Goal: Task Accomplishment & Management: Use online tool/utility

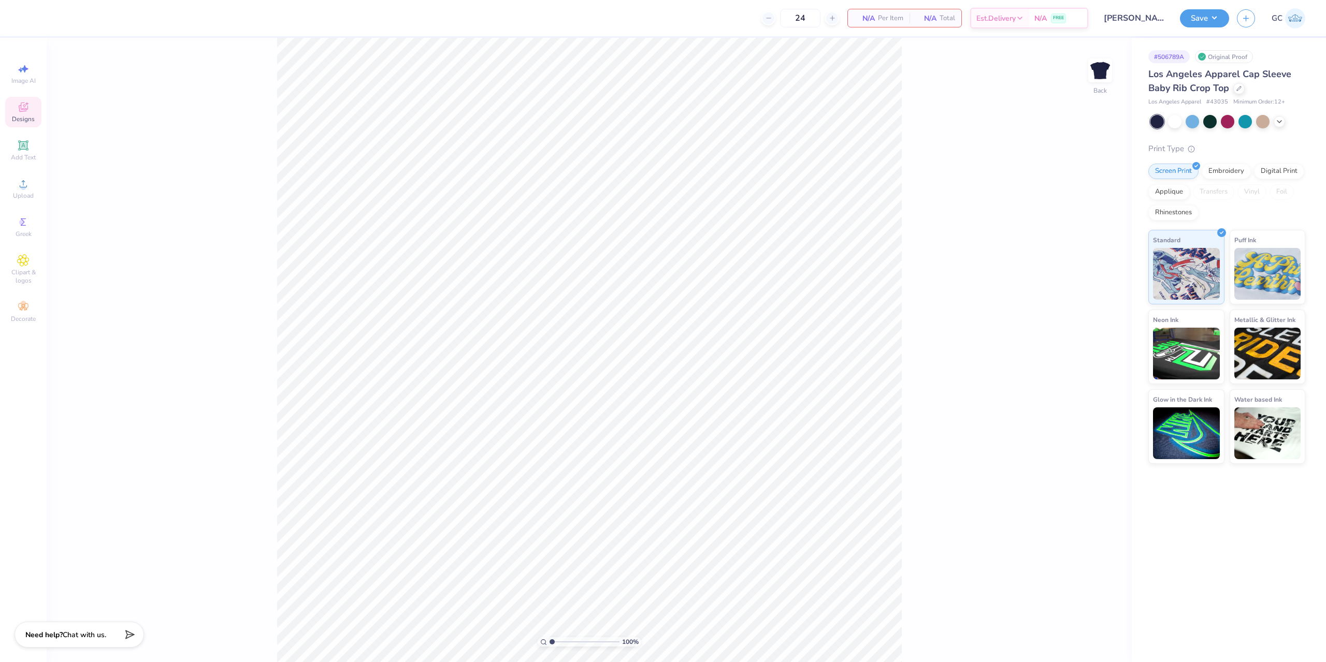
click at [33, 118] on span "Designs" at bounding box center [23, 119] width 23 height 8
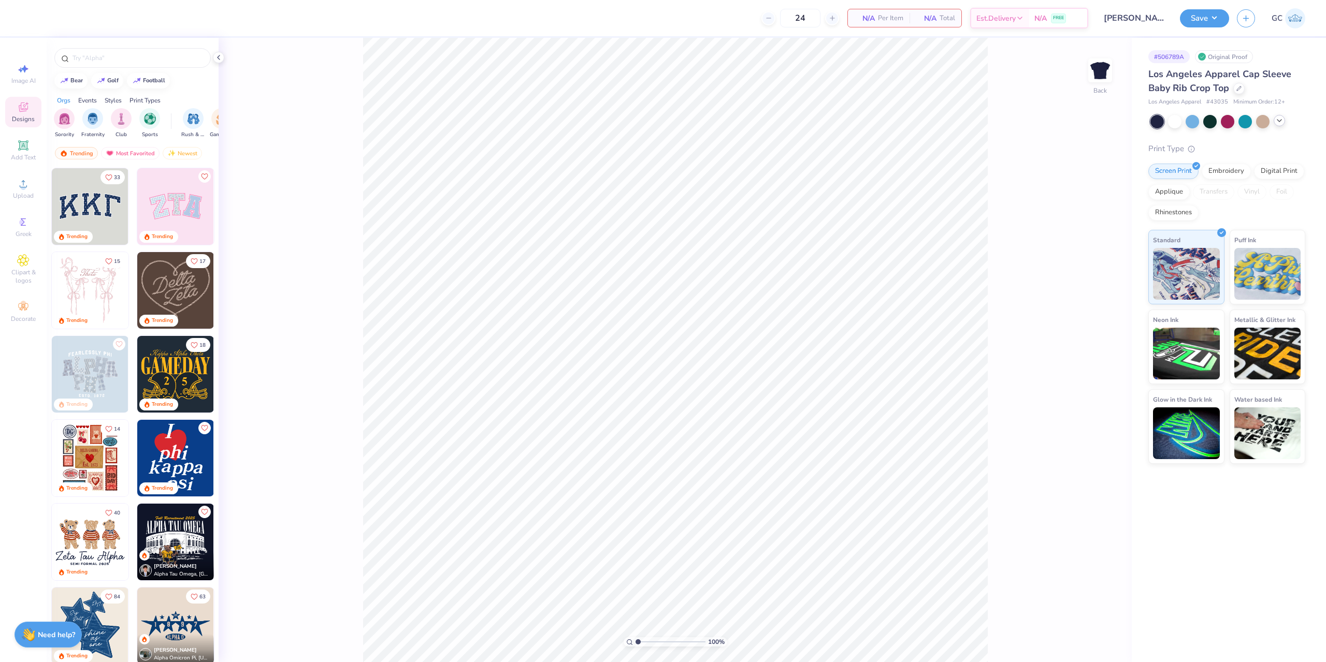
click at [1278, 122] on icon at bounding box center [1279, 121] width 8 height 8
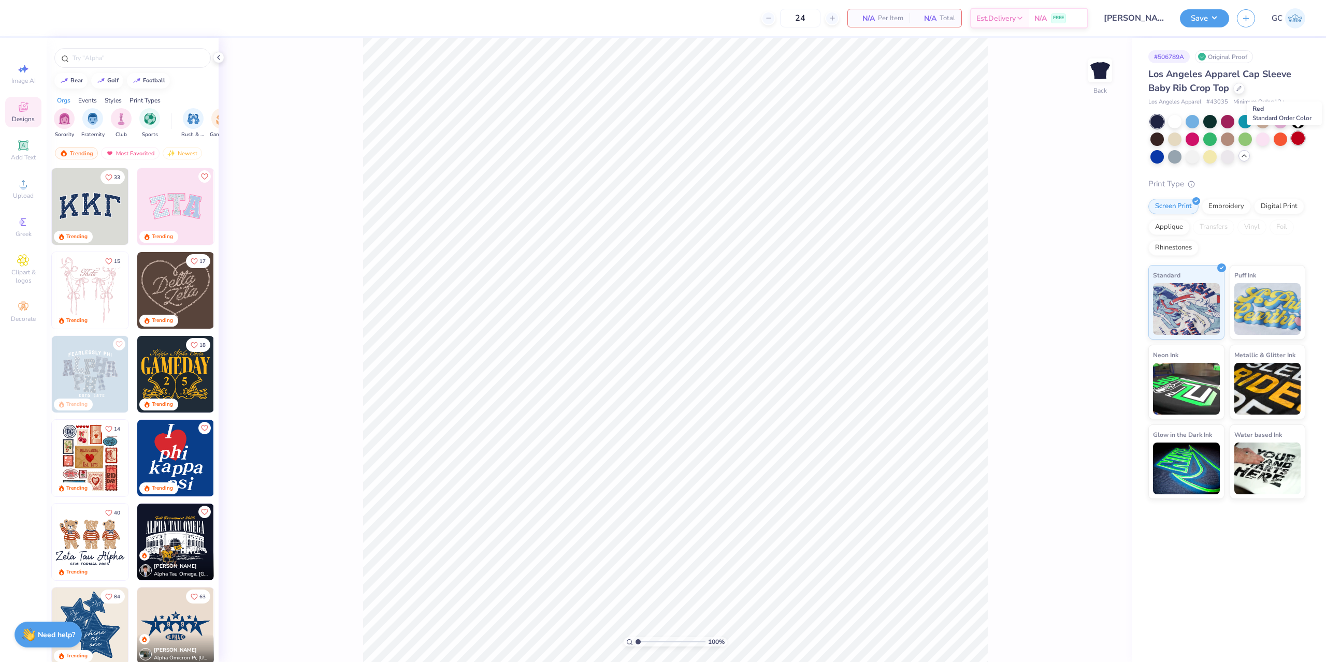
click at [1299, 140] on div at bounding box center [1297, 138] width 13 height 13
click at [105, 55] on input "text" at bounding box center [137, 58] width 133 height 10
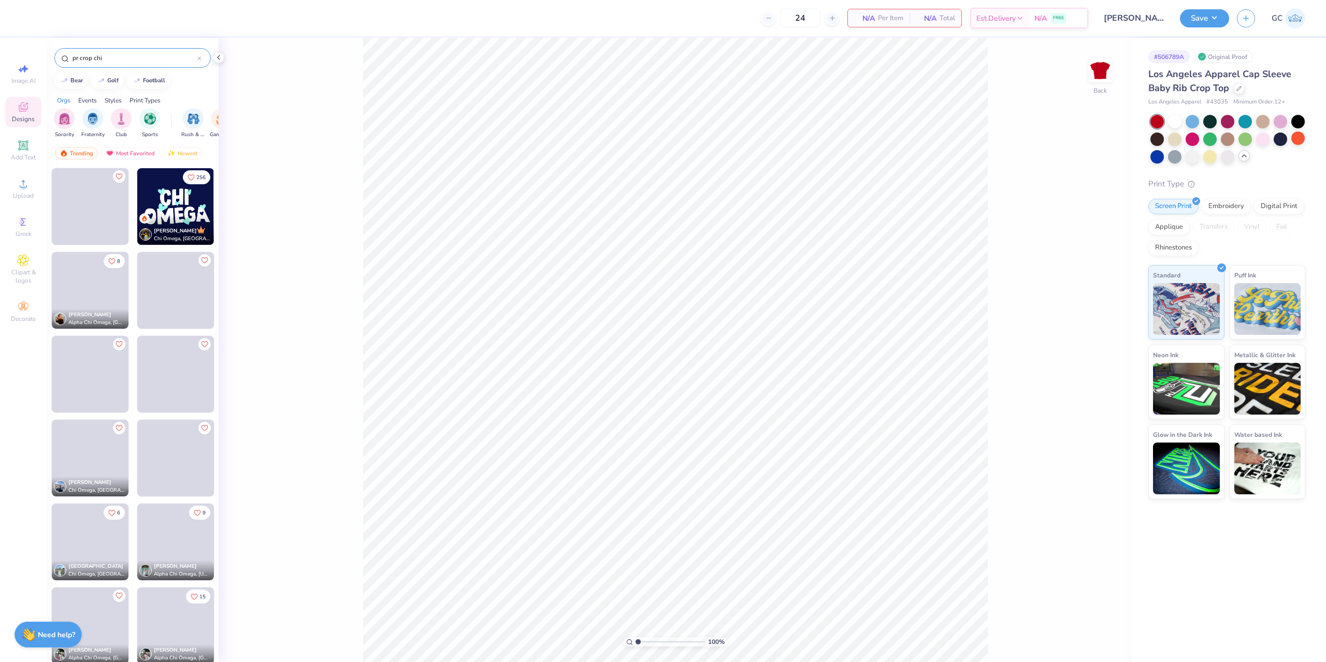
type input "pr crop chi"
click at [160, 197] on img at bounding box center [175, 206] width 77 height 77
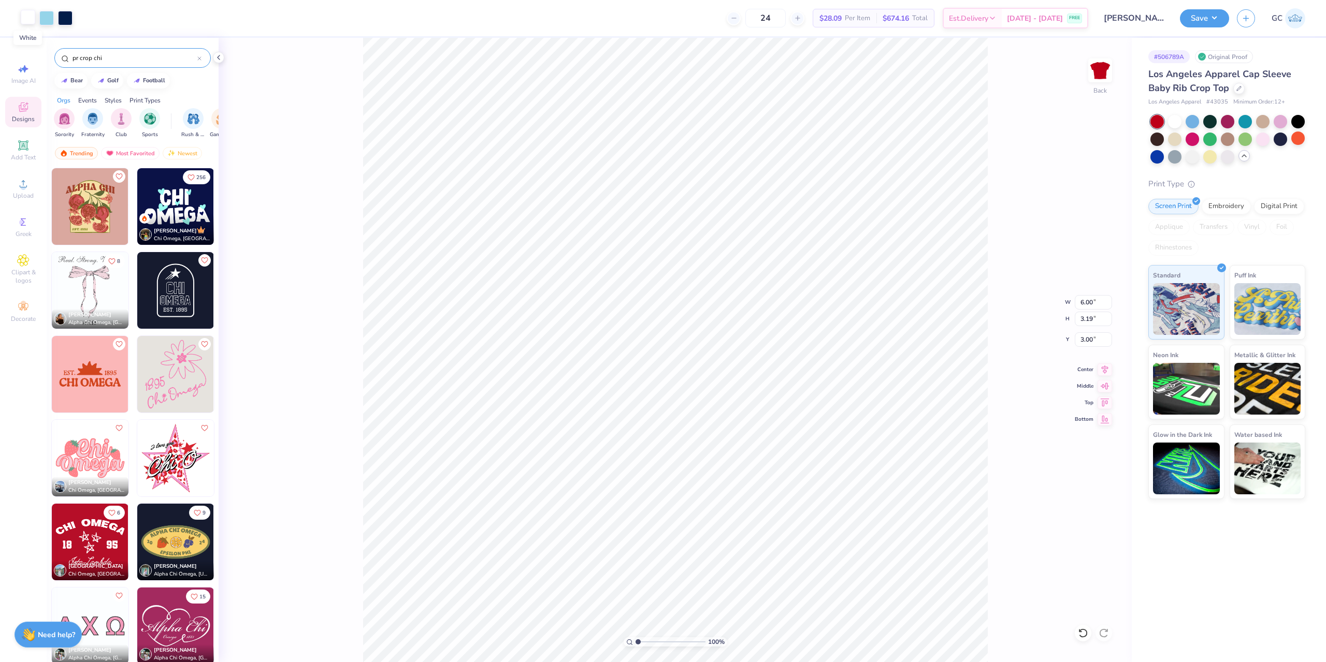
click at [31, 17] on div at bounding box center [28, 17] width 15 height 15
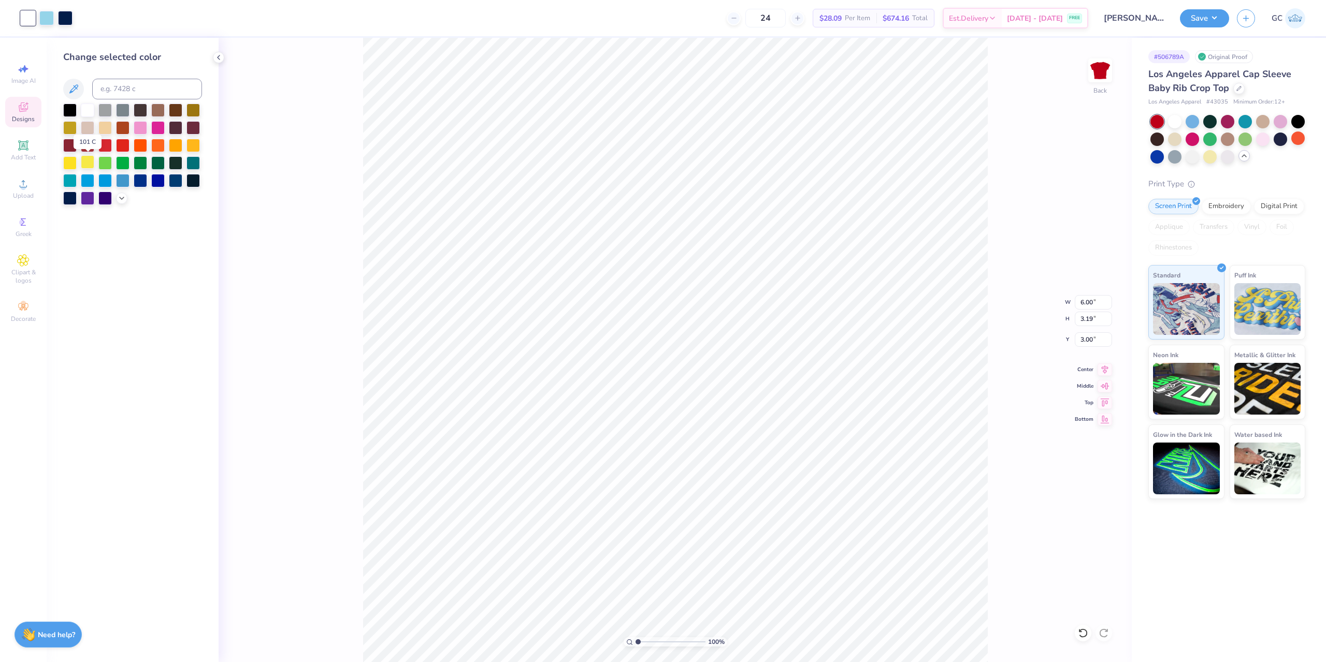
click at [87, 161] on div at bounding box center [87, 161] width 13 height 13
click at [120, 201] on icon at bounding box center [122, 197] width 8 height 8
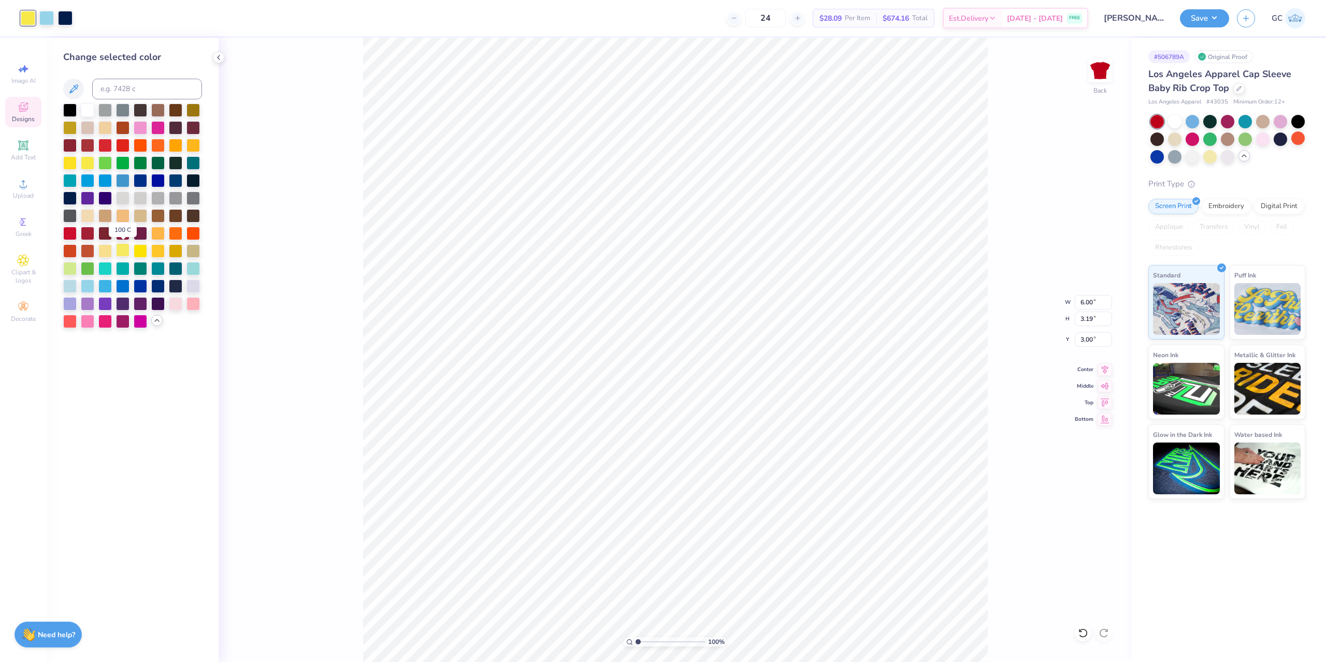
click at [118, 252] on div at bounding box center [122, 249] width 13 height 13
click at [105, 253] on div at bounding box center [104, 249] width 13 height 13
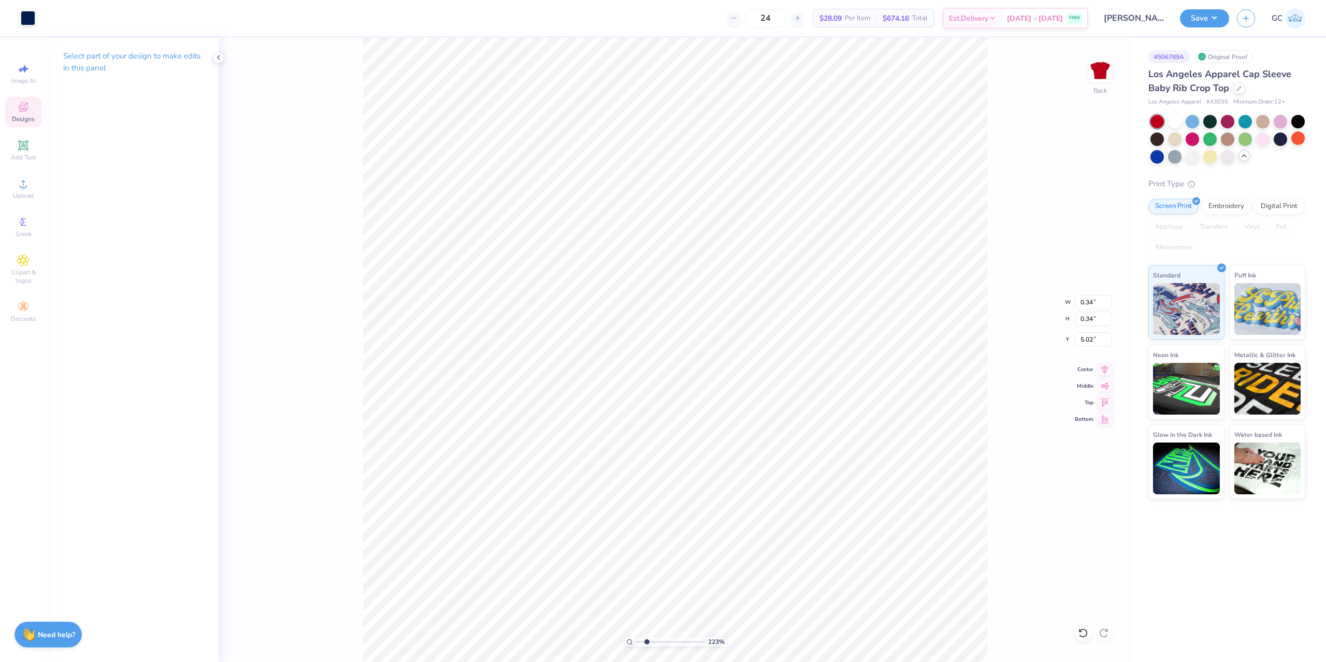
type input "2.22643191709162"
type input "4.91"
type input "0.65"
click at [802, 485] on li "Download vector" at bounding box center [803, 488] width 81 height 20
click at [23, 182] on icon at bounding box center [23, 183] width 7 height 7
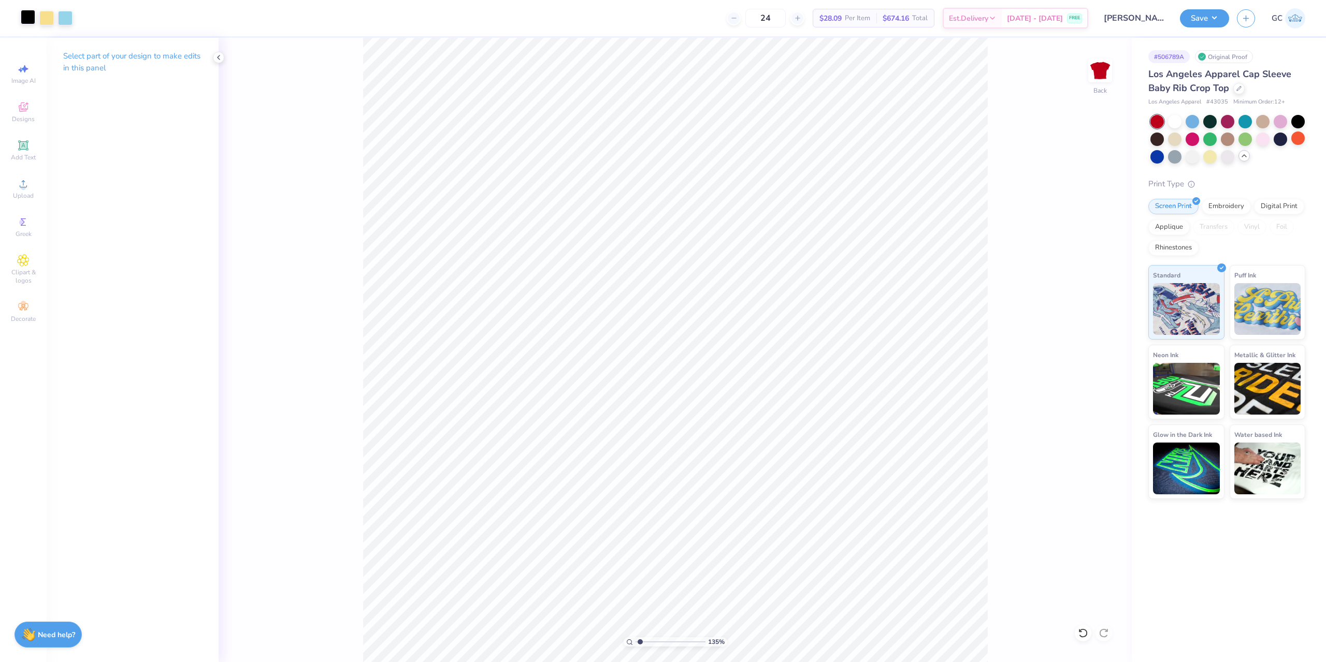
click at [26, 15] on div at bounding box center [28, 17] width 15 height 15
type input "1.35006143669128"
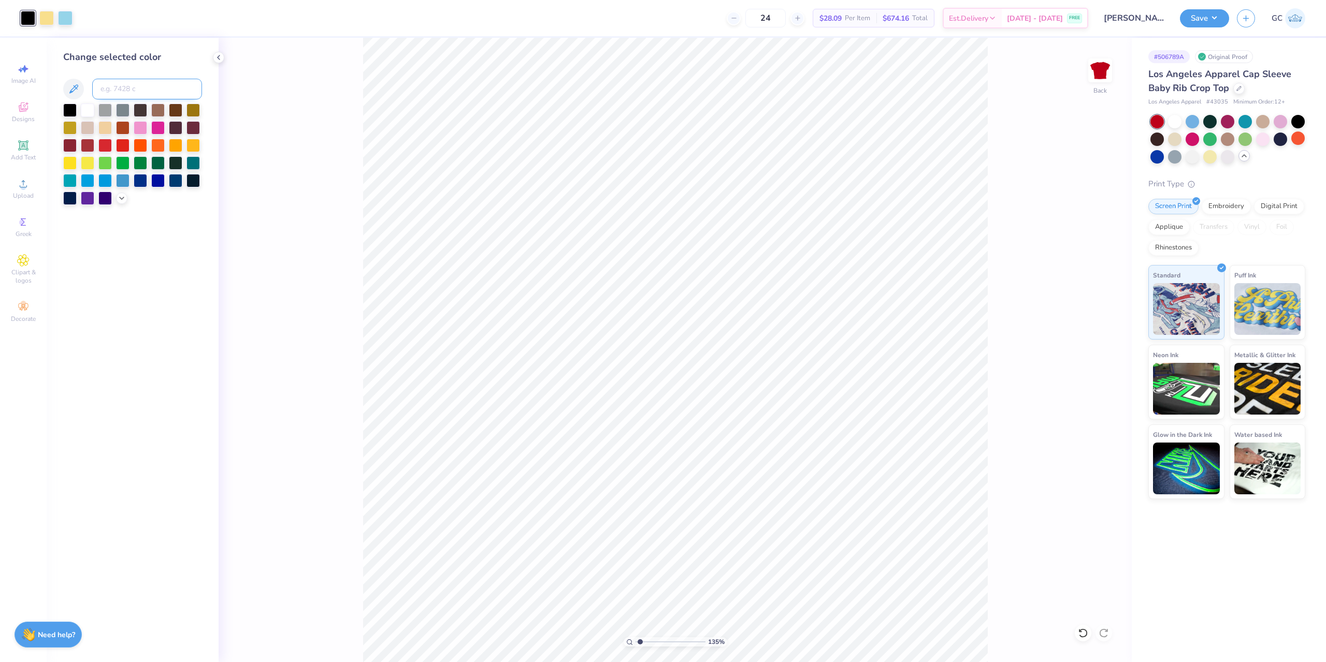
click at [116, 87] on input at bounding box center [147, 89] width 110 height 21
type input "1205"
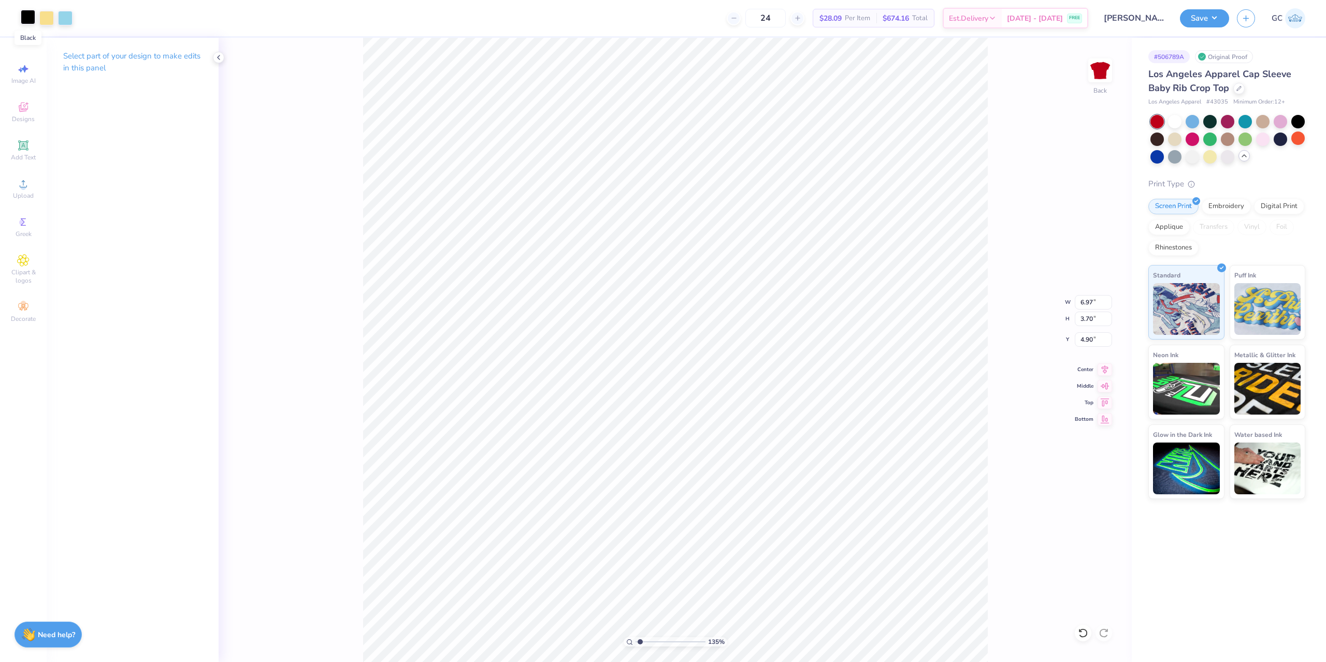
click at [30, 21] on div at bounding box center [28, 17] width 15 height 15
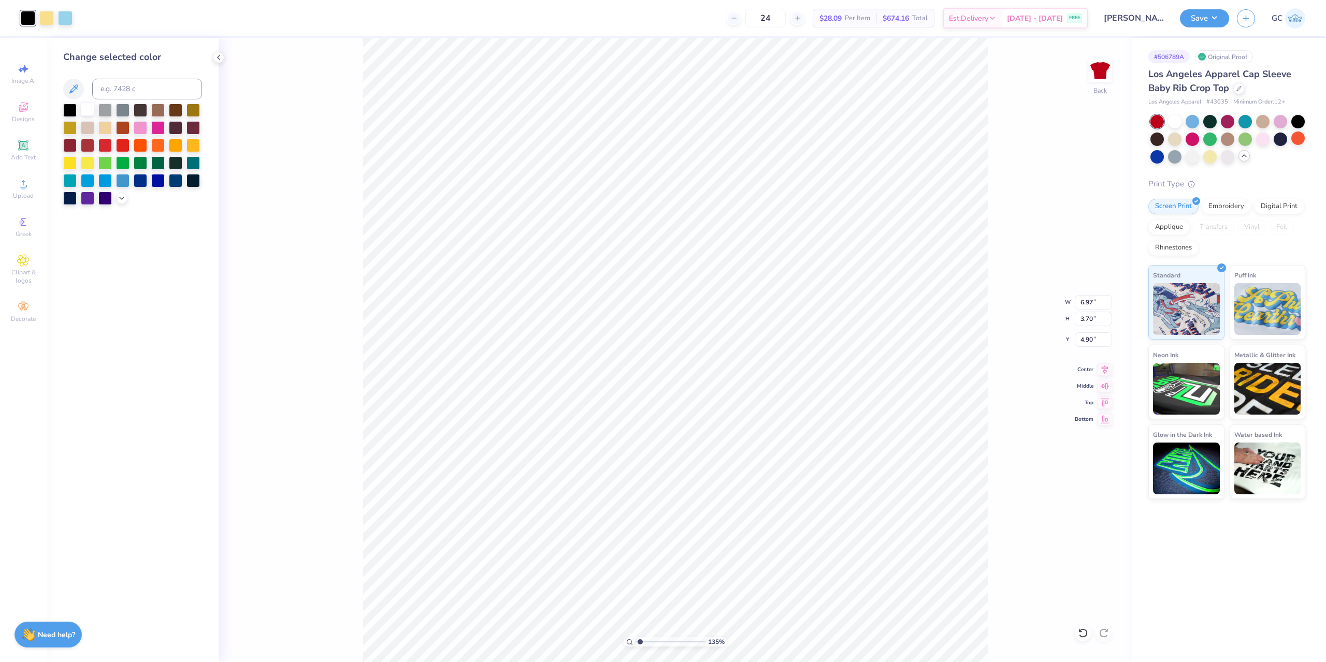
click at [89, 112] on div at bounding box center [87, 109] width 13 height 13
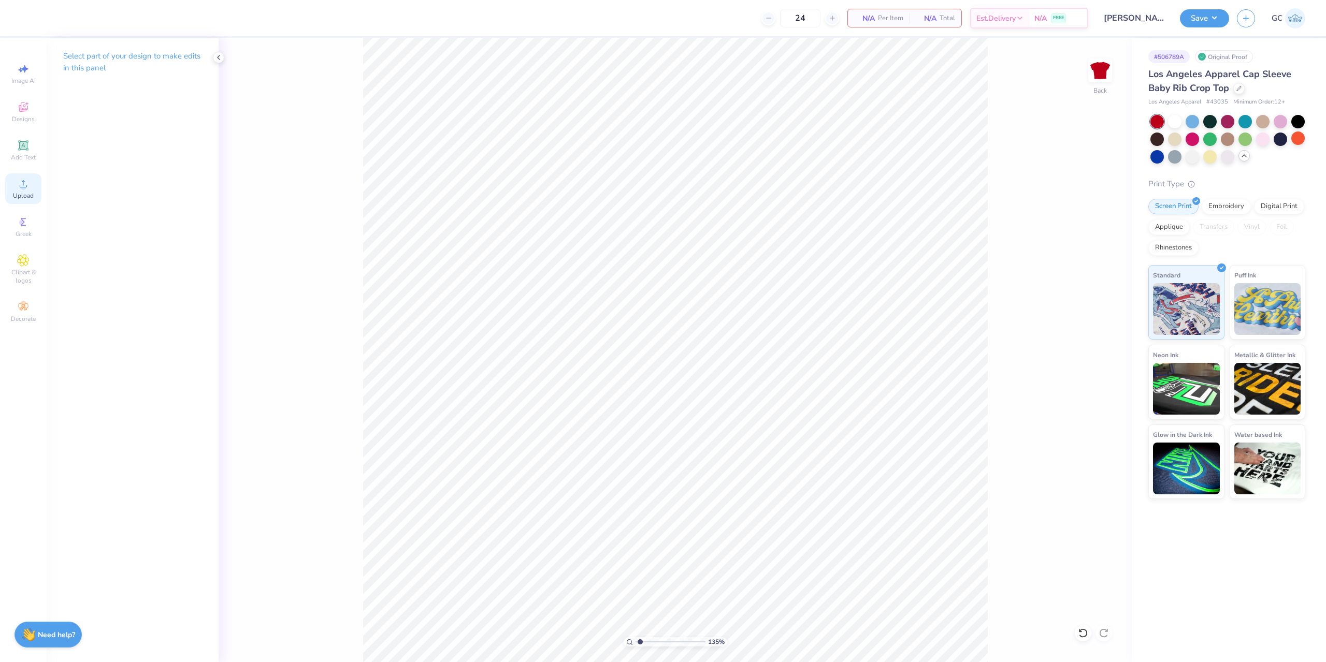
click at [12, 188] on div "Upload" at bounding box center [23, 188] width 36 height 31
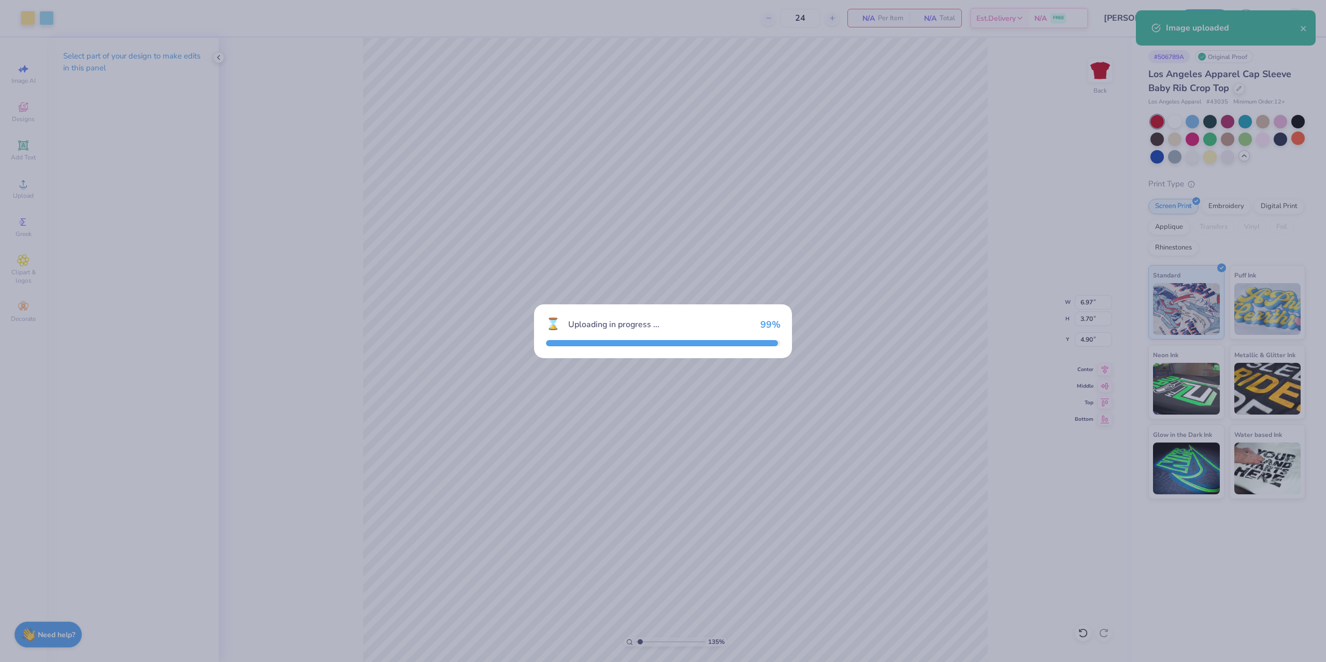
type input "1.35006143669128"
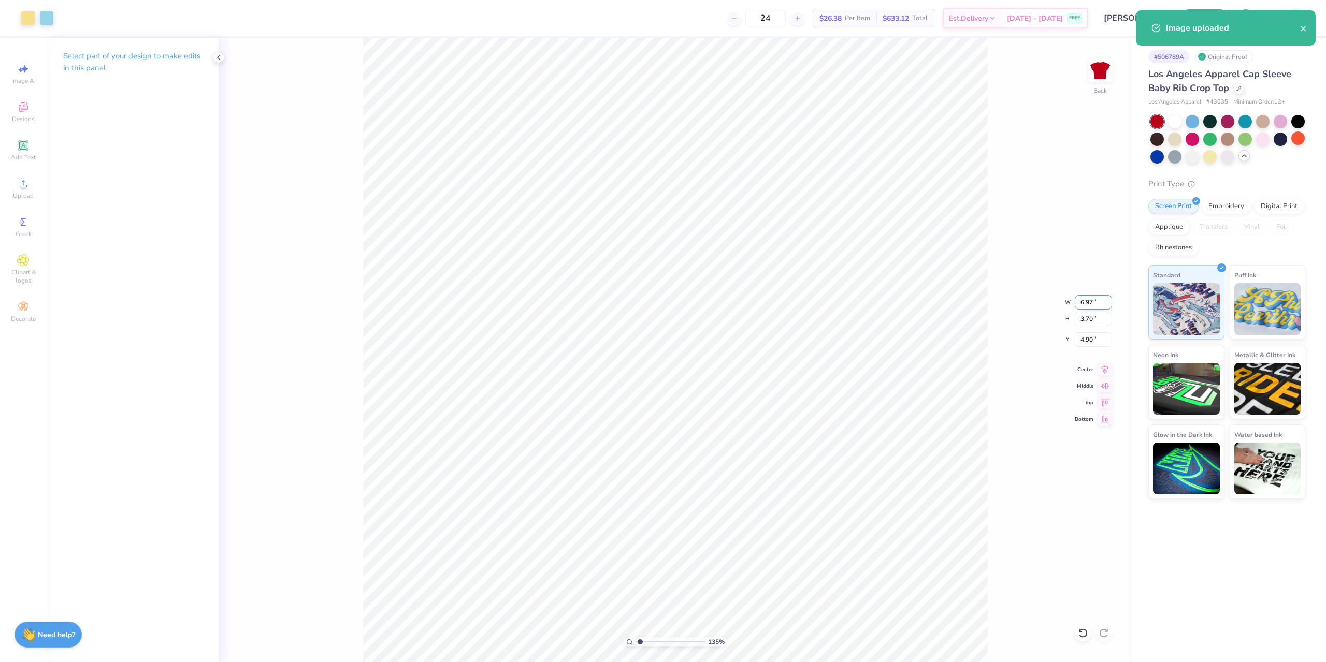
drag, startPoint x: 1094, startPoint y: 302, endPoint x: 1077, endPoint y: 302, distance: 16.6
click at [1077, 302] on input "6.97" at bounding box center [1093, 302] width 37 height 15
type input "6"
type input "1.35006143669128"
type input "6.00"
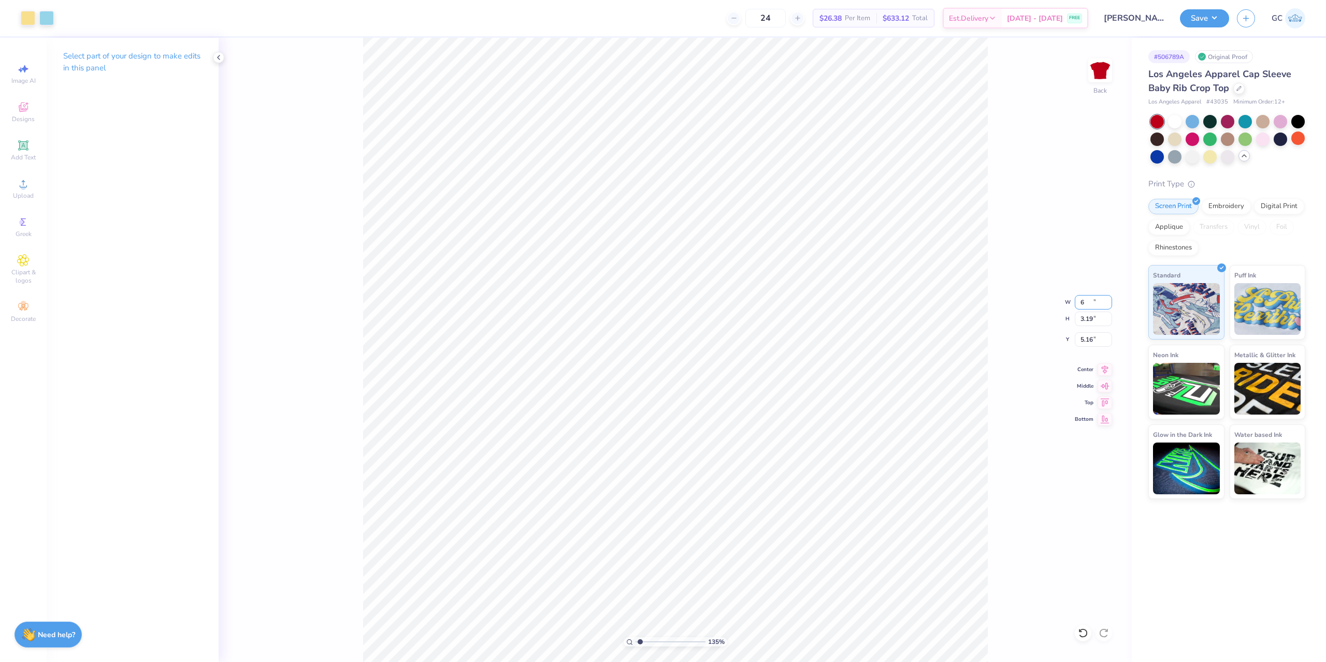
type input "3.19"
drag, startPoint x: 1087, startPoint y: 344, endPoint x: 1080, endPoint y: 344, distance: 7.3
click at [1080, 344] on input "5.16" at bounding box center [1093, 339] width 37 height 15
type input "2"
type input "1.35006143669128"
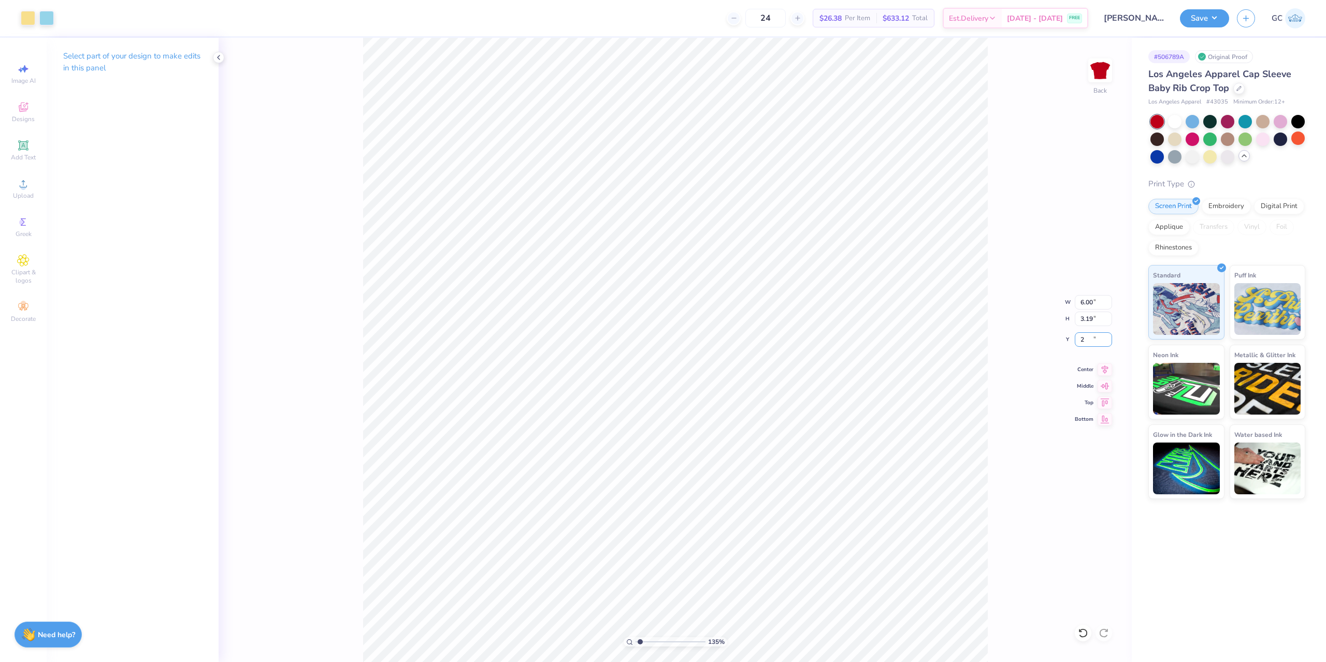
type input "2.00"
type input "1"
click at [1219, 18] on button "Save" at bounding box center [1204, 17] width 49 height 18
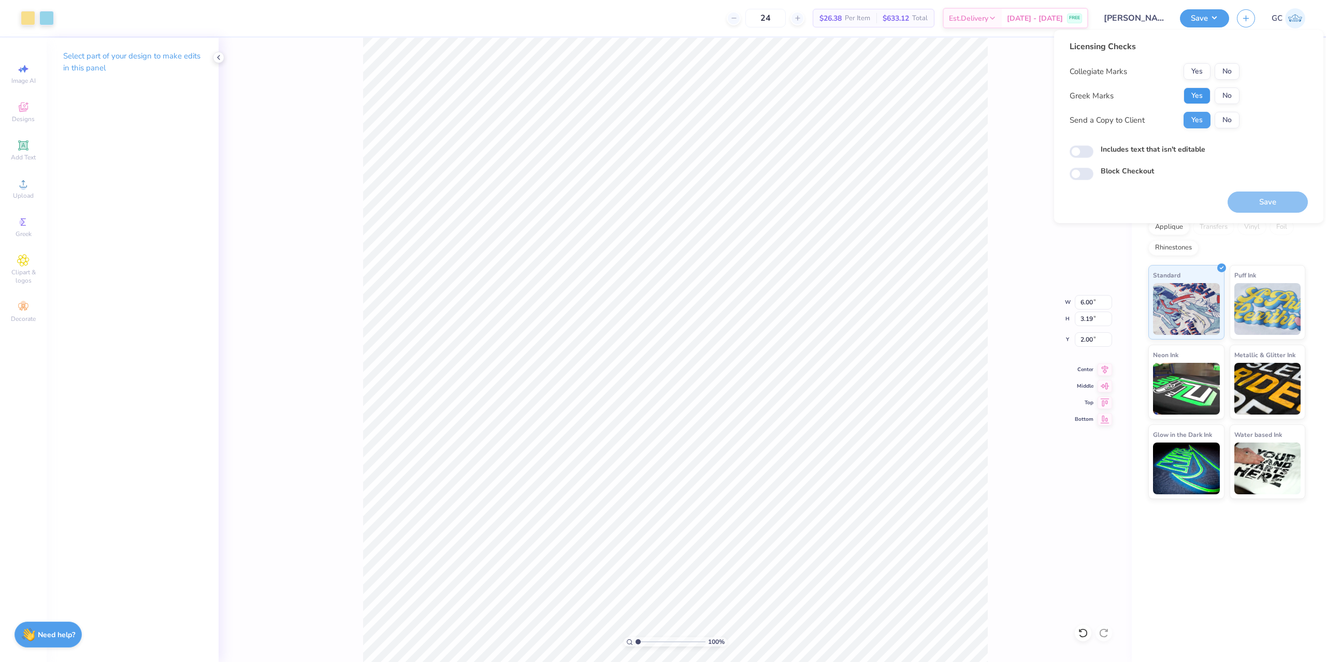
click at [1204, 93] on button "Yes" at bounding box center [1196, 96] width 27 height 17
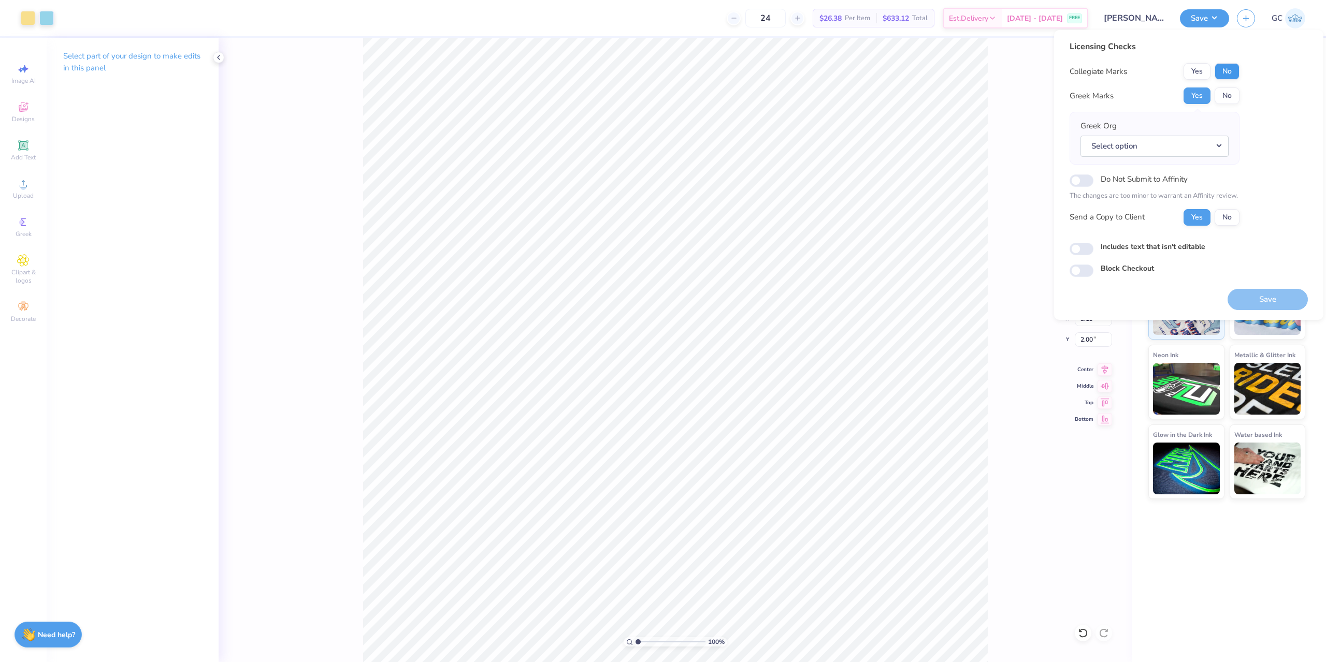
click at [1239, 67] on div "Licensing Checks Collegiate Marks Yes No Greek Marks Yes No Greek Org Select op…" at bounding box center [1188, 158] width 238 height 237
click at [1226, 76] on button "No" at bounding box center [1226, 71] width 25 height 17
click at [1215, 145] on button "Select option" at bounding box center [1154, 146] width 148 height 21
click at [1127, 231] on link "Chi Omega" at bounding box center [1154, 235] width 140 height 17
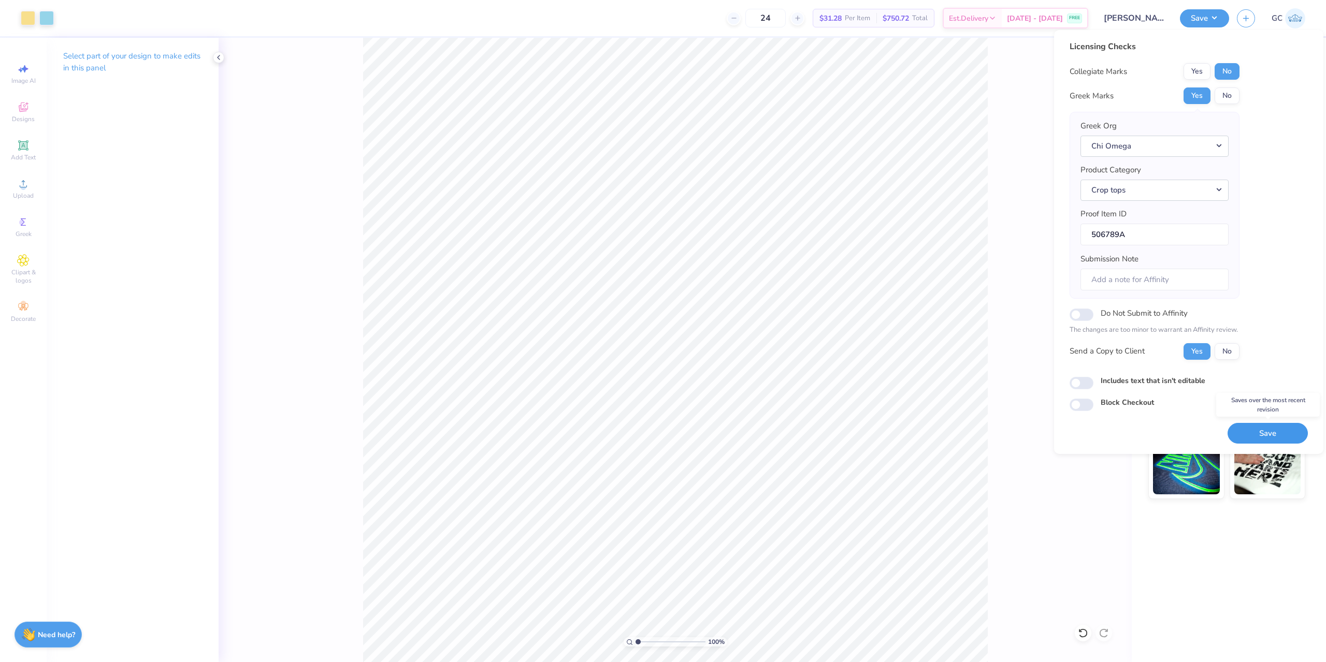
click at [1265, 434] on button "Save" at bounding box center [1267, 433] width 80 height 21
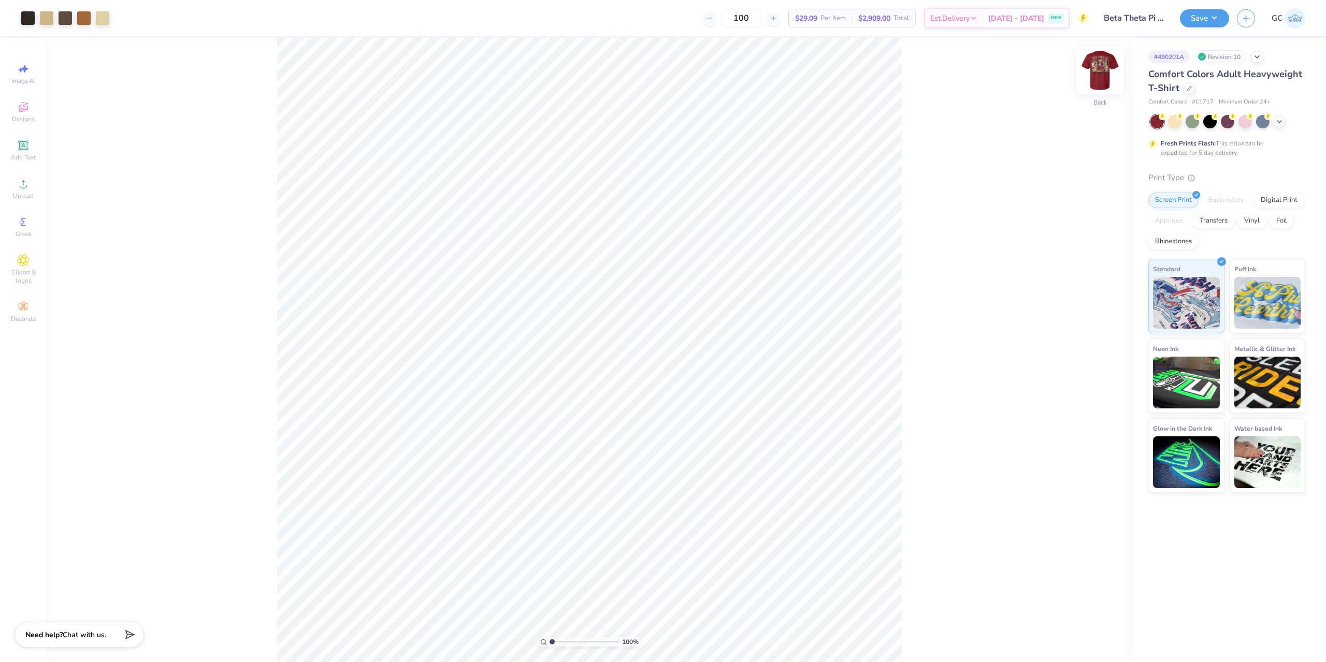
click at [1093, 82] on img at bounding box center [1099, 70] width 41 height 41
click at [1103, 65] on img at bounding box center [1099, 70] width 41 height 41
type input "6.05509823375817"
type input "0.50"
type input "0.78"
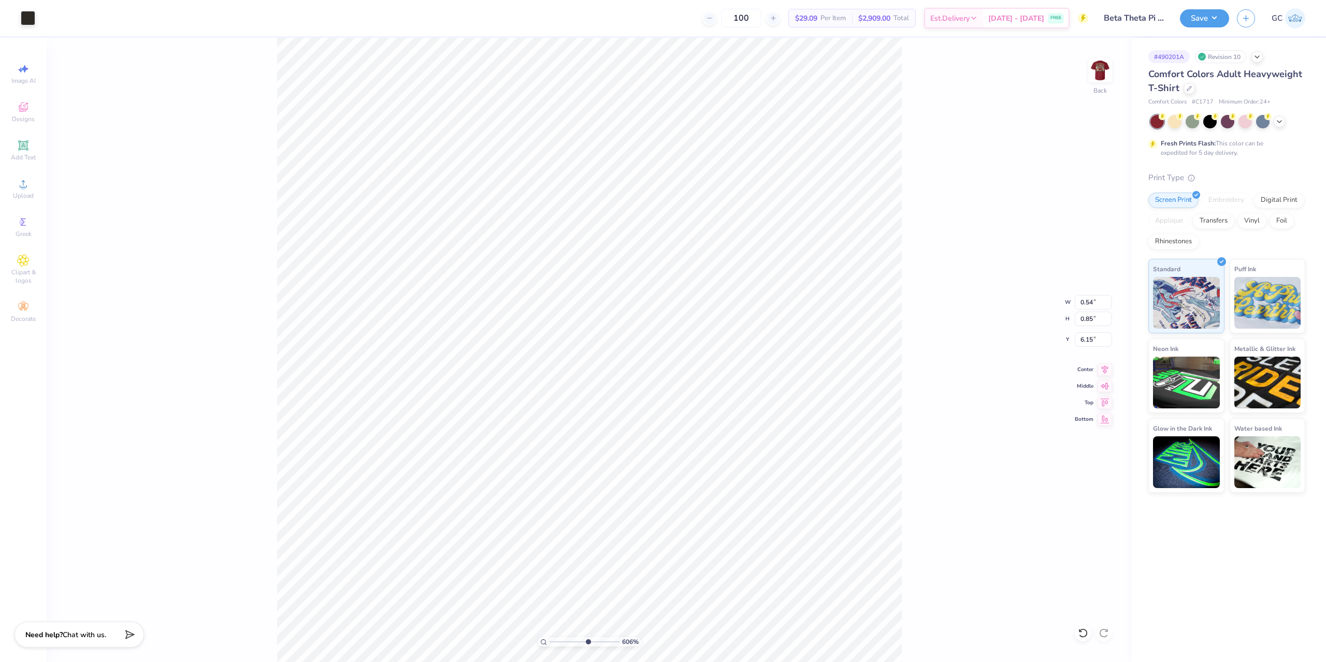
type input "6.17"
type input "6.05509823375817"
type input "7.50"
type input "6.05509823375817"
type input "7.00"
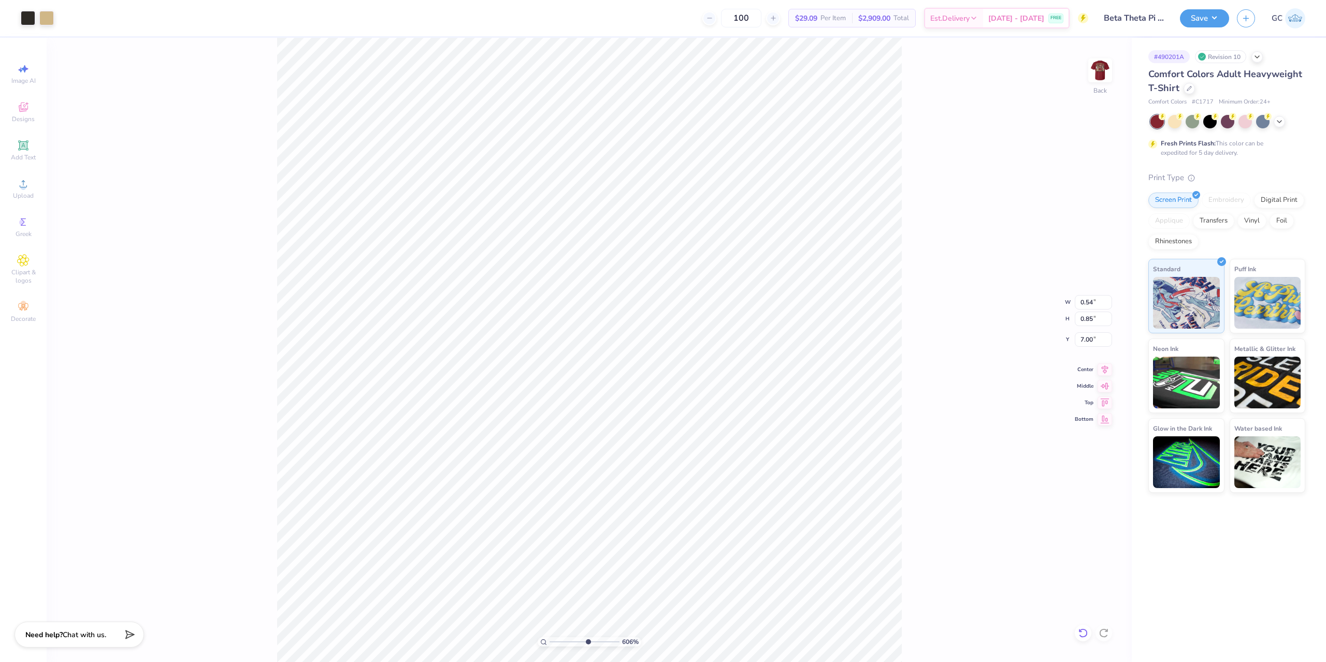
click at [1078, 633] on icon at bounding box center [1083, 633] width 10 height 10
click at [28, 182] on icon at bounding box center [23, 184] width 12 height 12
type input "2.22643191709162"
type input "5.57"
type input "2.31"
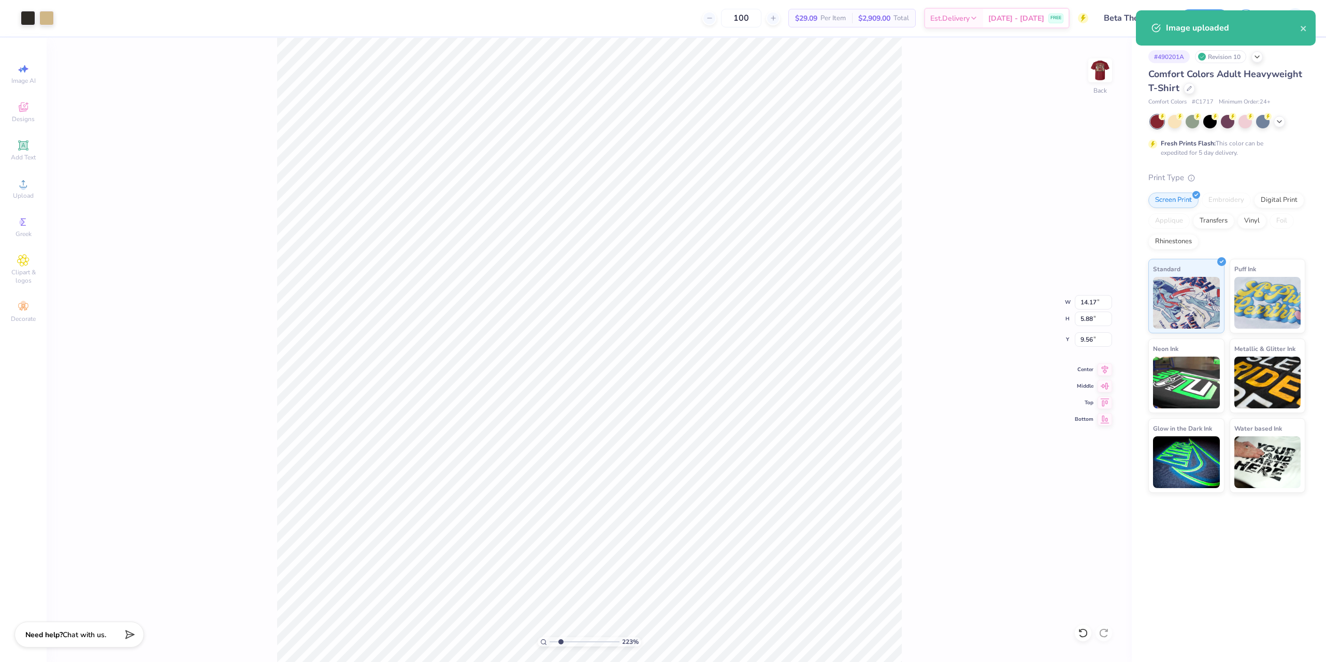
type input "13.13"
type input "2.22643191709162"
type input "7.88"
type input "2.22643191709162"
type input "3.11"
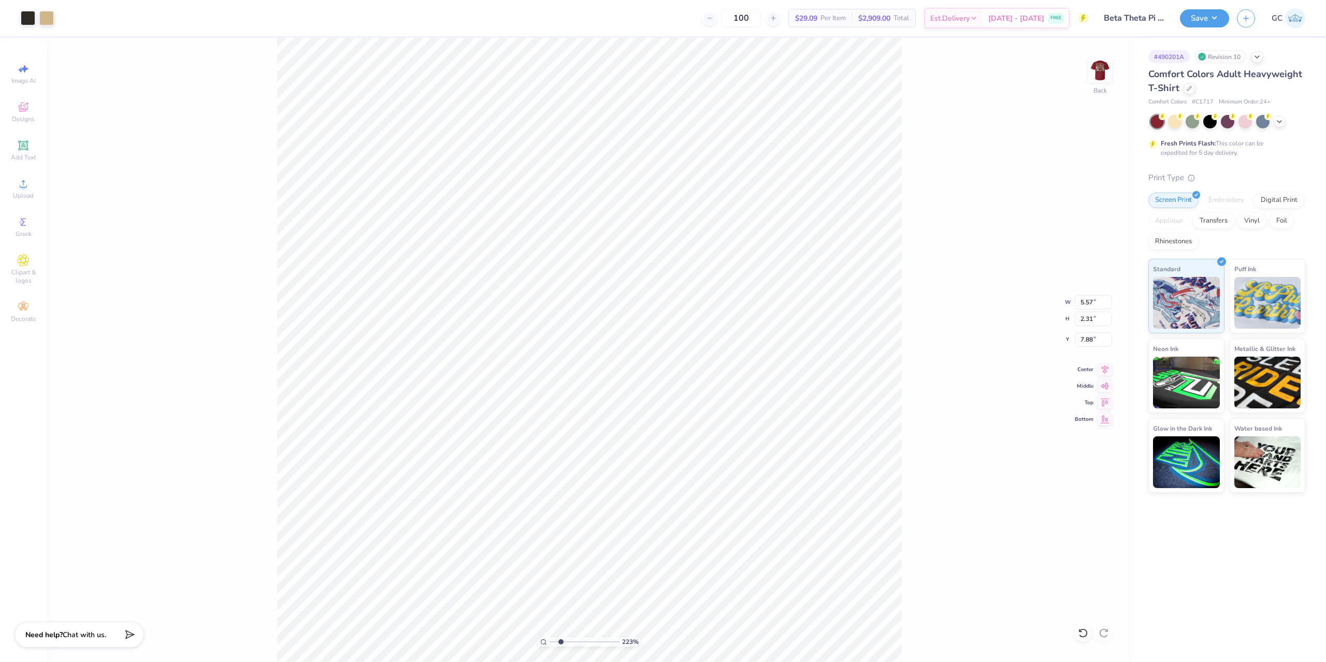
type input "1.29"
type input "8.90"
type input "2.22643191709162"
type input "5.91"
type input "3.00581987268404"
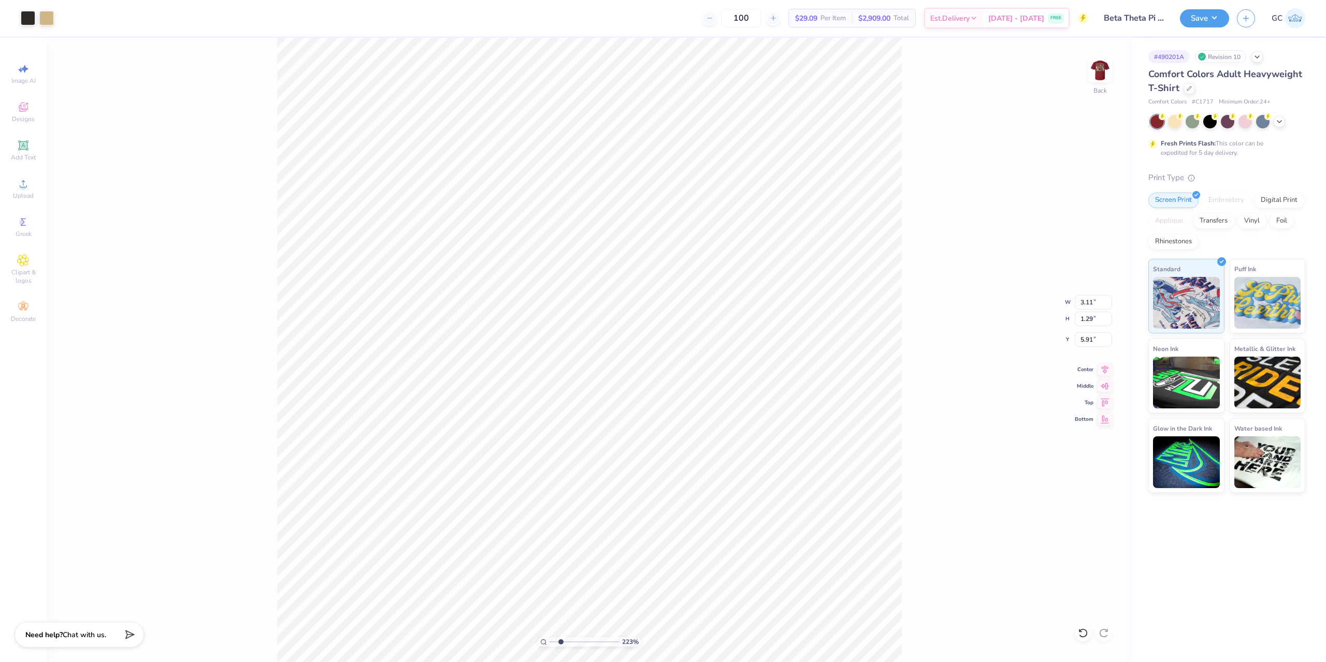
type input "2.78"
type input "1.15"
type input "6.05"
type input "6.05509823375817"
type input "6.04"
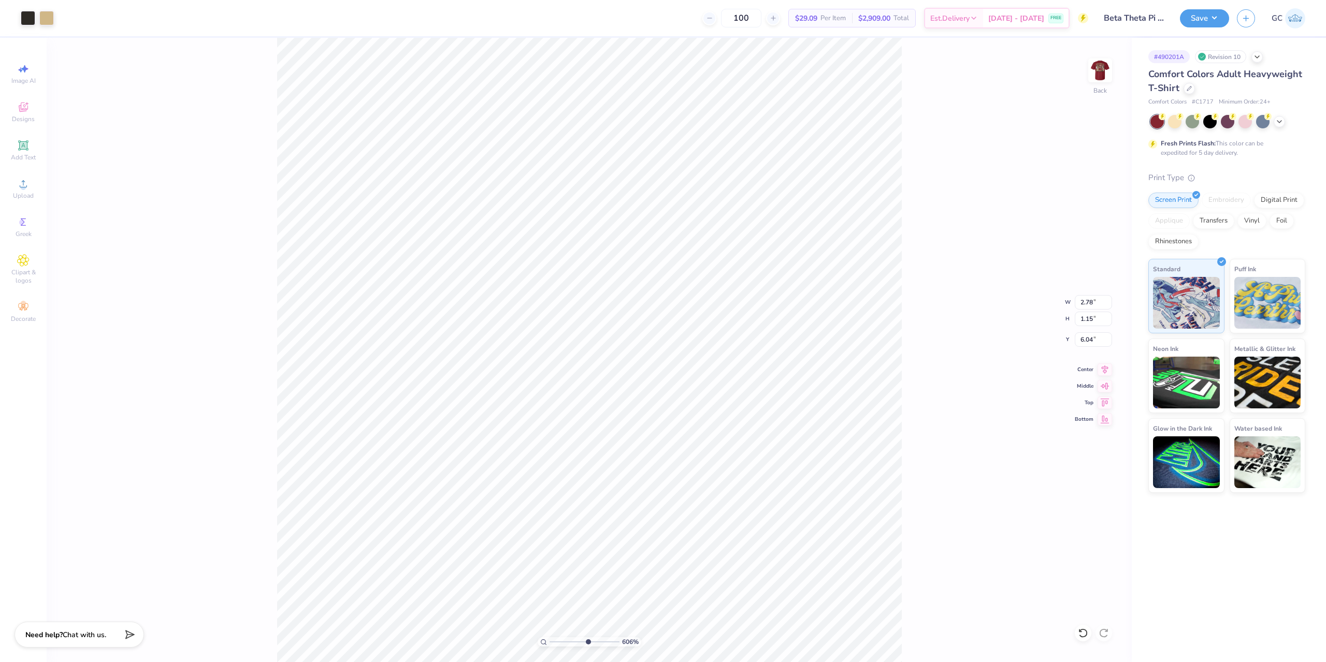
type input "6.05509823375817"
type input "2.64"
type input "1.10"
type input "6.09"
type input "6.05509823375817"
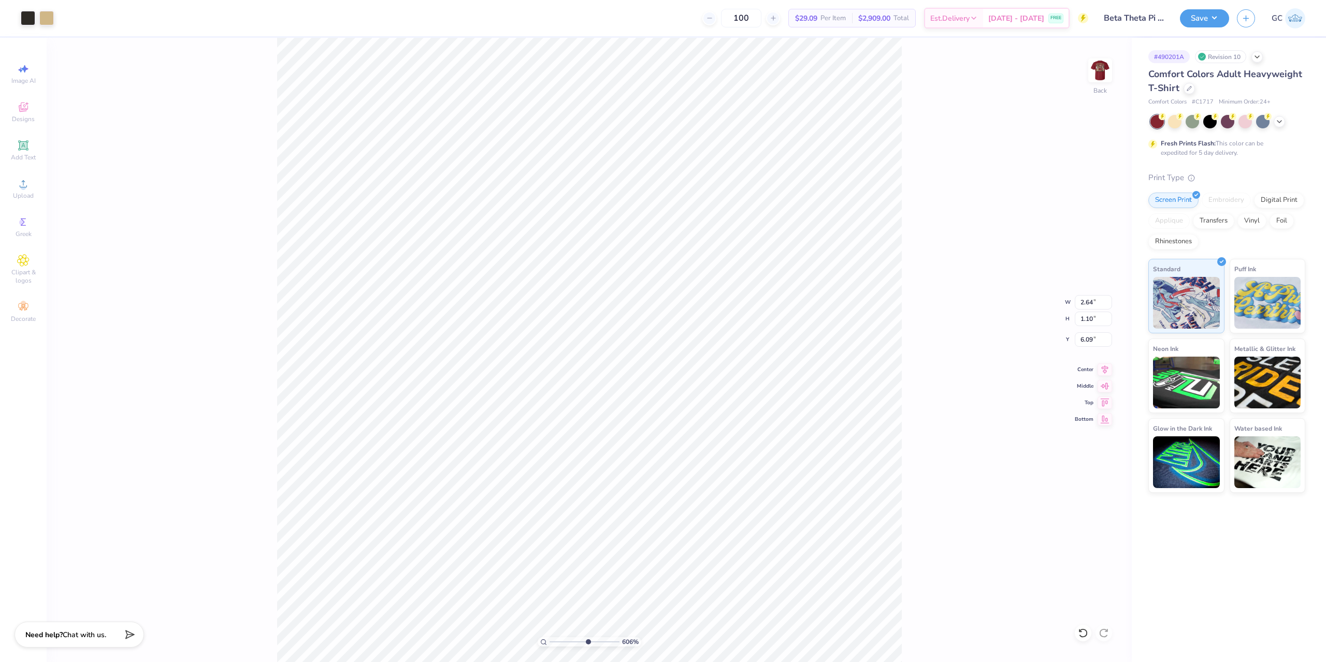
type input "6.04"
type input "6.05509823375817"
type input "2.61"
type input "1.08"
type input "6.05"
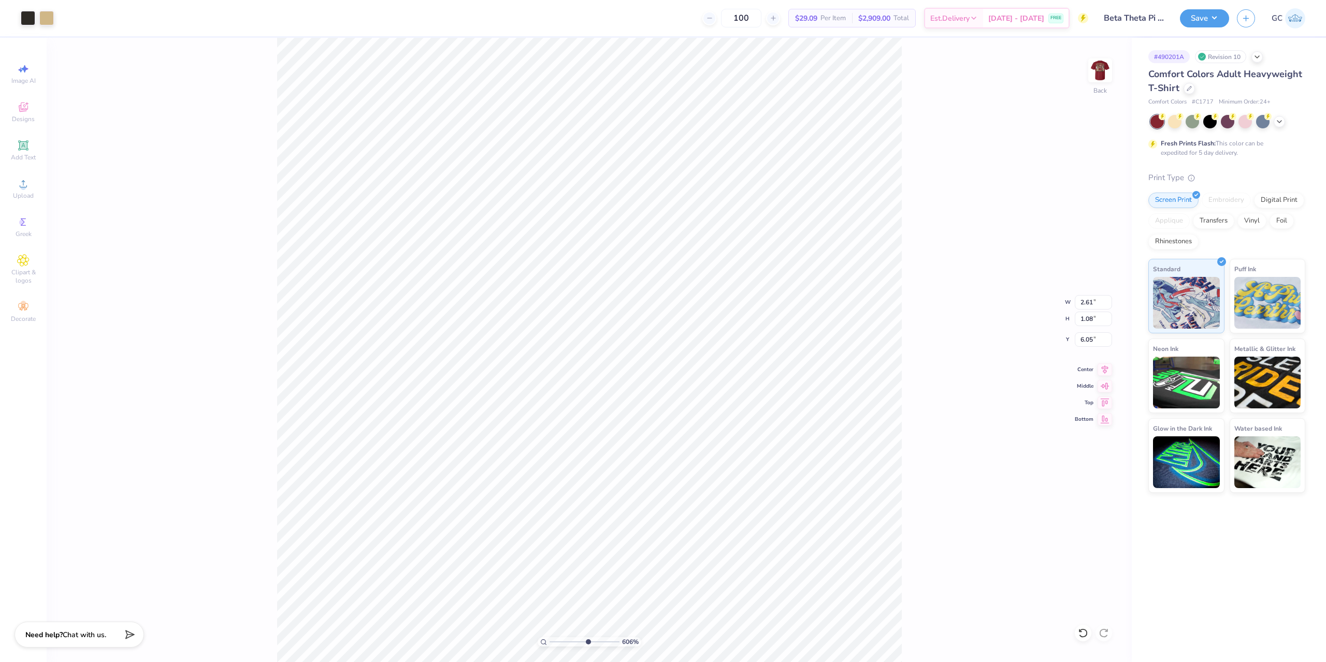
type input "6.05509823375817"
type input "7.49"
type input "6.05509823375817"
type input "0.59"
type input "0.78"
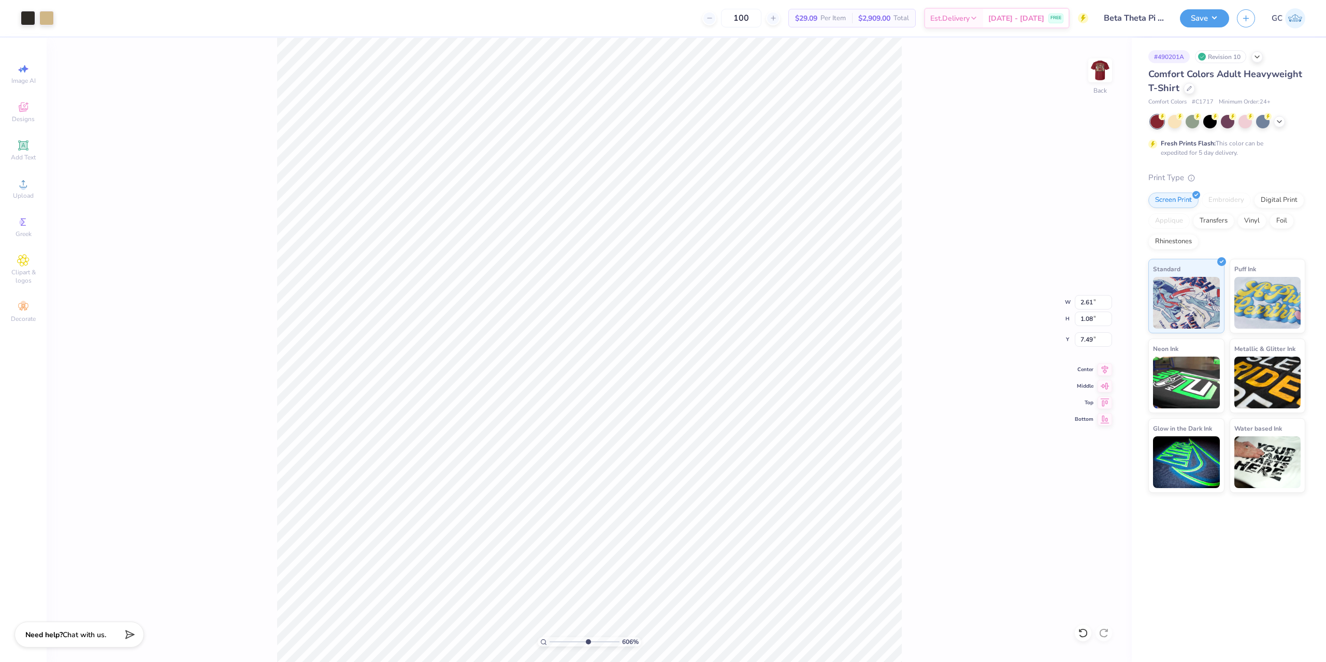
type input "6.18"
click at [746, 651] on li "Send to Back" at bounding box center [729, 650] width 81 height 20
type input "6.05509823375817"
type input "6.07"
click at [745, 427] on li "Group" at bounding box center [754, 428] width 81 height 20
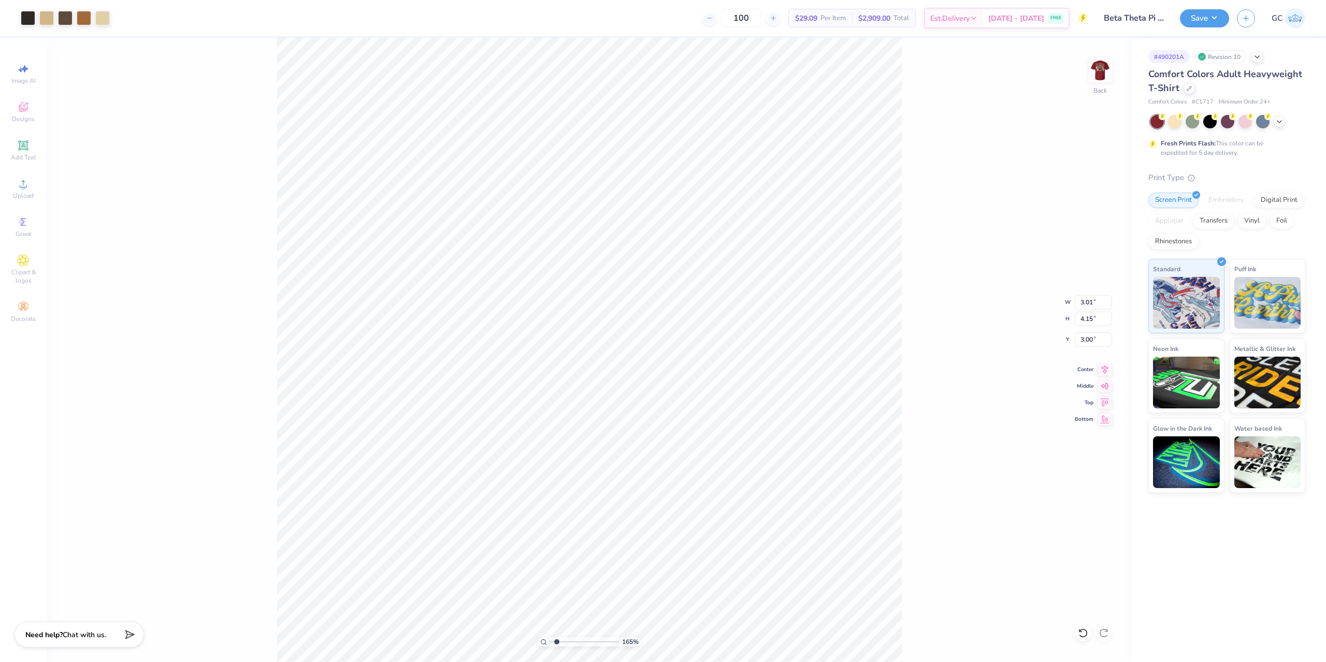
type input "1.64913377760655"
type input "3.24"
click at [1103, 366] on icon at bounding box center [1104, 368] width 15 height 12
type input "1.64913377760655"
type input "2.61"
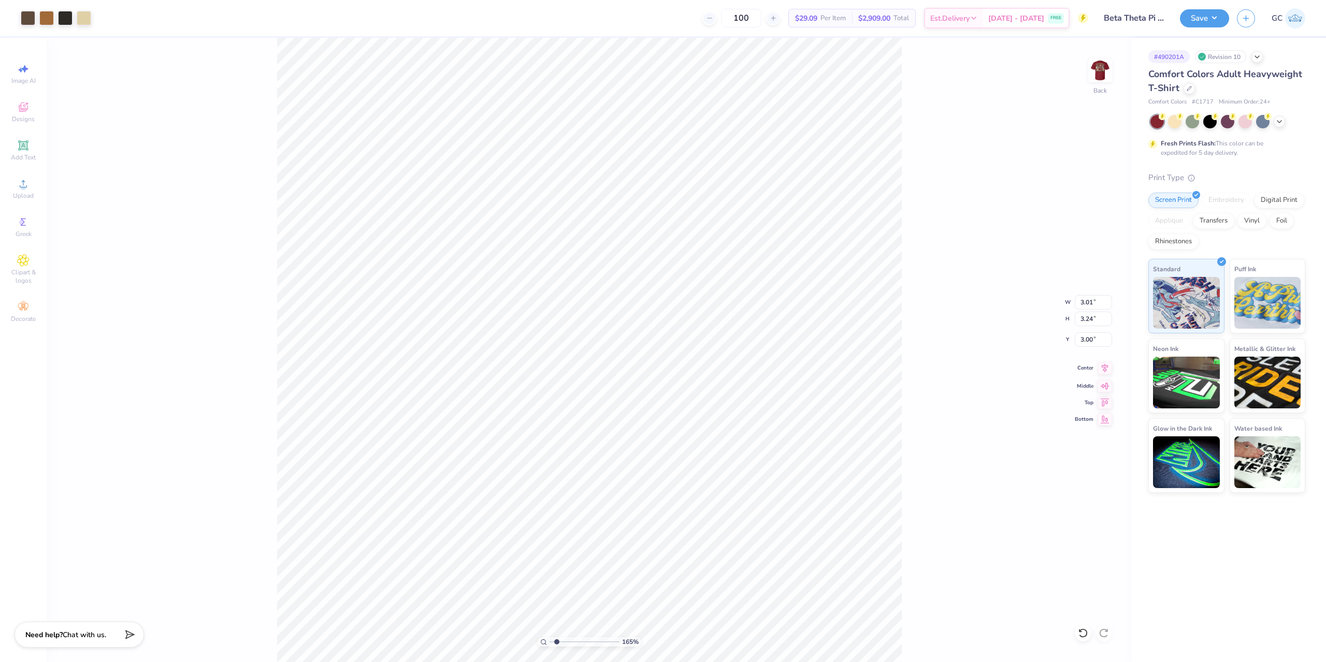
type input "1.08"
type input "6.07"
click at [1106, 368] on icon at bounding box center [1104, 368] width 15 height 12
click at [1093, 305] on input "3.01" at bounding box center [1093, 302] width 37 height 15
type input "2.22643191709162"
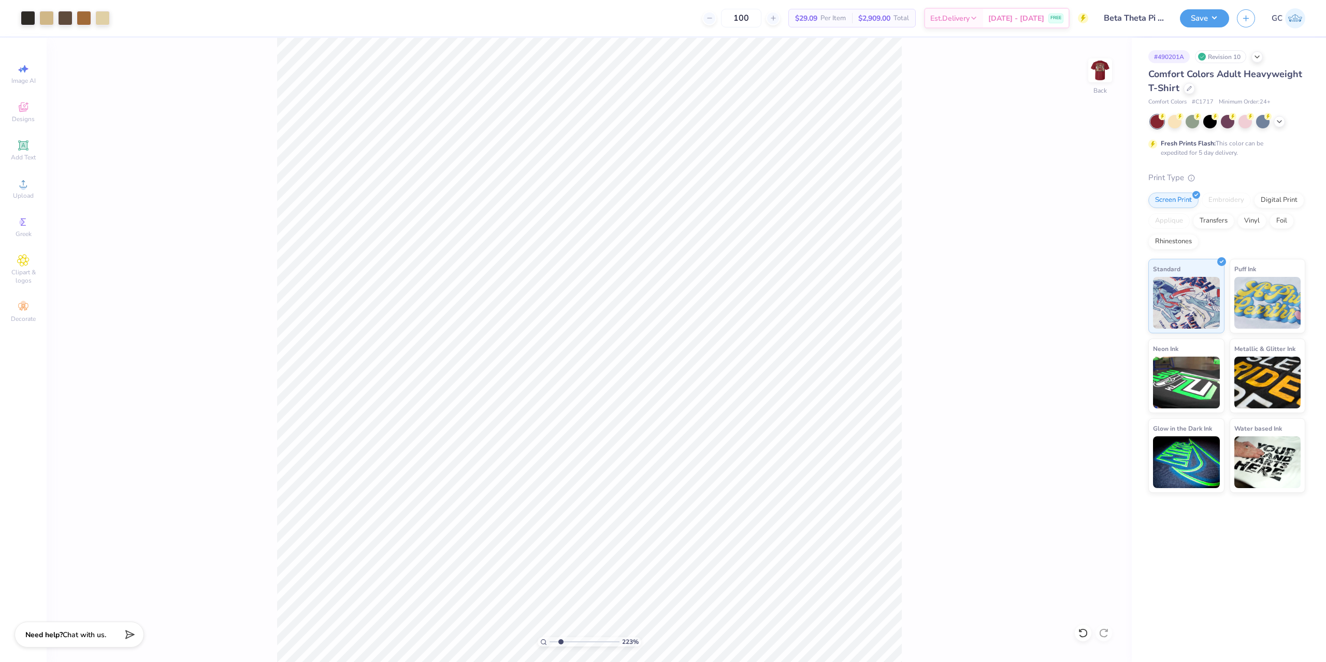
scroll to position [207, 0]
type input "black pantone"
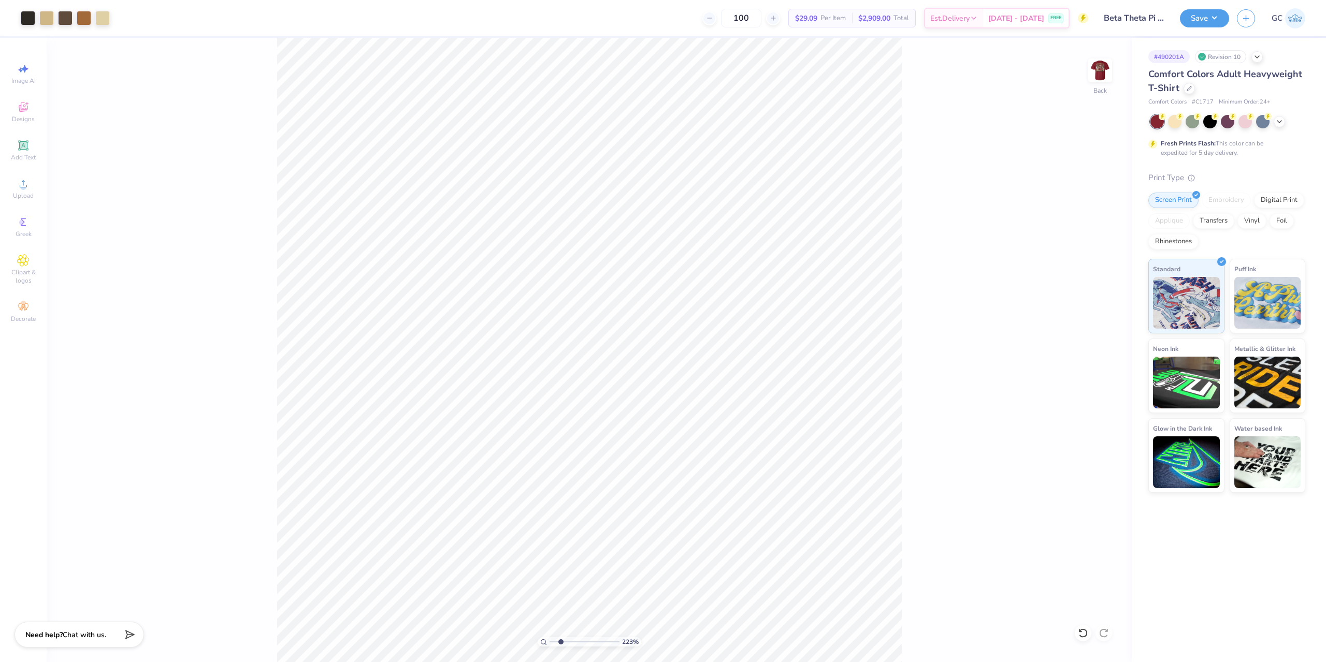
drag, startPoint x: 1098, startPoint y: 69, endPoint x: 1017, endPoint y: 69, distance: 81.3
click at [1099, 70] on img at bounding box center [1099, 70] width 41 height 41
click at [102, 18] on div at bounding box center [102, 17] width 15 height 15
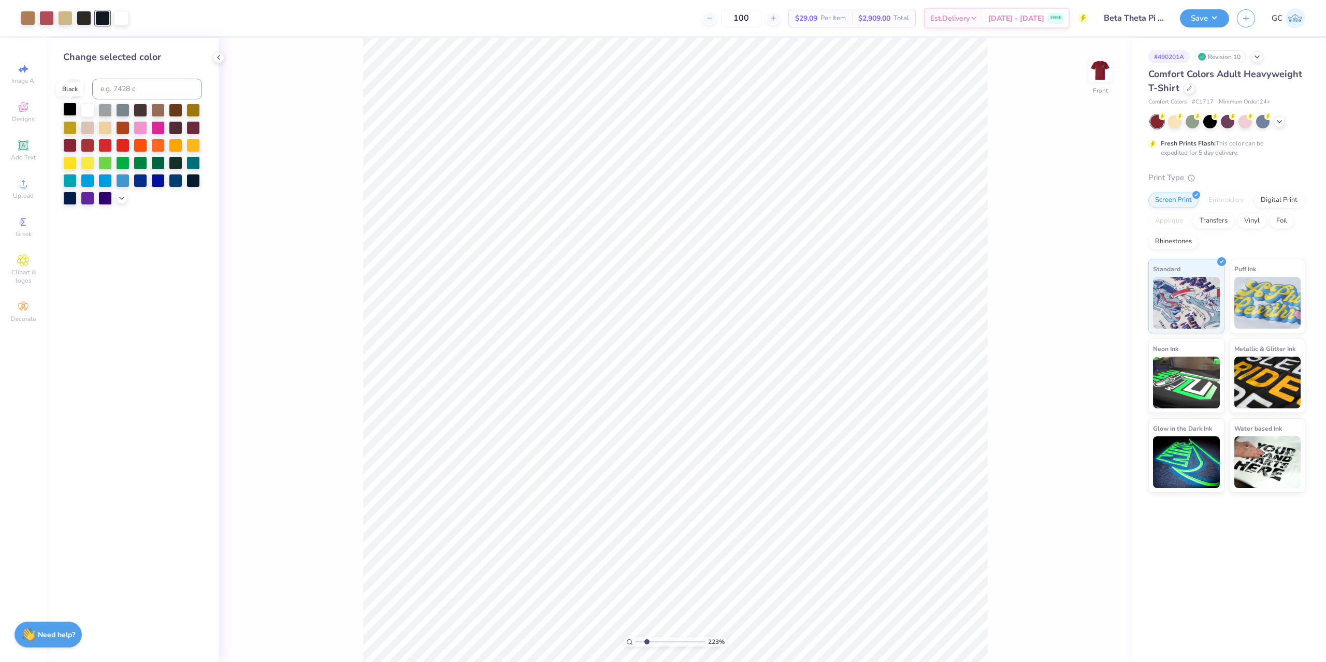
click at [68, 111] on div at bounding box center [69, 109] width 13 height 13
click at [86, 20] on div at bounding box center [84, 17] width 15 height 15
click at [70, 109] on div at bounding box center [69, 109] width 13 height 13
click at [1101, 632] on div "149 % Front" at bounding box center [675, 350] width 913 height 625
click at [1078, 633] on icon at bounding box center [1083, 633] width 10 height 10
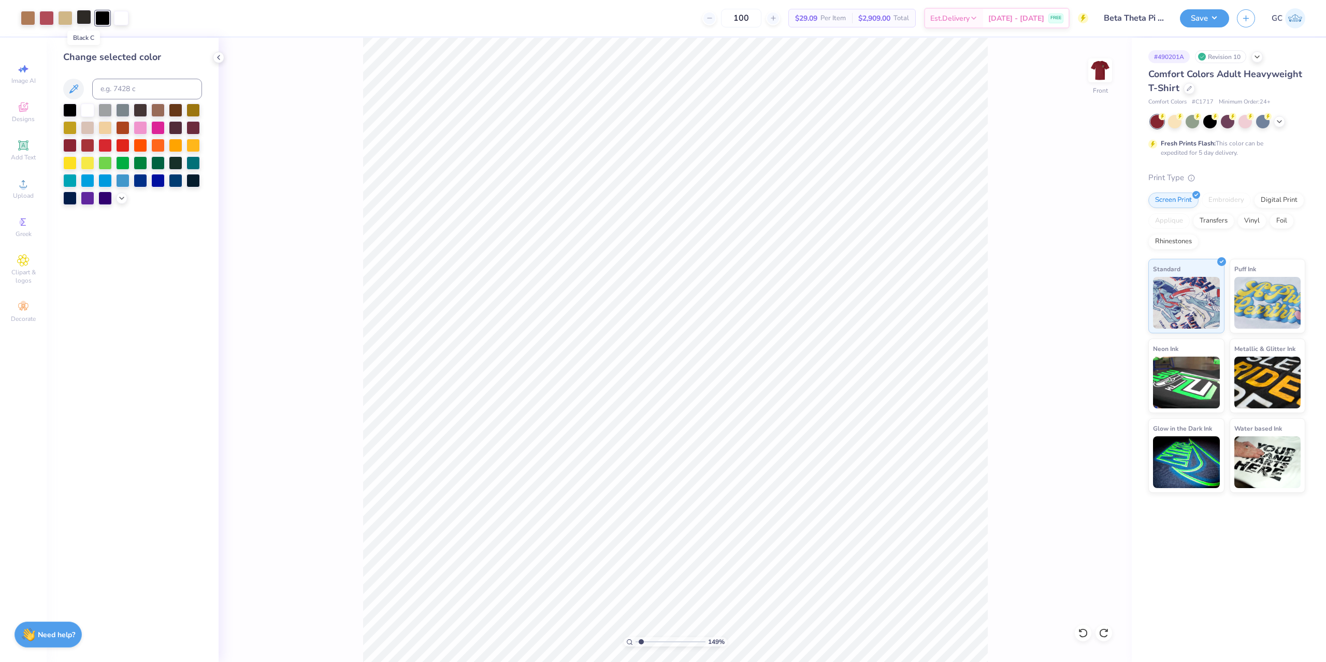
click at [81, 16] on div at bounding box center [84, 17] width 15 height 15
click at [68, 112] on div at bounding box center [69, 109] width 13 height 13
click at [1096, 71] on img at bounding box center [1100, 70] width 21 height 21
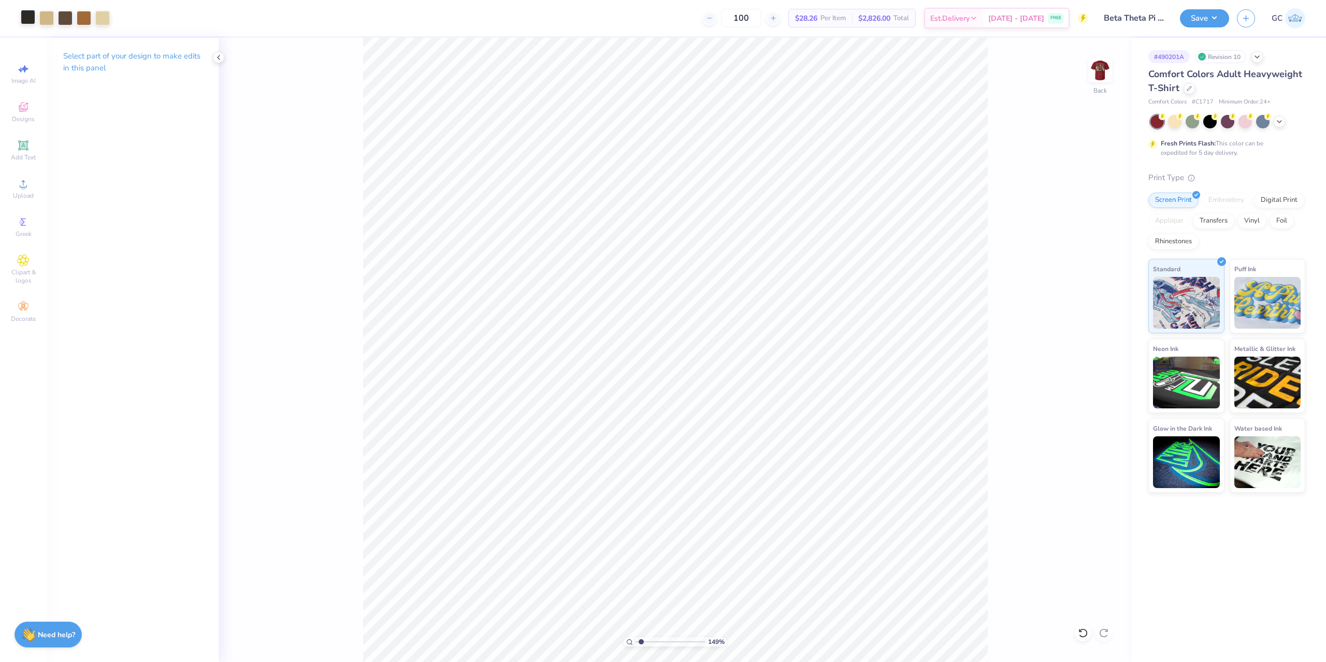
click at [28, 18] on div at bounding box center [28, 17] width 15 height 15
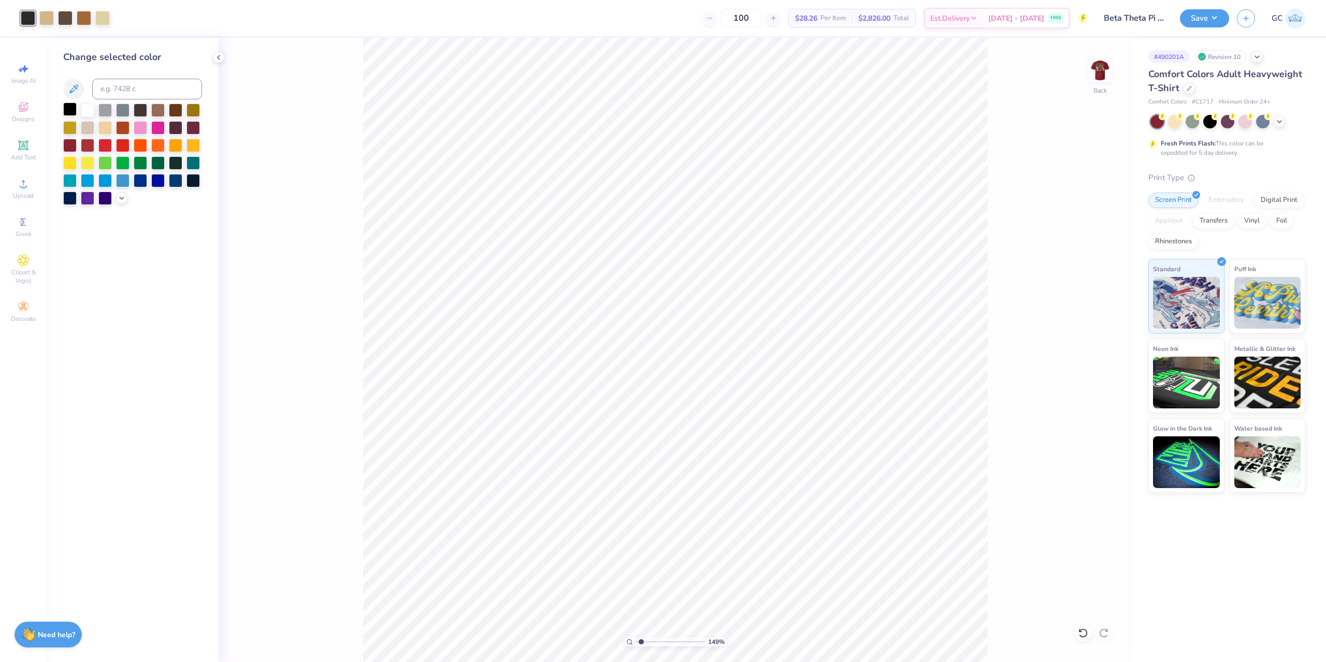
click at [73, 110] on div at bounding box center [69, 109] width 13 height 13
click at [1100, 70] on img at bounding box center [1099, 70] width 41 height 41
drag, startPoint x: 989, startPoint y: 142, endPoint x: 361, endPoint y: 590, distance: 770.8
click at [327, 632] on div "149 % Front" at bounding box center [675, 350] width 913 height 625
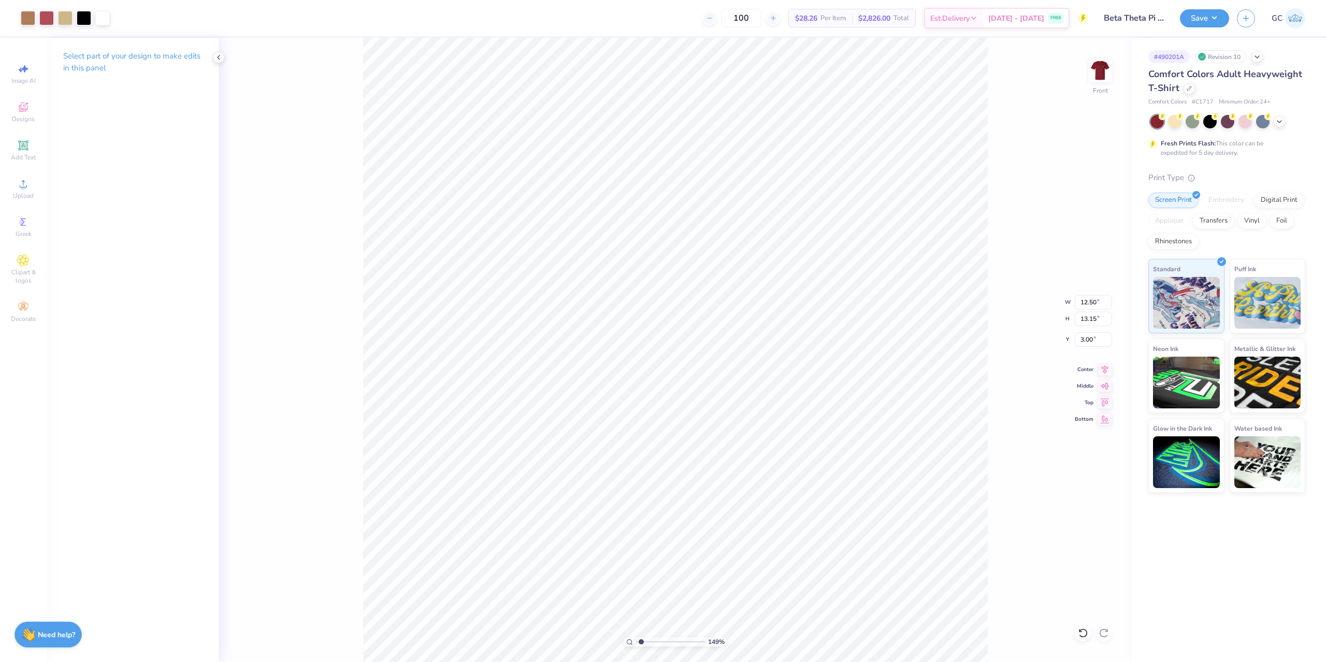
click at [1206, 25] on button "Save" at bounding box center [1204, 18] width 49 height 18
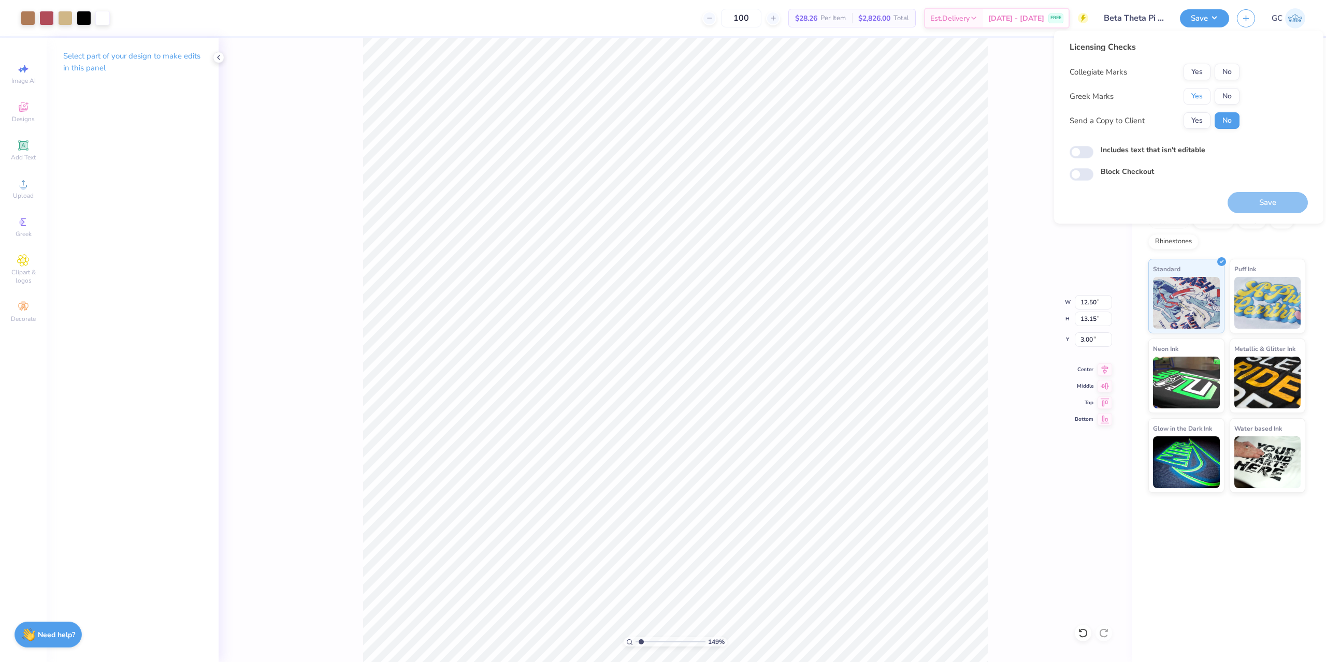
drag, startPoint x: 1196, startPoint y: 100, endPoint x: 1211, endPoint y: 83, distance: 23.1
click at [1196, 99] on button "Yes" at bounding box center [1196, 96] width 27 height 17
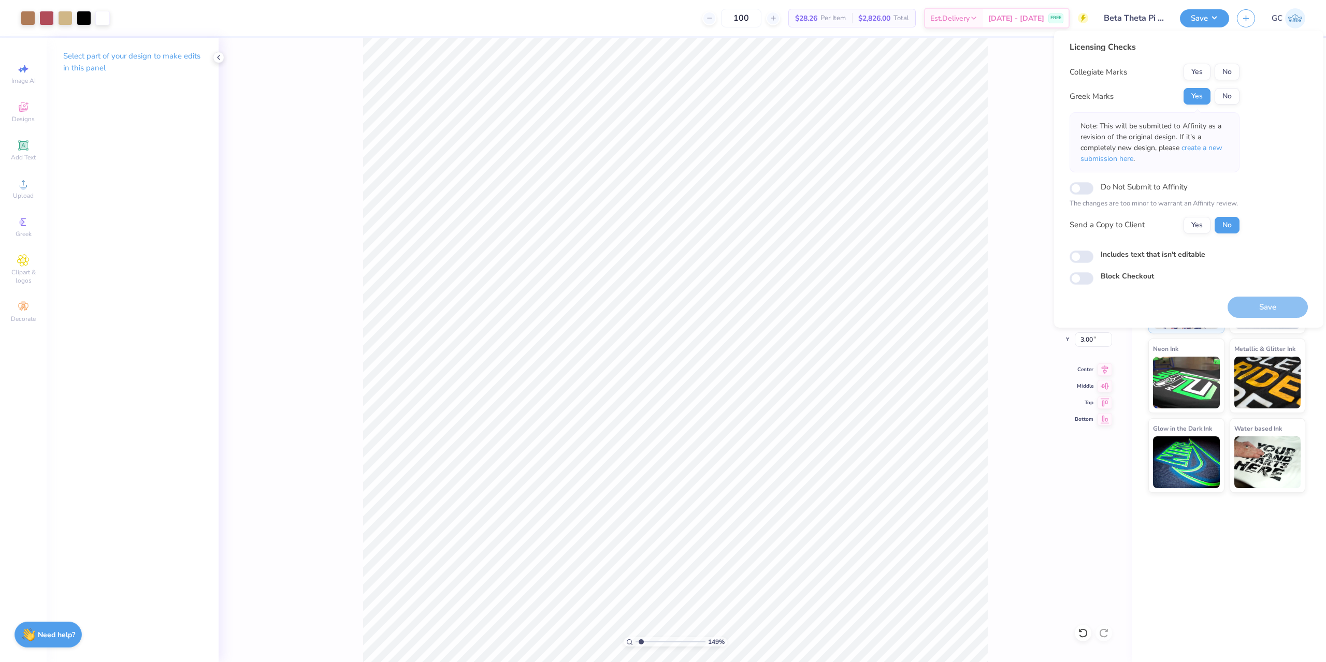
click at [1241, 62] on div "Licensing Checks Collegiate Marks Yes No Greek Marks Yes No Note: This will be …" at bounding box center [1188, 163] width 238 height 244
click at [1225, 72] on button "No" at bounding box center [1226, 72] width 25 height 17
click at [1268, 306] on button "Save" at bounding box center [1267, 307] width 80 height 21
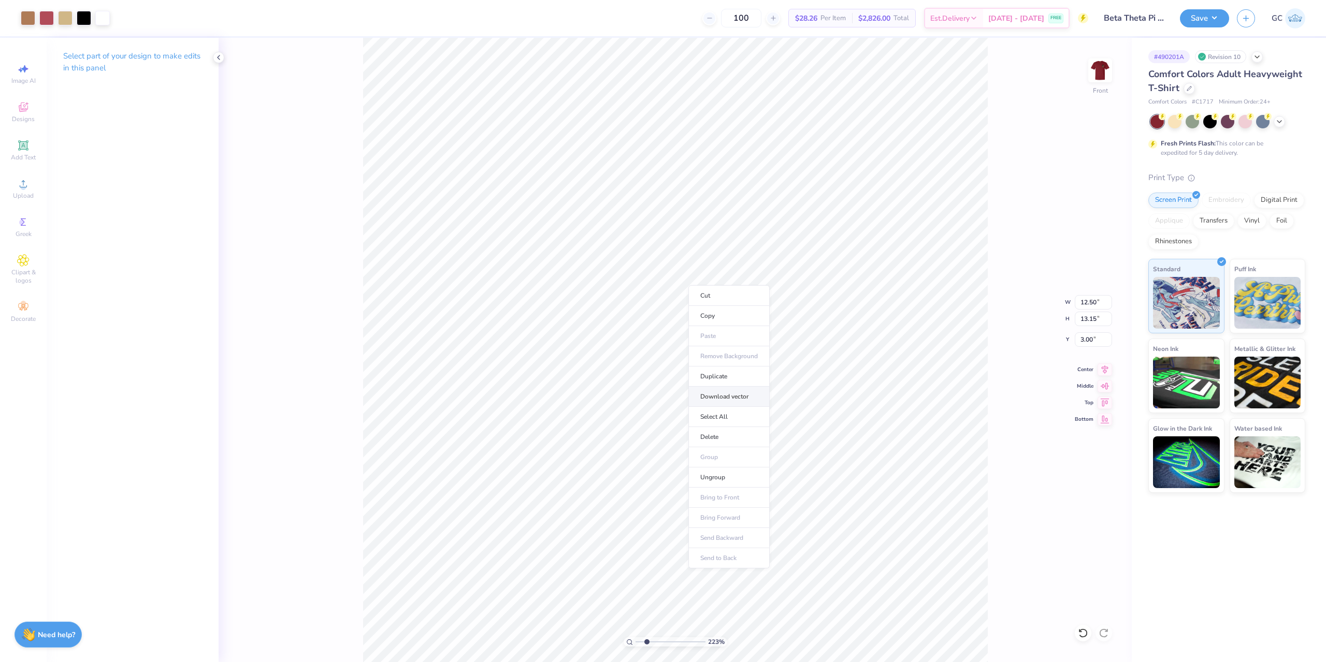
click at [736, 398] on li "Download vector" at bounding box center [728, 397] width 81 height 20
click at [275, 204] on div "223 % Front W 12.50 12.50 " H 13.15 13.15 " Y 3.00 3.00 " Center Middle Top Bot…" at bounding box center [675, 350] width 913 height 625
click at [30, 118] on span "Designs" at bounding box center [23, 119] width 23 height 8
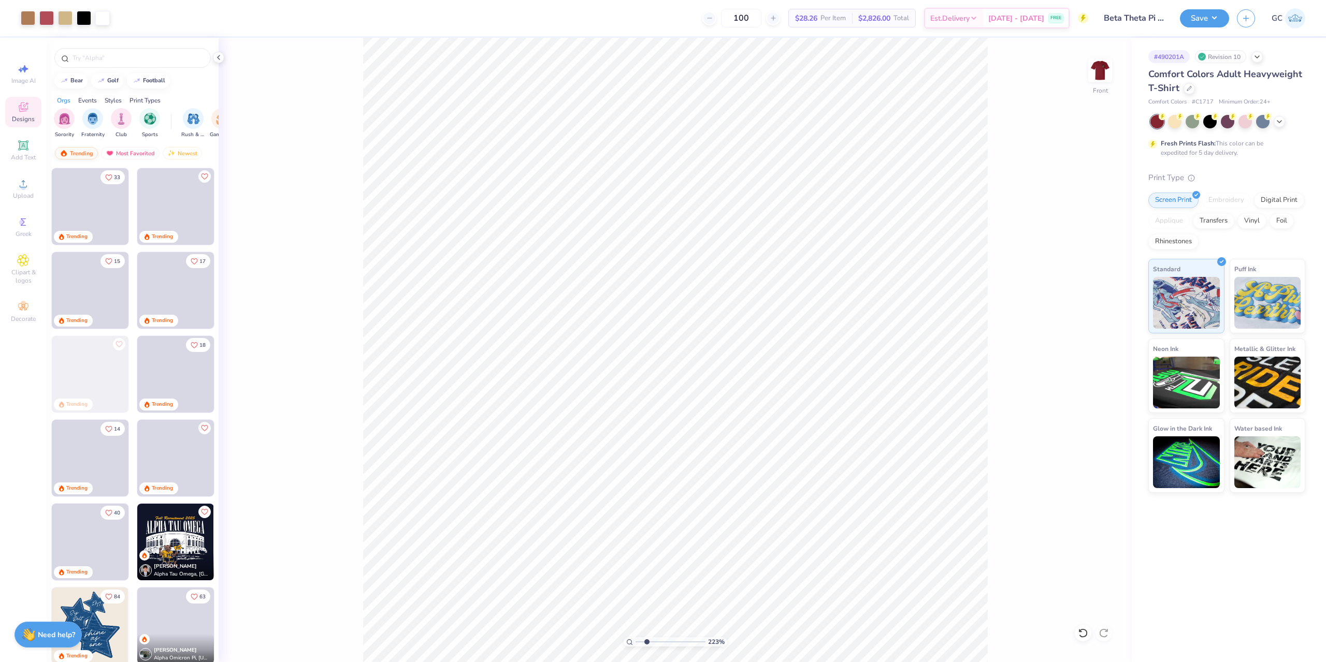
click at [73, 154] on div "Trending" at bounding box center [76, 153] width 43 height 12
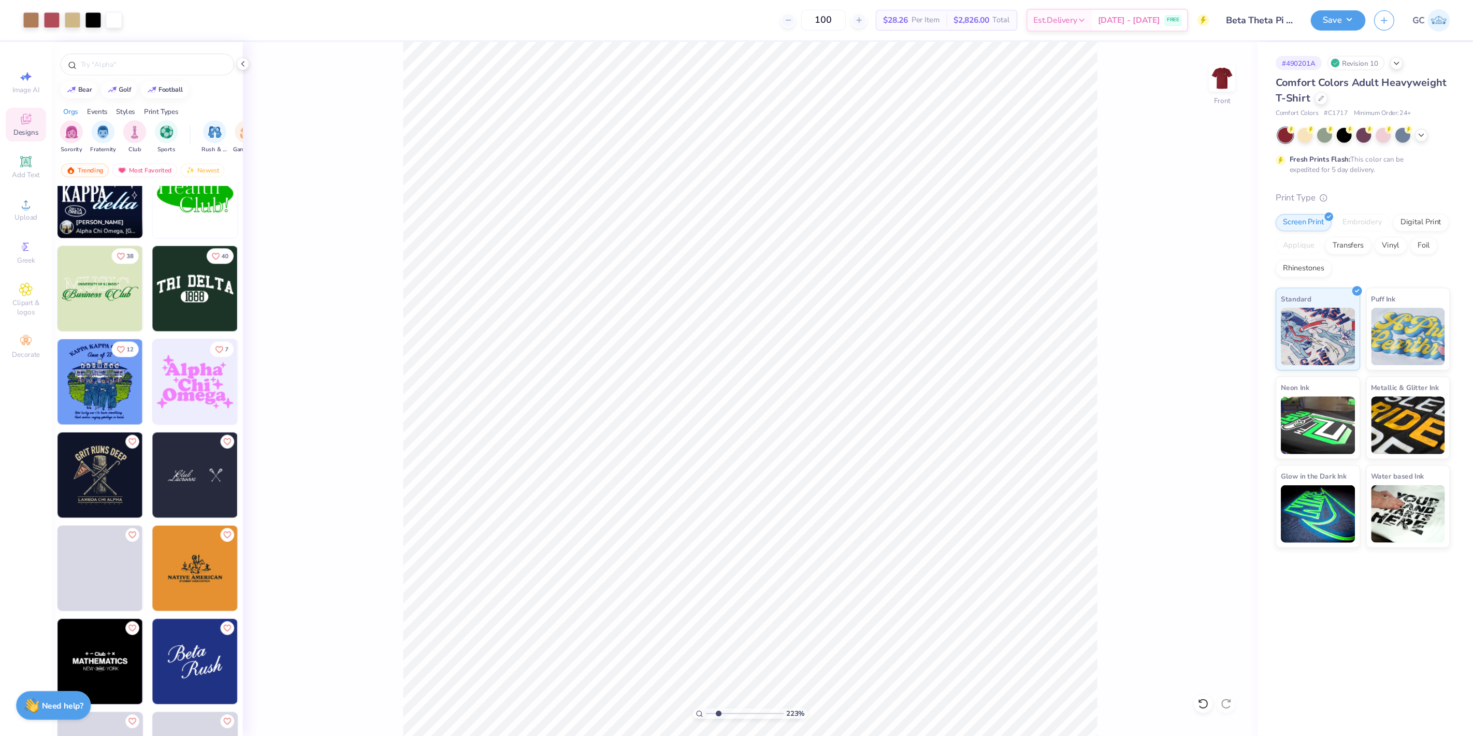
scroll to position [3314, 0]
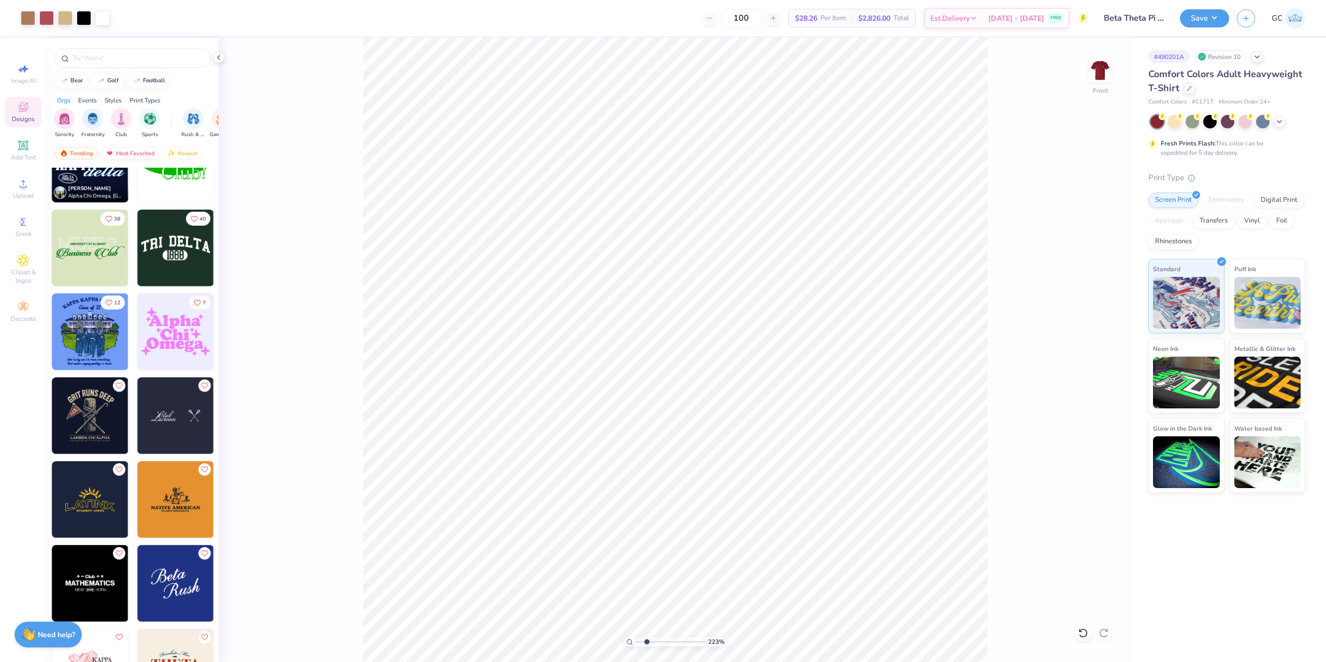
click at [133, 155] on div "Most Favorited" at bounding box center [130, 153] width 59 height 12
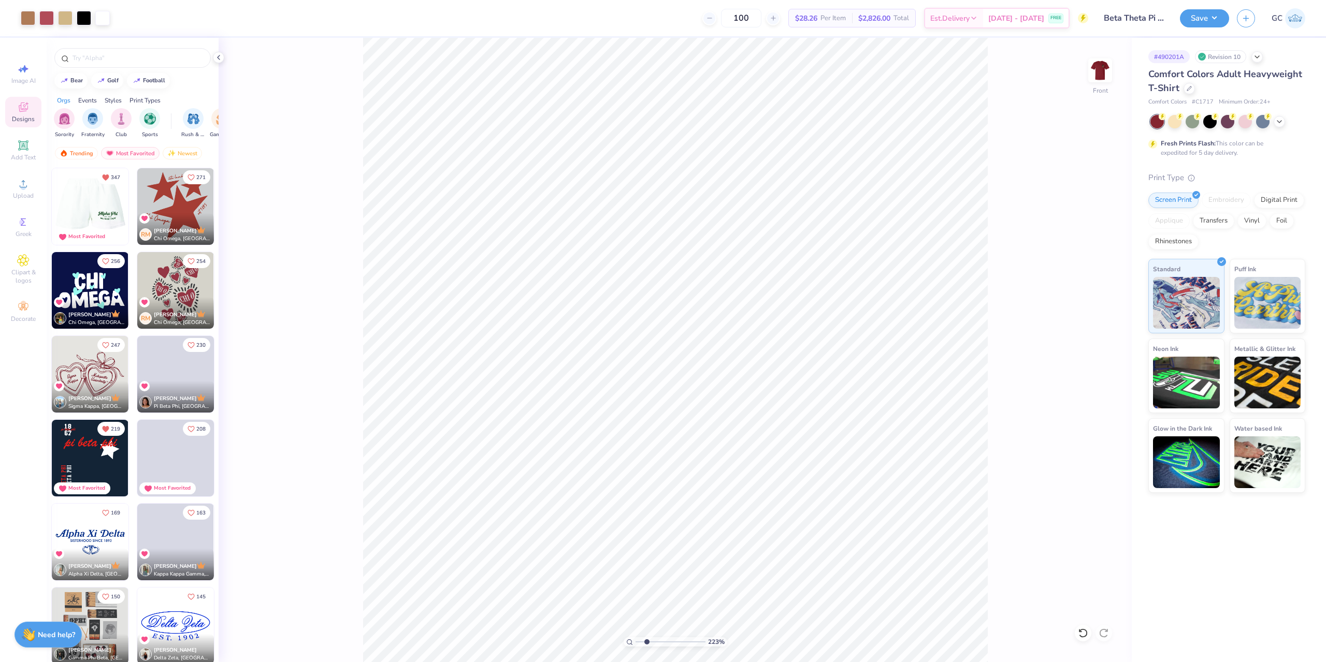
click at [94, 207] on img at bounding box center [89, 206] width 77 height 77
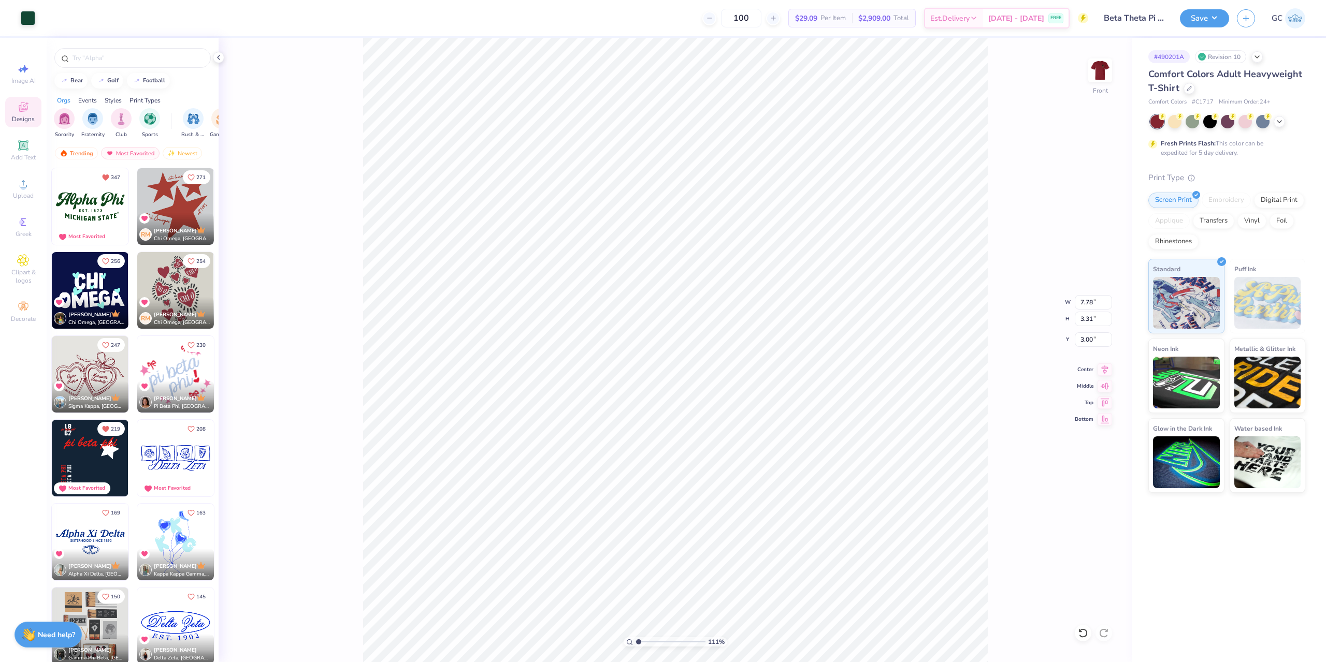
type input "2.22643191709161"
type input "16.73"
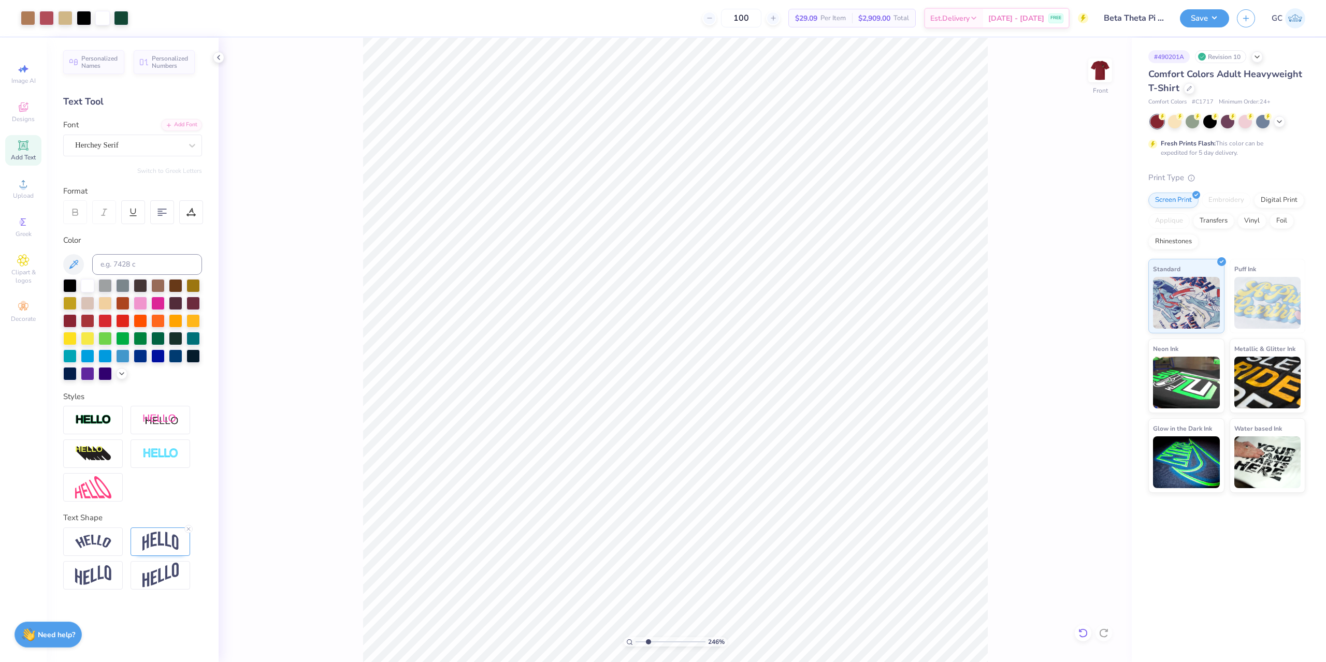
click at [1086, 636] on icon at bounding box center [1082, 633] width 9 height 9
click at [1082, 633] on icon at bounding box center [1083, 633] width 10 height 10
click at [1090, 628] on div at bounding box center [1083, 633] width 17 height 17
type input "1"
click at [1081, 638] on icon at bounding box center [1083, 633] width 10 height 10
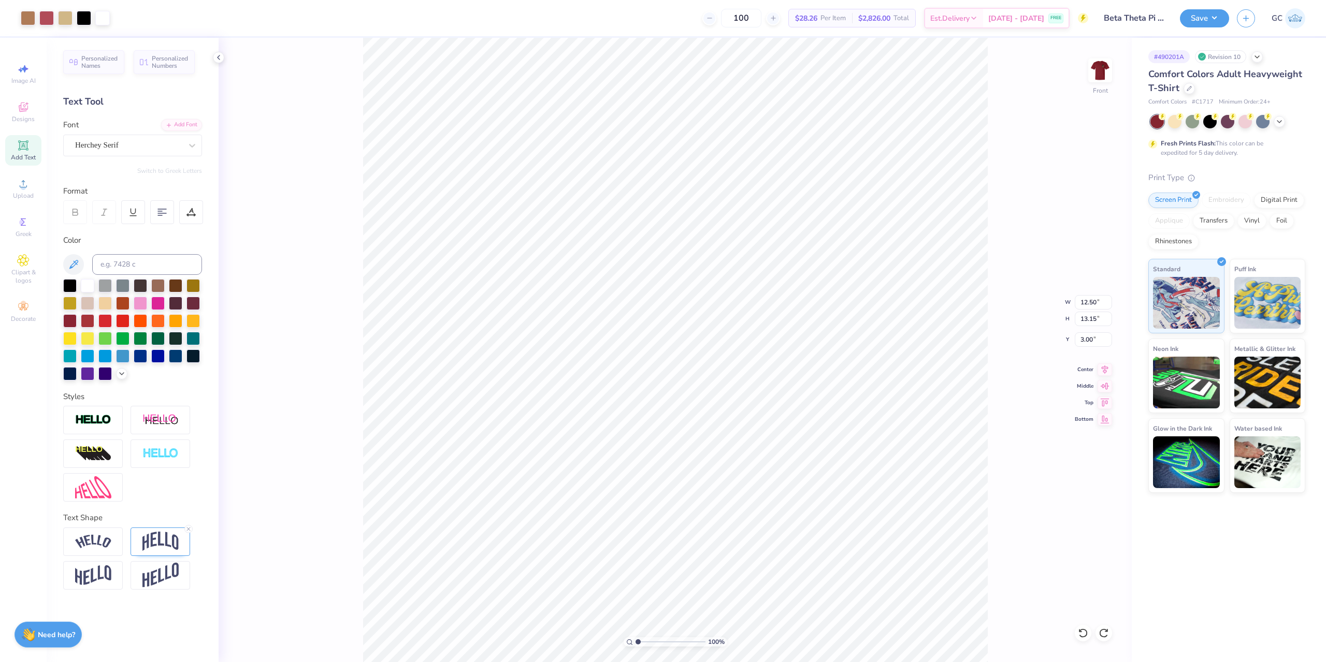
click at [1098, 628] on div at bounding box center [1103, 633] width 17 height 17
click at [32, 192] on span "Upload" at bounding box center [23, 196] width 21 height 8
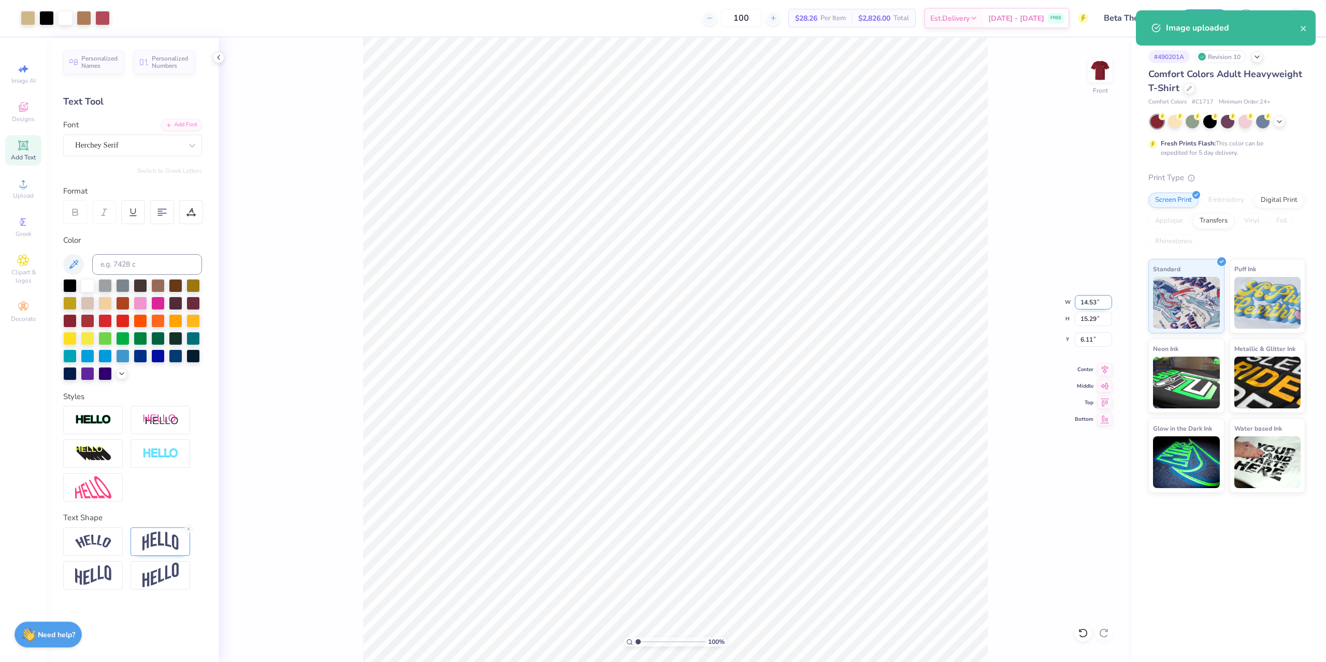
drag, startPoint x: 1080, startPoint y: 302, endPoint x: 1097, endPoint y: 305, distance: 17.8
click at [1097, 305] on input "14.53" at bounding box center [1093, 302] width 37 height 15
type input "12.50"
type input "13.15"
drag, startPoint x: 1096, startPoint y: 342, endPoint x: 1080, endPoint y: 342, distance: 16.1
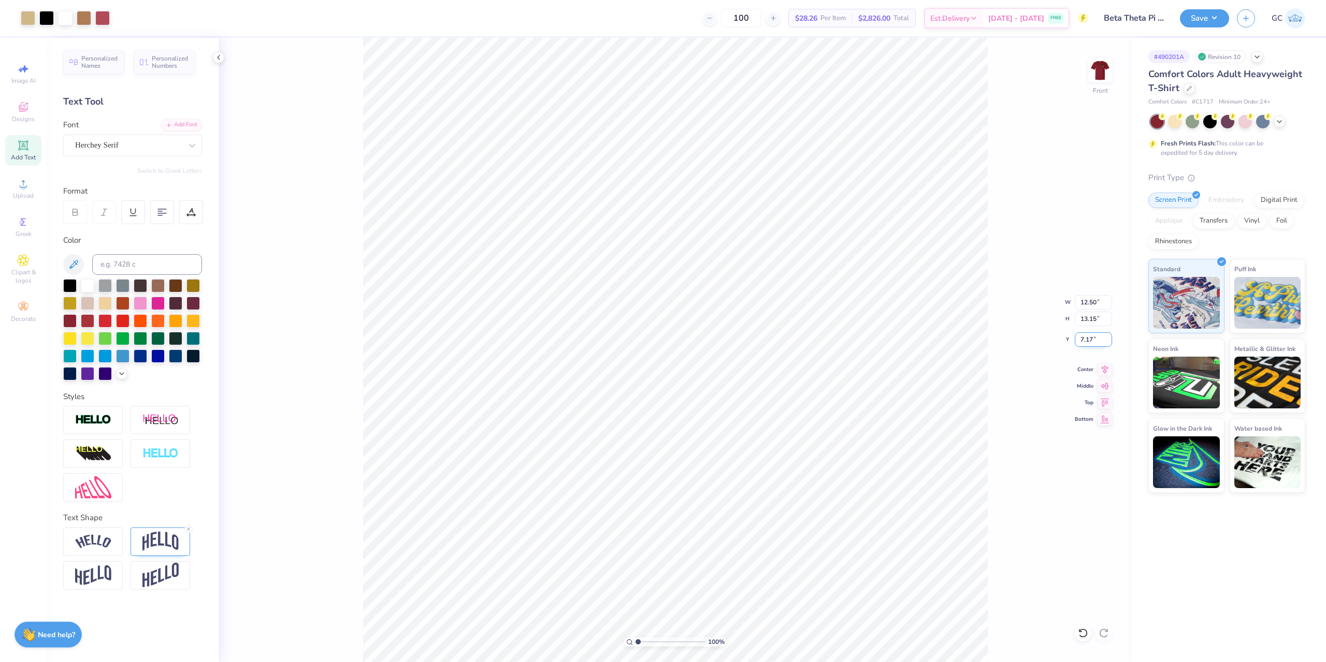
click at [1080, 342] on input "7.17" at bounding box center [1093, 339] width 37 height 15
type input "3.00"
click at [1097, 69] on img at bounding box center [1099, 70] width 41 height 41
click at [1081, 636] on icon at bounding box center [1082, 633] width 9 height 9
click at [25, 194] on span "Upload" at bounding box center [23, 196] width 21 height 8
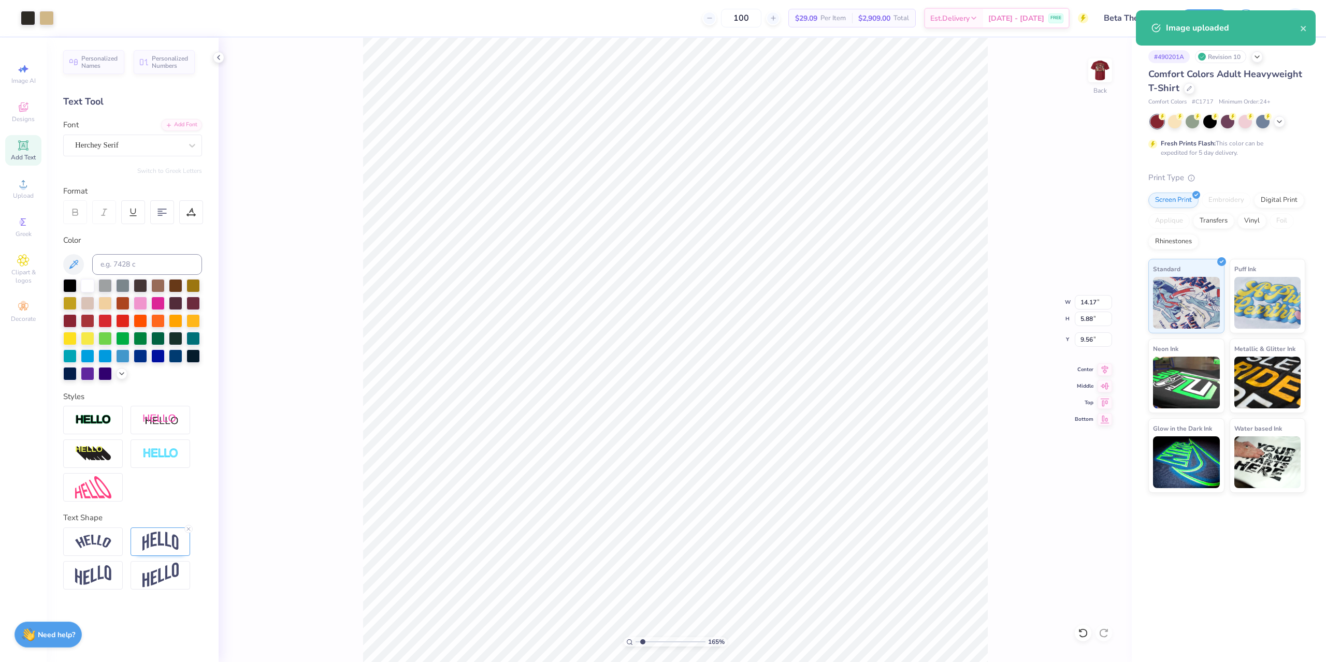
type input "1.64913377760655"
type input "2.61"
type input "1.08"
type input "6.07"
drag, startPoint x: 1086, startPoint y: 306, endPoint x: 1093, endPoint y: 306, distance: 6.2
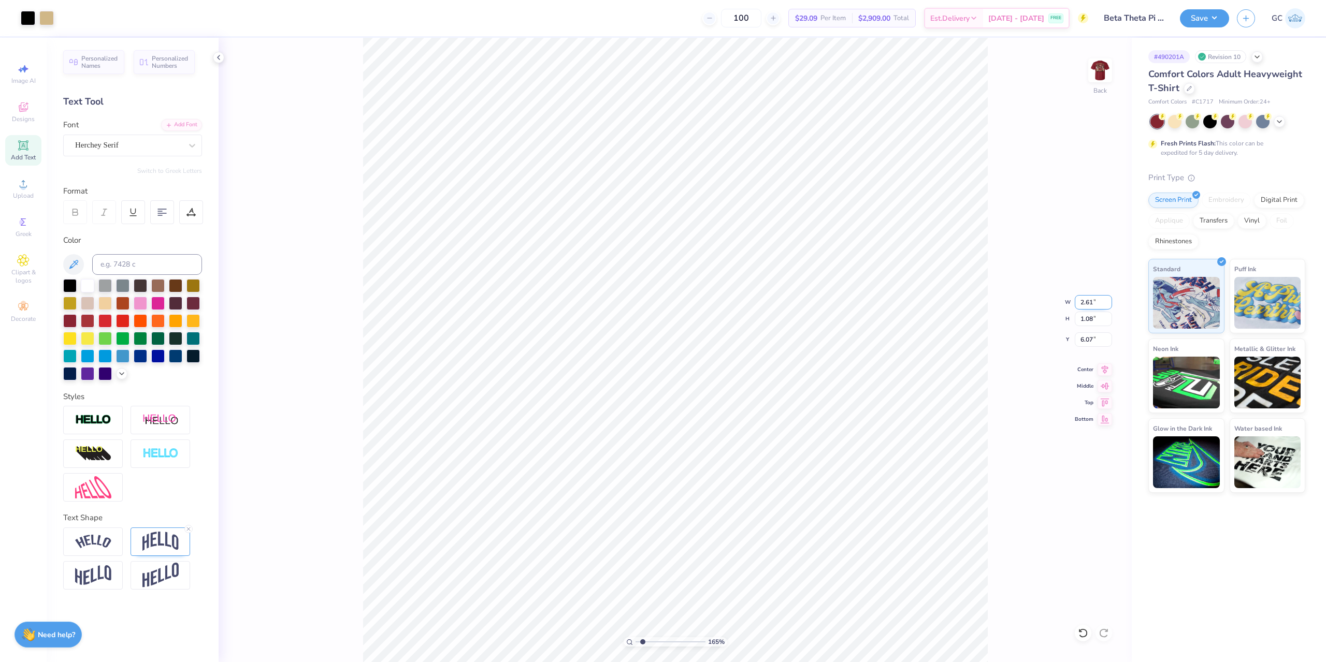
click at [1093, 306] on input "2.61" at bounding box center [1093, 302] width 37 height 15
drag, startPoint x: 1094, startPoint y: 302, endPoint x: 1080, endPoint y: 302, distance: 14.0
click at [1080, 302] on input "2.61" at bounding box center [1093, 302] width 37 height 15
type input "1.64913377760655"
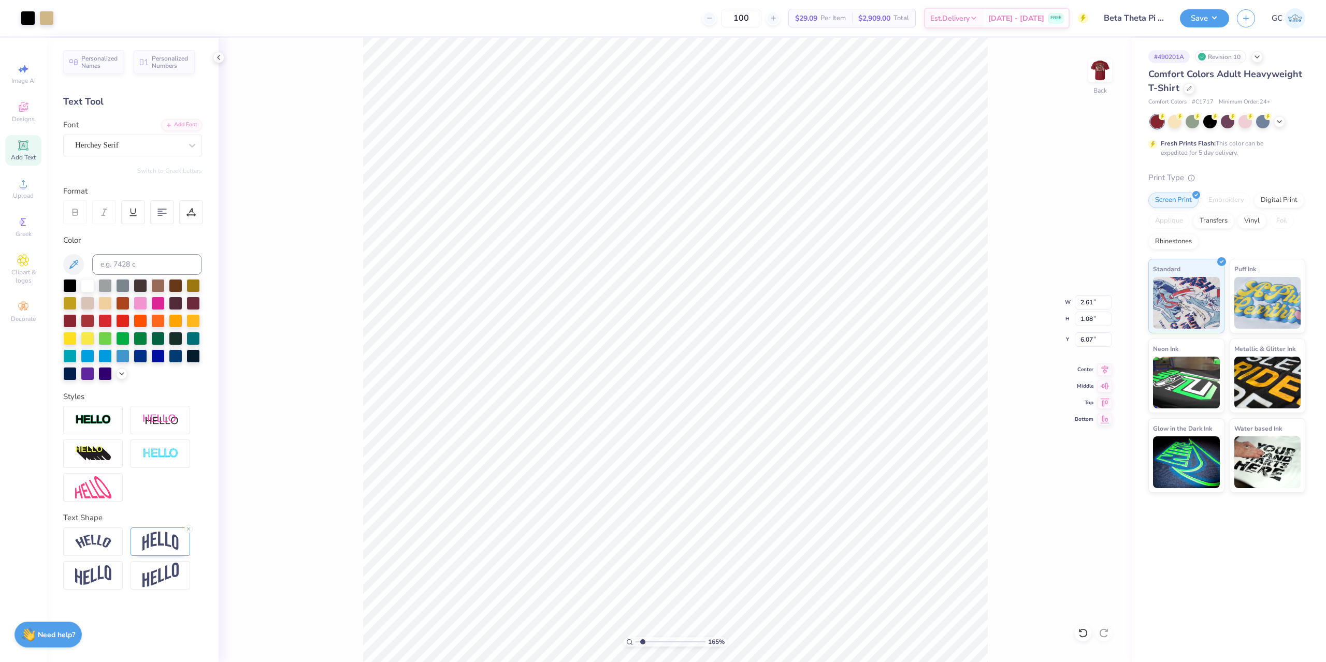
type input "14.17"
type input "5.88"
type input "9.56"
click at [1084, 301] on input "14.17" at bounding box center [1093, 302] width 37 height 15
paste input "2.61"
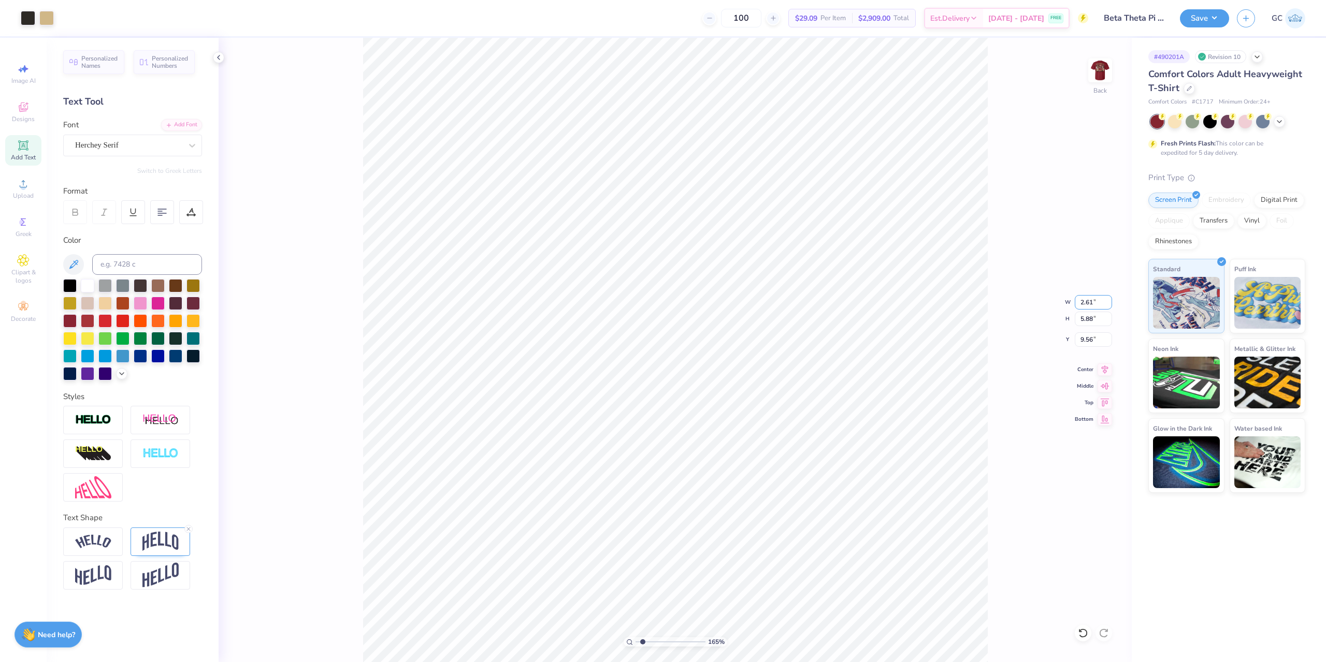
type input "2.61"
type input "1.64913377760655"
type input "1.08"
type input "11.96"
type input "1.64913377760655"
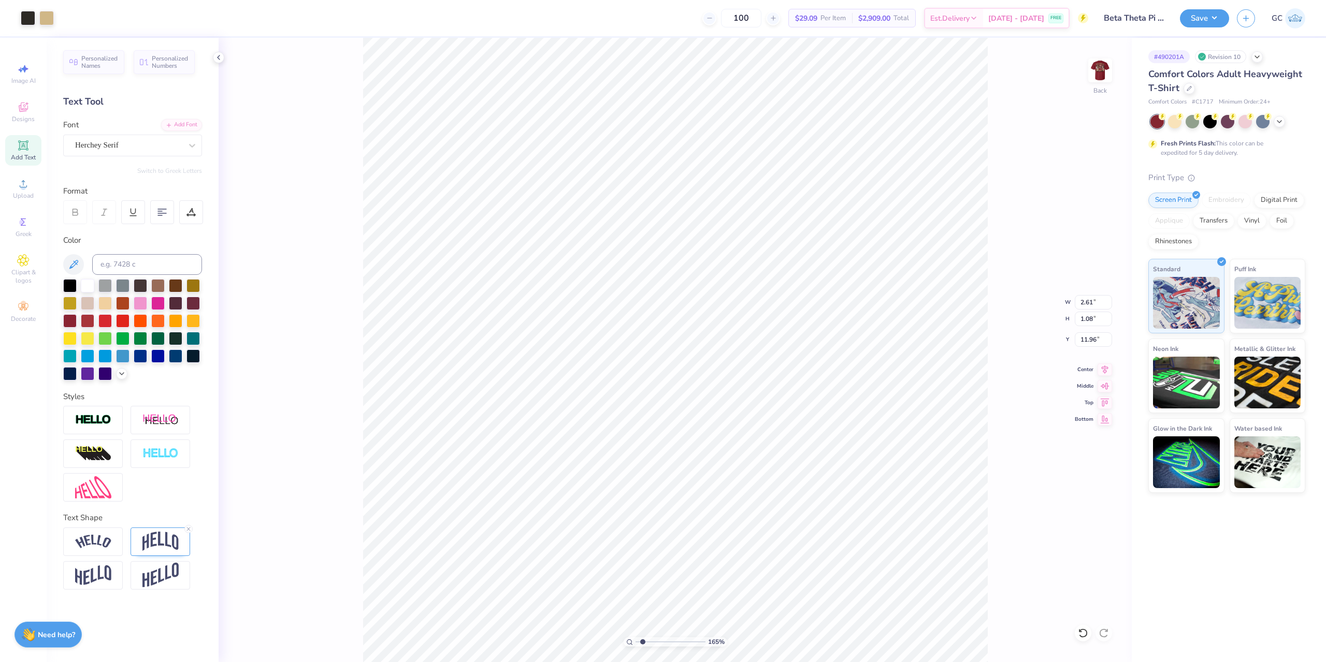
type input "6.07"
type input "1.64913377760655"
drag, startPoint x: 1079, startPoint y: 338, endPoint x: 1092, endPoint y: 338, distance: 13.5
click at [1092, 338] on input "7.48" at bounding box center [1093, 339] width 37 height 15
type input "607"
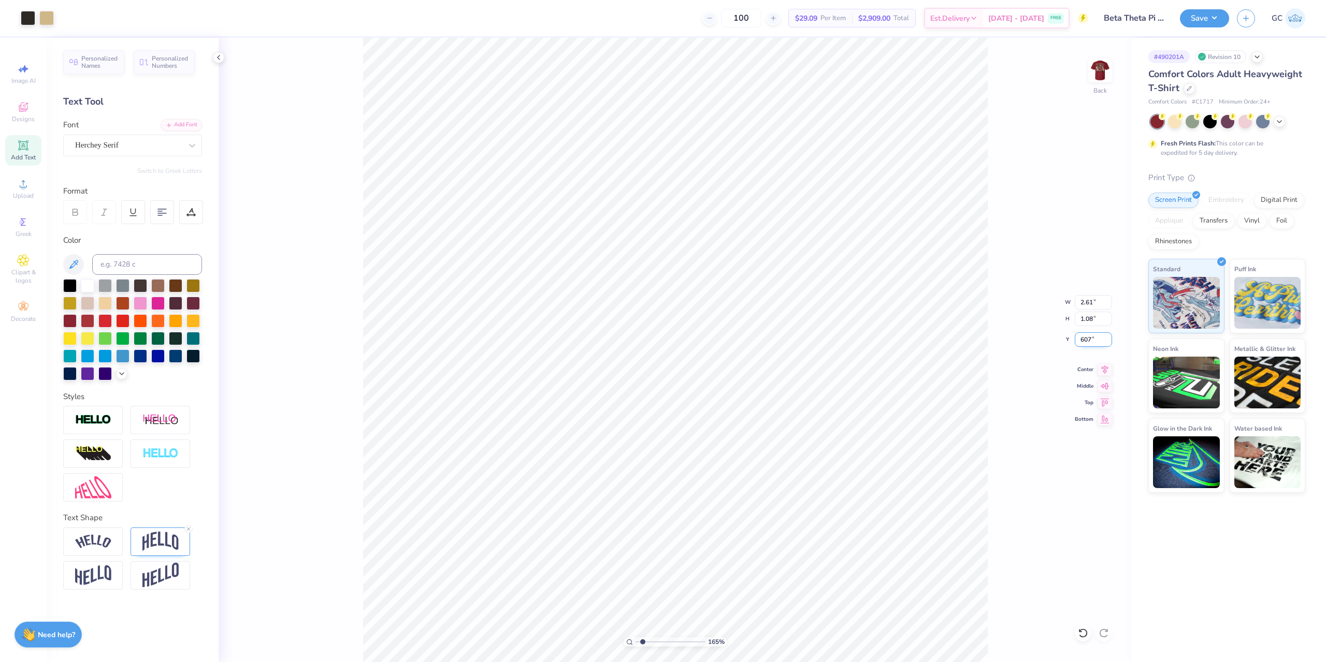
type input "1.64913377760655"
type input "23.42"
click at [1081, 641] on div at bounding box center [1083, 633] width 17 height 17
type input "1.64913377760655"
drag, startPoint x: 1093, startPoint y: 339, endPoint x: 1080, endPoint y: 340, distance: 12.5
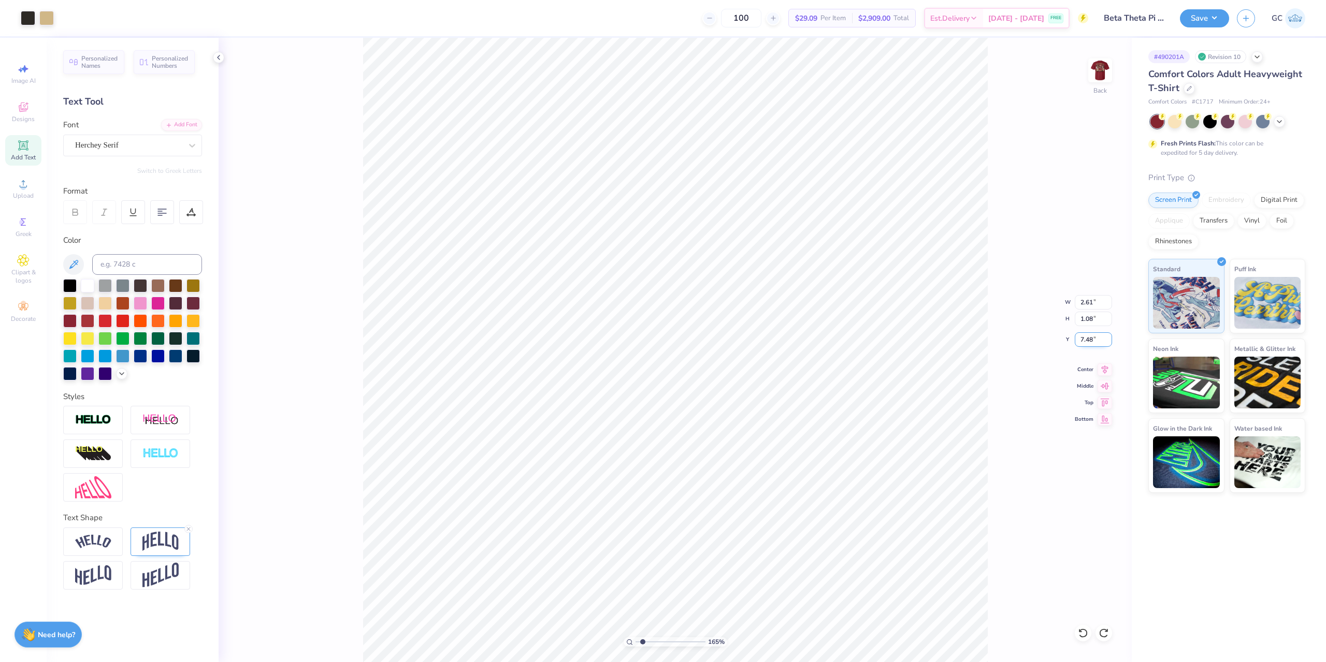
click at [1080, 340] on input "7.48" at bounding box center [1093, 339] width 37 height 15
type input "6.07"
click at [847, 547] on li "Send to Back" at bounding box center [853, 547] width 81 height 20
click at [1196, 22] on button "Save" at bounding box center [1204, 17] width 49 height 18
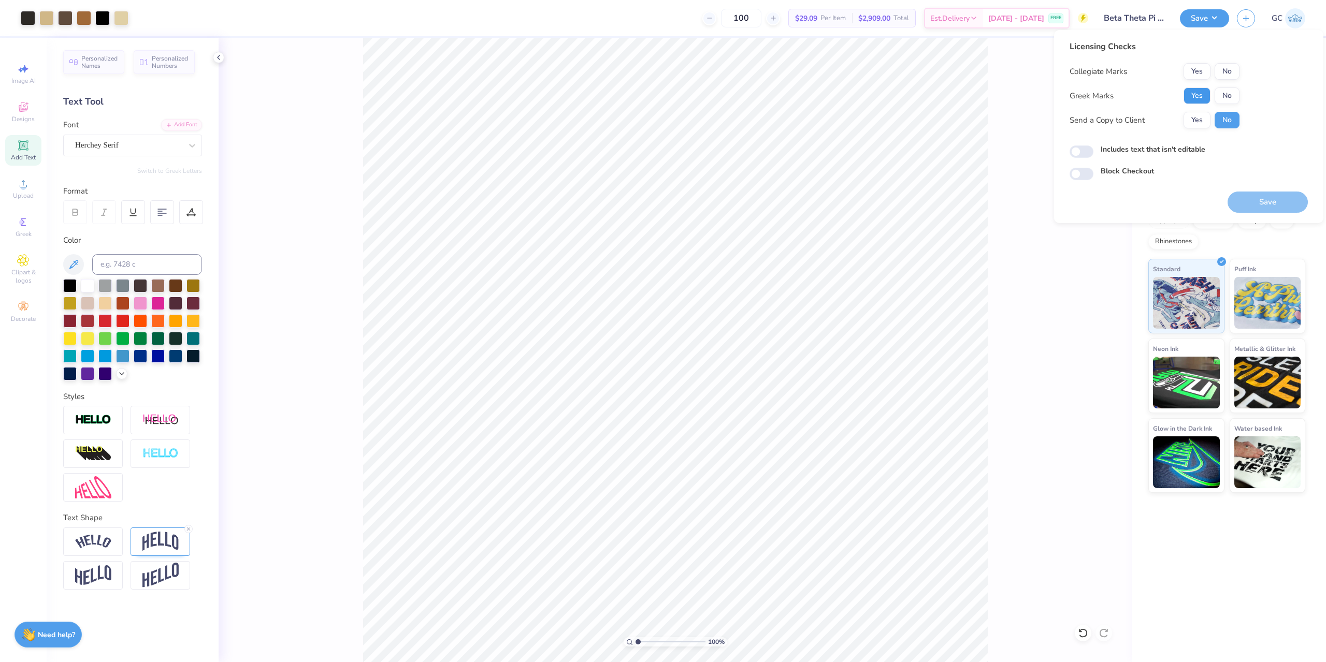
click at [1192, 102] on button "Yes" at bounding box center [1196, 96] width 27 height 17
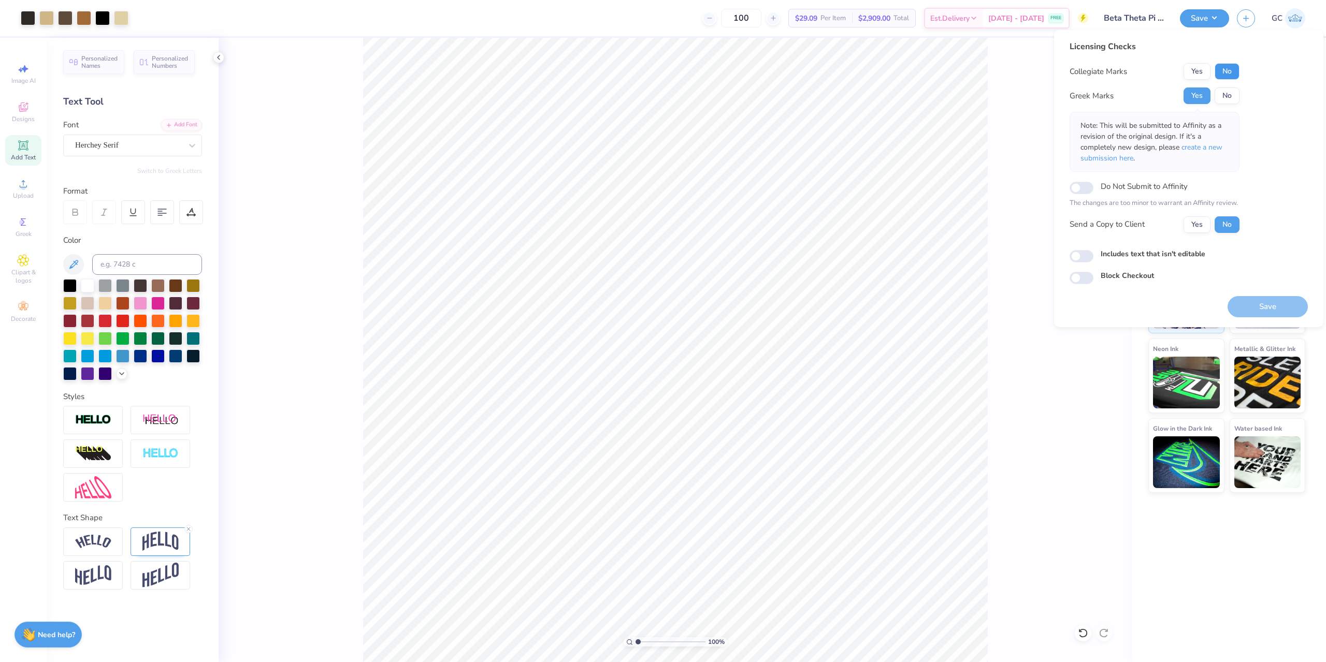
click at [1236, 76] on button "No" at bounding box center [1226, 71] width 25 height 17
click at [1273, 303] on button "Save" at bounding box center [1267, 306] width 80 height 21
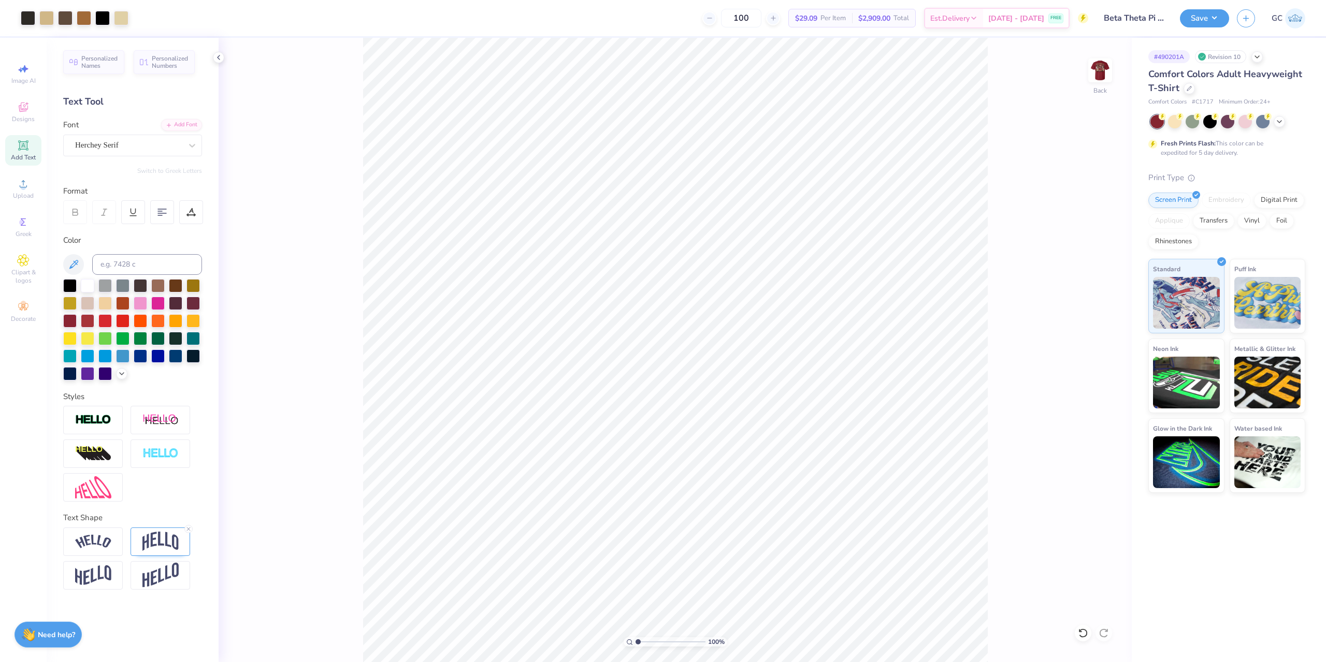
click at [18, 20] on div "Art colors" at bounding box center [64, 18] width 128 height 36
click at [26, 17] on div at bounding box center [28, 17] width 15 height 15
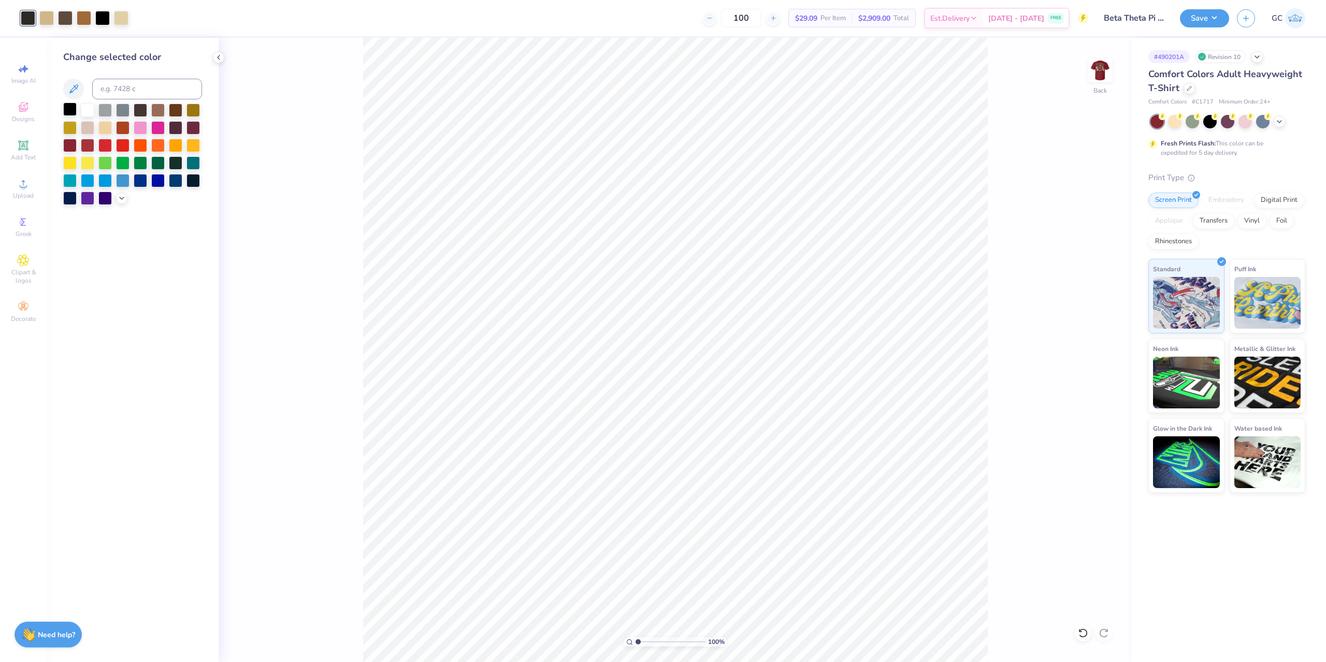
click at [70, 116] on div at bounding box center [69, 109] width 13 height 13
click at [70, 112] on div at bounding box center [69, 109] width 13 height 13
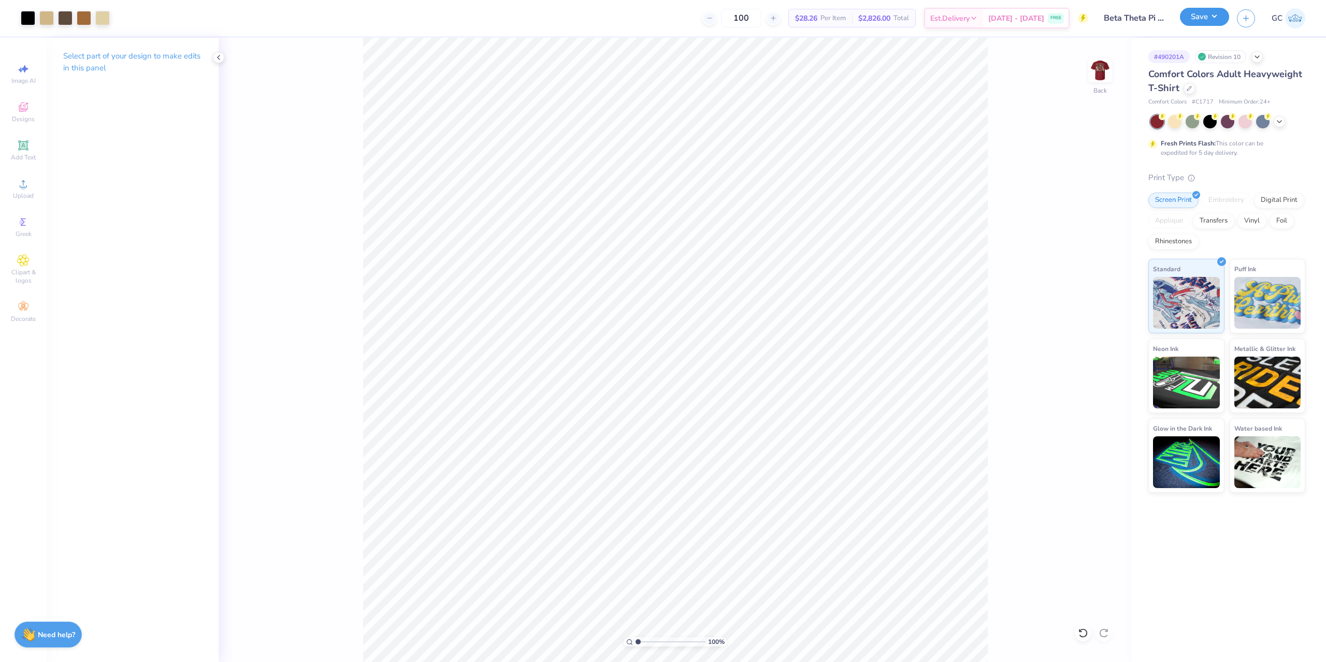
click at [1216, 16] on button "Save" at bounding box center [1204, 17] width 49 height 18
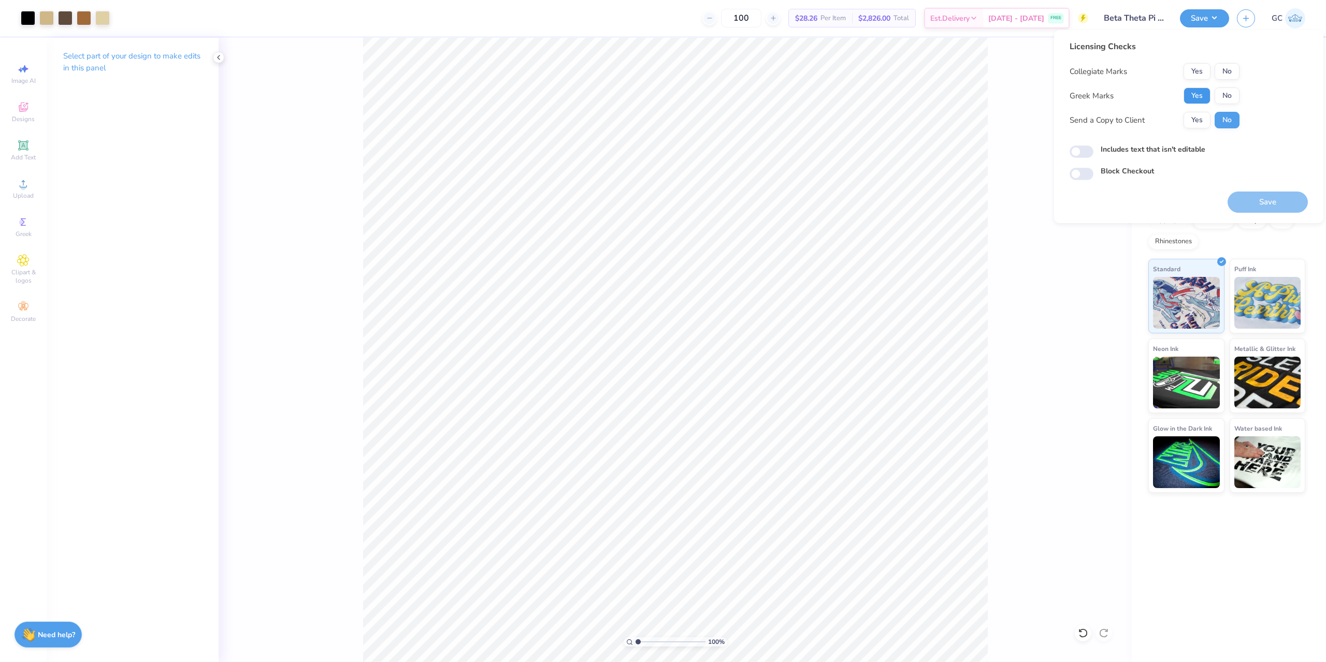
click at [1193, 96] on button "Yes" at bounding box center [1196, 96] width 27 height 17
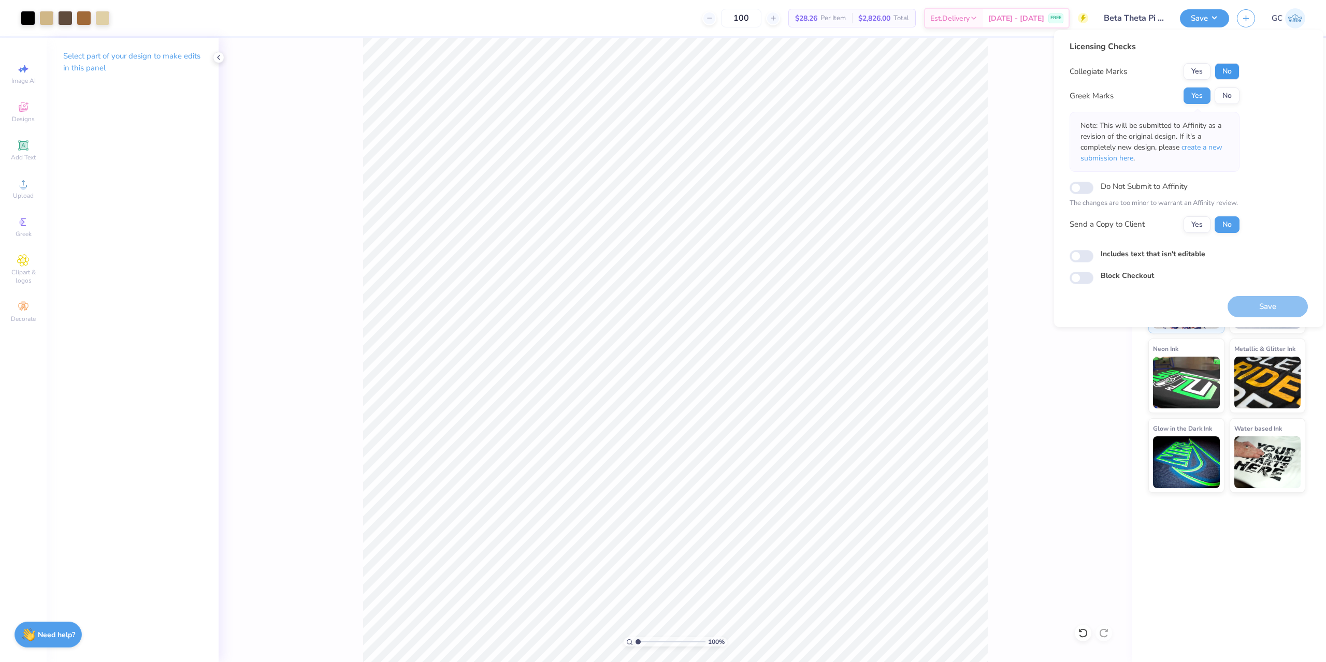
click at [1227, 72] on button "No" at bounding box center [1226, 71] width 25 height 17
click at [1262, 308] on button "Save" at bounding box center [1267, 306] width 80 height 21
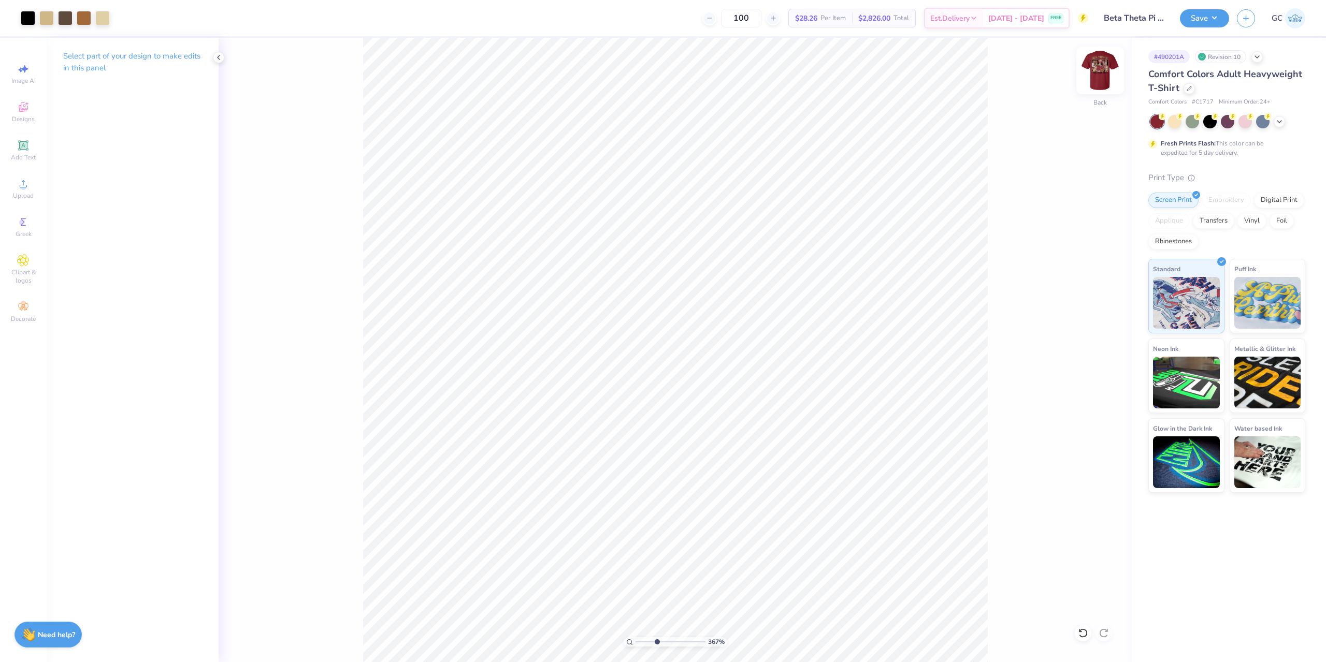
click at [1091, 68] on img at bounding box center [1099, 70] width 41 height 41
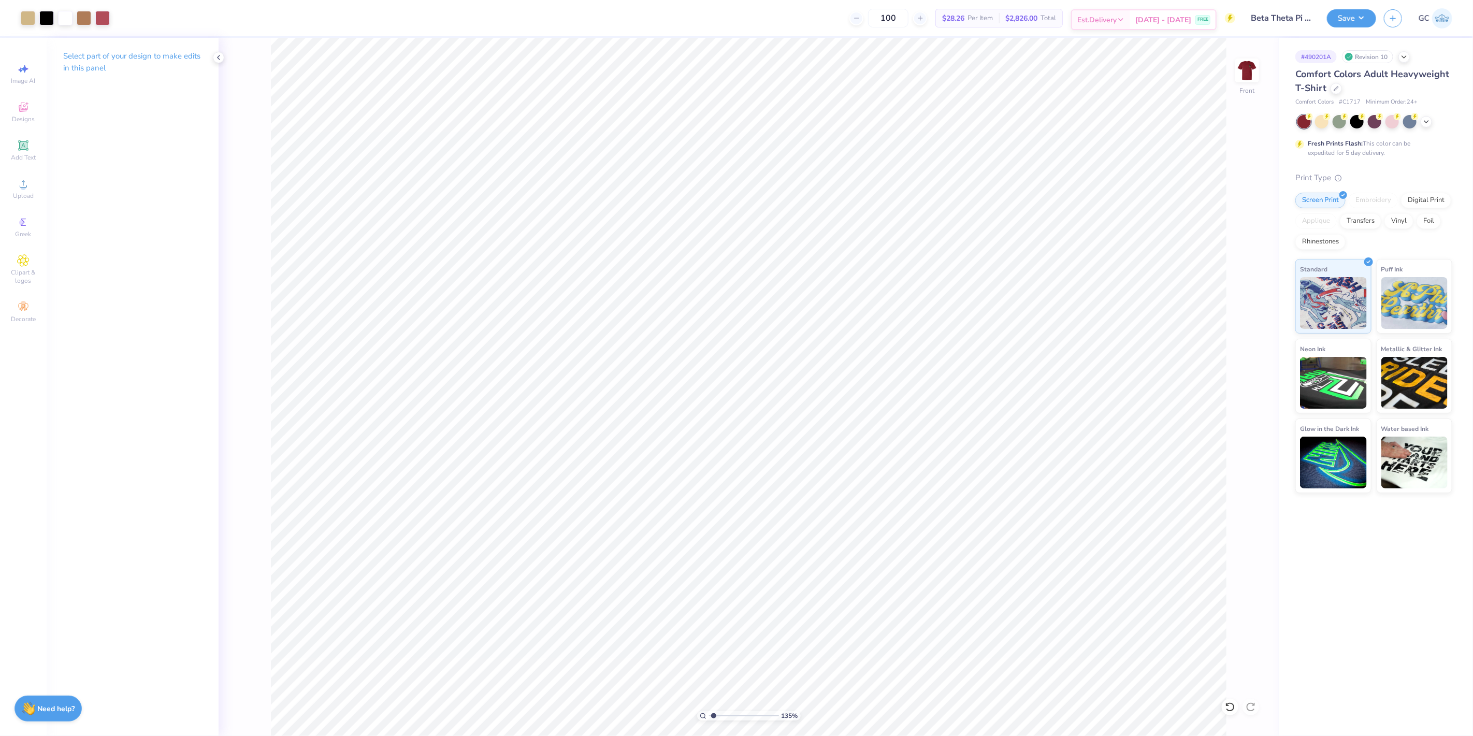
type input "1"
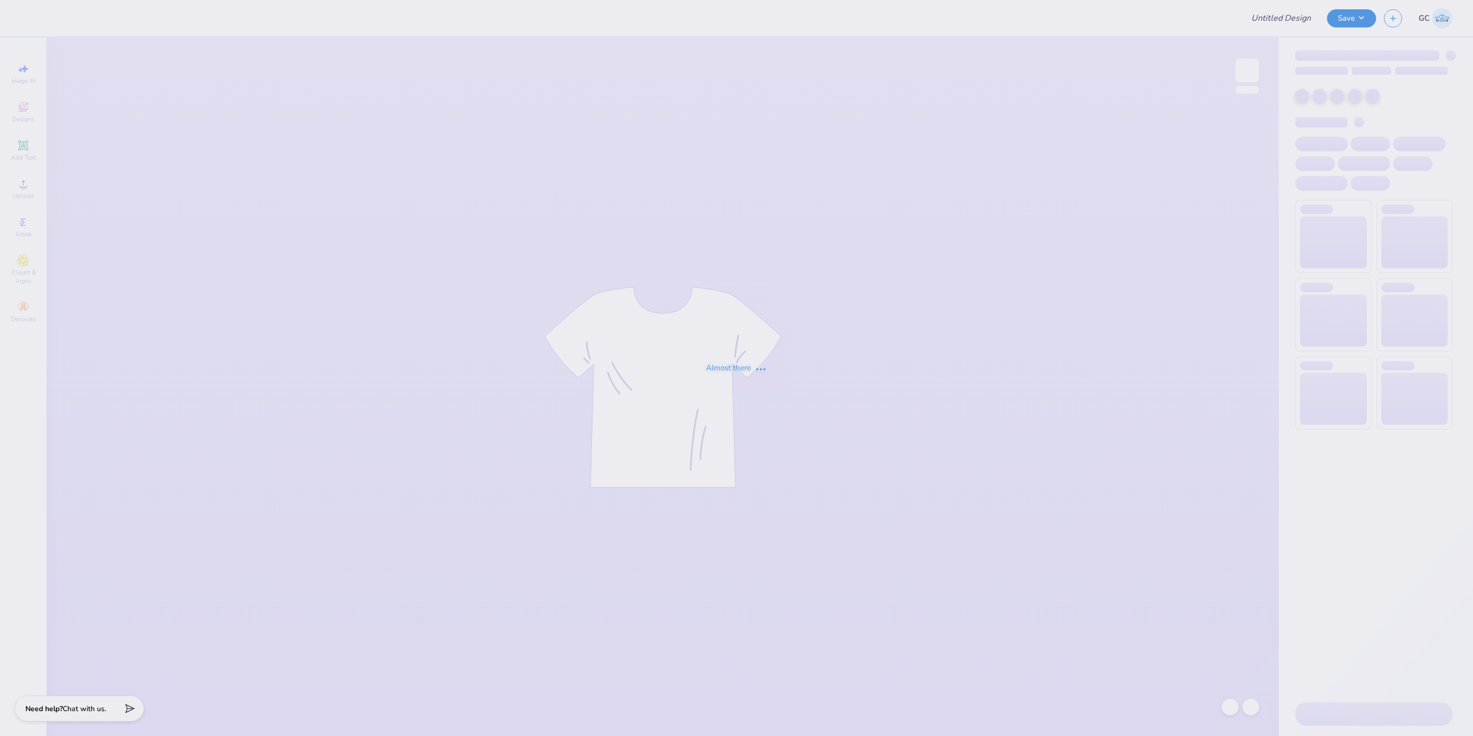
type input "white/blue tank"
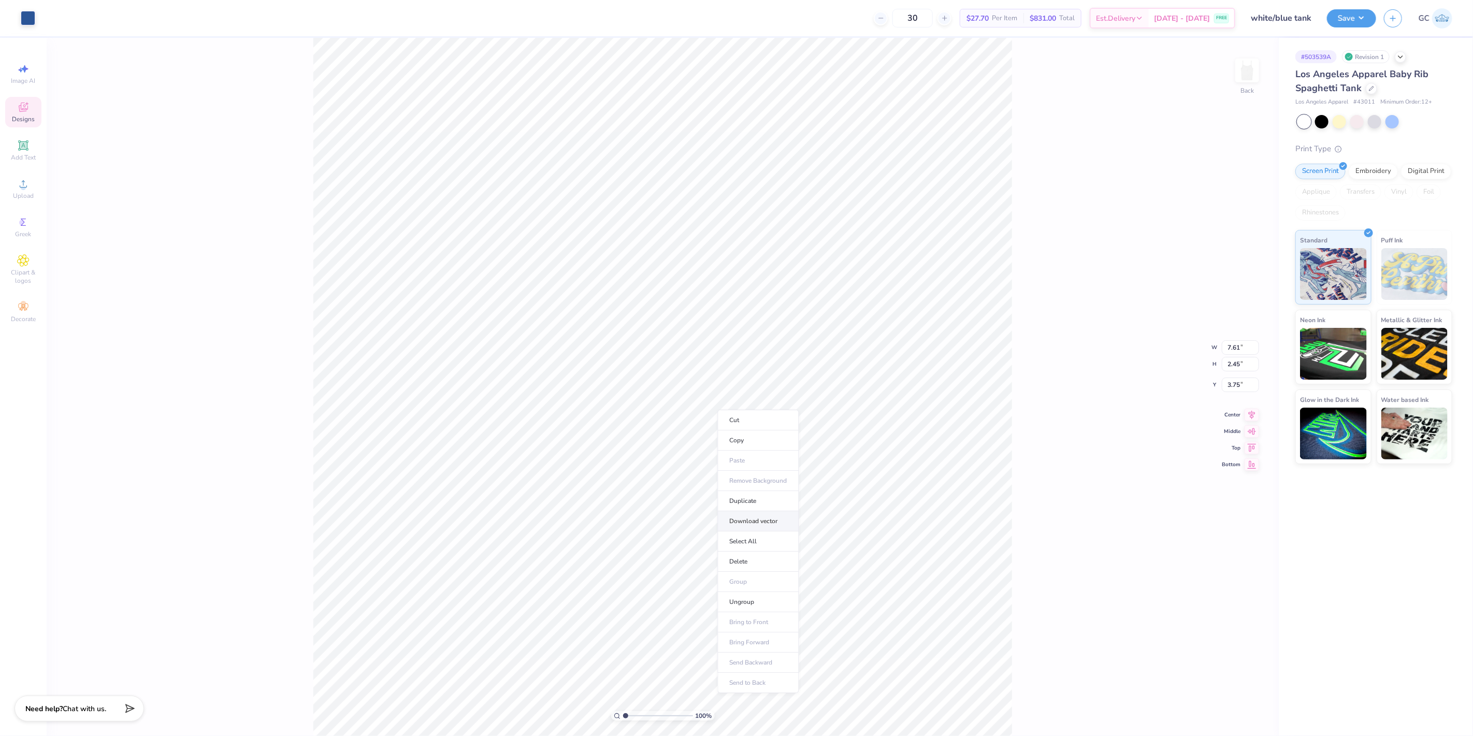
click at [767, 524] on li "Download vector" at bounding box center [758, 521] width 81 height 20
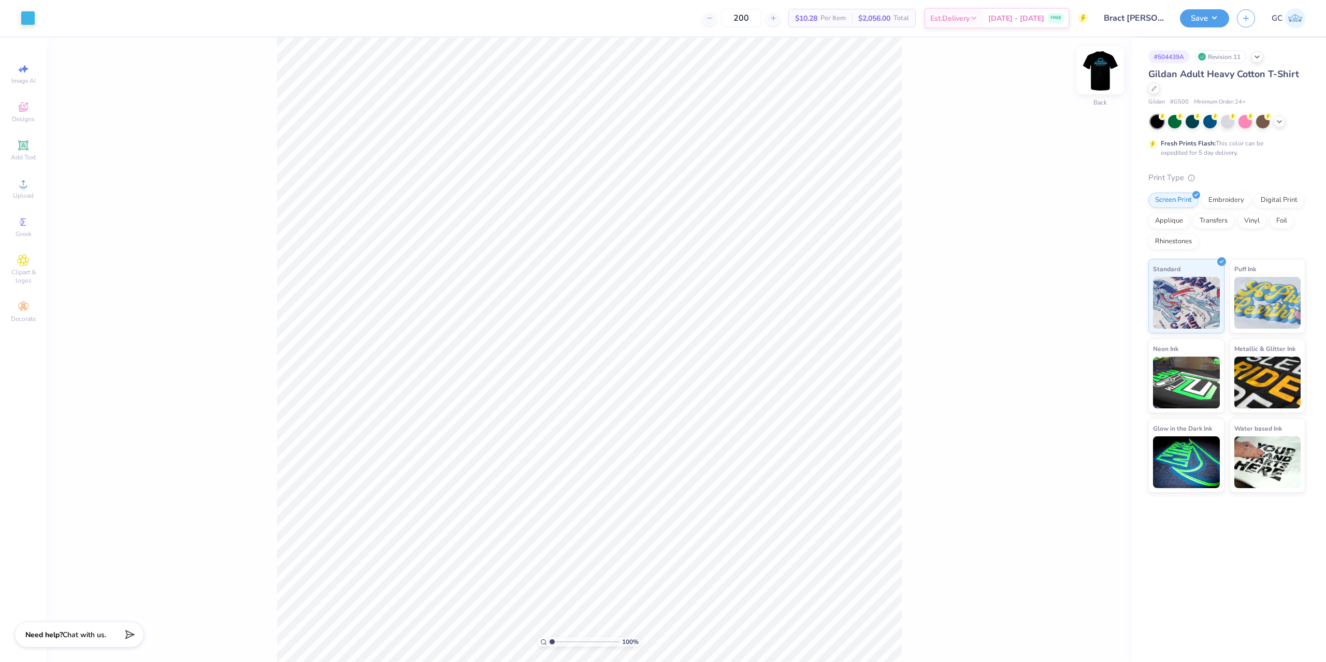
click at [1096, 68] on img at bounding box center [1099, 70] width 41 height 41
click at [1102, 78] on img at bounding box center [1099, 70] width 41 height 41
type input "1.49212329151837"
type input "0.41"
type input "0.45"
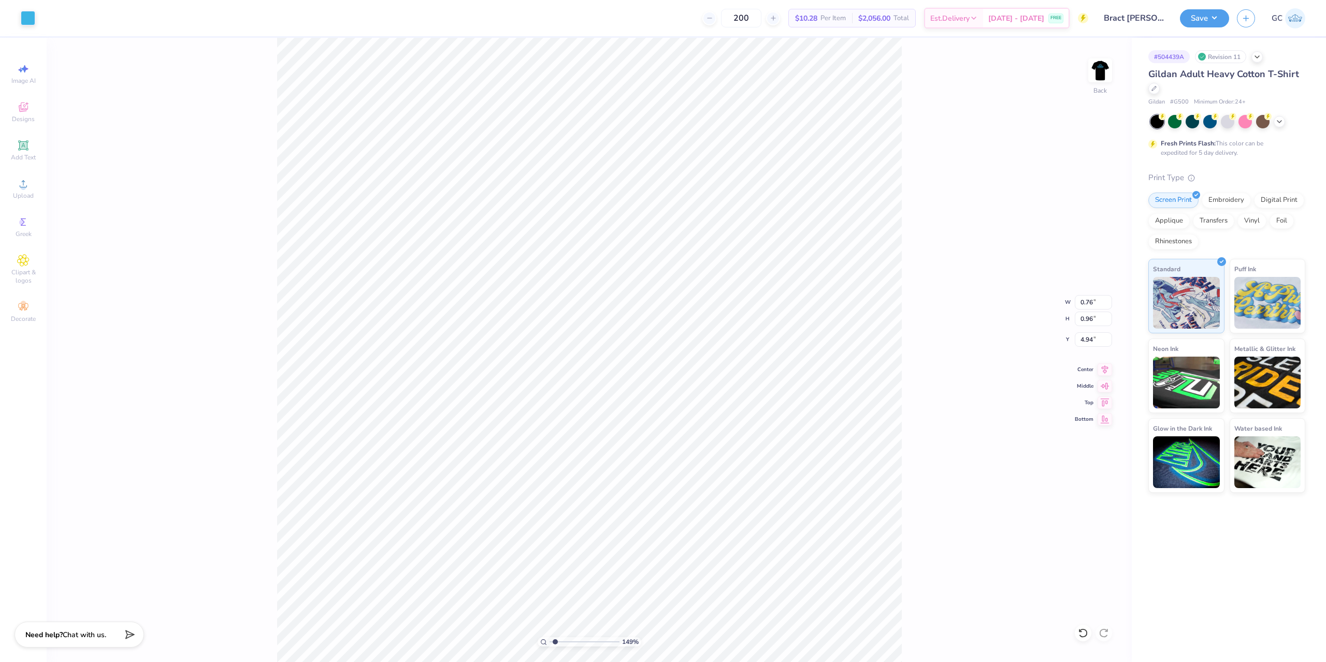
type input "6.11"
click at [1098, 71] on img at bounding box center [1099, 70] width 41 height 41
click at [27, 186] on icon at bounding box center [23, 184] width 12 height 12
click at [19, 11] on div "Art colors" at bounding box center [17, 18] width 35 height 36
click at [25, 16] on div at bounding box center [28, 17] width 15 height 15
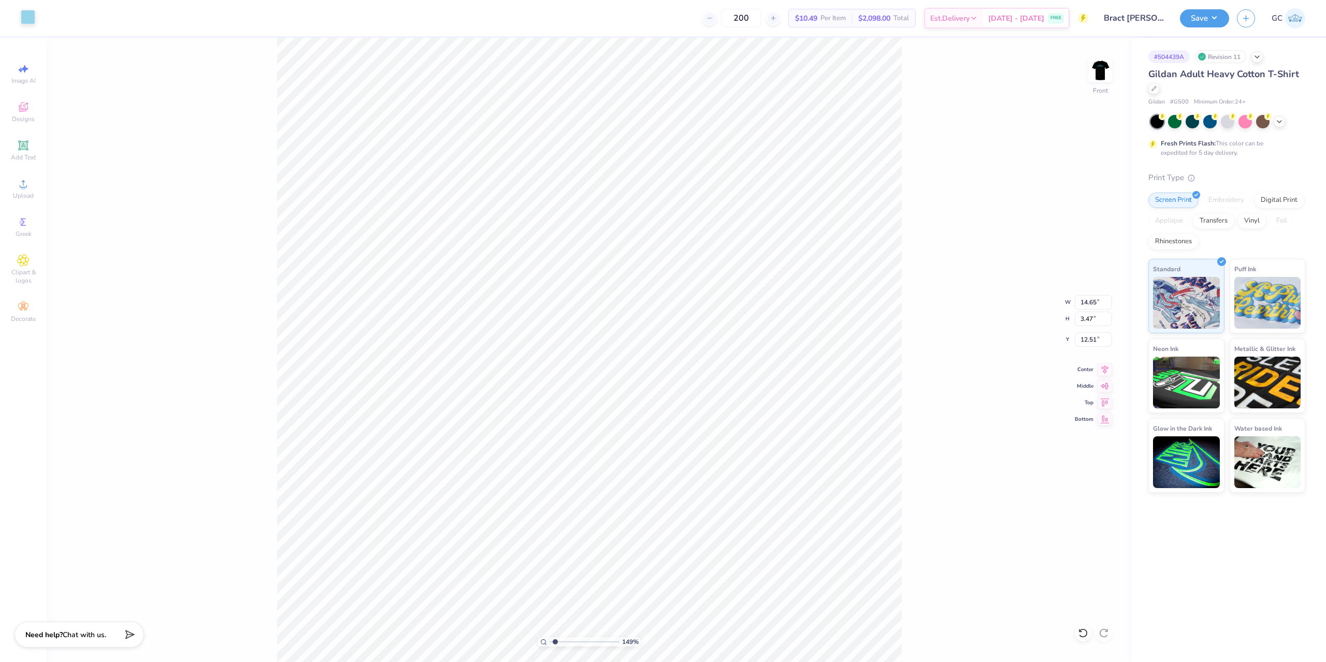
type input "1.49212329151837"
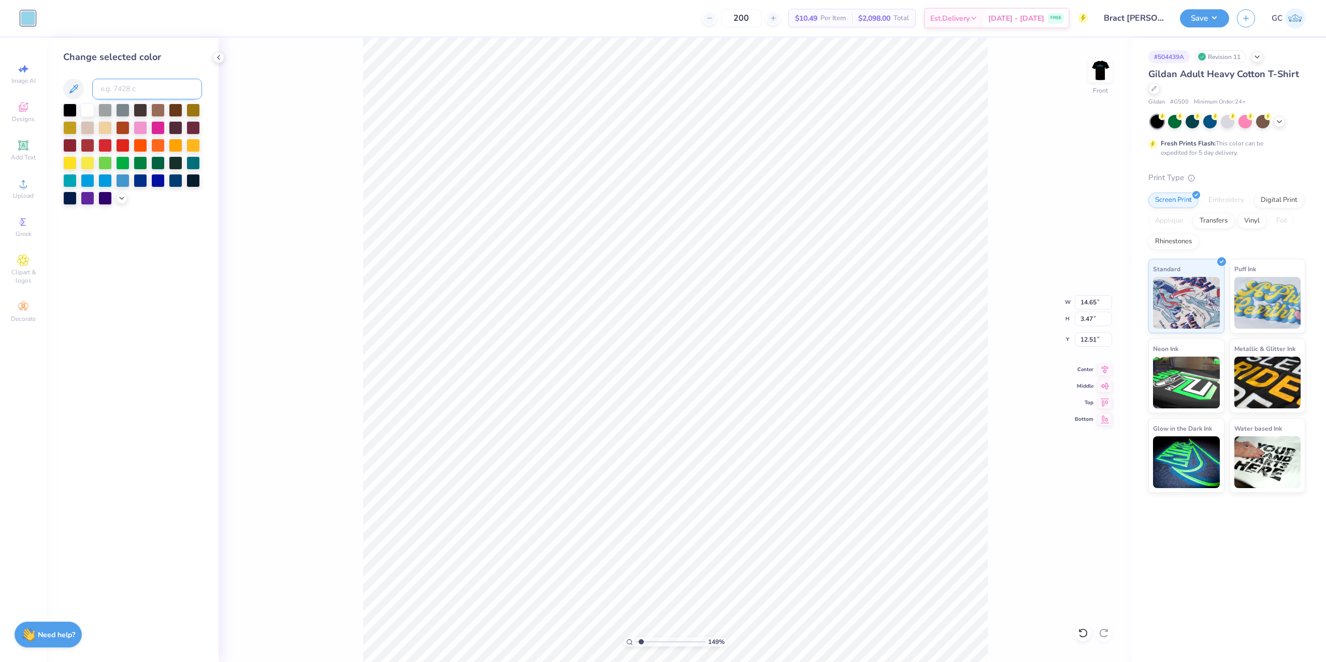
click at [118, 88] on input at bounding box center [147, 89] width 110 height 21
type input "298"
type input "1.49212329151837"
type input "6.43"
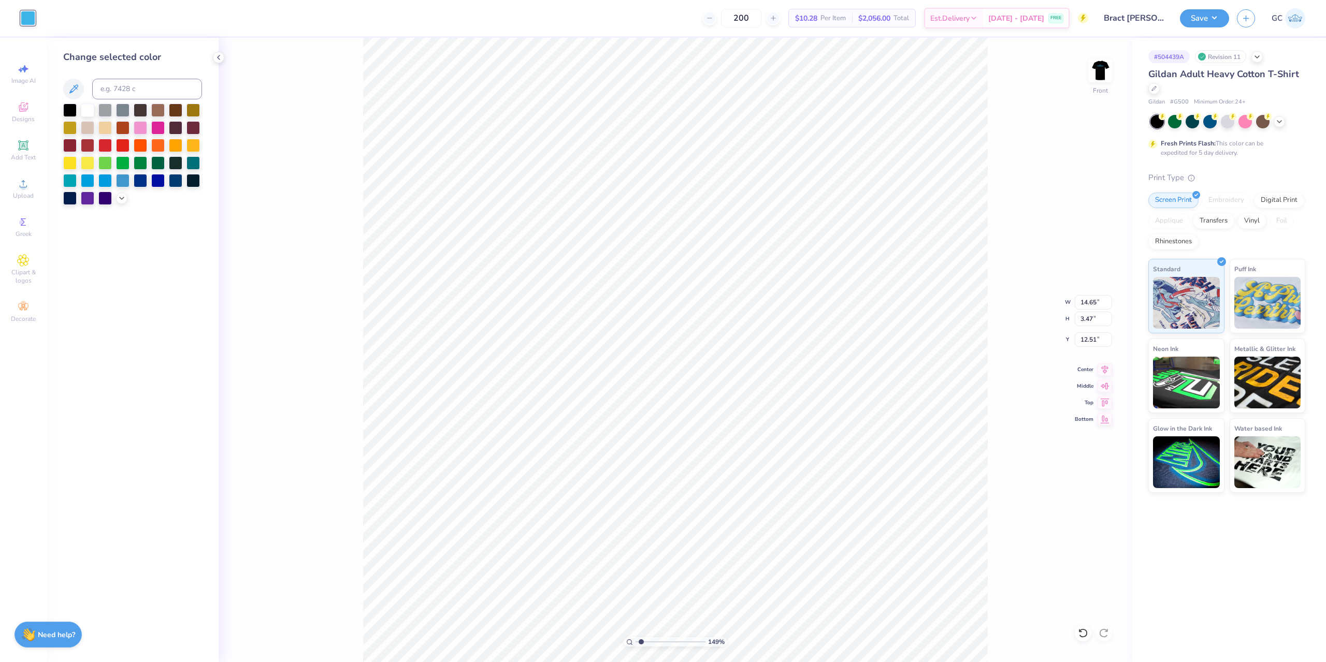
type input "1.53"
type input "14.46"
type input "1.49212329151837"
type input "11.46"
type input "1.49212329151837"
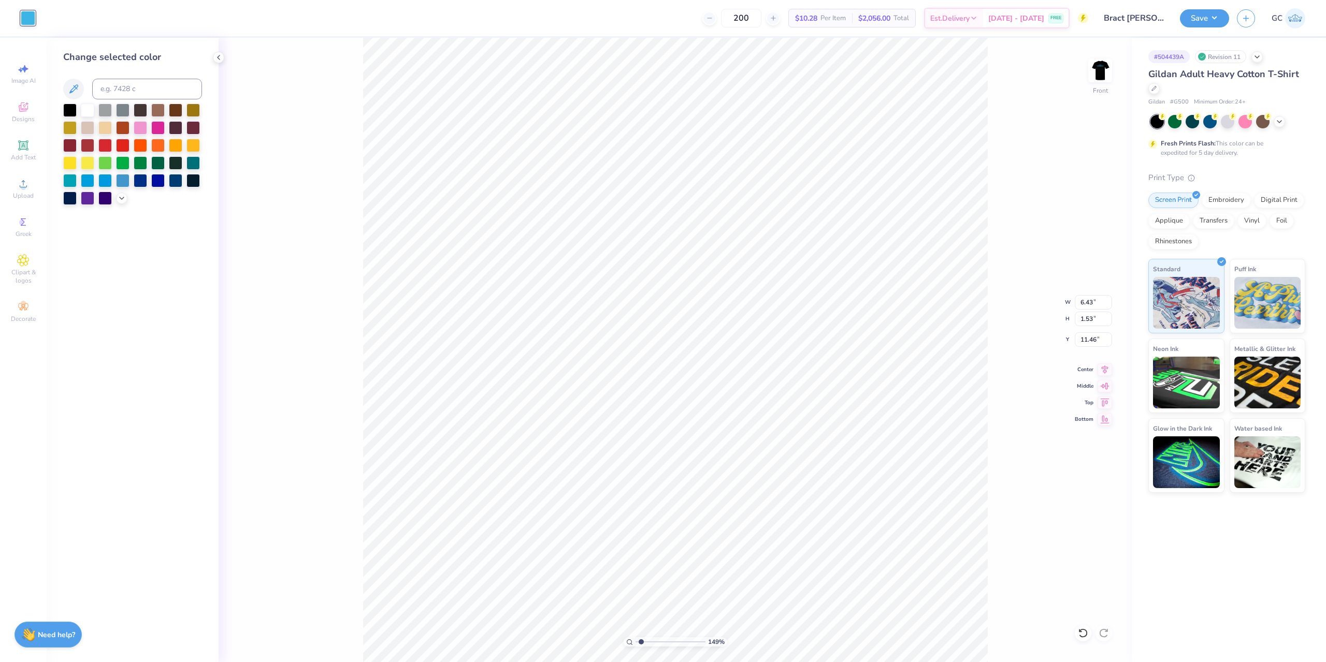
type input "5.21"
type input "1.23"
type input "11.75"
type input "1.49212329151837"
type input "11.23"
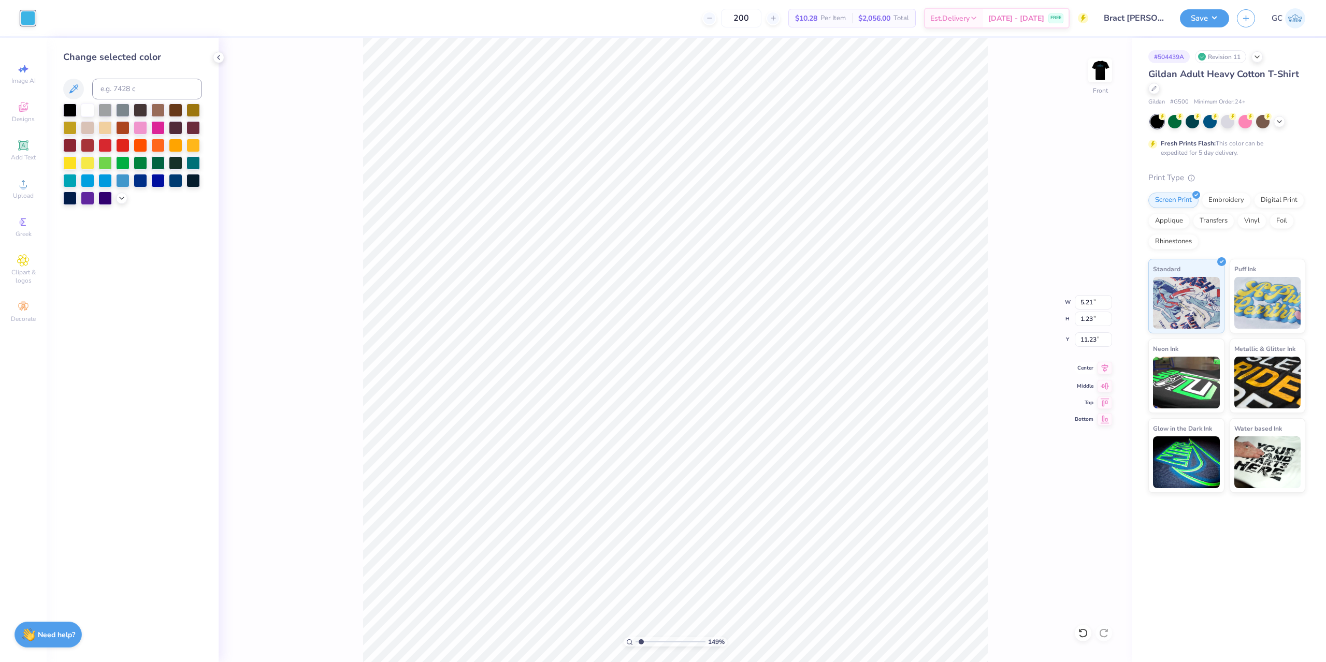
click at [1100, 364] on icon at bounding box center [1104, 368] width 15 height 12
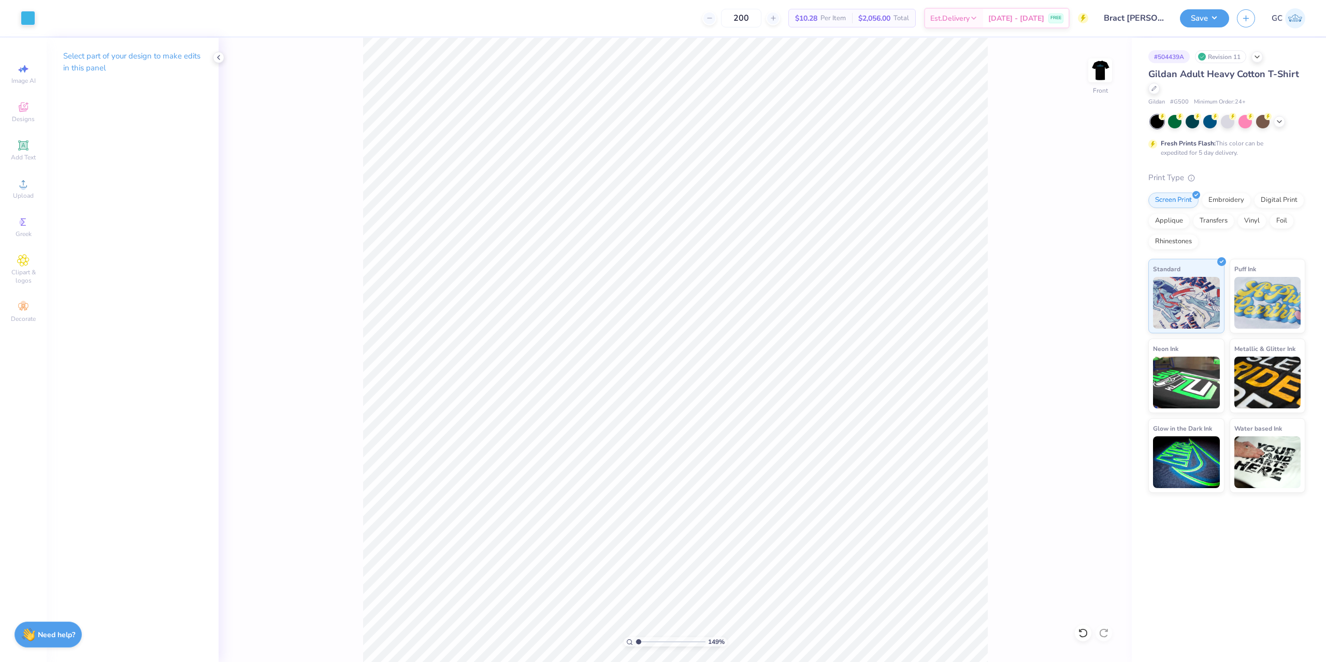
type input "1"
type input "25.86"
type input "18.51"
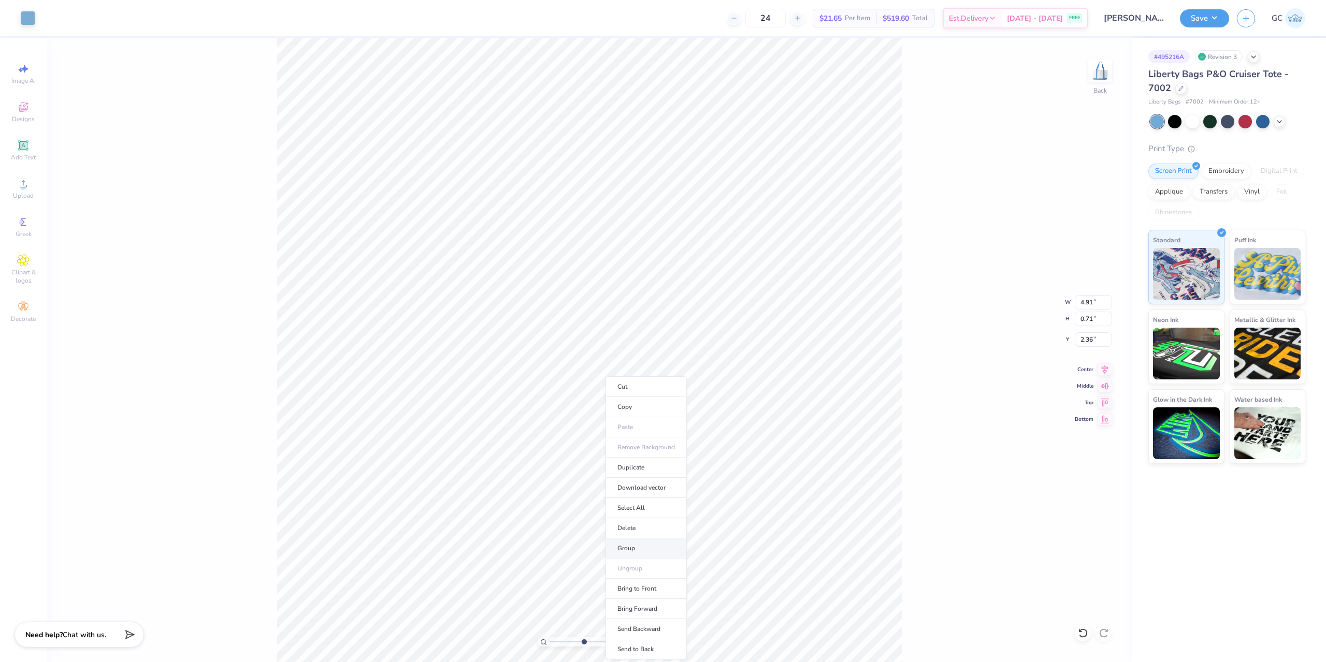
click at [635, 546] on li "Group" at bounding box center [645, 549] width 81 height 20
type input "5.47860533190648"
type input "2.26"
click at [1088, 631] on div at bounding box center [1083, 633] width 17 height 17
type input "5.47860533190648"
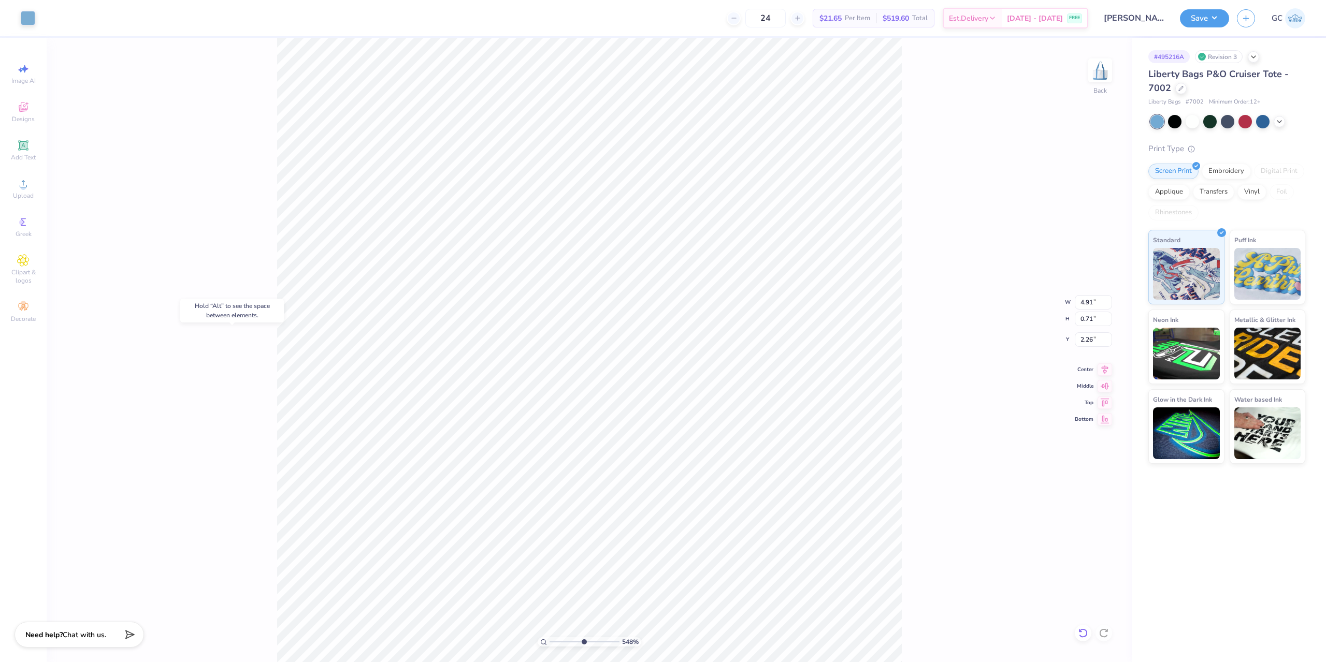
type input "2.36"
type input "5.47860533190648"
drag, startPoint x: 1093, startPoint y: 340, endPoint x: 1086, endPoint y: 340, distance: 6.7
click at [1086, 340] on input "2.36" at bounding box center [1093, 339] width 37 height 15
type input "2.40"
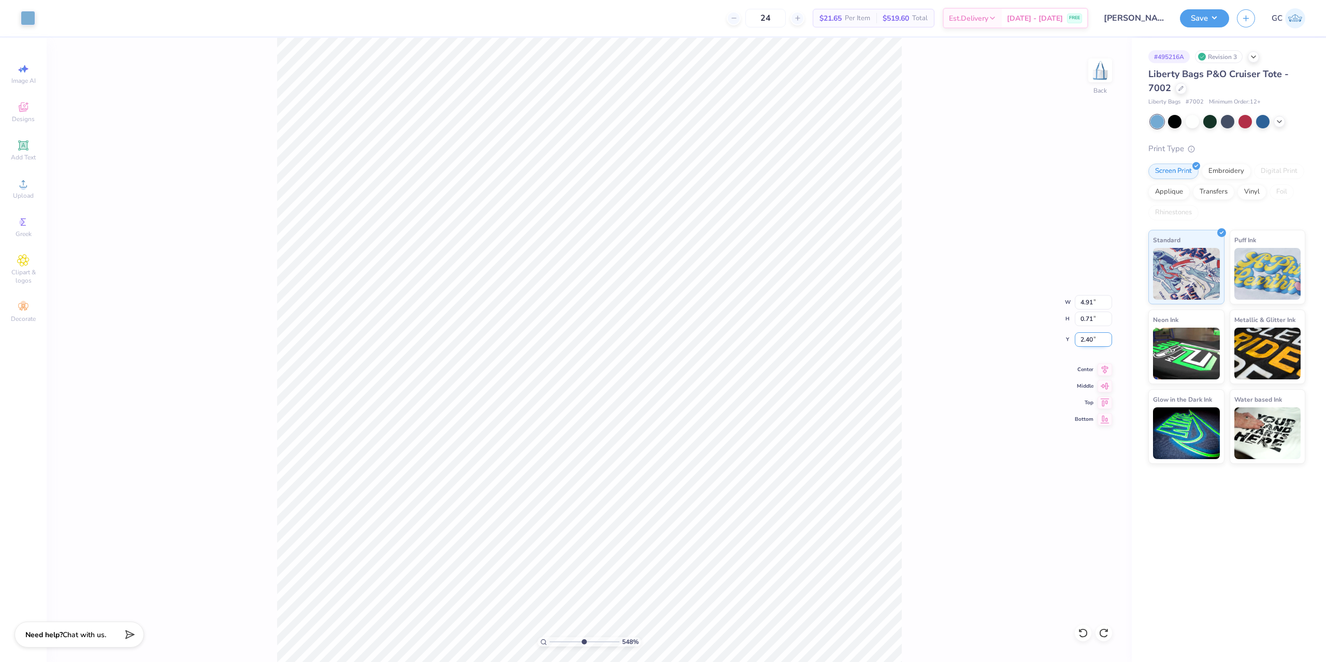
type input "5.47860533190648"
drag, startPoint x: 1093, startPoint y: 340, endPoint x: 1087, endPoint y: 340, distance: 5.7
click at [1087, 340] on input "2.40" at bounding box center [1093, 339] width 37 height 15
type input "2.30"
drag, startPoint x: 747, startPoint y: 546, endPoint x: 625, endPoint y: 26, distance: 534.2
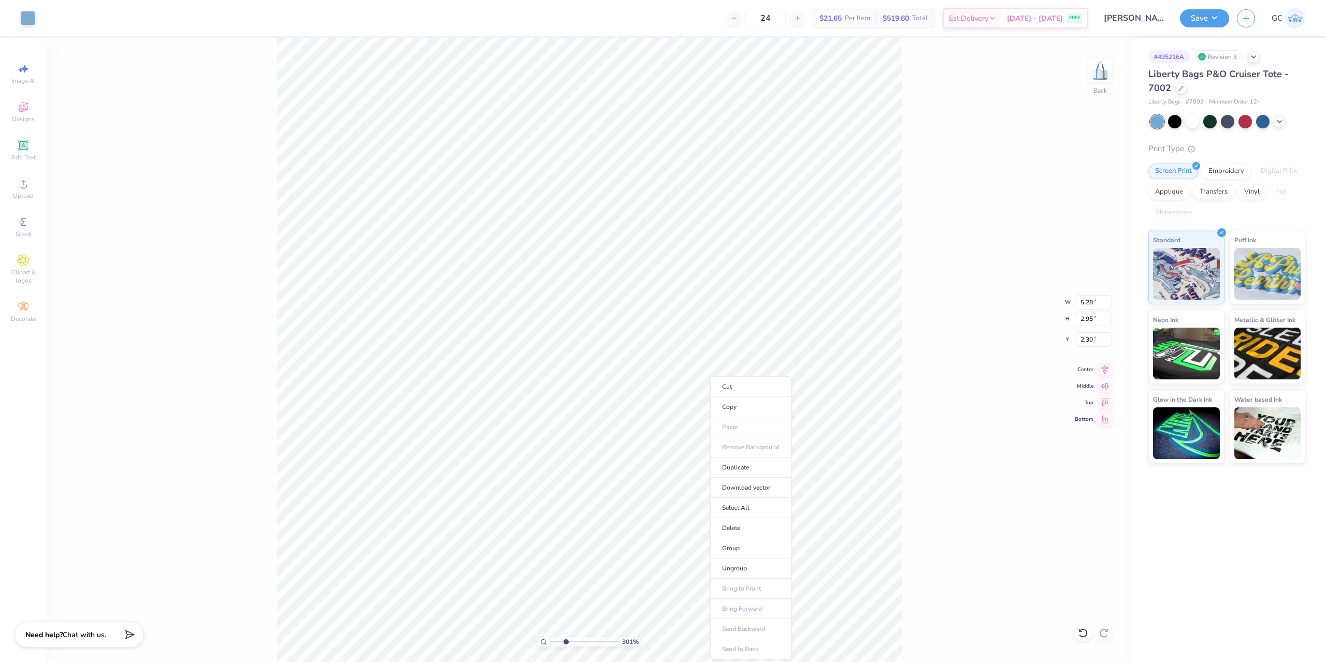
click at [747, 546] on li "Group" at bounding box center [750, 549] width 81 height 20
type input "3.00581987268405"
drag, startPoint x: 1084, startPoint y: 302, endPoint x: 1095, endPoint y: 301, distance: 10.9
click at [1095, 301] on input "5.28" at bounding box center [1093, 302] width 37 height 15
type input "5.5"
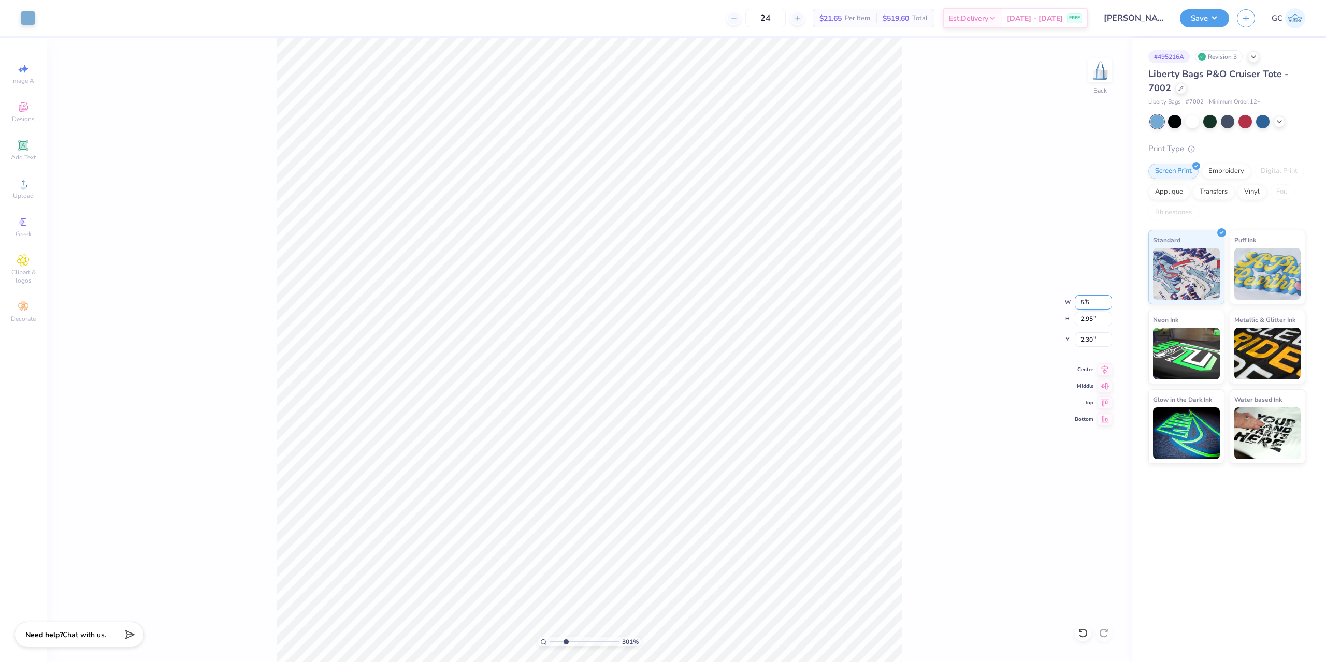
type input "3.00581987268405"
type input "5.50"
type input "3.07"
type input "2.24"
click at [1213, 18] on button "Save" at bounding box center [1204, 17] width 49 height 18
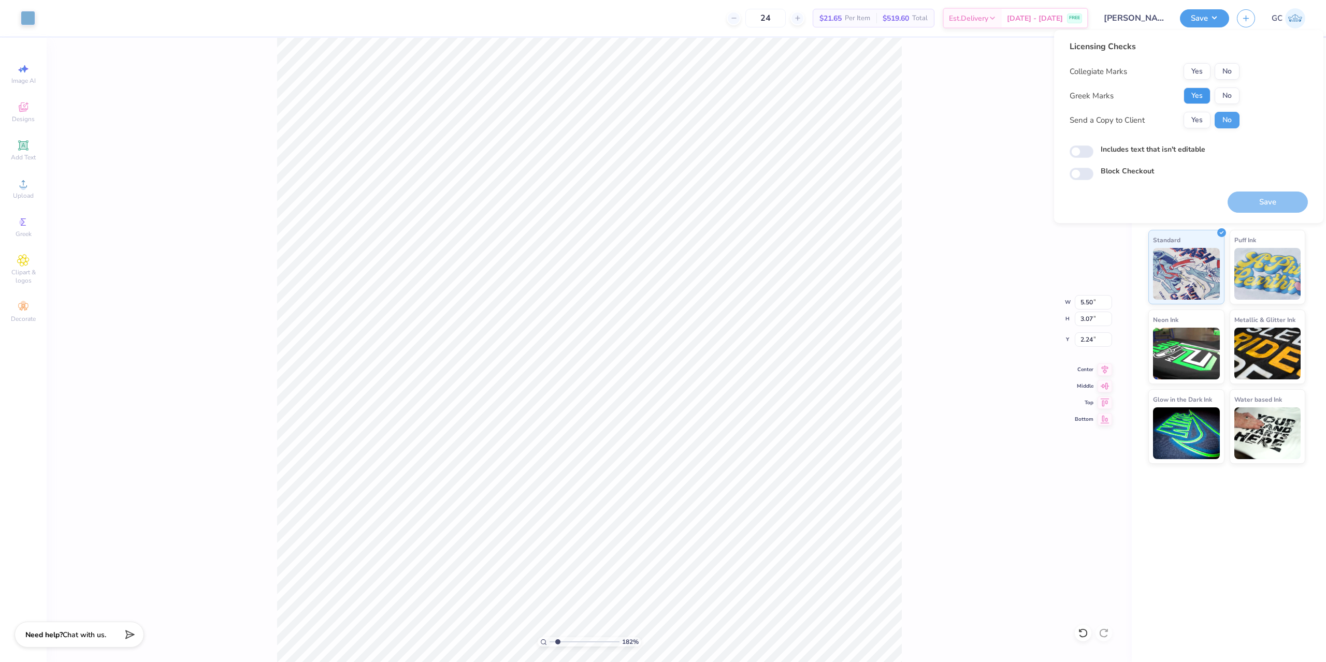
click at [1200, 94] on button "Yes" at bounding box center [1196, 96] width 27 height 17
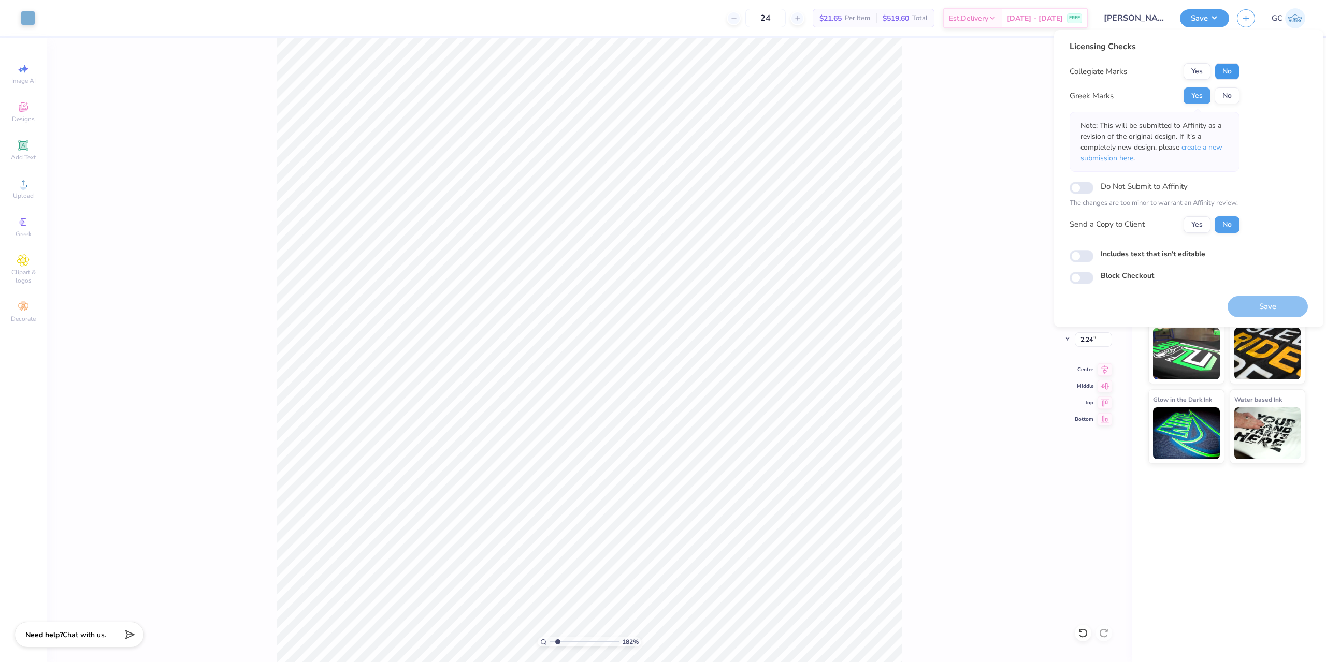
click at [1227, 73] on button "No" at bounding box center [1226, 71] width 25 height 17
click at [1270, 308] on button "Save" at bounding box center [1267, 306] width 80 height 21
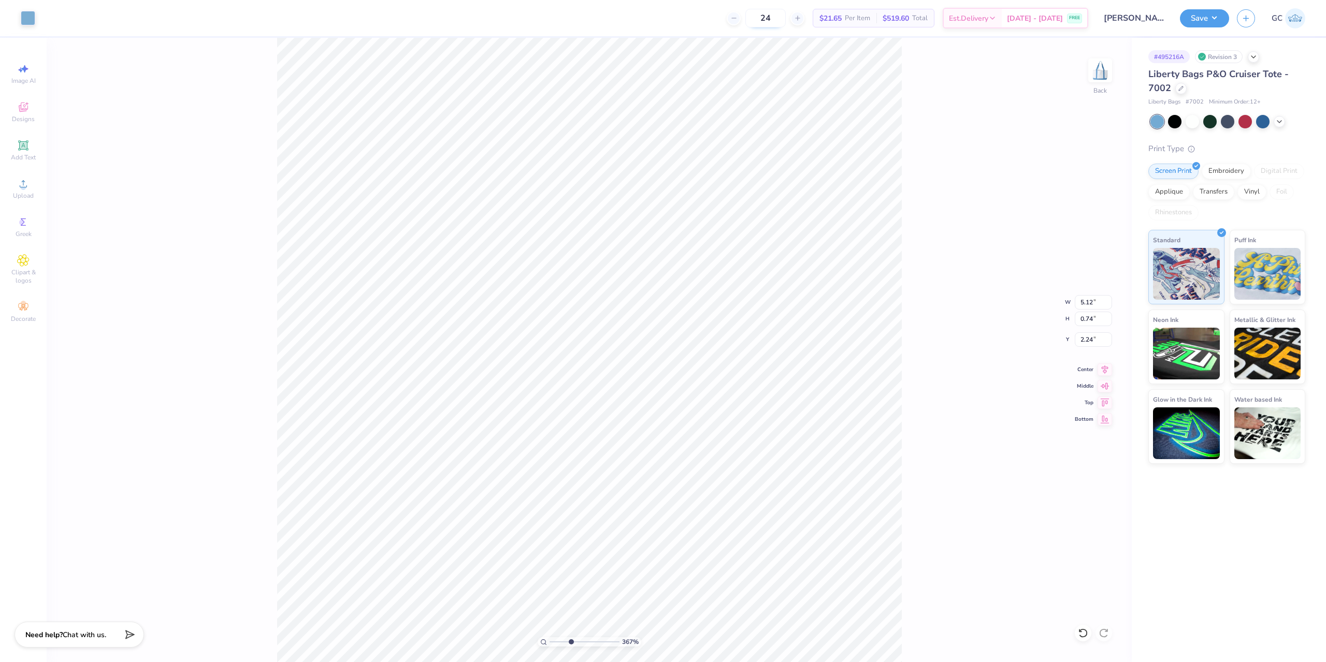
type input "3.6716840780171"
type input "2.14"
click at [1100, 368] on icon at bounding box center [1104, 368] width 15 height 12
type input "3.6716840780171"
type input "5.12"
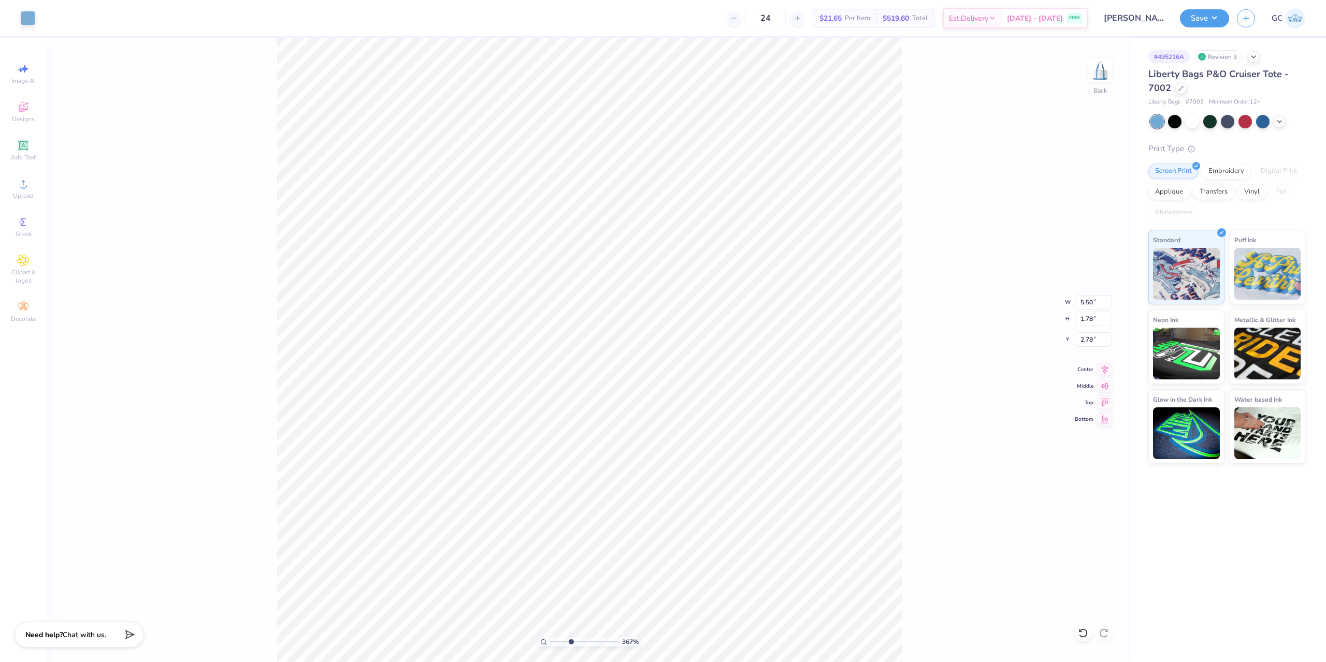
type input "0.74"
type input "2.14"
click at [1101, 371] on icon at bounding box center [1104, 368] width 15 height 12
click at [550, 547] on li "Group" at bounding box center [559, 549] width 81 height 20
type input "3.6716840780171"
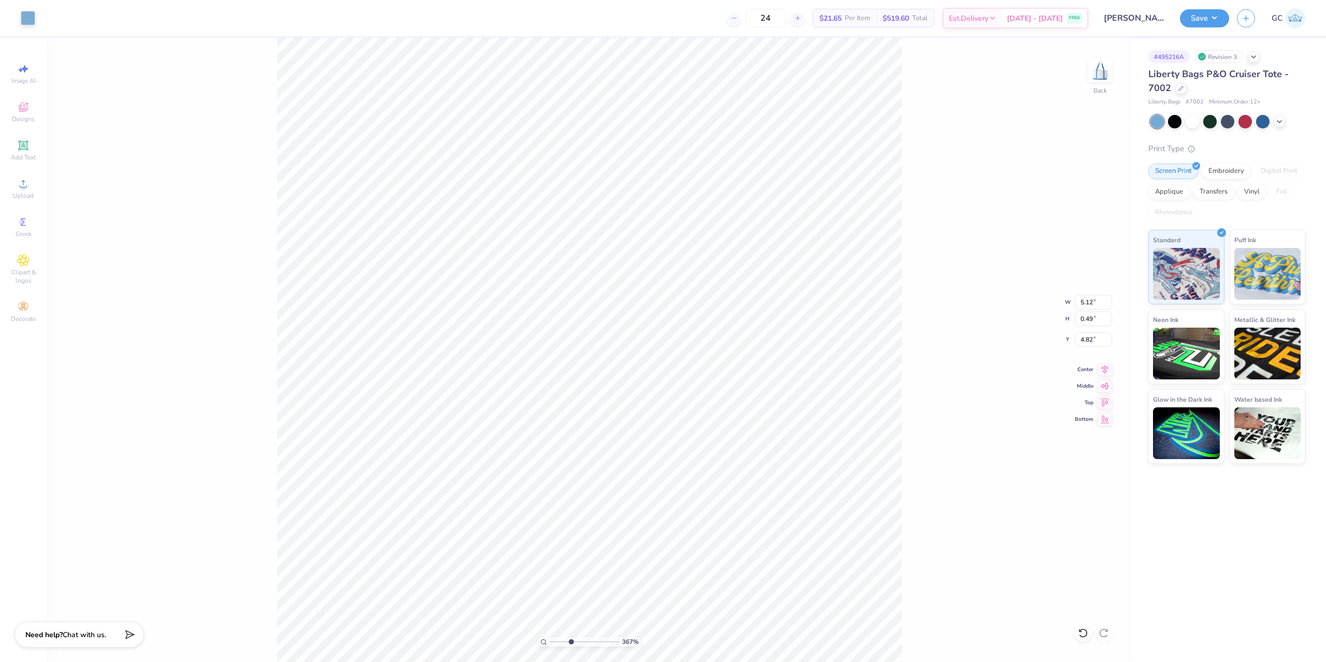
type input "5.50"
type input "1.78"
type input "2.78"
type input "3.6716840780171"
type input "5.12"
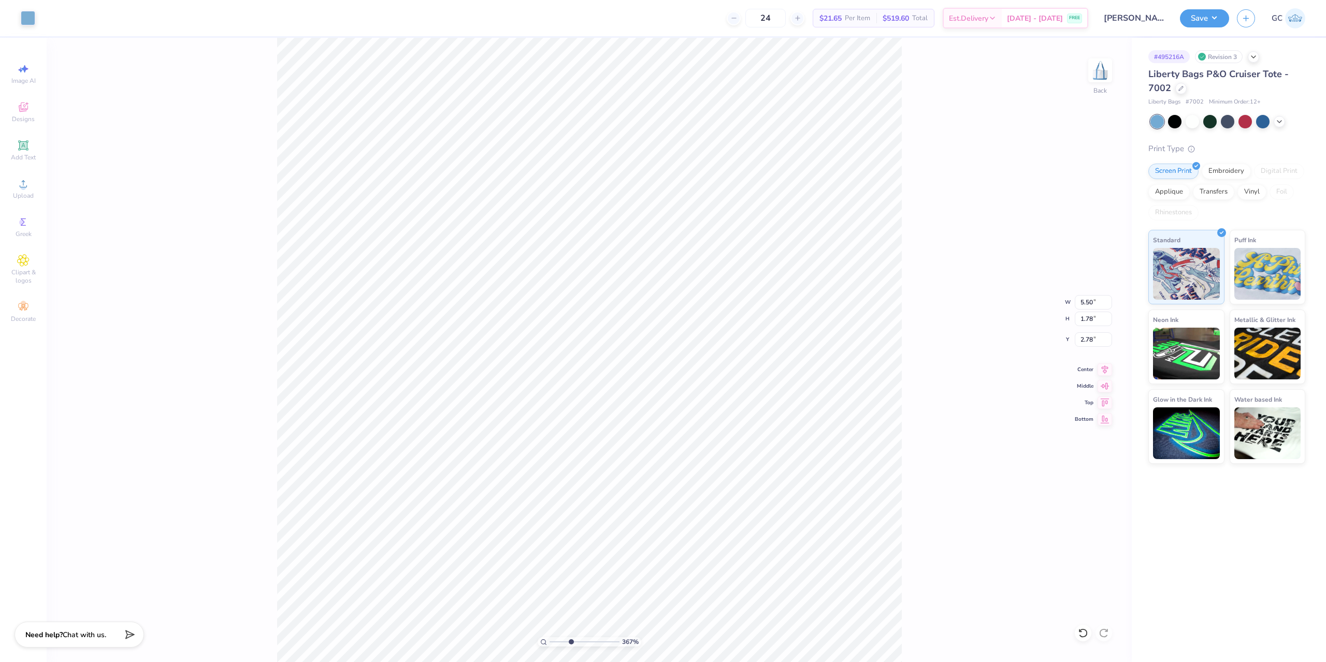
type input "0.49"
type input "4.82"
click at [1107, 371] on icon at bounding box center [1104, 368] width 15 height 12
type input "4.48505384214065"
type input "2.17"
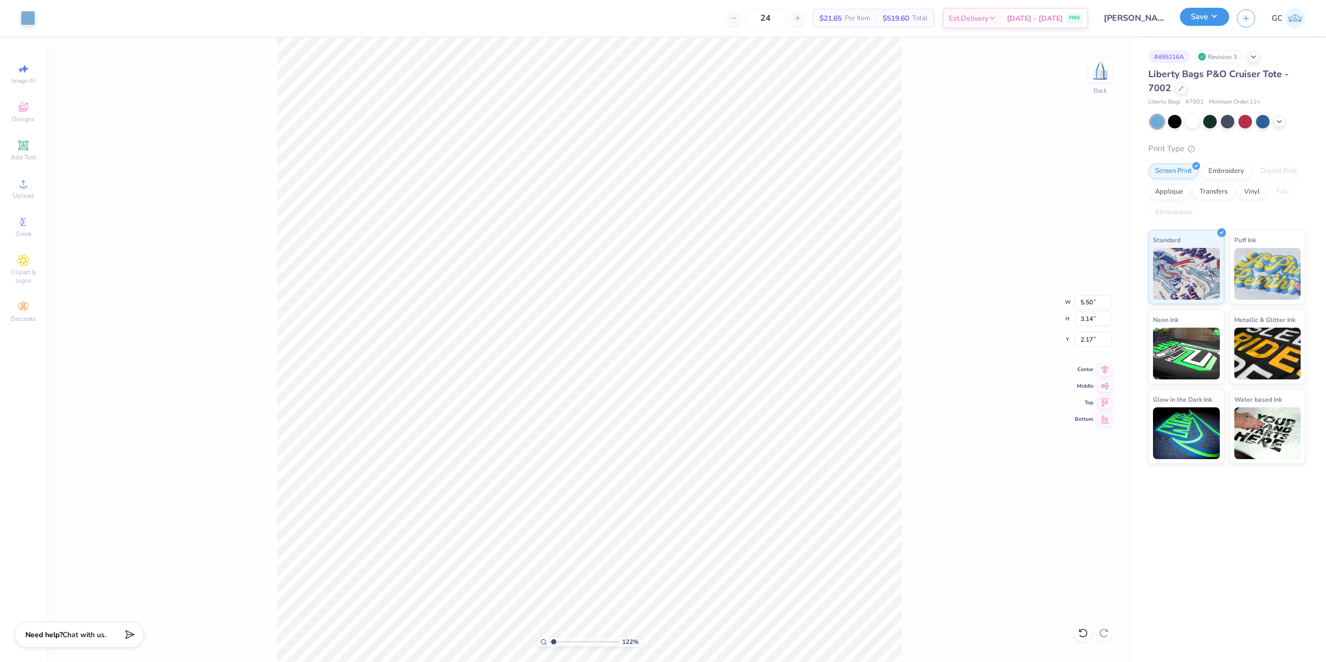
click at [1216, 19] on button "Save" at bounding box center [1204, 17] width 49 height 18
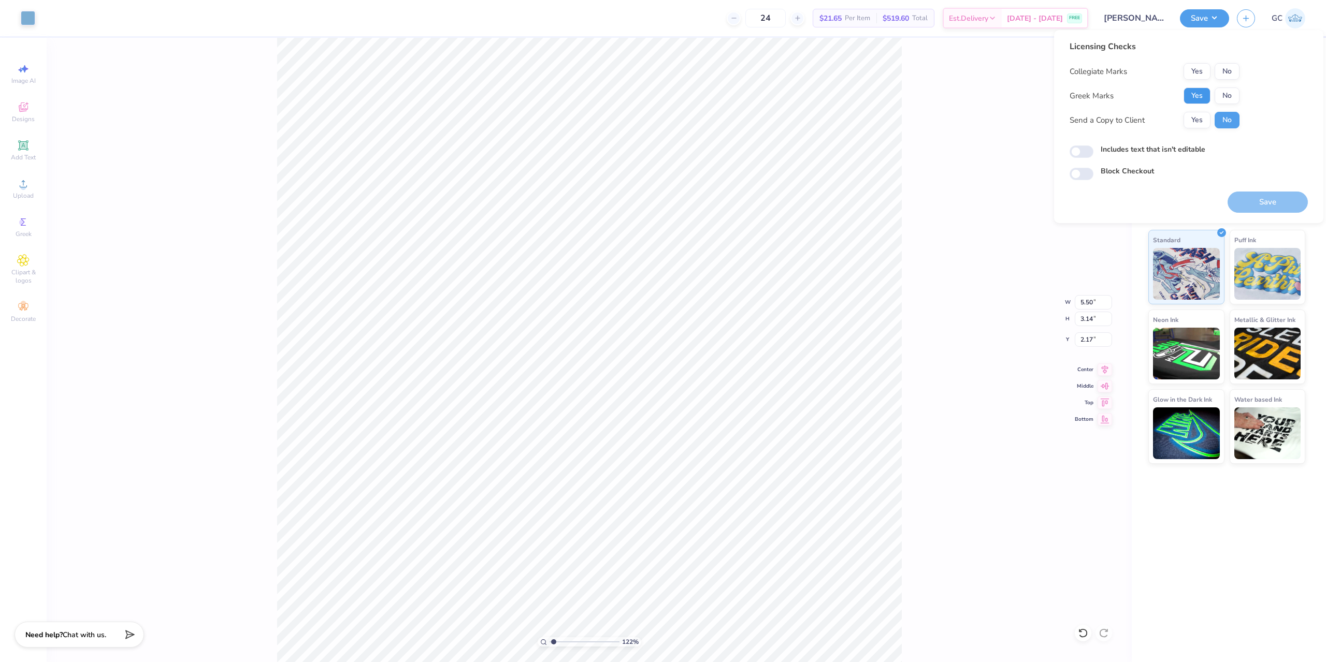
click at [1203, 102] on button "Yes" at bounding box center [1196, 96] width 27 height 17
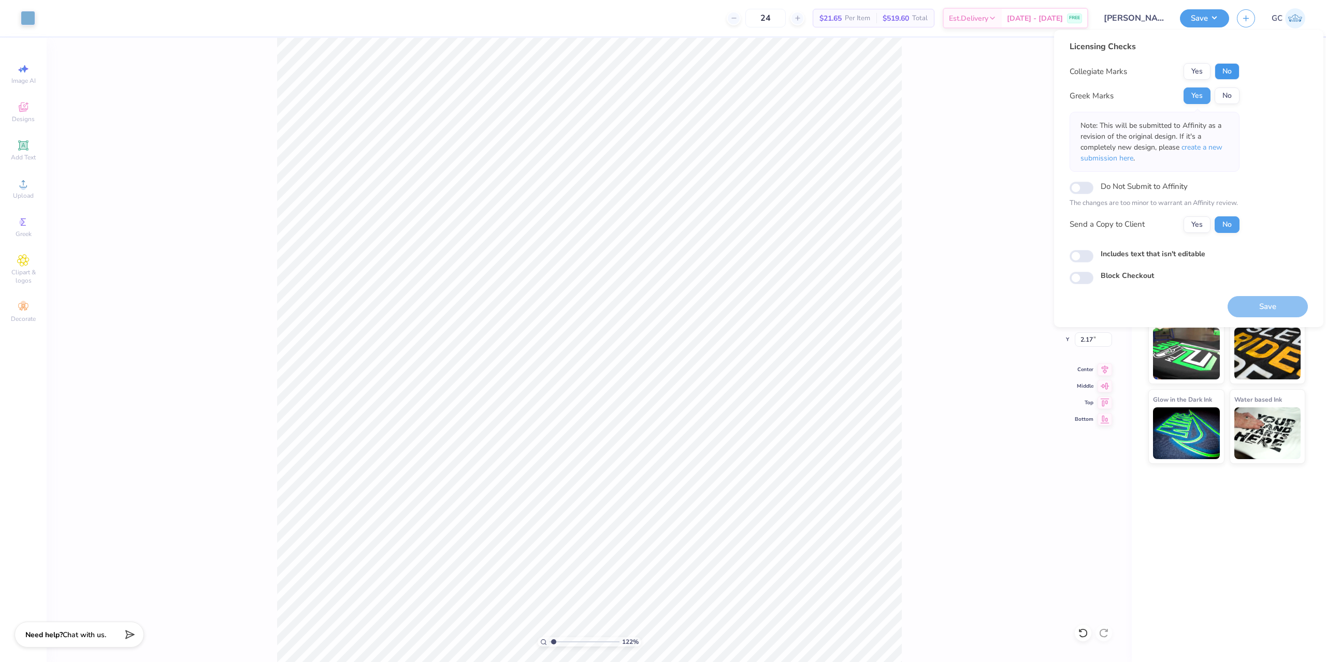
click at [1225, 68] on button "No" at bounding box center [1226, 71] width 25 height 17
click at [1261, 308] on button "Save" at bounding box center [1267, 306] width 80 height 21
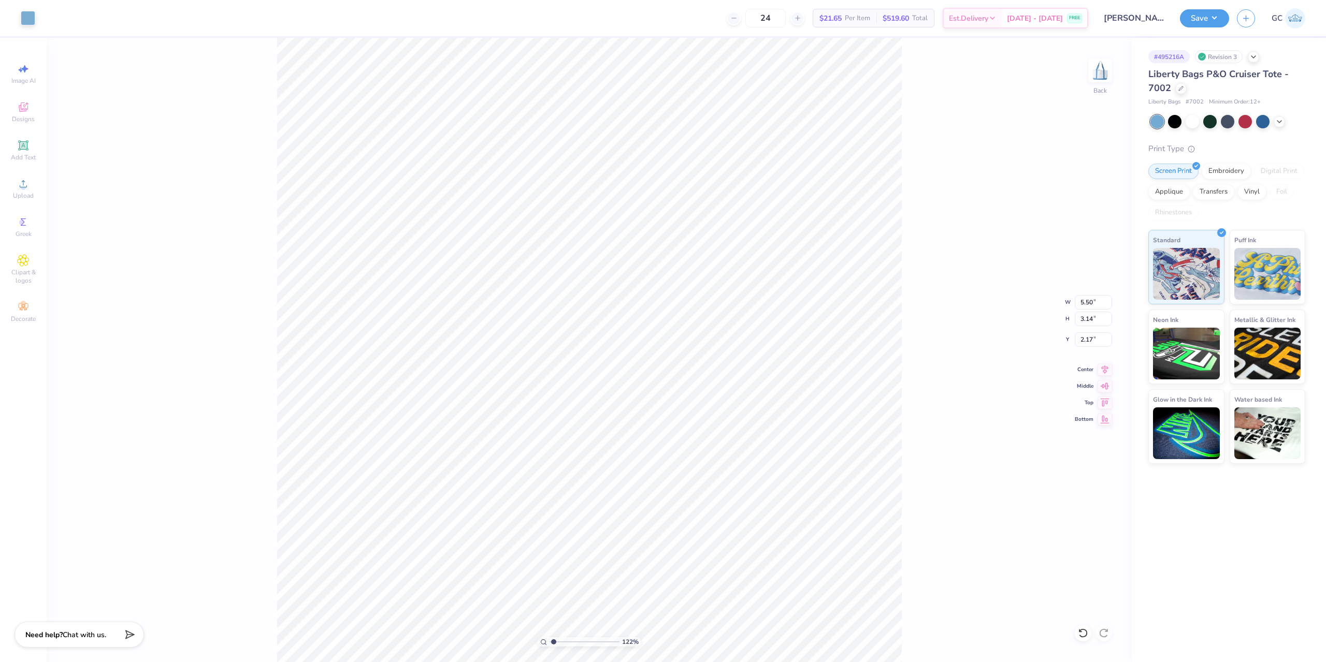
type input "1.22152498603932"
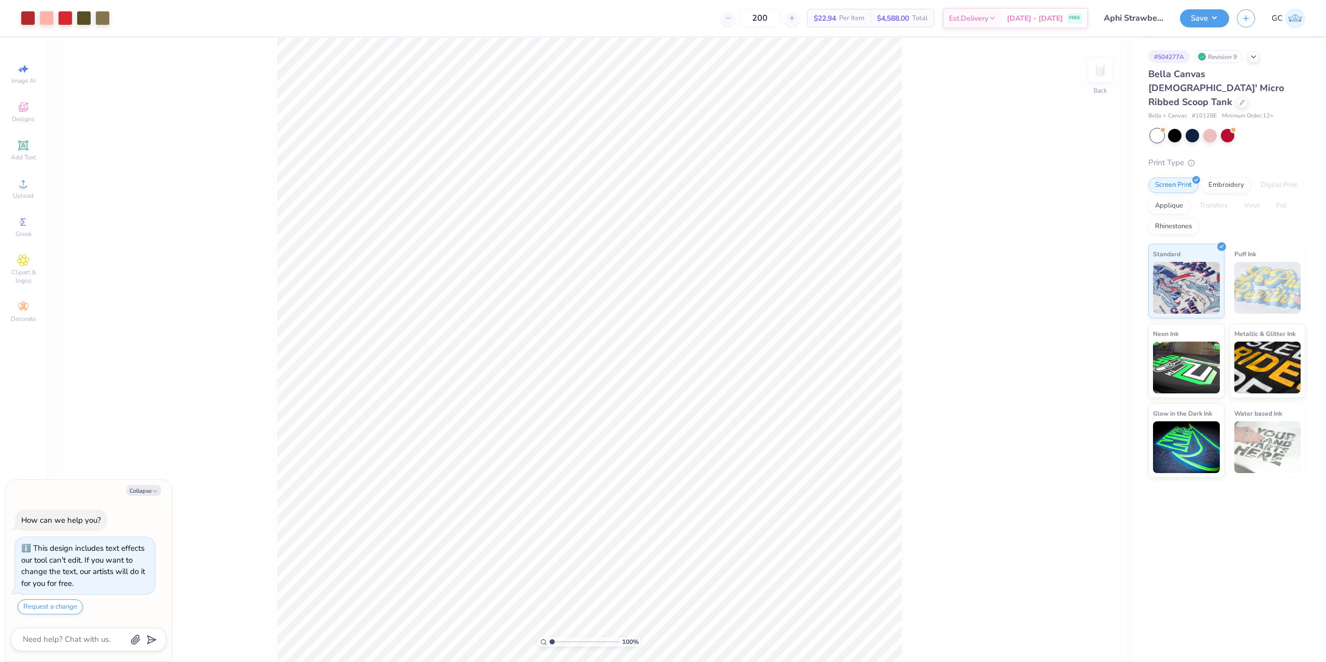
scroll to position [18, 0]
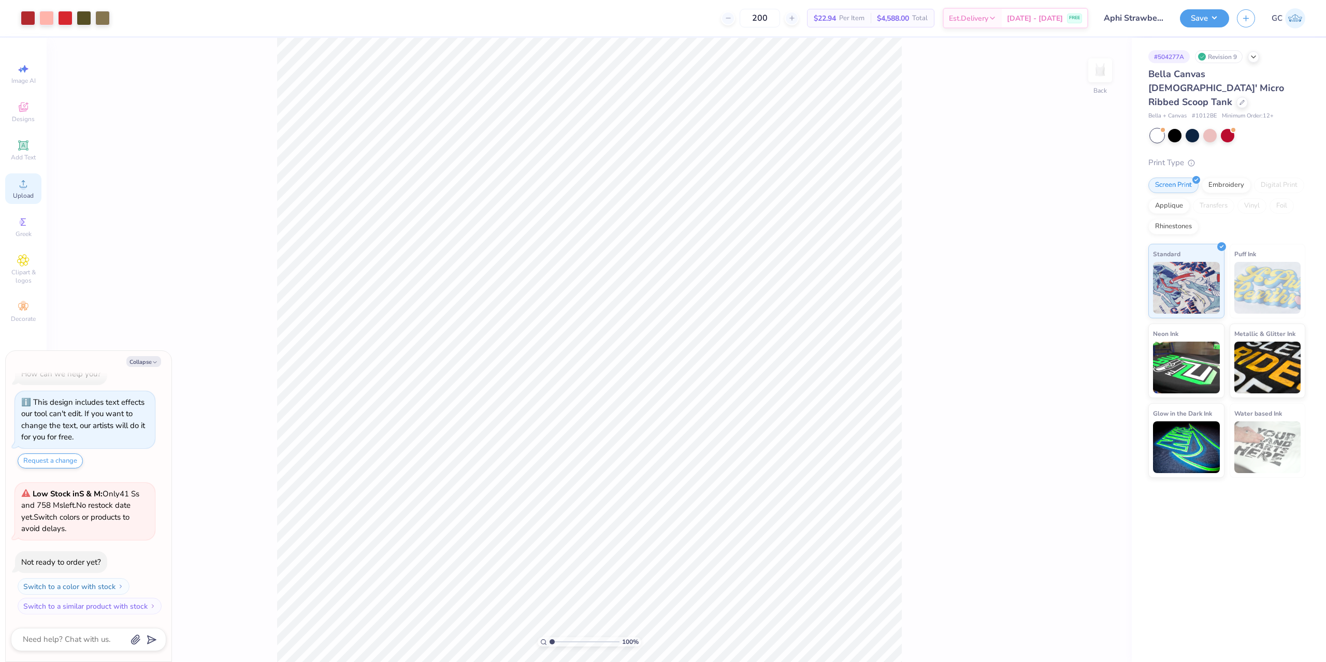
click at [26, 186] on circle at bounding box center [23, 187] width 6 height 6
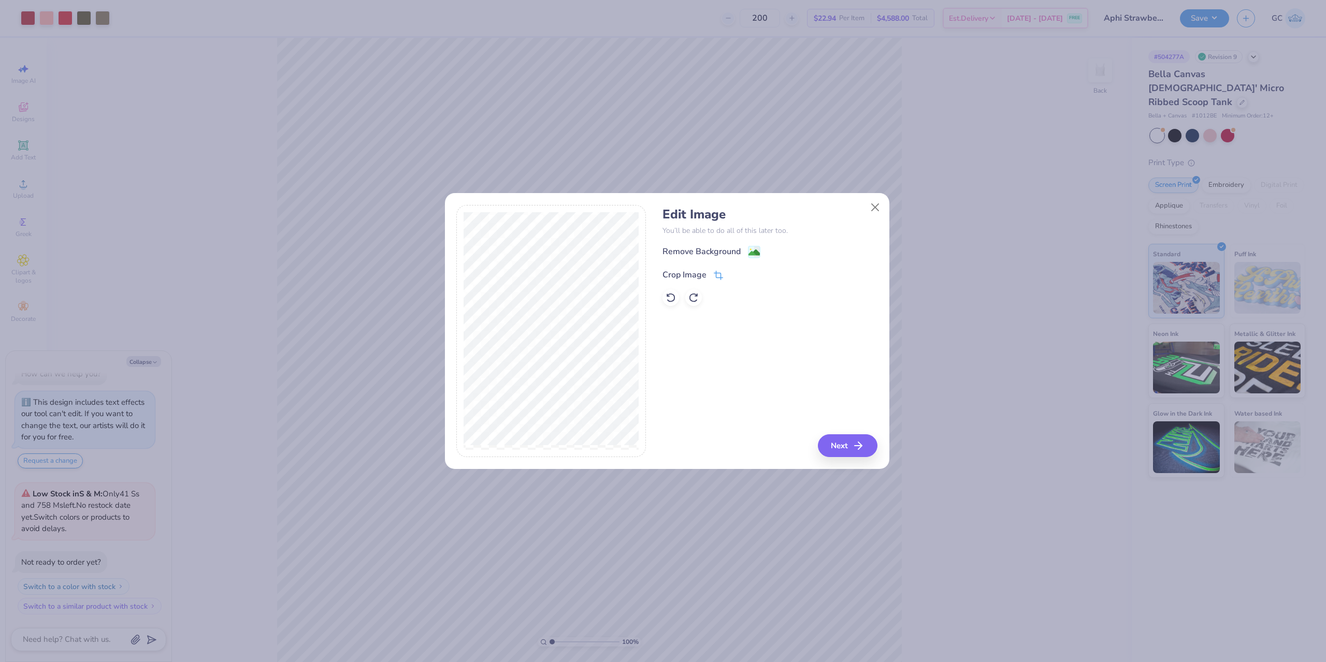
click at [720, 274] on icon at bounding box center [717, 276] width 7 height 7
drag, startPoint x: 848, startPoint y: 445, endPoint x: 737, endPoint y: 312, distance: 172.9
click at [846, 444] on div "Edit Image You’ll be able to do all of this later too. Remove Background Crop I…" at bounding box center [769, 331] width 215 height 253
click at [732, 273] on icon at bounding box center [735, 274] width 6 height 6
click at [847, 441] on button "Next" at bounding box center [849, 445] width 60 height 23
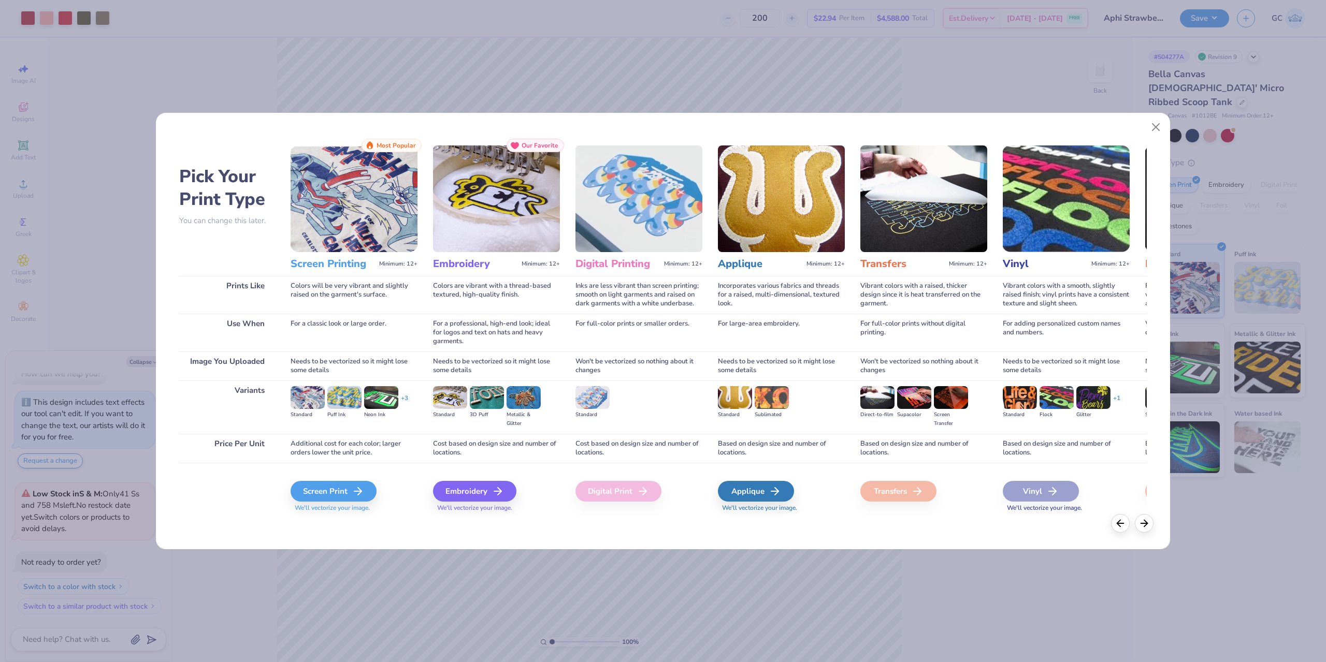
click at [596, 392] on img at bounding box center [592, 397] width 34 height 23
click at [596, 402] on img at bounding box center [592, 397] width 34 height 23
click at [1155, 127] on button "Close" at bounding box center [1156, 128] width 20 height 20
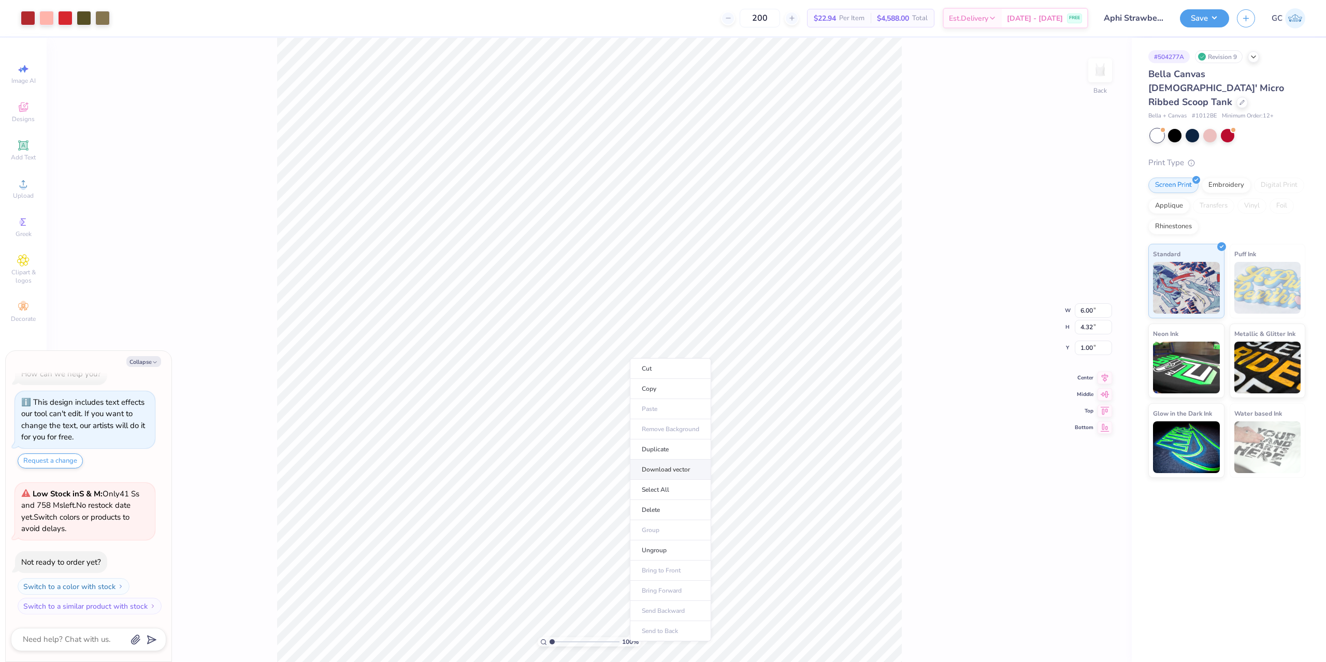
click at [664, 468] on li "Download vector" at bounding box center [670, 470] width 81 height 20
type textarea "x"
type input "5.04"
type input "3.63"
type input "1.69"
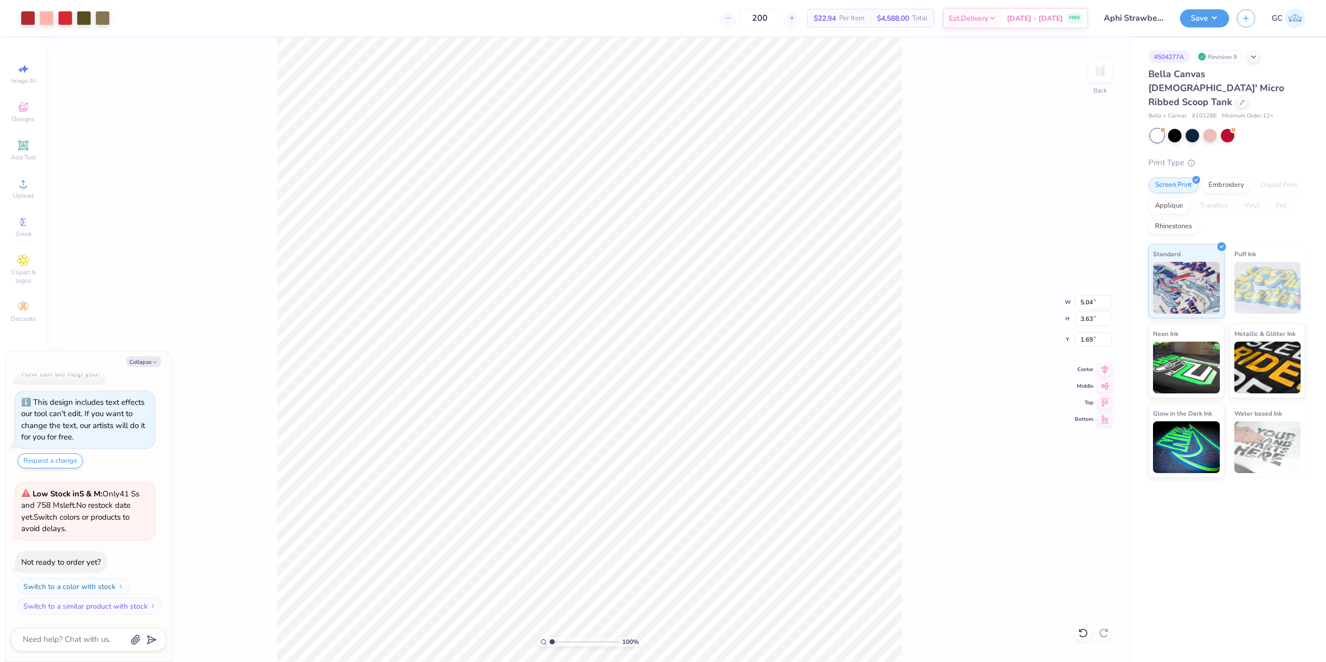
type textarea "x"
type input "1.50"
drag, startPoint x: 1086, startPoint y: 304, endPoint x: 1094, endPoint y: 305, distance: 7.8
click at [1094, 305] on input "5.04" at bounding box center [1093, 302] width 37 height 15
type textarea "x"
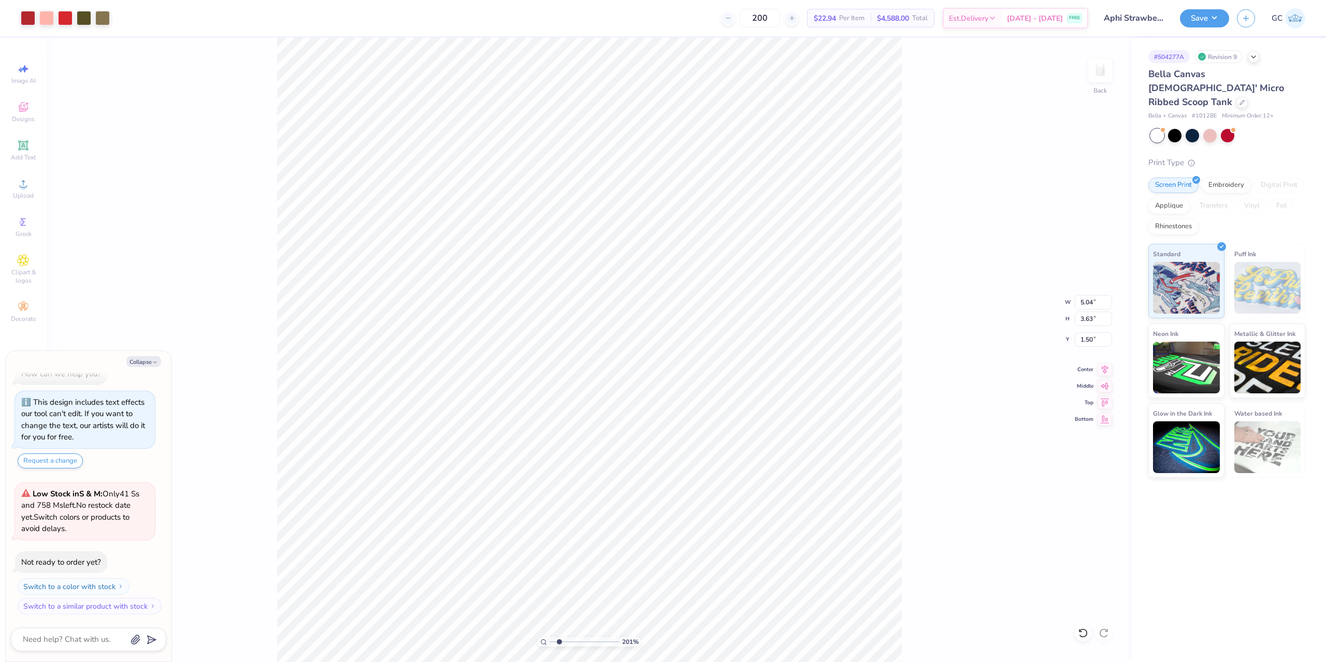
type input "2.01445811466782"
type textarea "x"
type input "2.01445811466782"
type textarea "x"
type input "2.01445811466782"
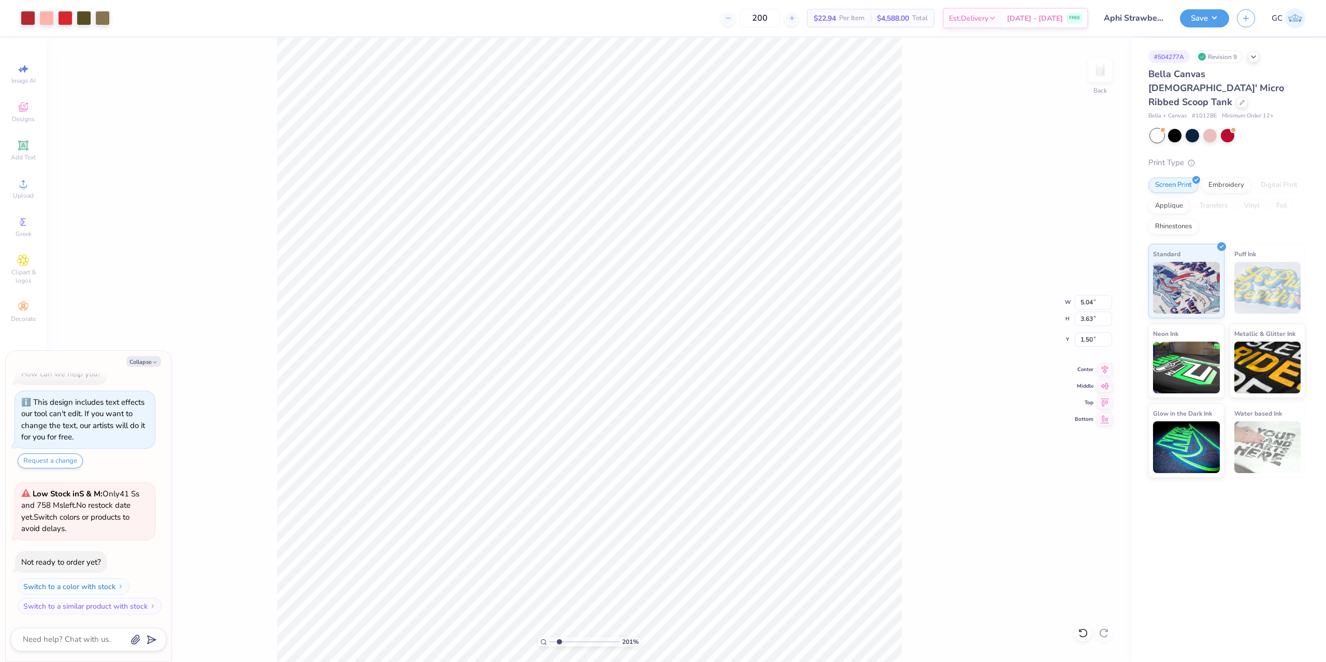
type textarea "x"
type input "2.01445811466782"
type textarea "x"
type input "2.01445811466782"
type textarea "x"
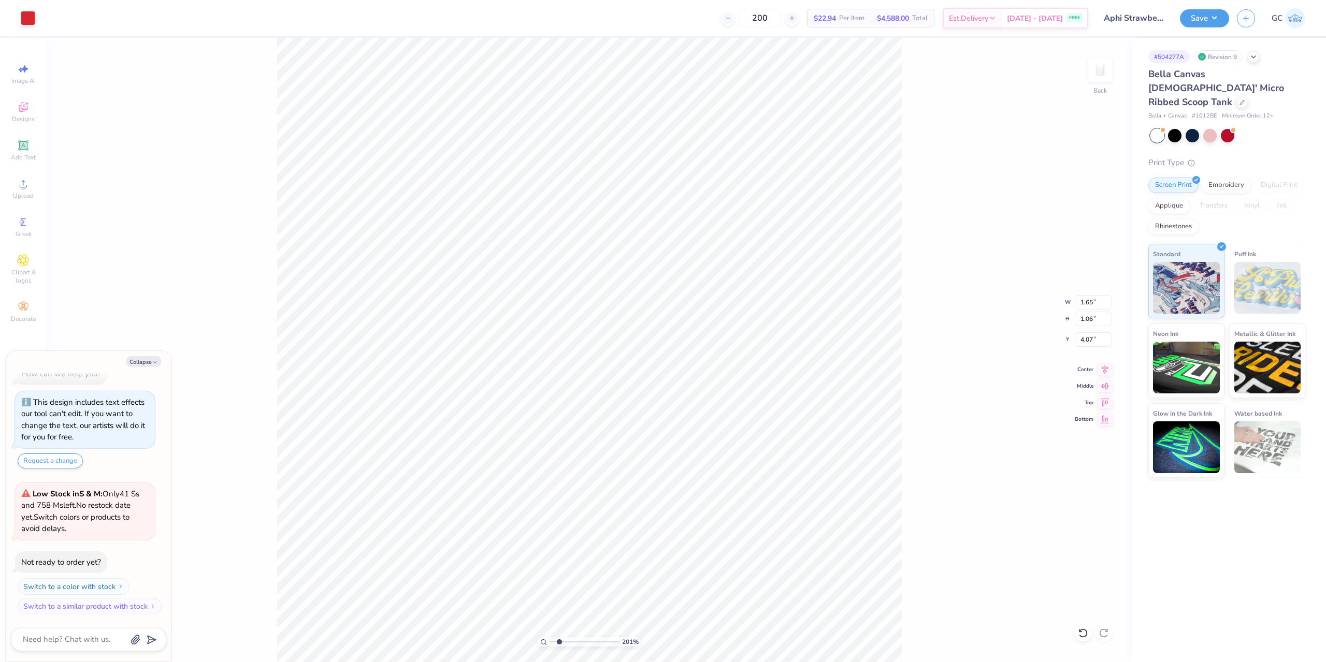
type input "2.01445811466782"
type textarea "x"
type input "2.01445811466782"
type textarea "x"
type input "2.01445811466782"
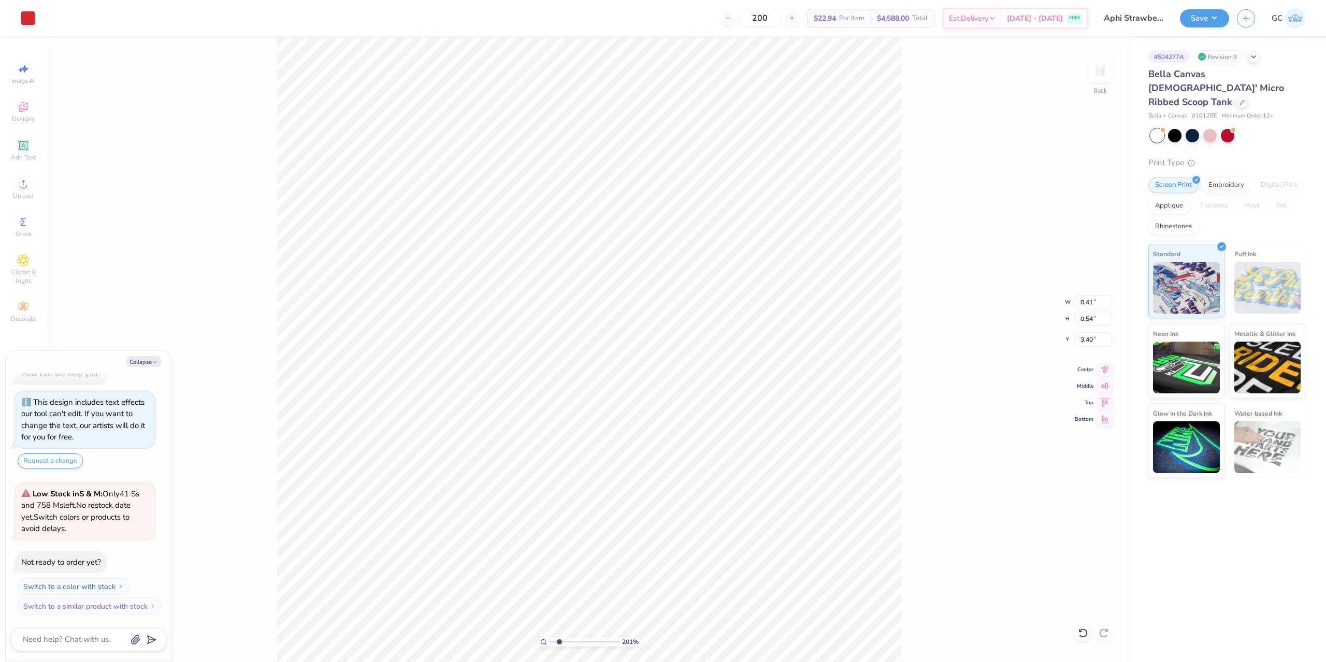
type textarea "x"
type input "3.6716840780171"
type textarea "x"
type input "3.6716840780171"
type textarea "x"
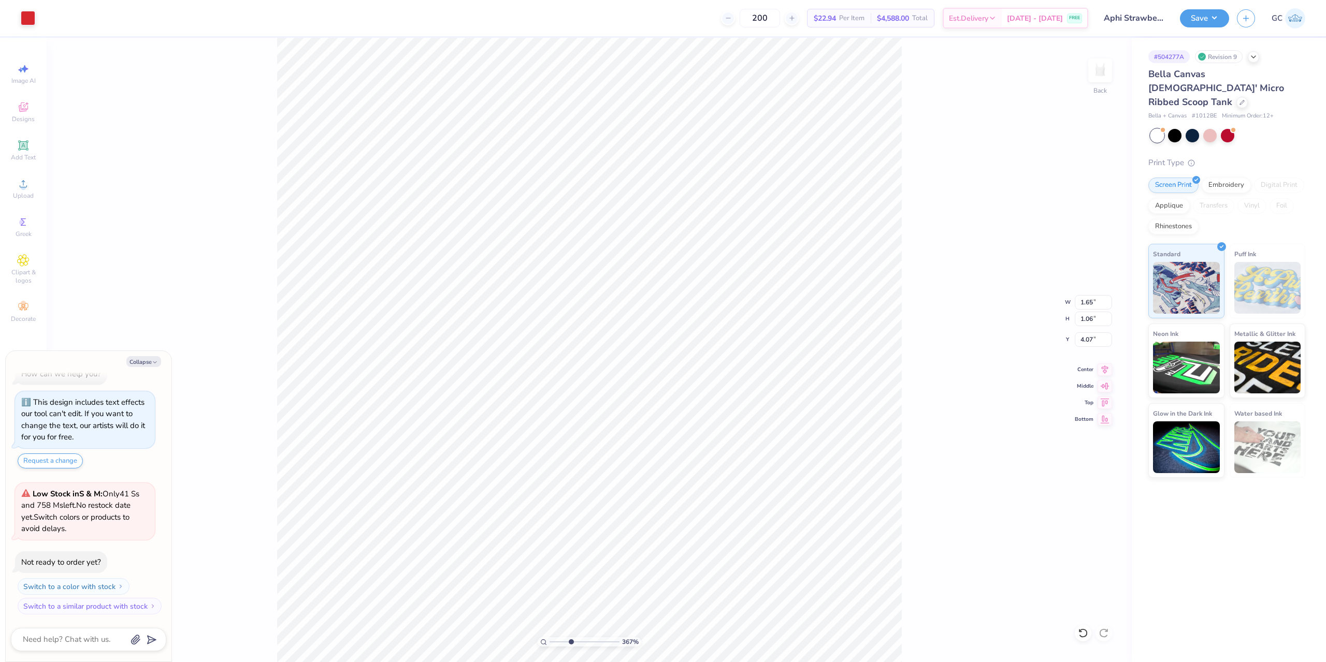
type input "3.6716840780171"
type textarea "x"
type input "3.6716840780171"
type textarea "x"
type input "3.6716840780171"
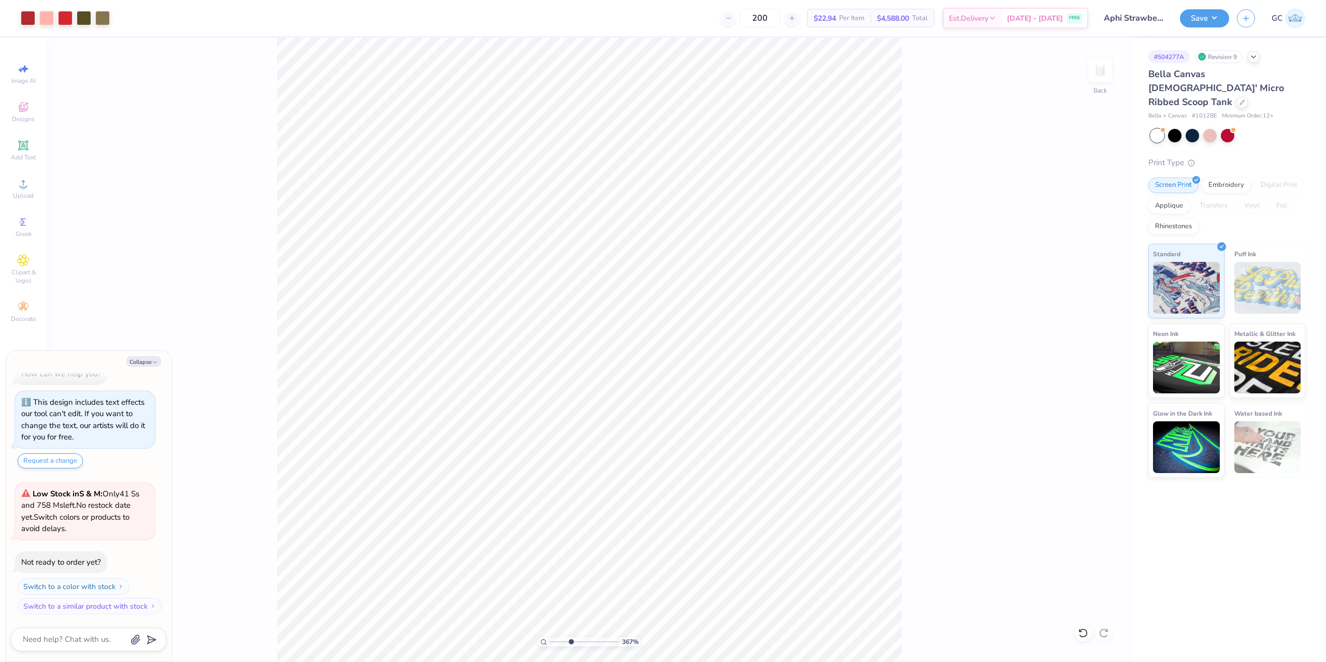
type textarea "x"
type input "3.6716840780171"
type textarea "x"
click at [742, 463] on li "Group" at bounding box center [747, 466] width 81 height 20
type input "3.6716840780171"
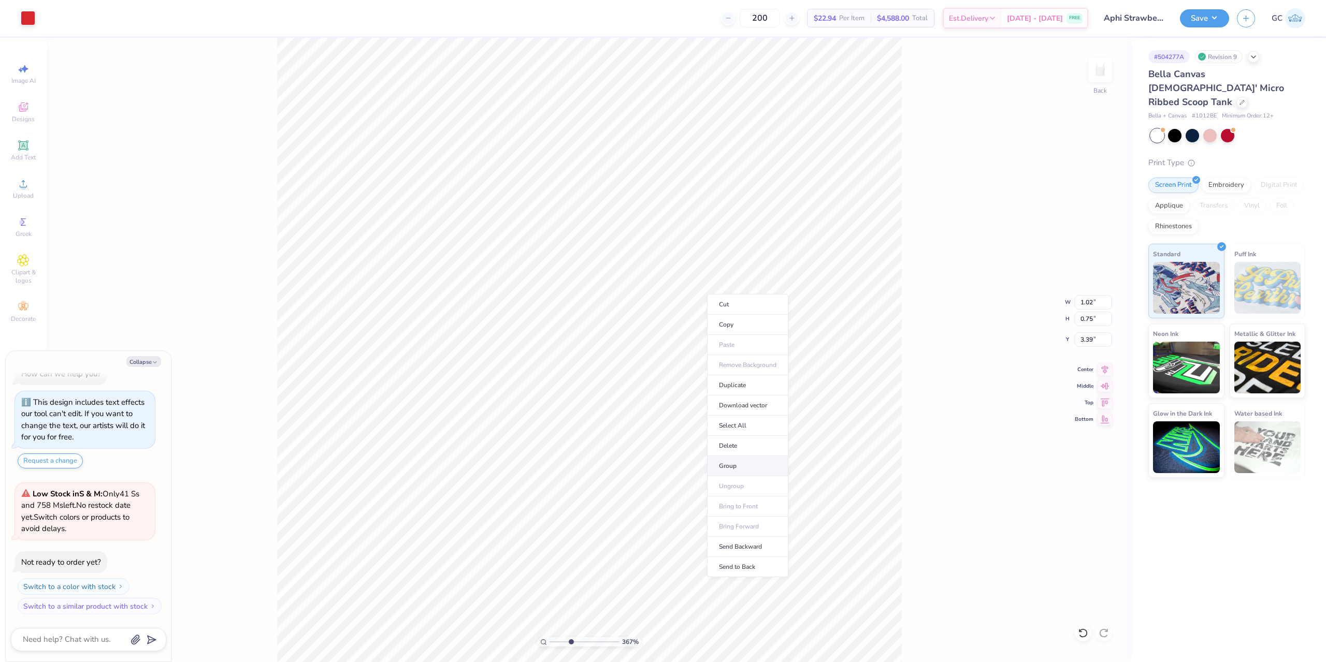
type textarea "x"
type input "3.6716840780171"
type textarea "x"
type input "2.77"
type input "1.74"
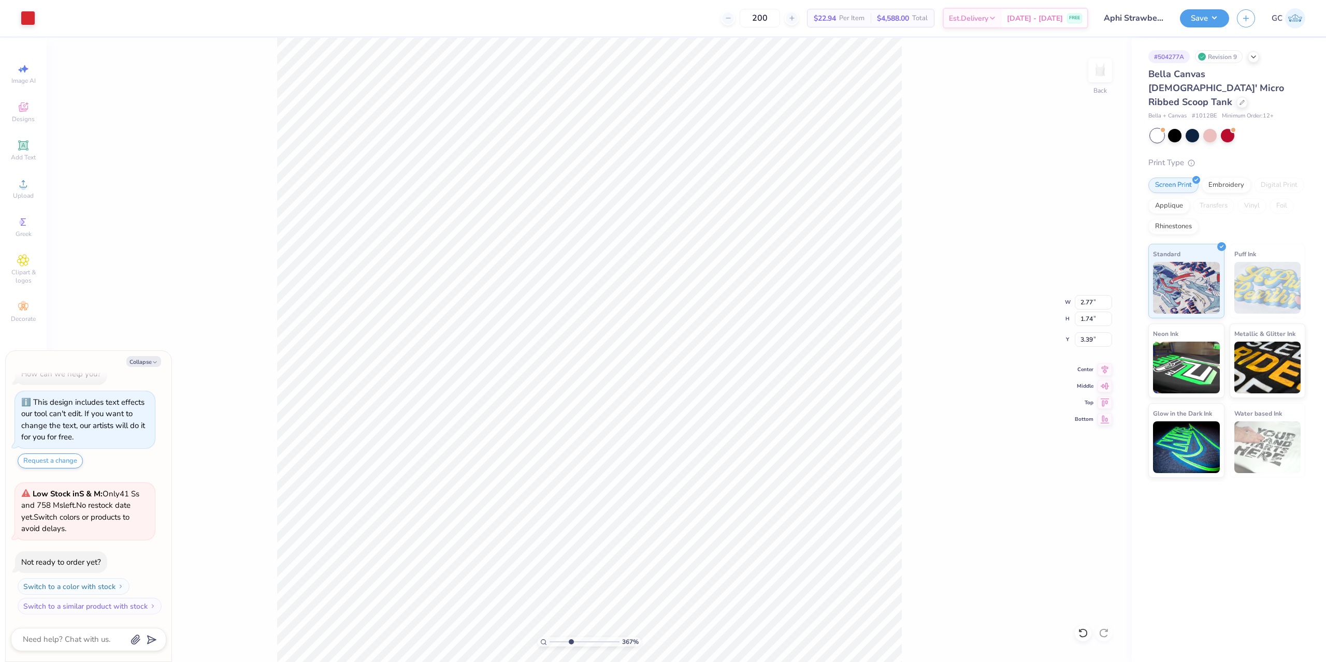
type input "3.6716840780171"
type textarea "x"
type input "3.6716840780171"
type textarea "x"
type input "2.49"
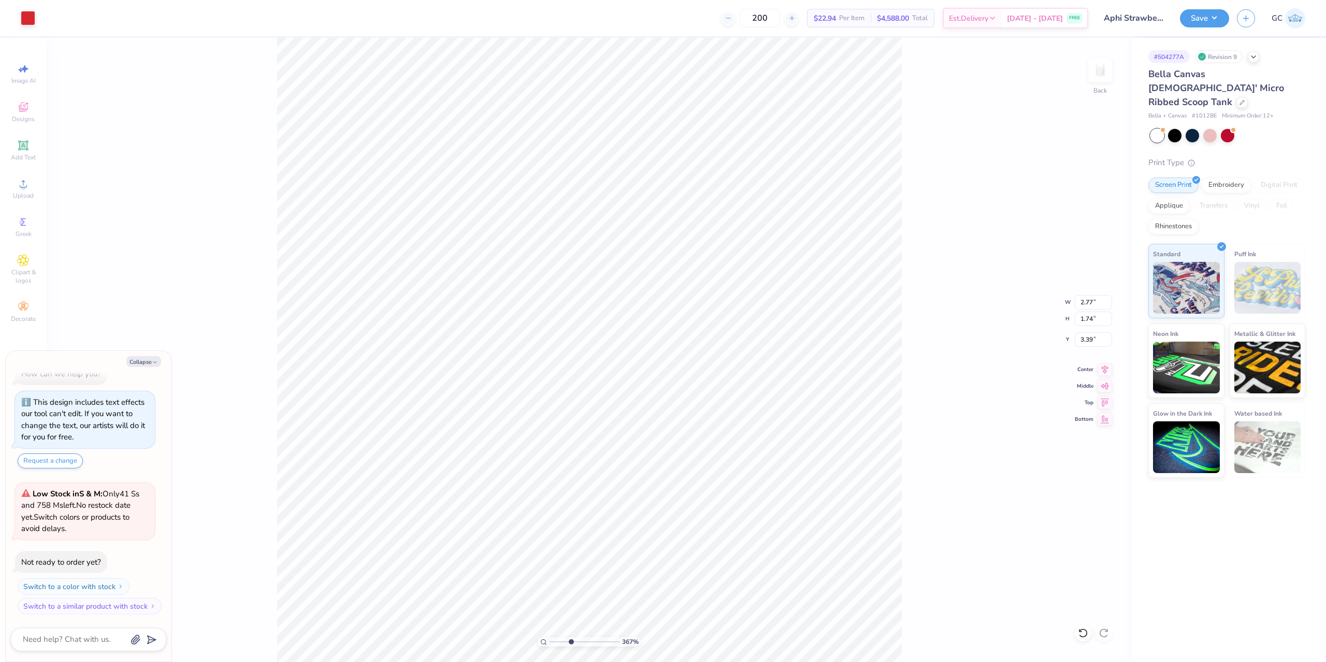
type input "1.56"
type input "3.6716840780171"
type textarea "x"
type input "3.6716840780171"
type textarea "x"
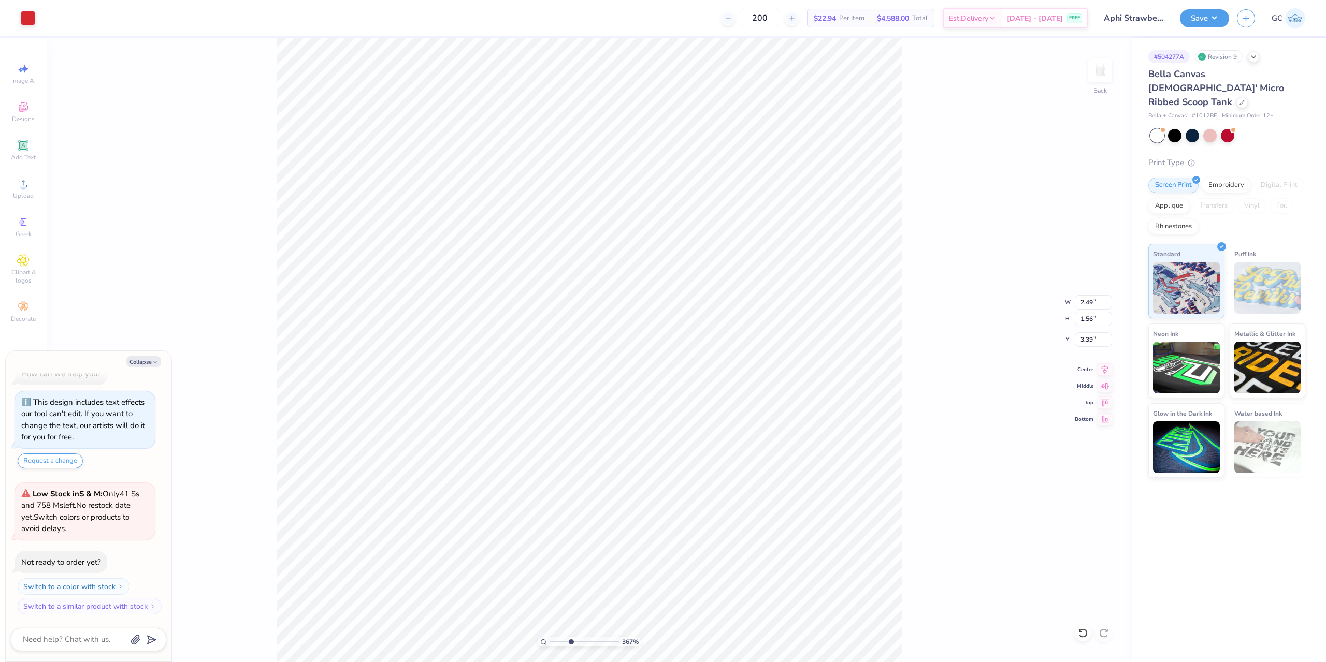
type input "3.48"
type input "3.6716840780171"
type textarea "x"
type input "1.35006143669128"
type textarea "x"
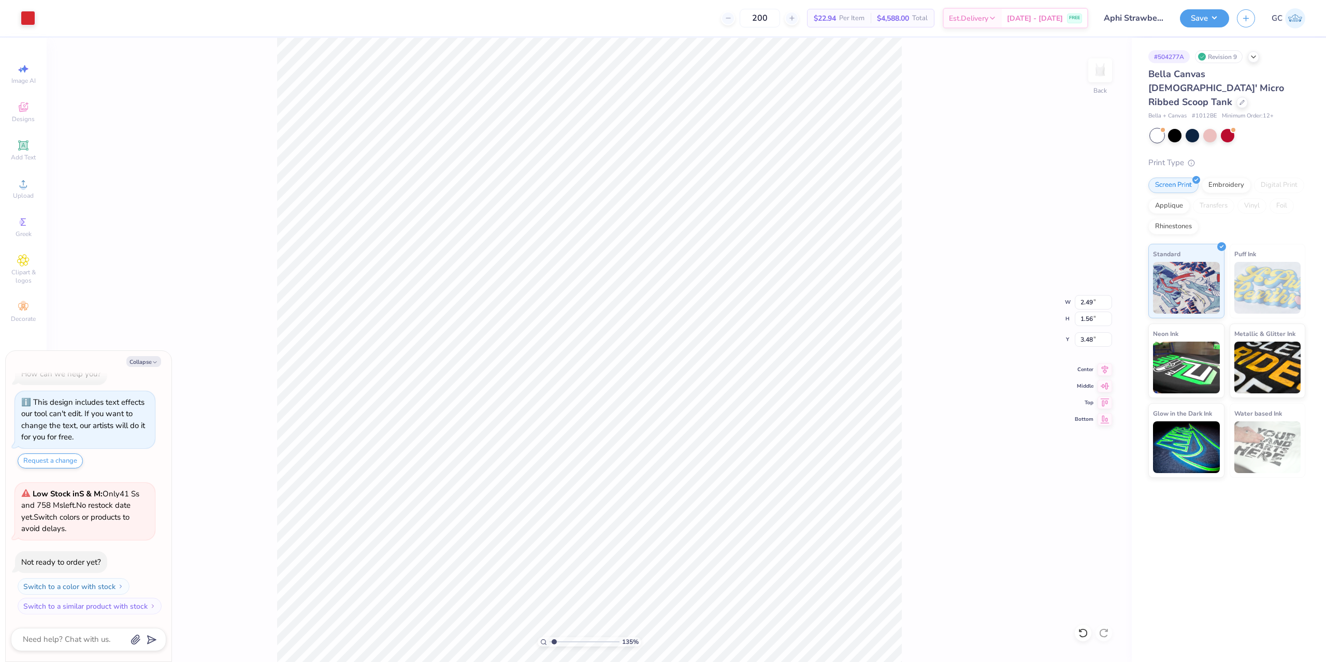
type input "1.35006143669128"
type textarea "x"
type input "1.35006143669128"
type textarea "x"
type input "3.35"
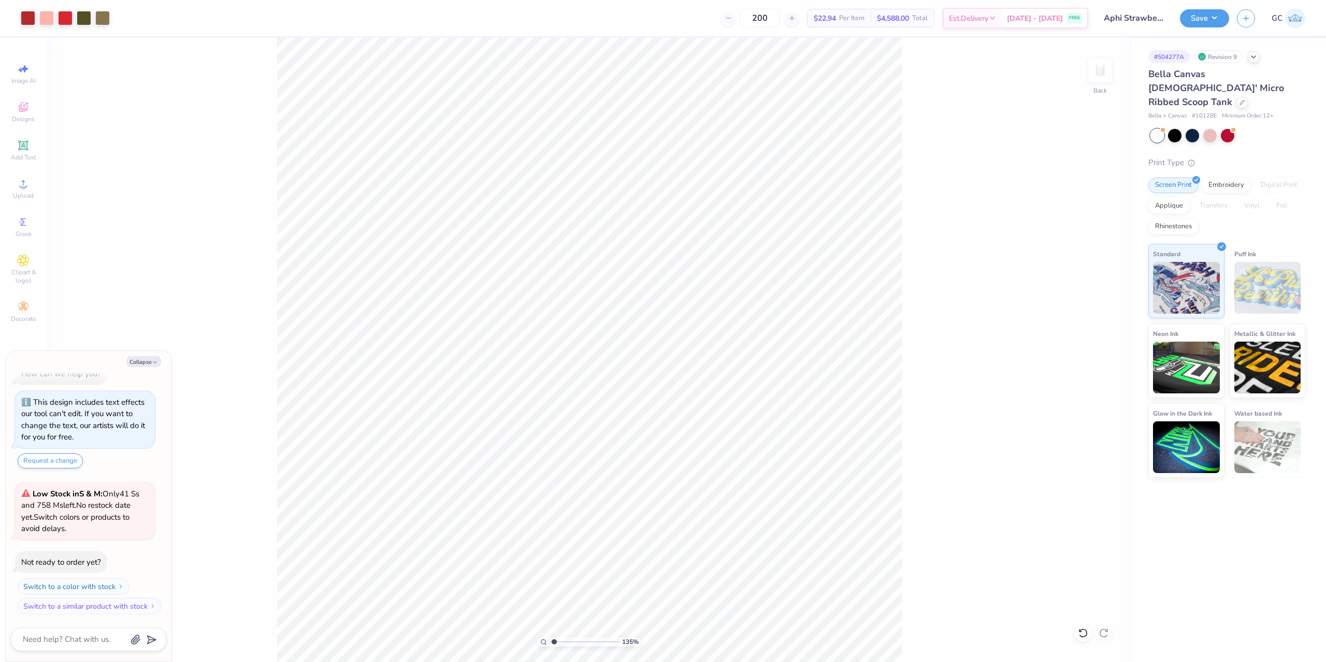
type input "1.35006143669128"
type textarea "x"
type input "1.35006143669128"
type textarea "x"
type input "1.35006143669128"
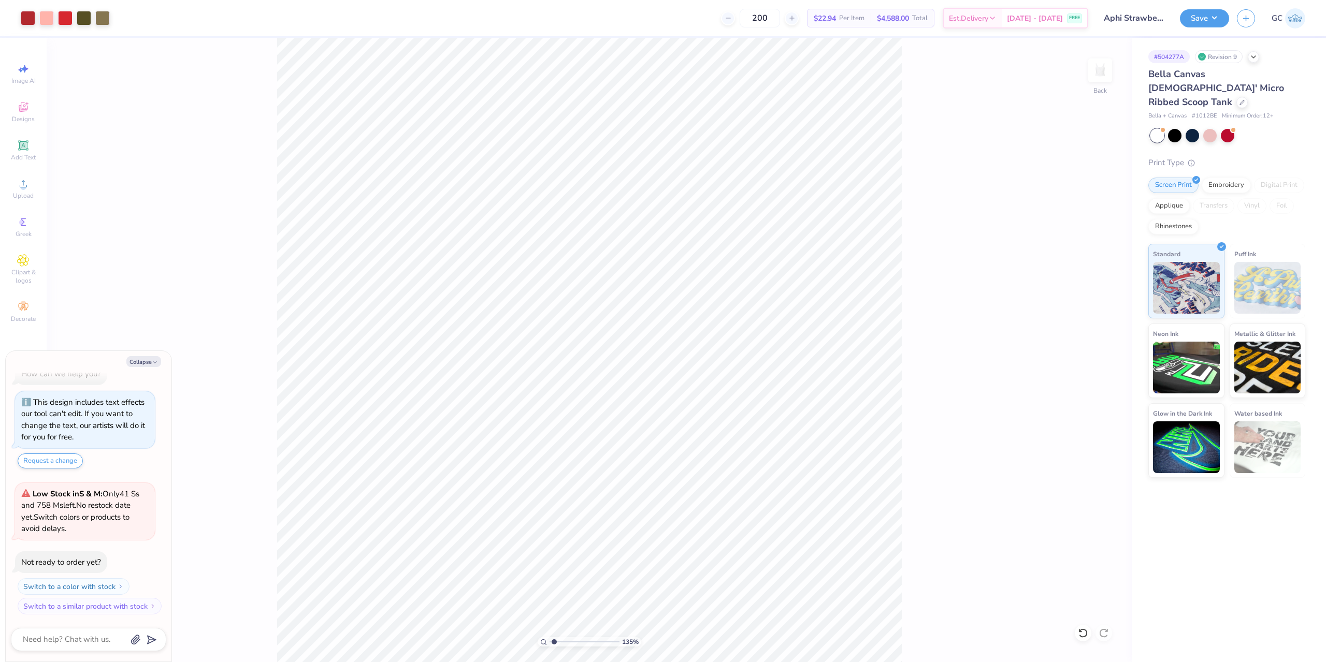
type textarea "x"
click at [685, 544] on li "Group" at bounding box center [695, 549] width 81 height 20
type input "1.35006143669128"
type textarea "x"
type input "1.35006143669128"
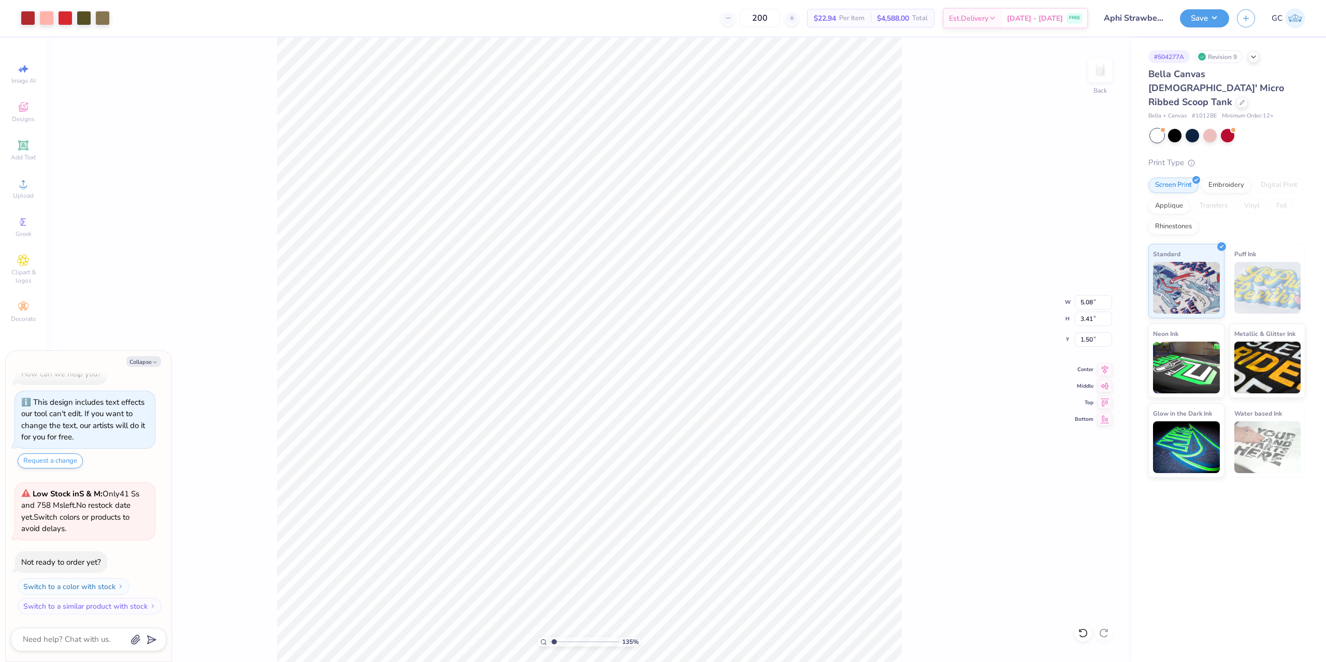
type textarea "x"
type input "1.35006143669128"
type textarea "x"
drag, startPoint x: 1087, startPoint y: 341, endPoint x: 1080, endPoint y: 341, distance: 6.7
click at [1080, 341] on input "1.50" at bounding box center [1093, 339] width 37 height 15
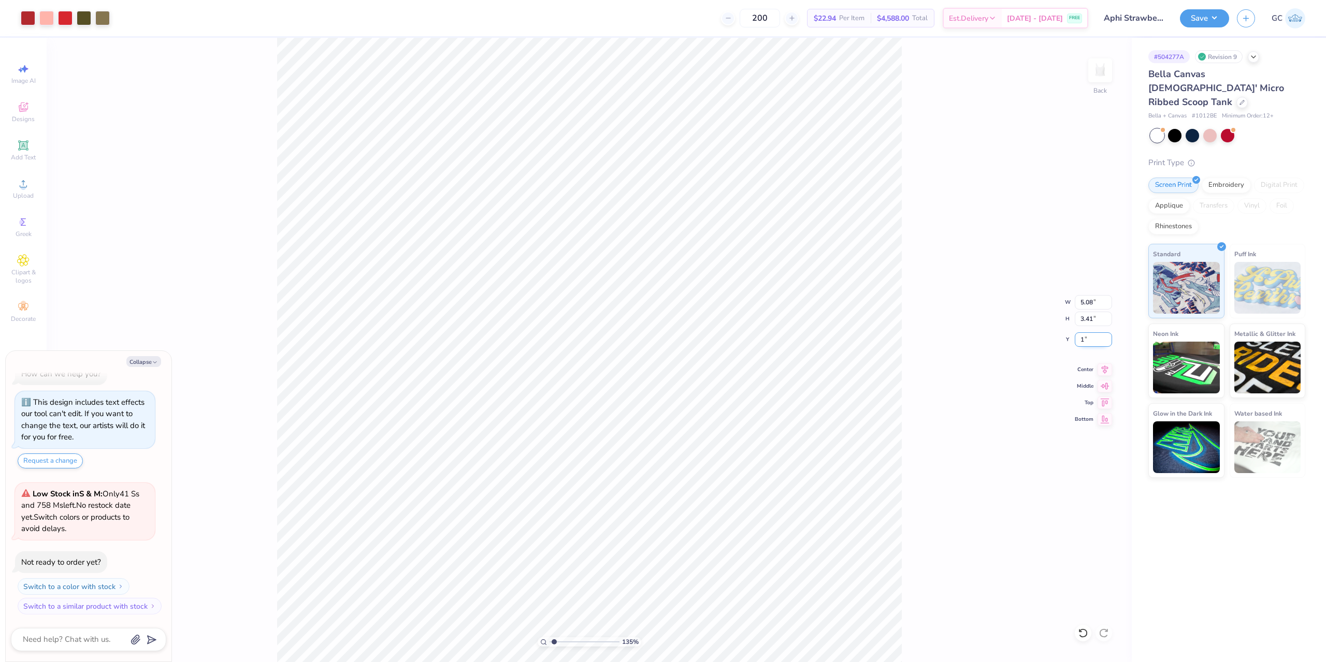
type input "1"
type input "1.35006143669128"
type textarea "x"
type input "1.00"
type input "1.35006143669128"
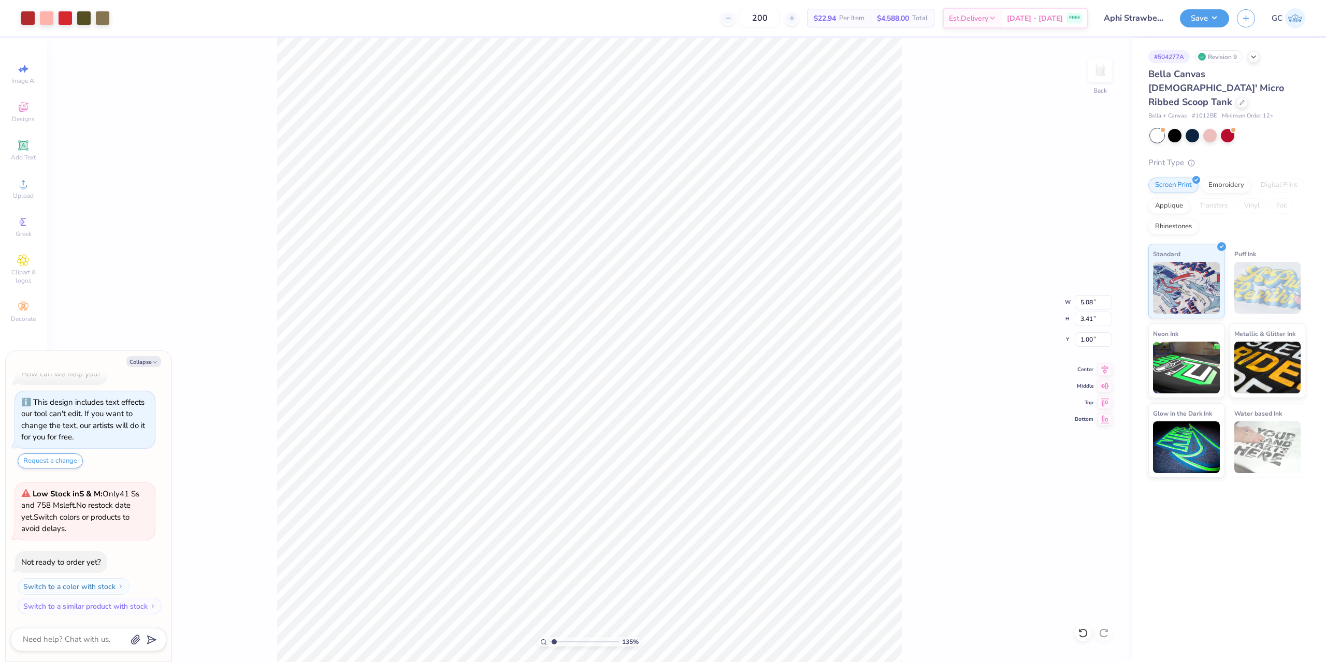
type textarea "x"
type input "1.35006143669128"
type textarea "x"
drag, startPoint x: 1095, startPoint y: 301, endPoint x: 1075, endPoint y: 301, distance: 20.2
click at [1075, 301] on input "5.08" at bounding box center [1093, 302] width 37 height 15
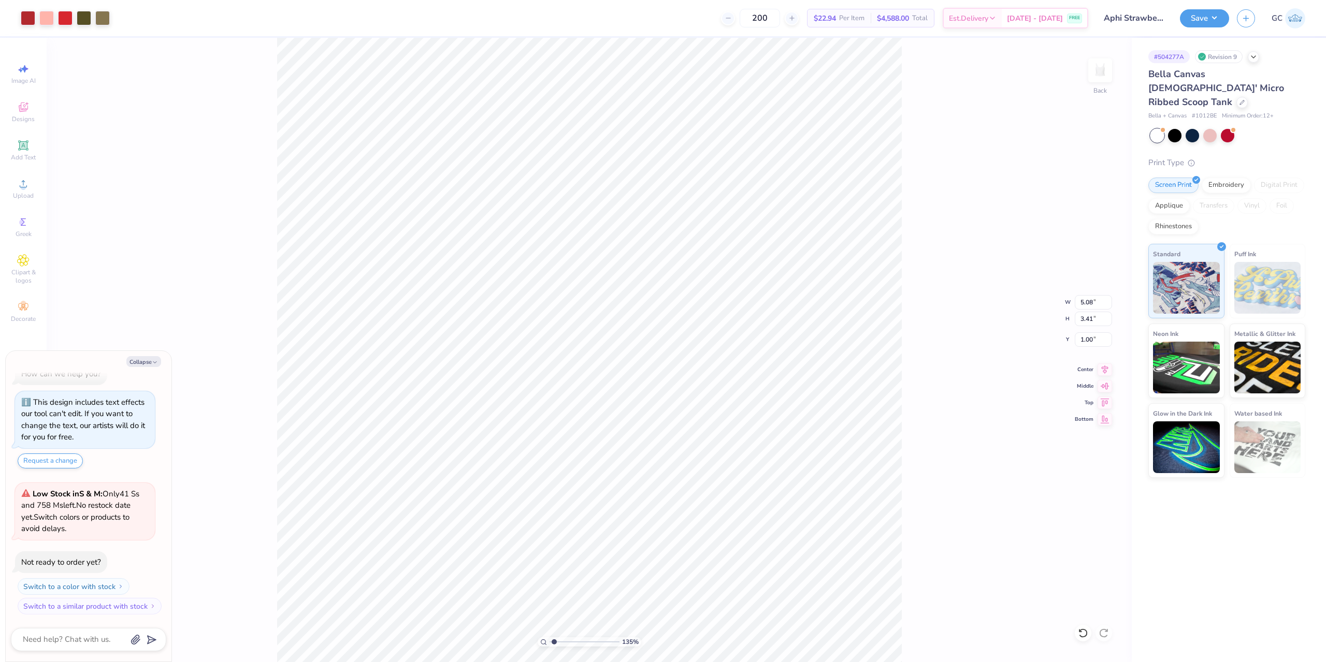
type input "1.35006143669128"
type textarea "x"
type input "1.35006143669128"
type textarea "x"
type input "1.35006143669128"
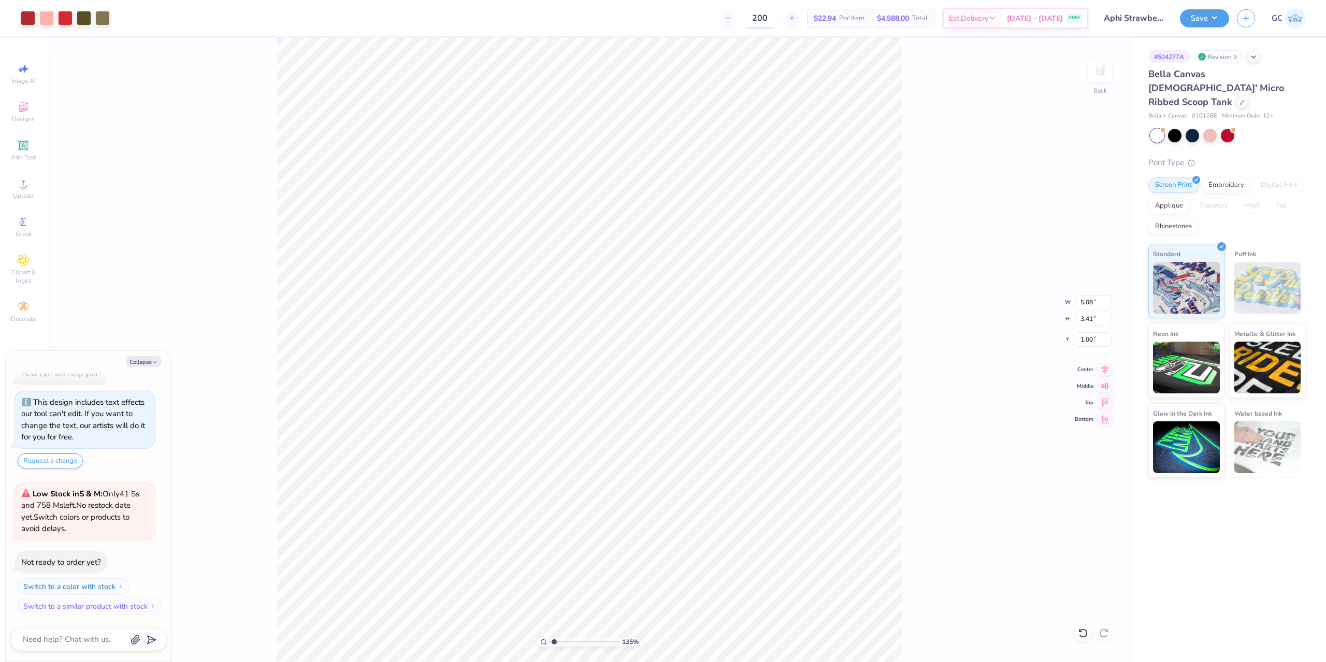
type textarea "x"
type input "1.35006143669128"
type textarea "x"
type input "1"
click at [1208, 14] on button "Save" at bounding box center [1204, 17] width 49 height 18
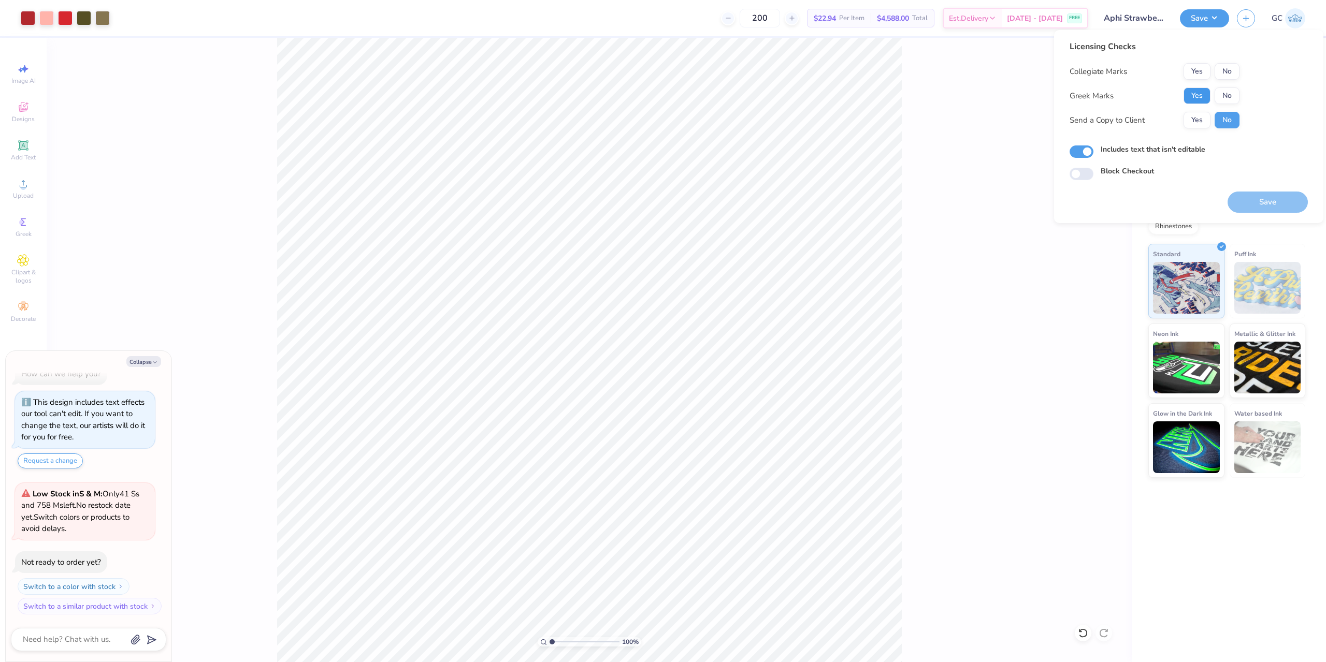
click at [1201, 91] on button "Yes" at bounding box center [1196, 96] width 27 height 17
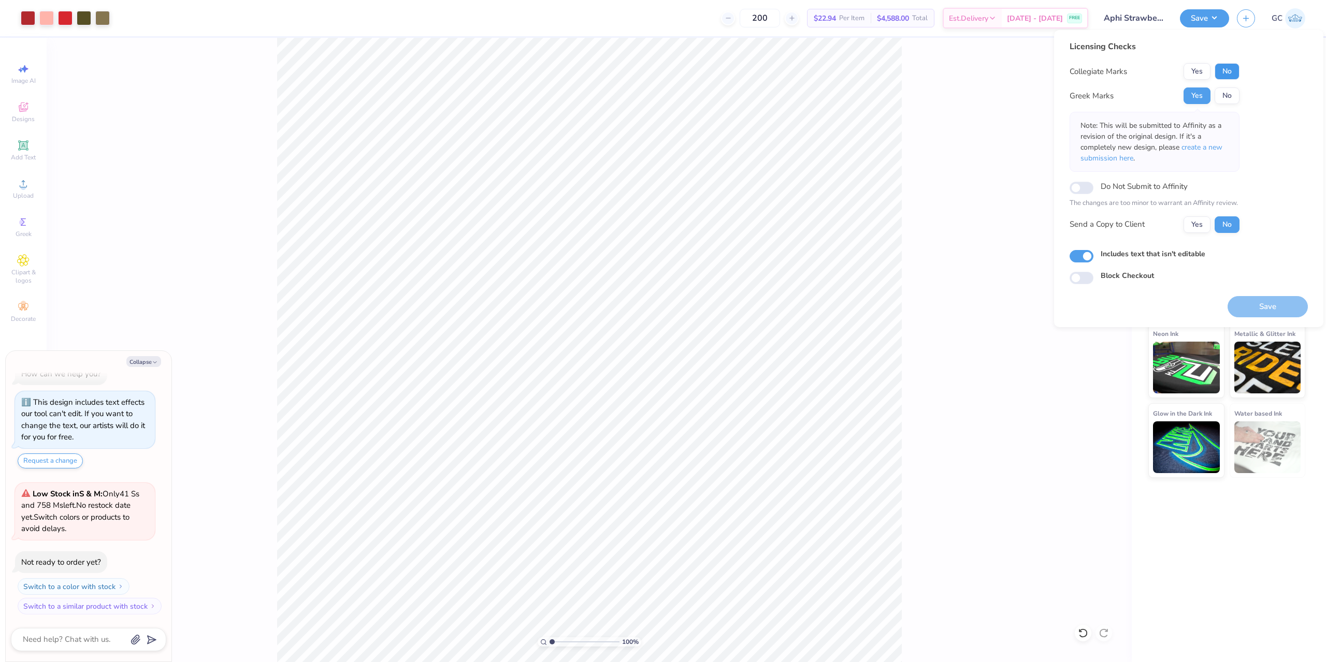
click at [1232, 72] on button "No" at bounding box center [1226, 71] width 25 height 17
click at [1278, 309] on button "Save" at bounding box center [1267, 306] width 80 height 21
type textarea "x"
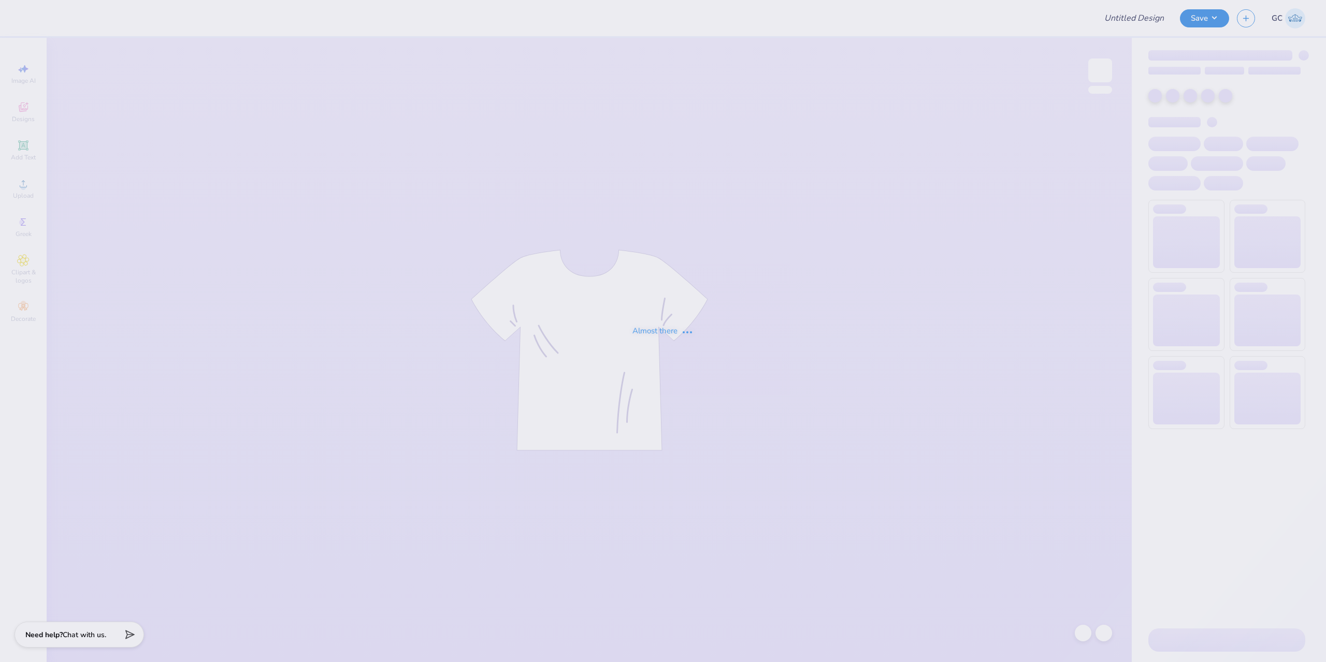
type input "[PERSON_NAME] : [GEOGRAPHIC_DATA]"
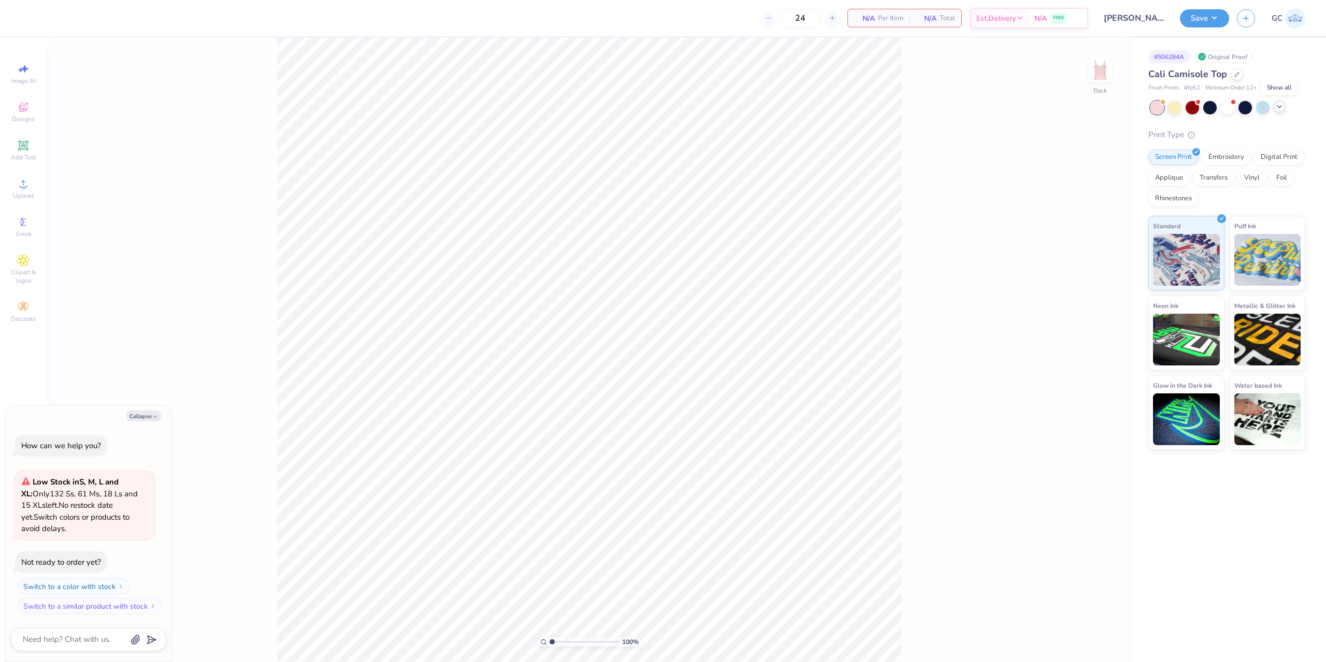
click at [1277, 105] on icon at bounding box center [1279, 107] width 8 height 8
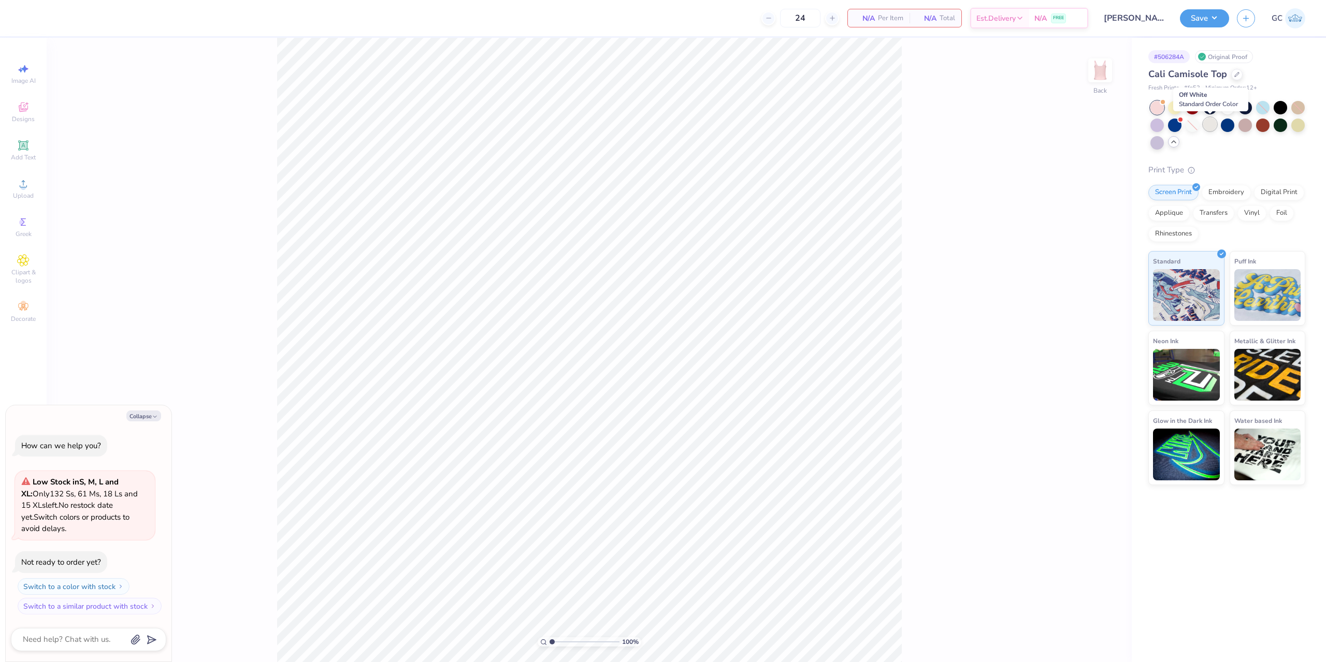
click at [1211, 126] on div at bounding box center [1209, 124] width 13 height 13
click at [24, 109] on icon at bounding box center [23, 107] width 9 height 9
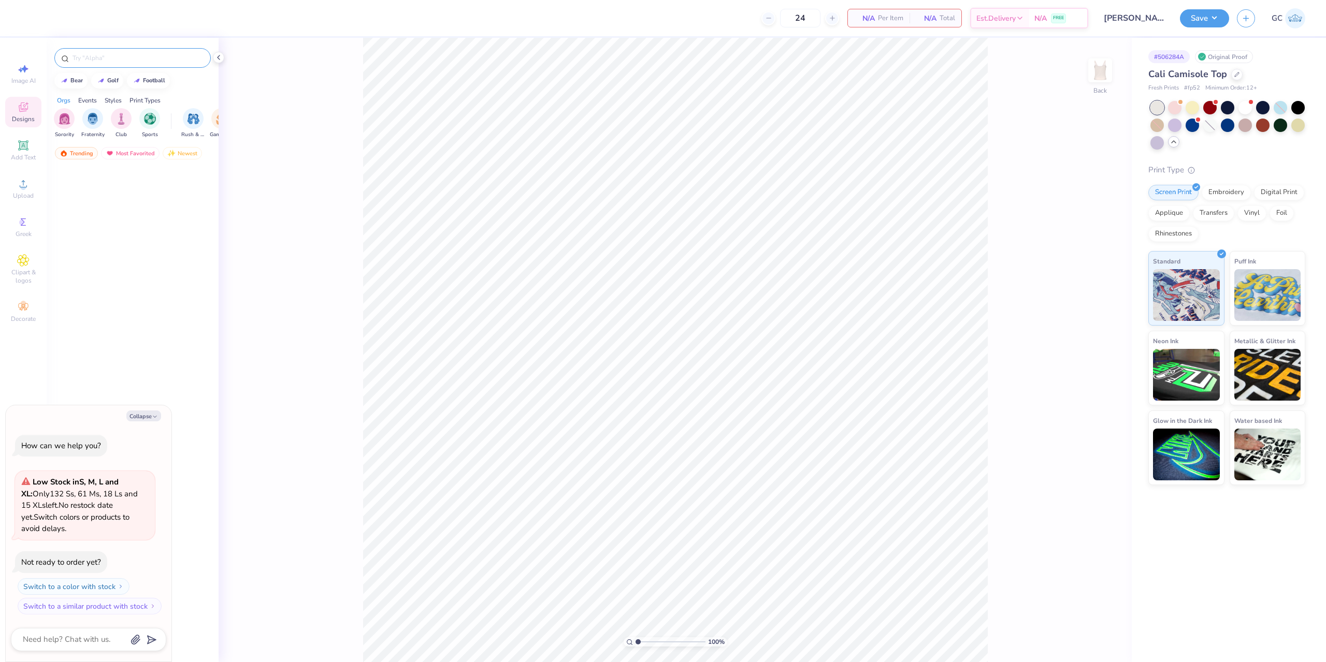
type textarea "x"
click at [132, 58] on input "text" at bounding box center [137, 58] width 133 height 10
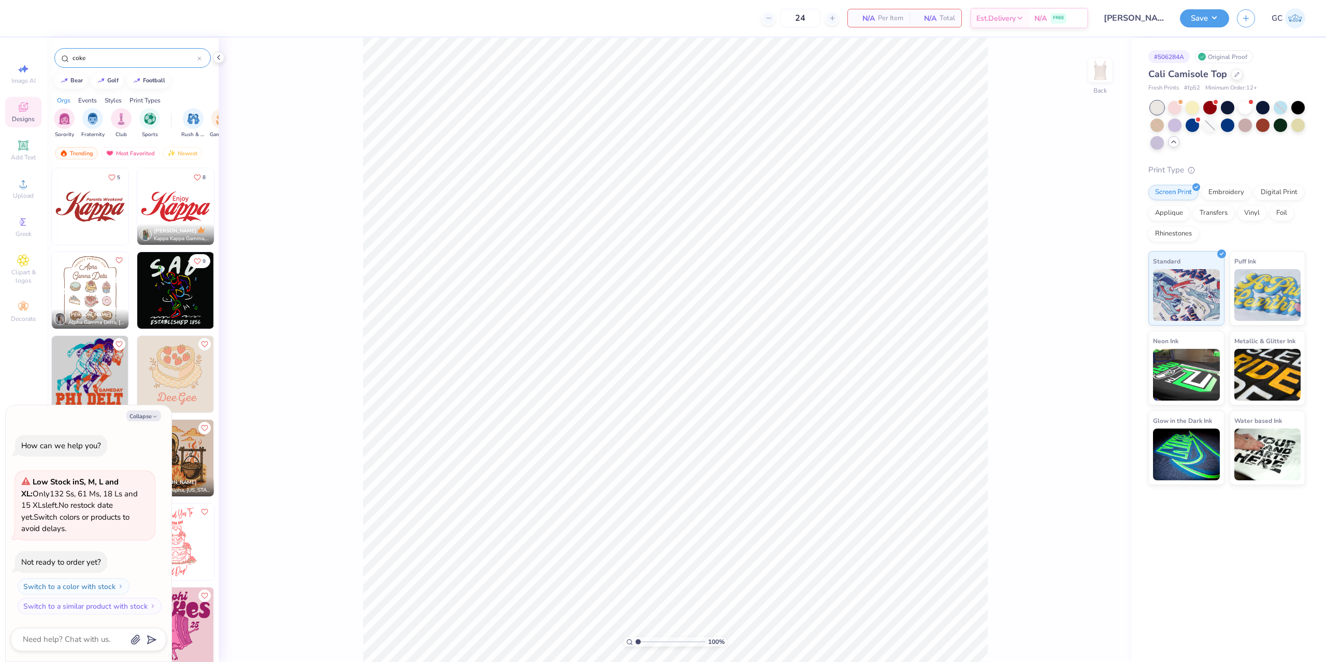
click at [129, 59] on input "coke" at bounding box center [134, 58] width 126 height 10
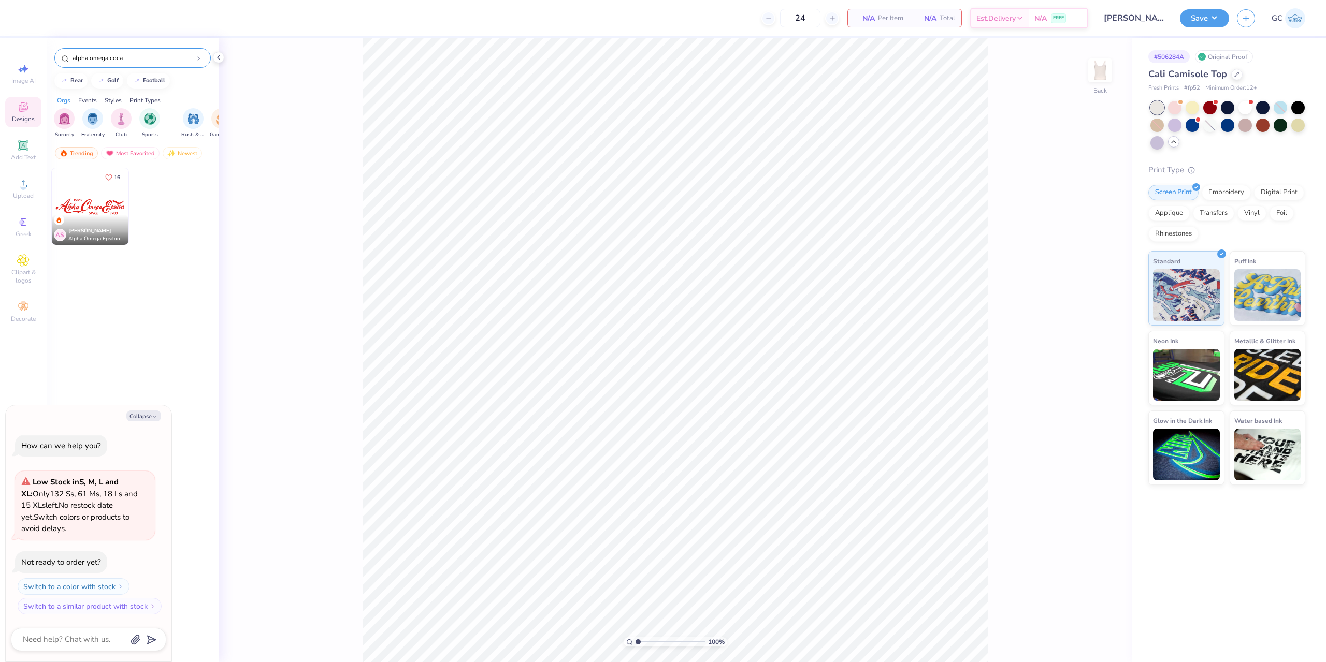
type input "alpha omega coca"
click at [114, 206] on img at bounding box center [90, 206] width 77 height 77
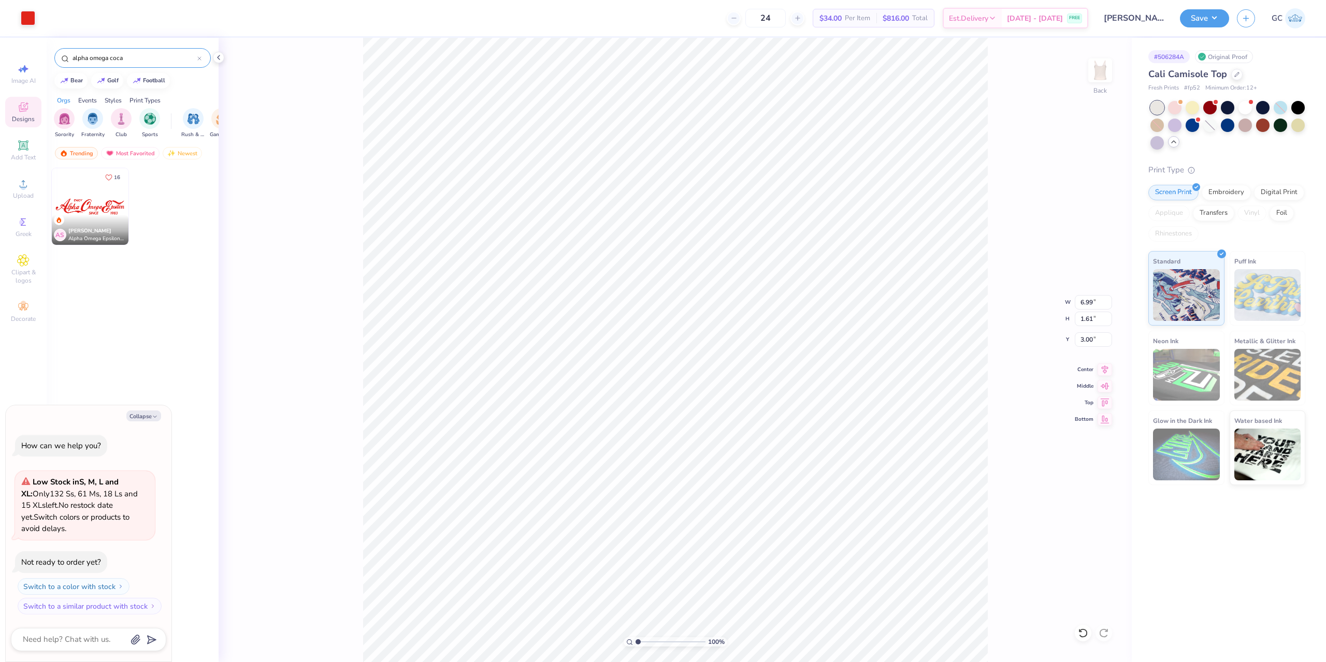
type textarea "x"
type input "1.49212329151837"
type textarea "x"
type input "1.49212329151837"
type textarea "x"
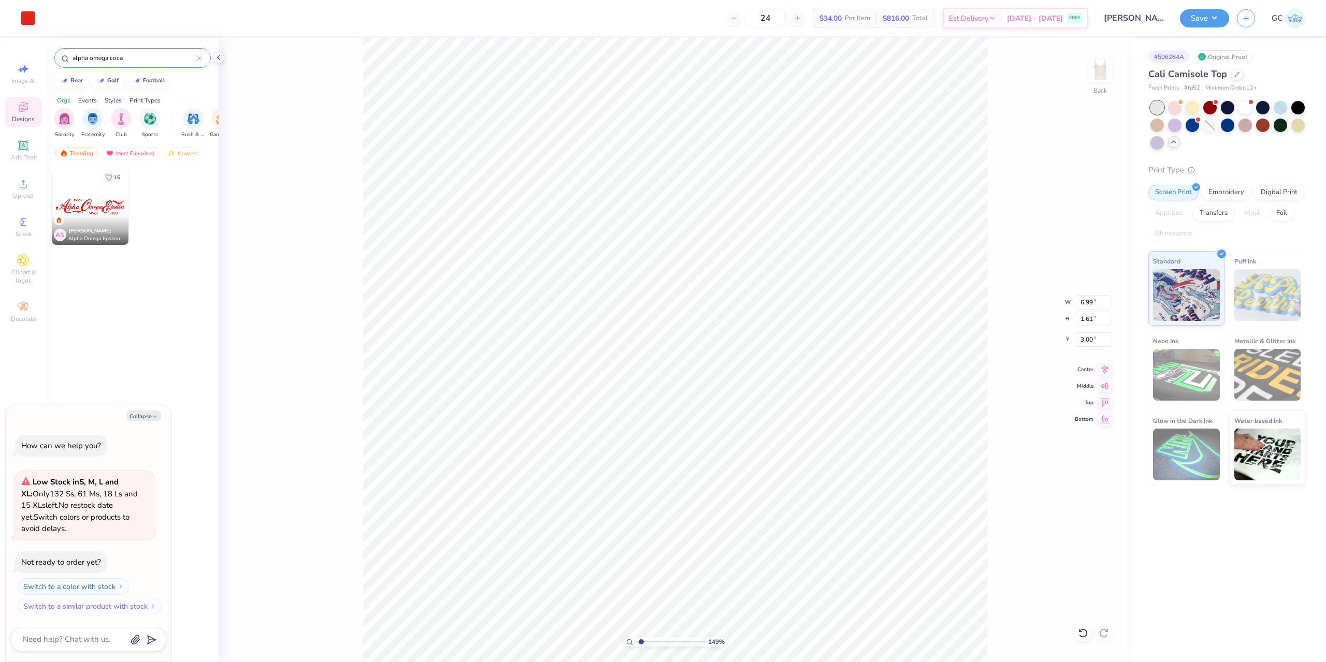
type input "1.49212329151837"
type textarea "x"
type input "1.49212329151837"
type textarea "x"
type input "4.58"
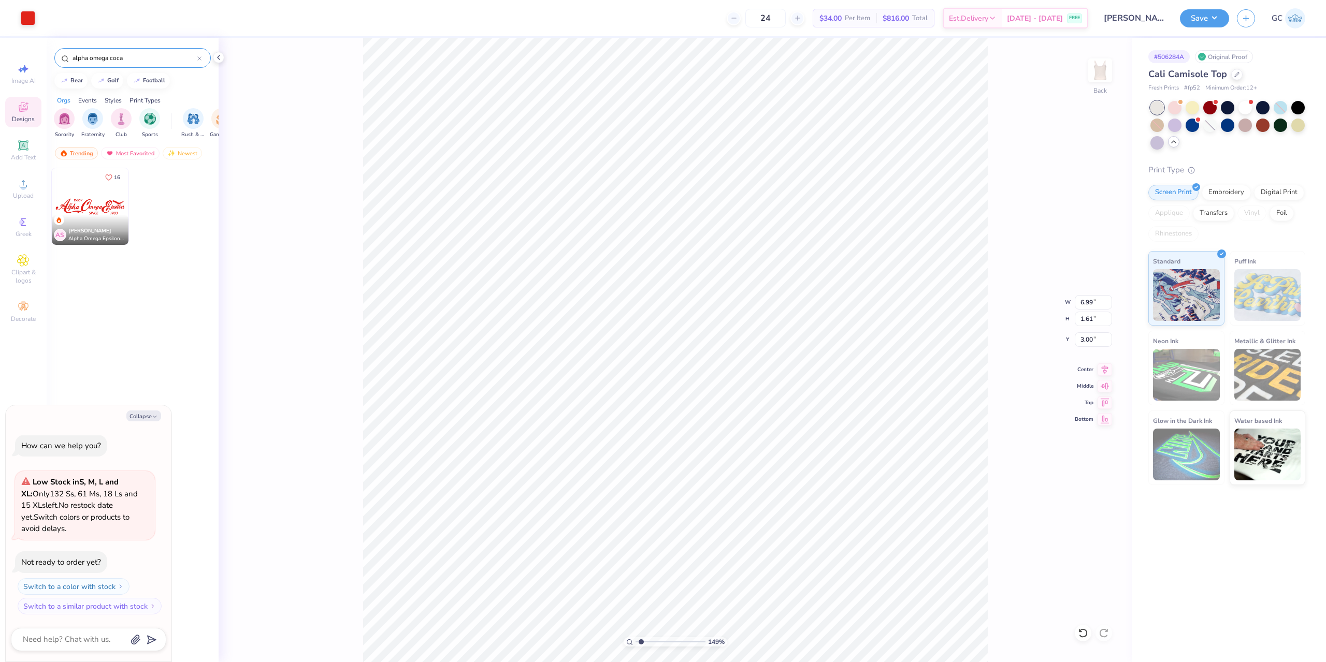
type input "1.06"
type input "3.56"
type input "2.46071092039642"
type textarea "x"
type input "2.54"
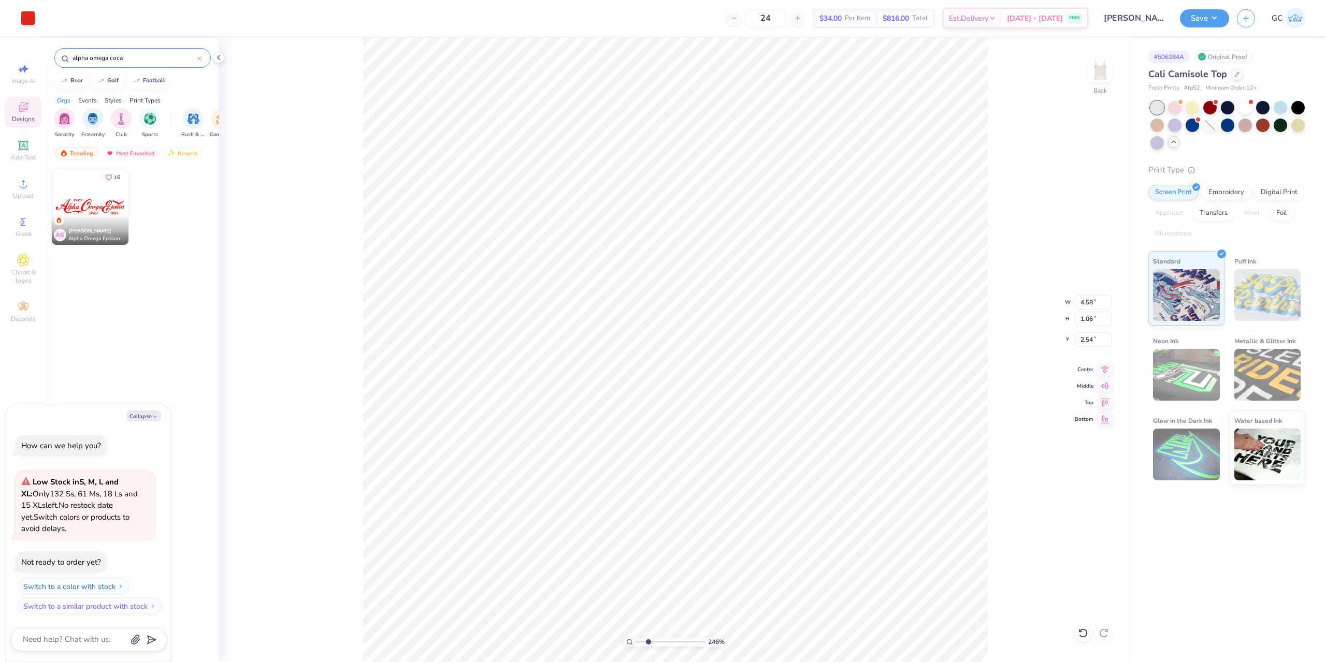
type input "2.46071092039642"
type textarea "x"
type input "2.46071092039642"
type textarea "x"
type input "2.46071092039642"
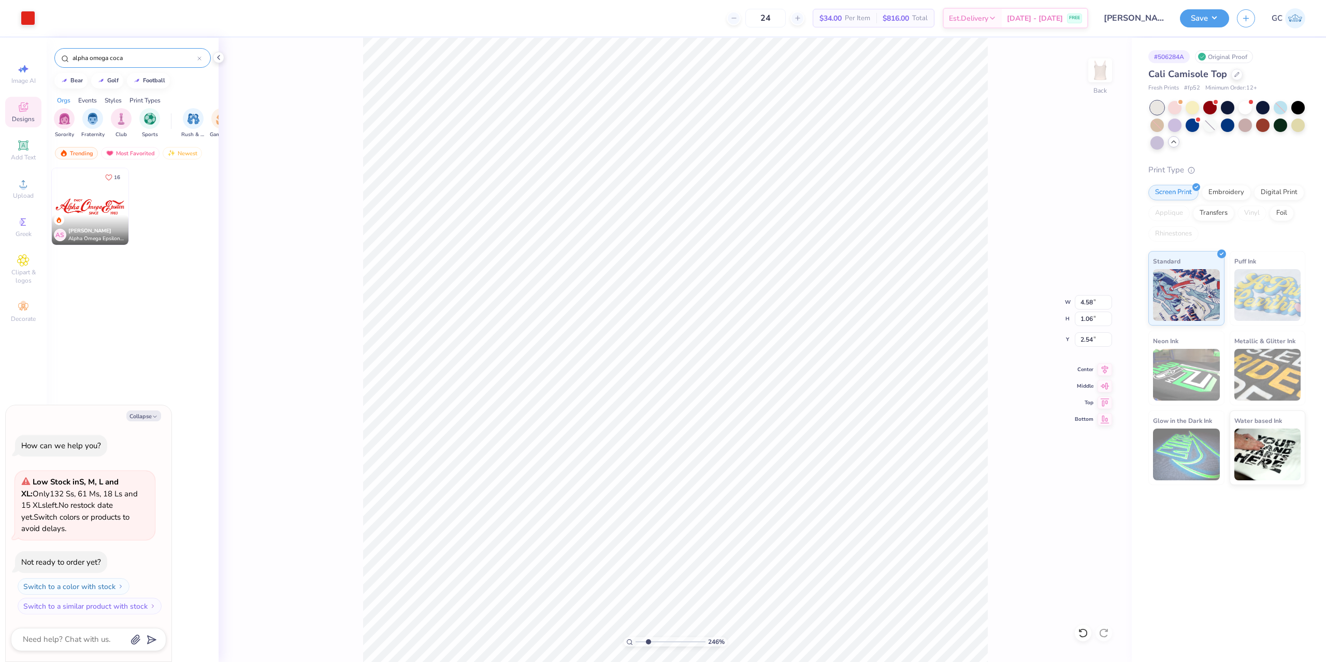
type textarea "x"
type input "2.46071092039642"
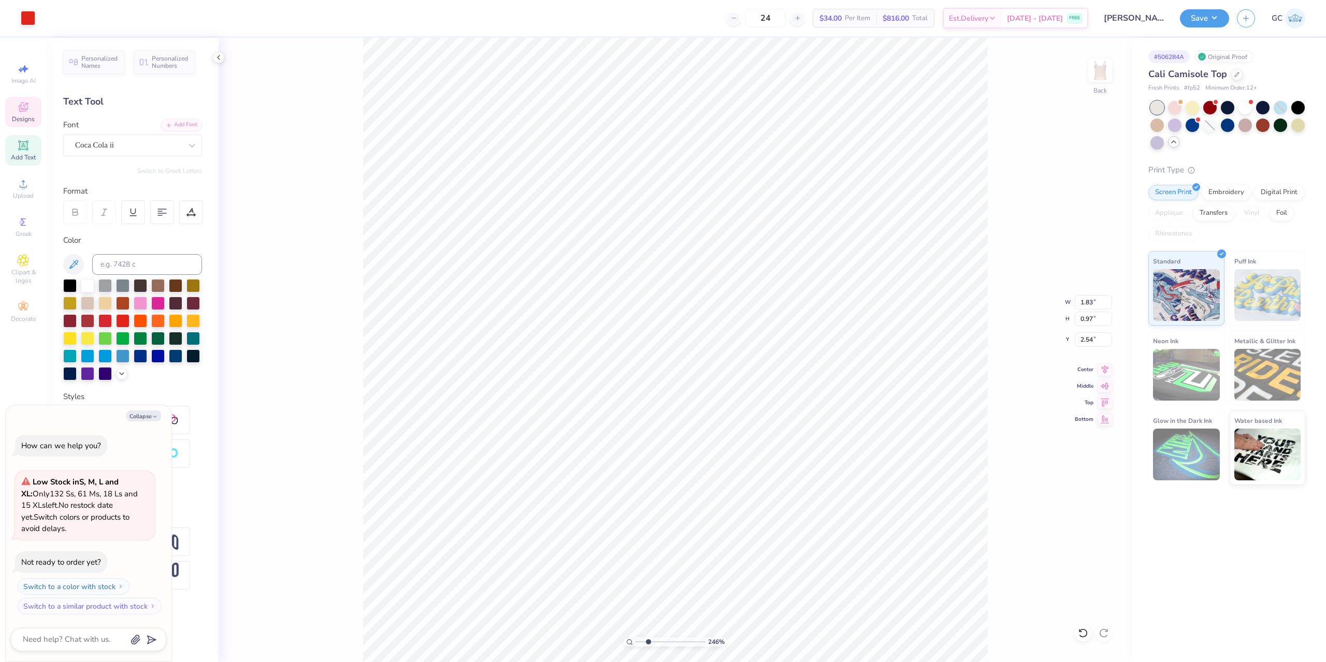
type textarea "x"
type input "2.46071092039642"
type textarea "x"
type input "2.46071092039642"
type textarea "x"
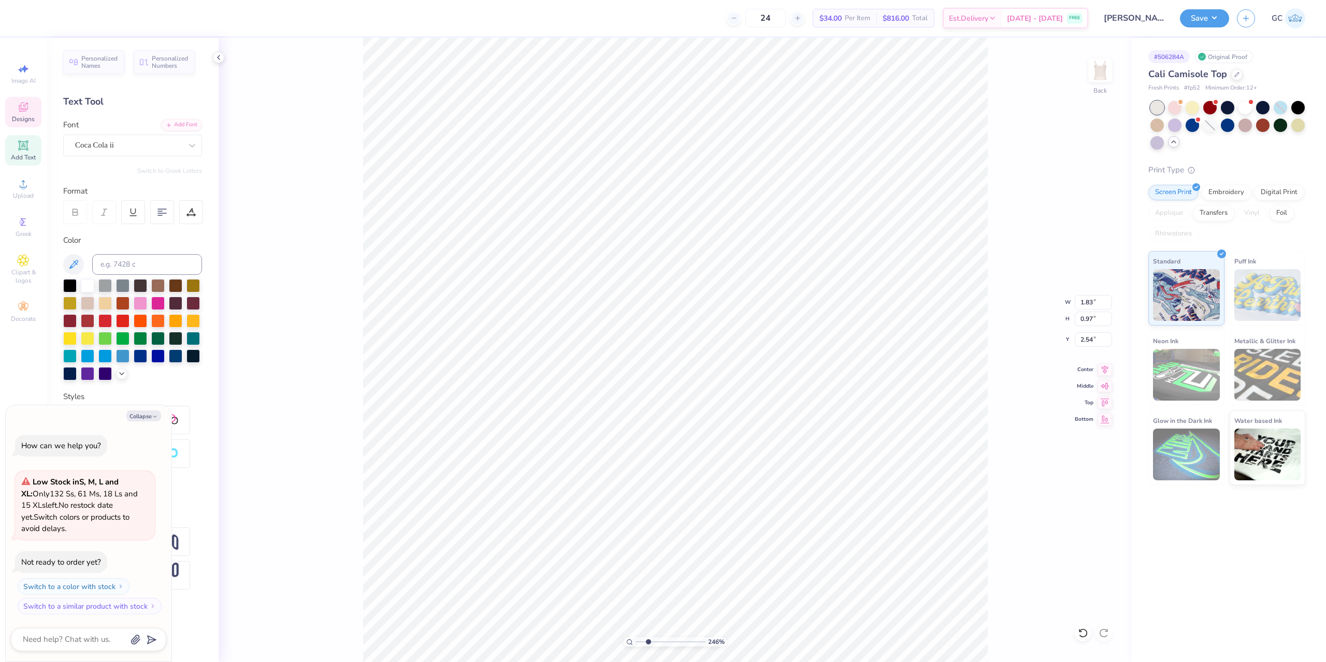
type input "2.46071092039642"
type textarea "x"
type input "2.46071092039642"
type textarea "x"
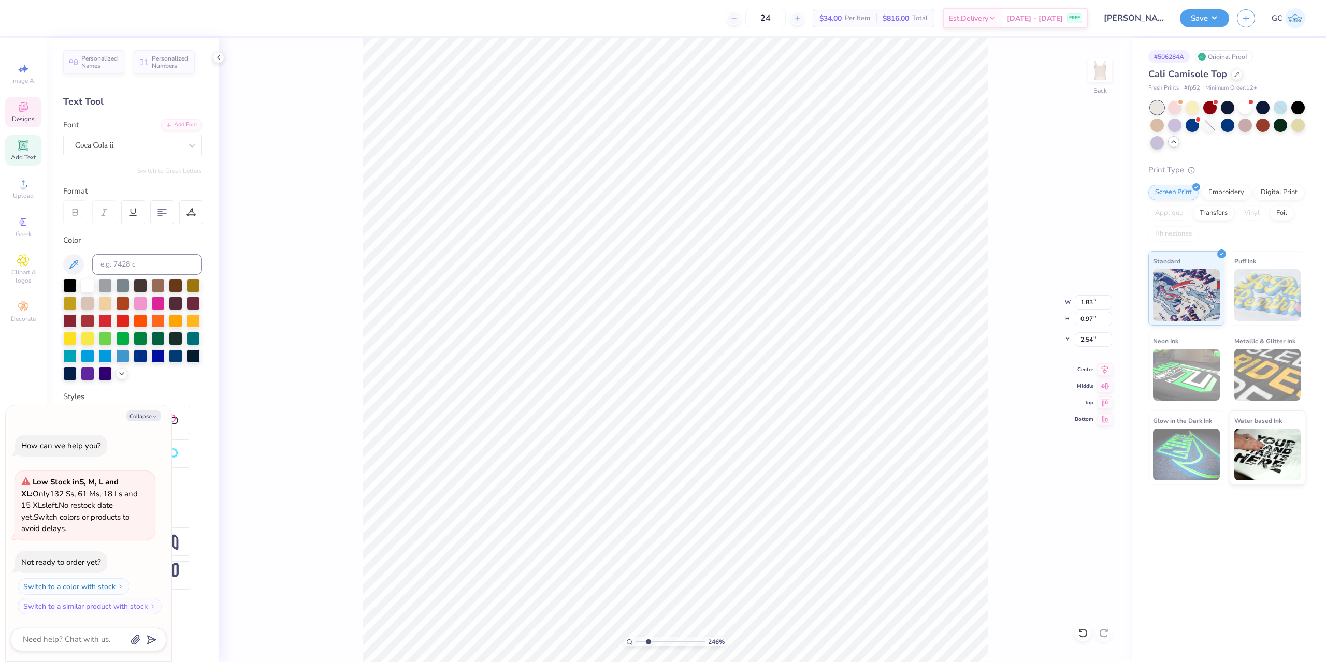
type input "2.46071092039642"
type textarea "x"
type input "2.46071092039642"
type textarea "x"
type textarea "K"
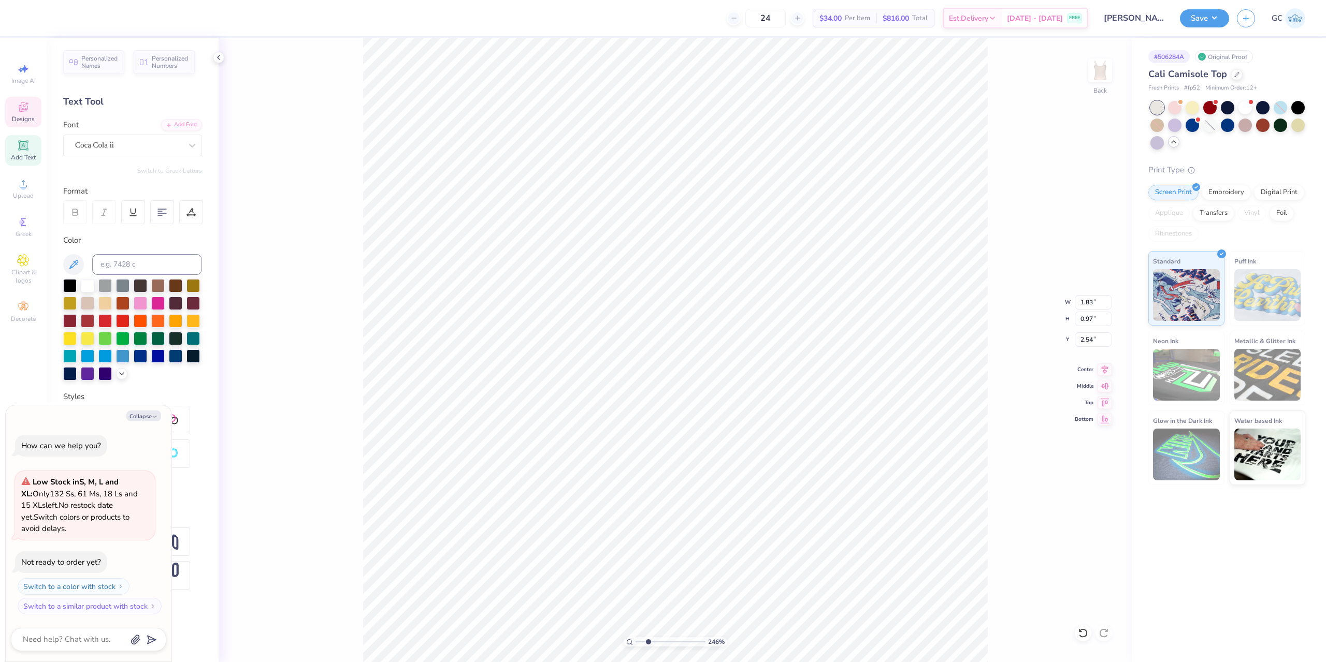
type input "2.46071092039642"
type textarea "x"
type input "2.46071092039642"
type textarea "x"
type input "2.46071092039642"
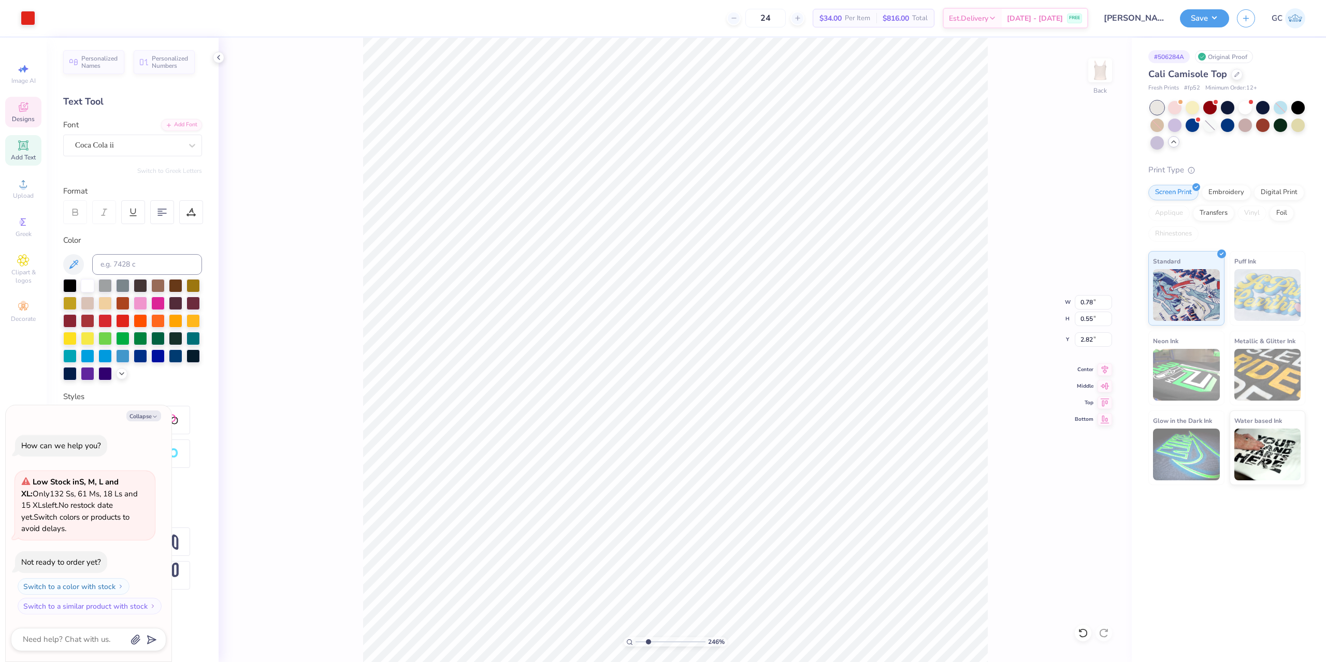
type textarea "x"
type input "2.46071092039642"
type textarea "x"
type input "2.46071092039642"
type textarea "x"
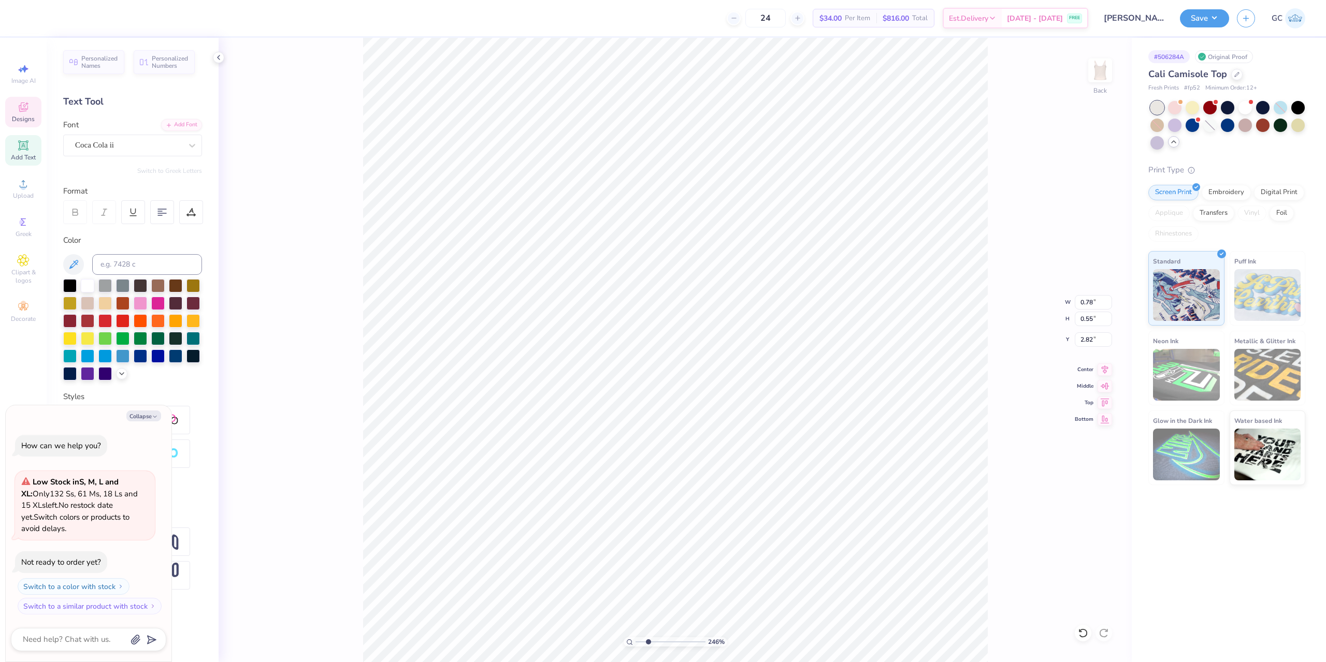
type input "2.46071092039642"
type textarea "x"
type textarea "a"
type input "2.46071092039642"
type textarea "x"
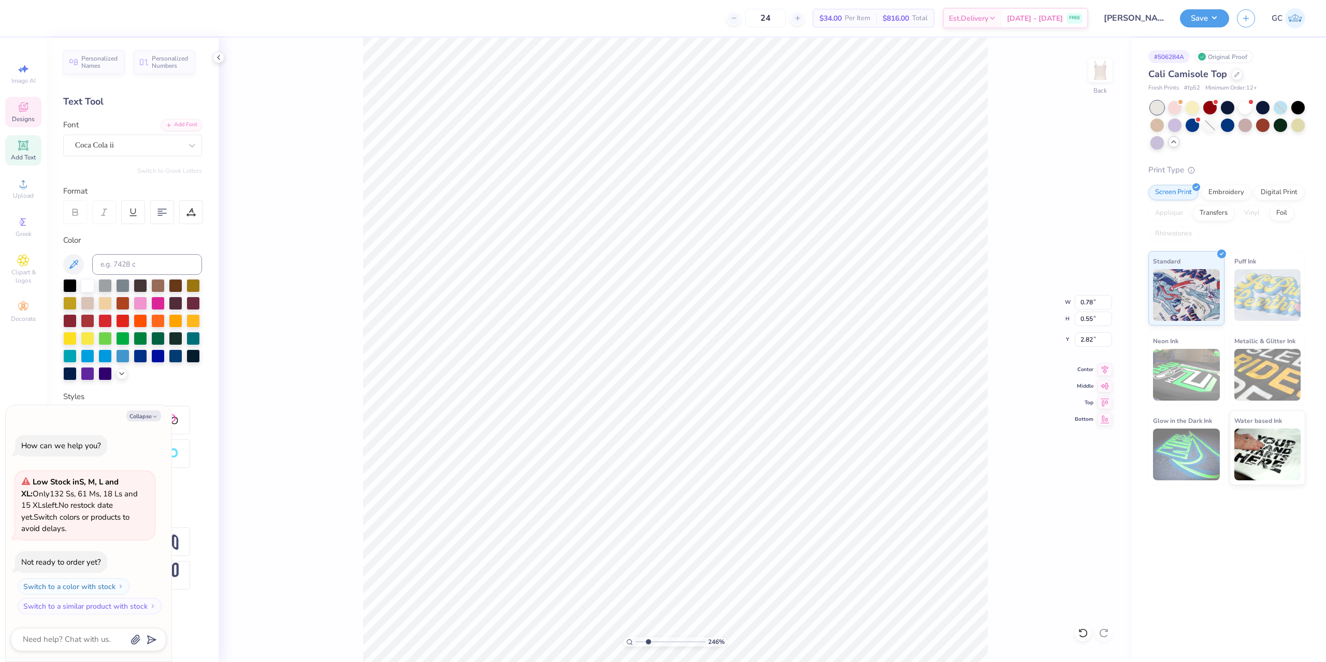
type textarea "ap"
type input "2.46071092039642"
type textarea "x"
type textarea "app"
type input "2.46071092039642"
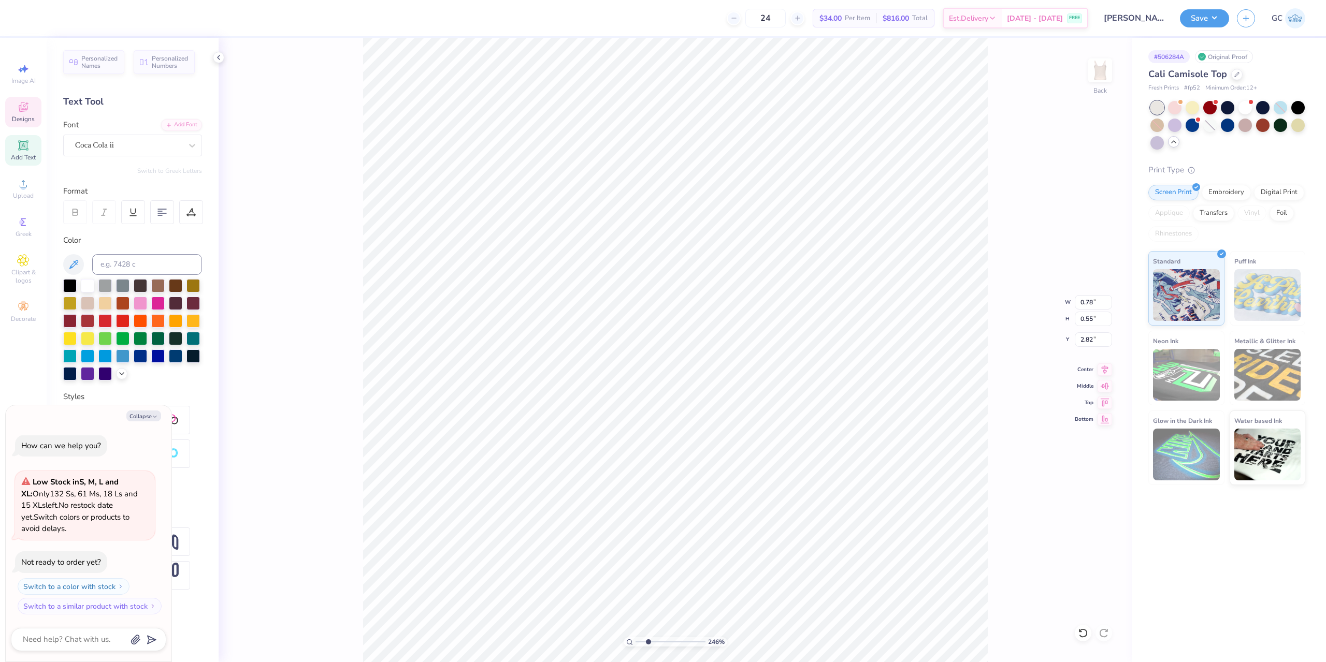
type textarea "x"
type textarea "appa"
type input "2.46071092039642"
type textarea "x"
type input "2.46071092039642"
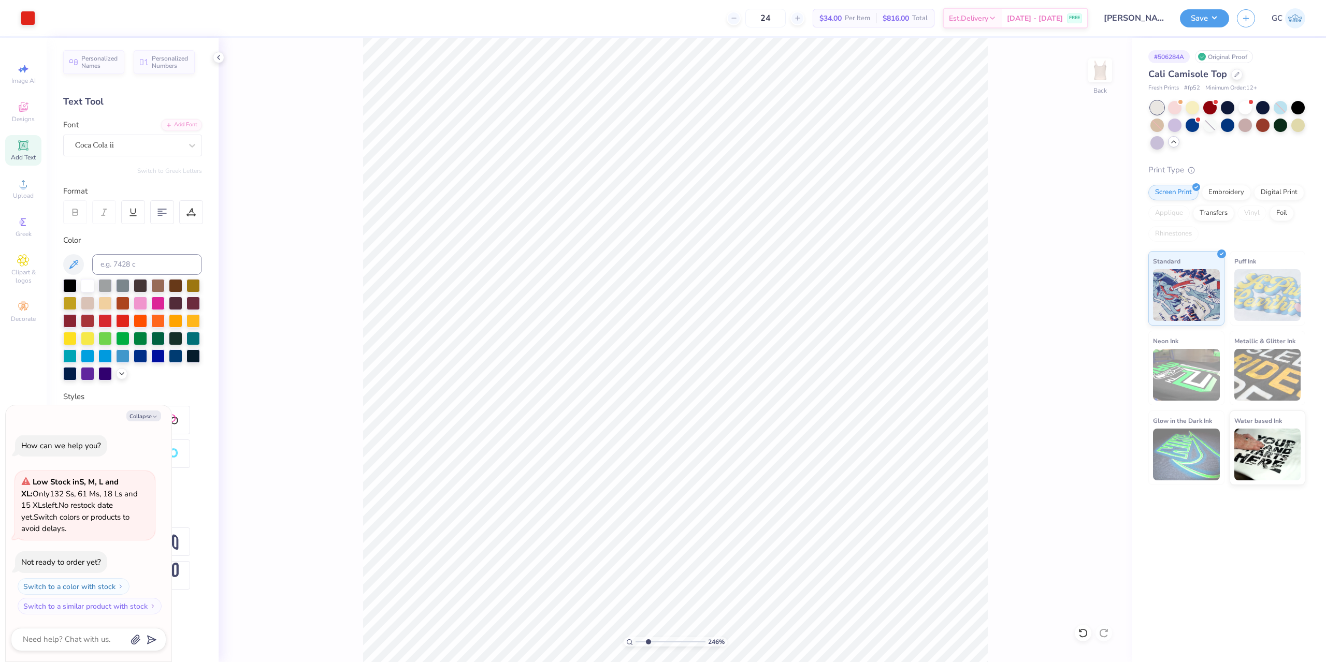
type textarea "x"
type input "2.46071092039642"
type textarea "x"
type input "2.46071092039642"
type textarea "x"
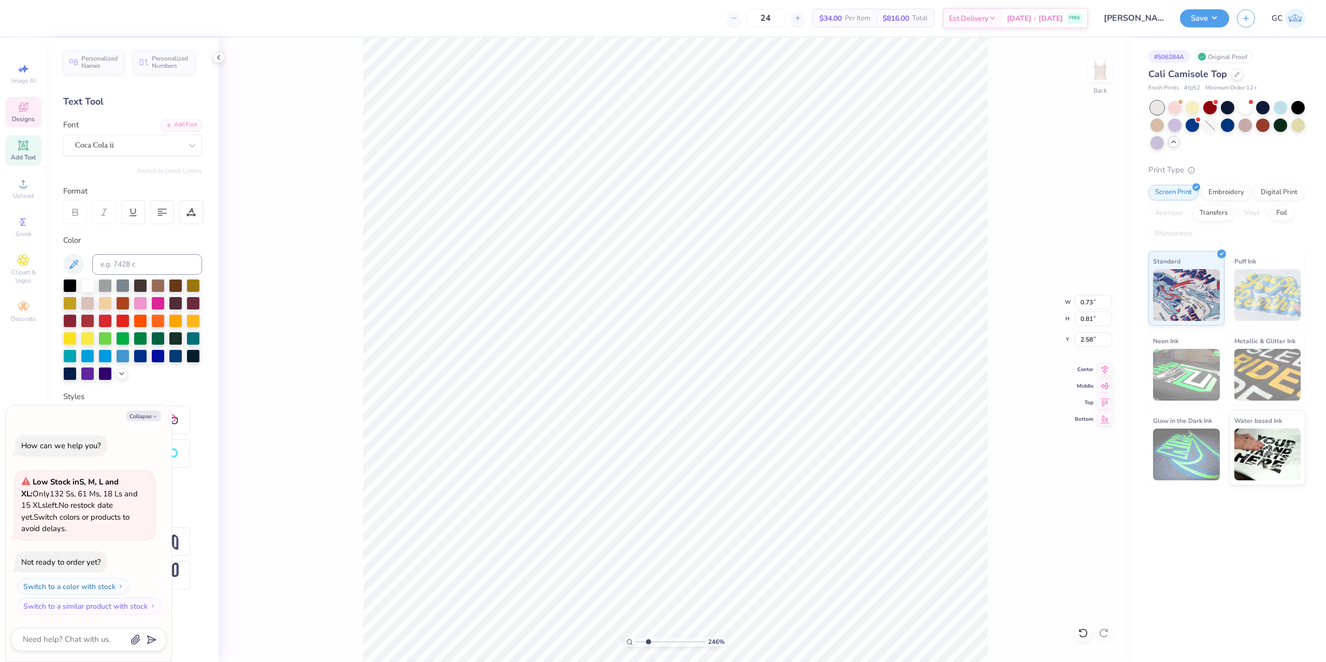
type input "2.46071092039642"
type textarea "x"
type input "2.46071092039642"
type textarea "x"
type input "2.46071092039642"
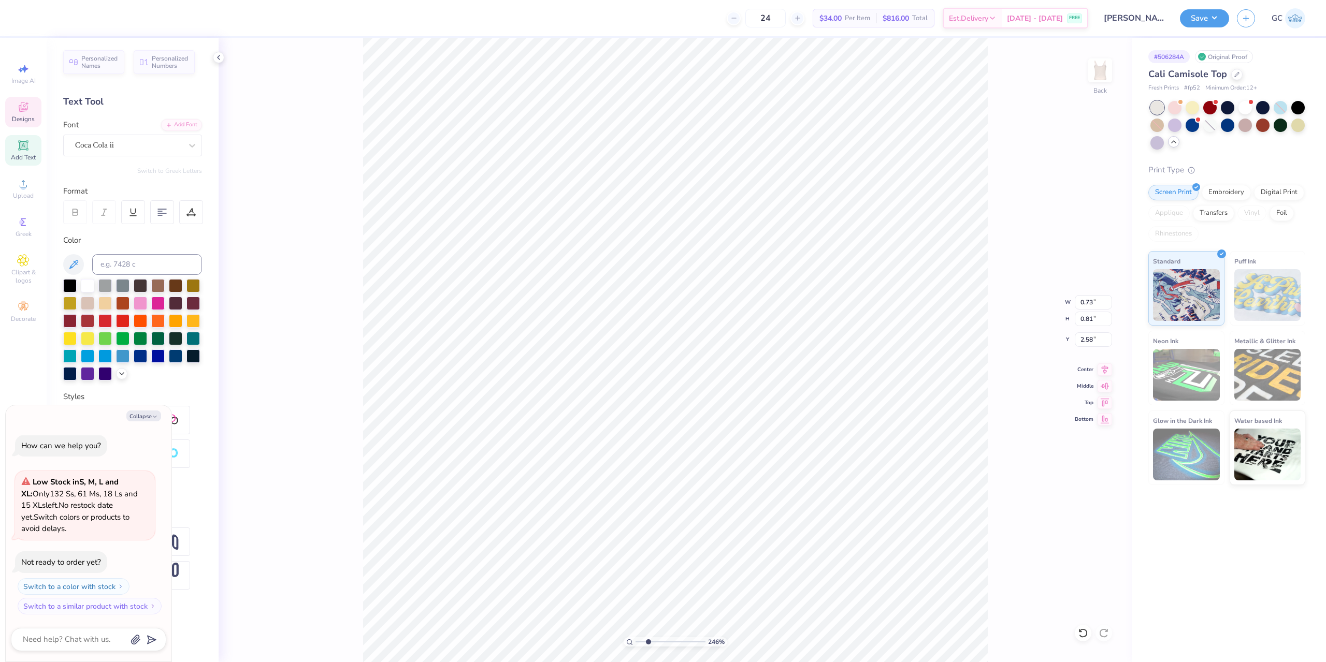
type textarea "x"
type textarea "A"
type input "2.46071092039642"
type textarea "x"
type input "2.46071092039642"
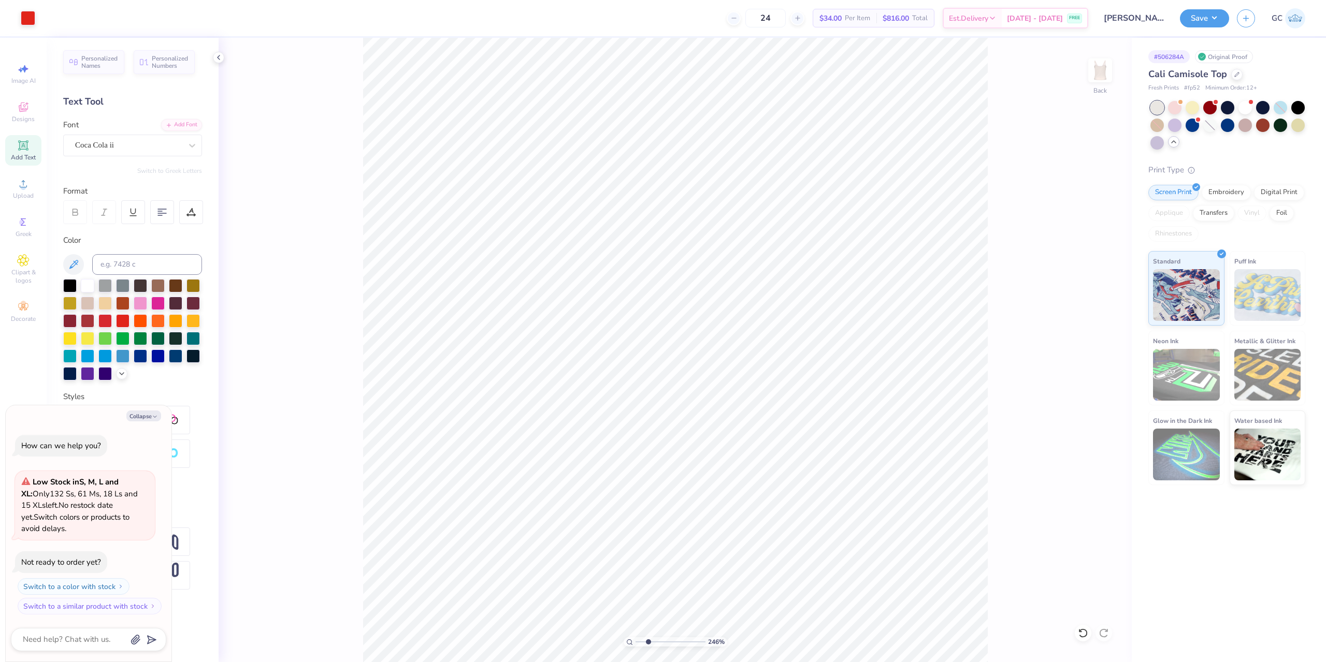
type textarea "x"
type input "2.46071092039642"
type textarea "x"
type input "2.46071092039642"
type textarea "x"
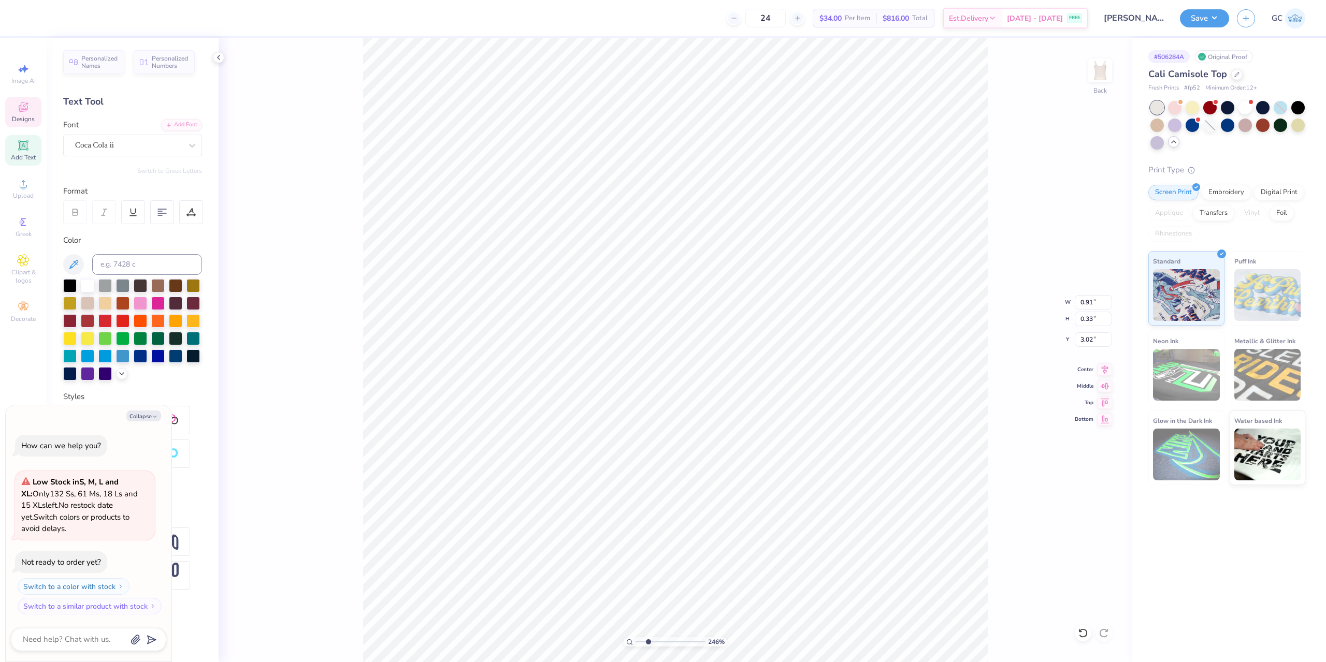
type input "2.46071092039642"
type textarea "x"
type input "2.46071092039642"
type textarea "x"
type textarea "lp"
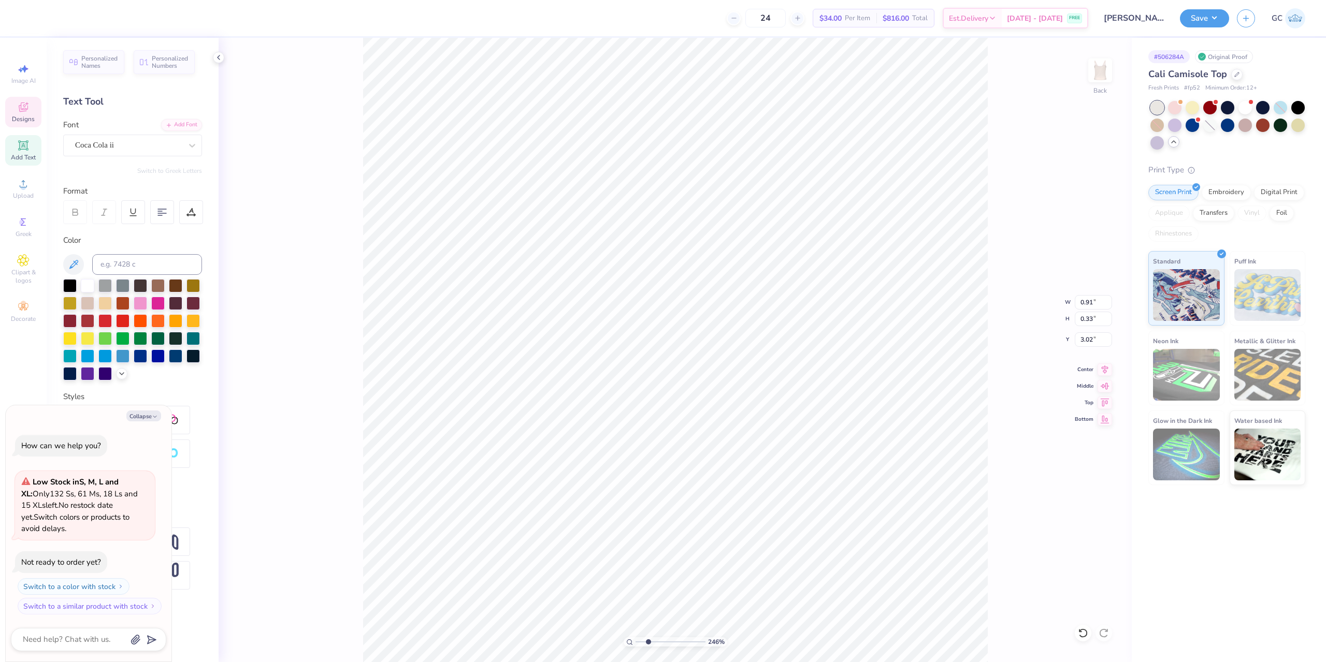
type input "2.46071092039642"
type textarea "x"
type input "2.46071092039642"
type textarea "x"
type textarea "lph"
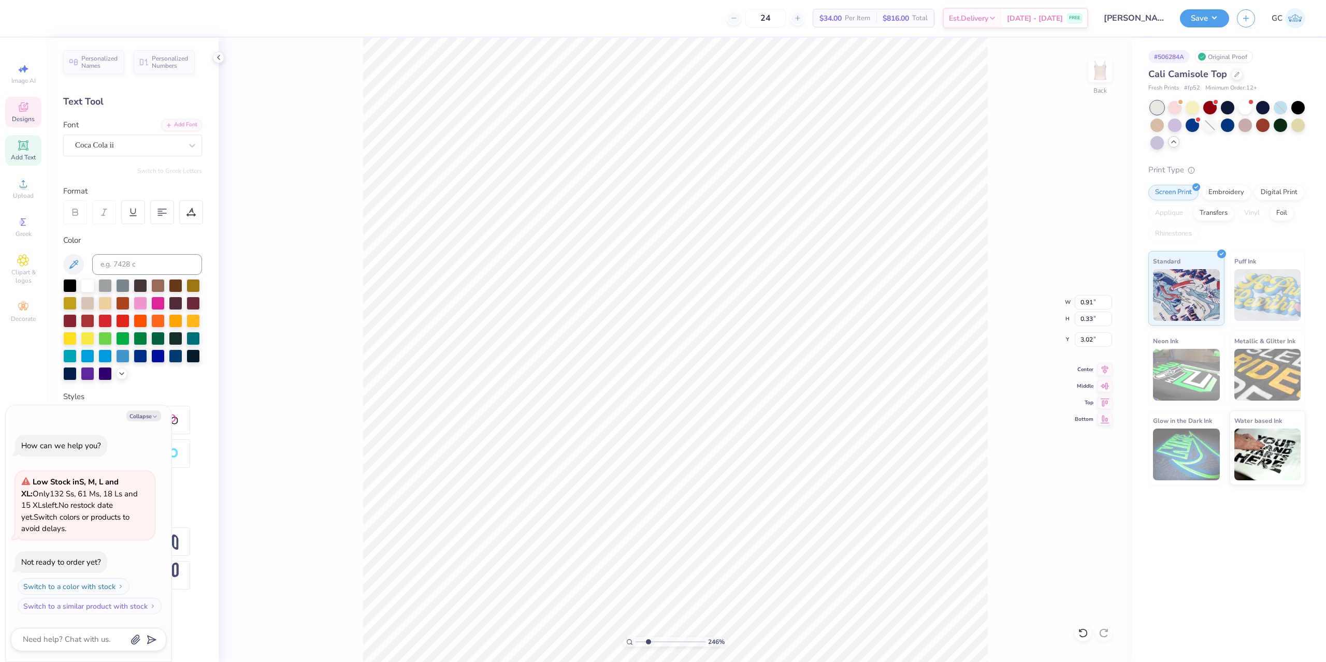
type input "2.46071092039642"
type textarea "x"
type textarea "lpha"
type input "2.46071092039642"
type textarea "x"
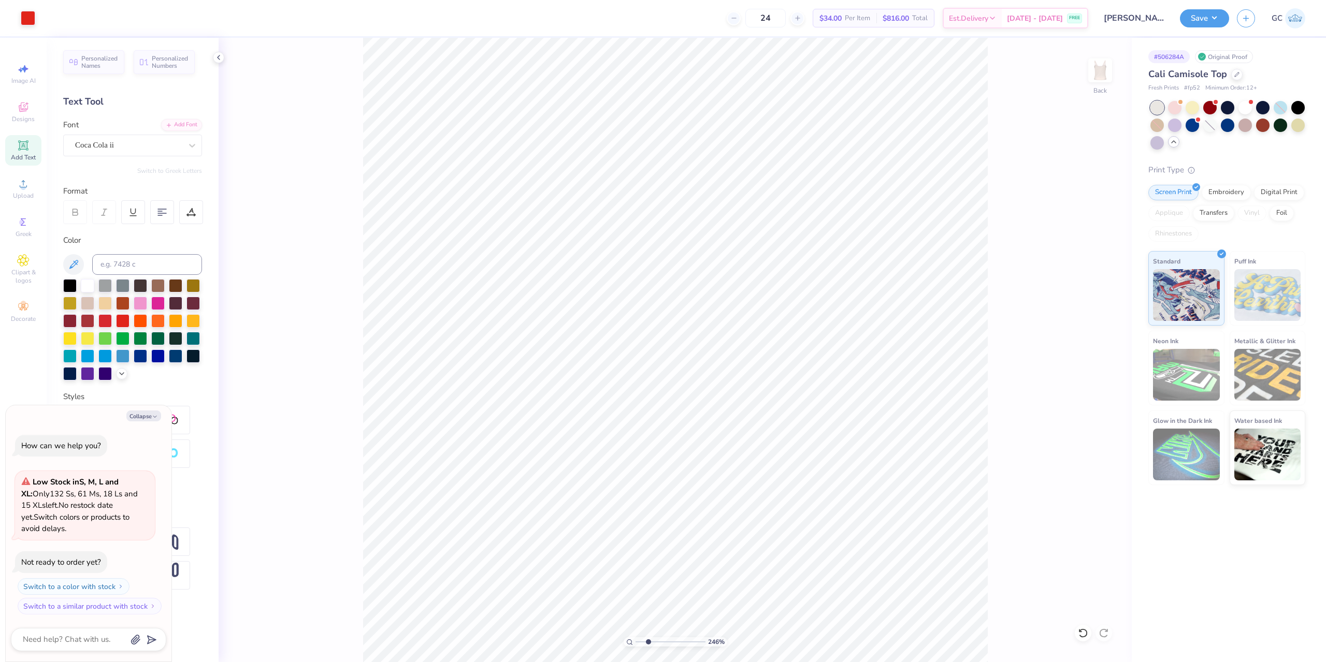
type input "2.46071092039642"
type textarea "x"
type input "2.71964221644285"
type textarea "x"
type input "2.71964221644285"
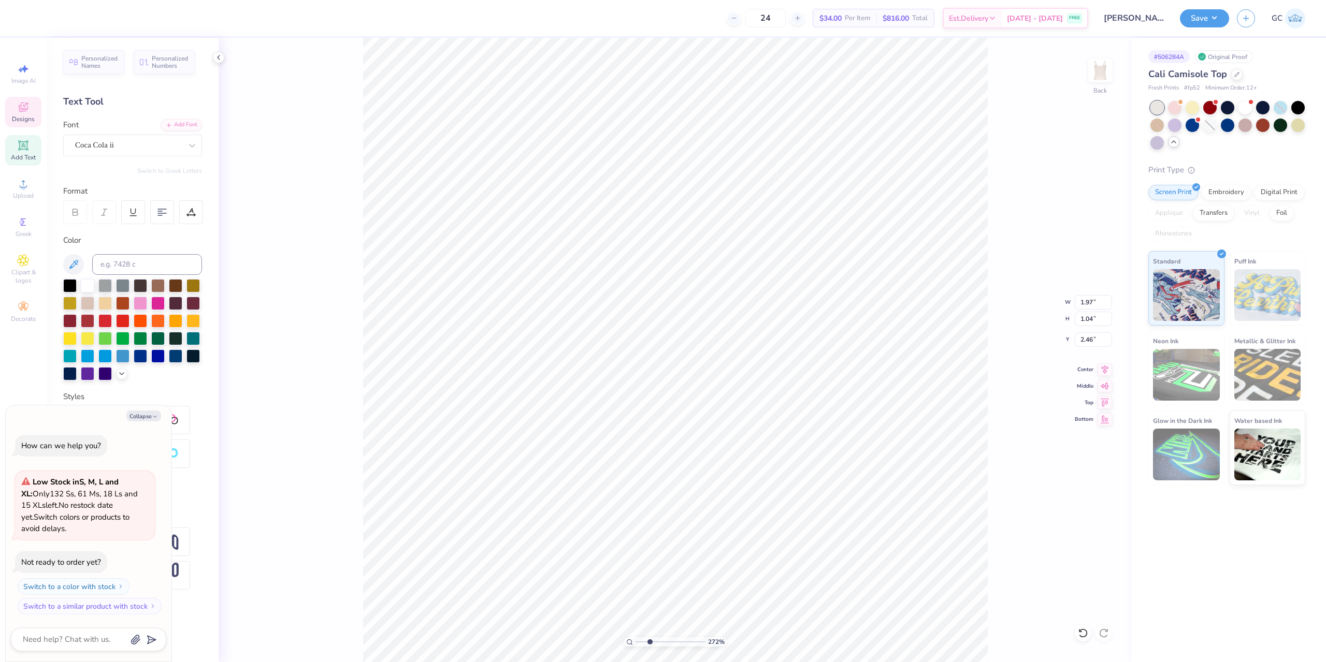
type textarea "x"
type input "2.71964221644285"
type textarea "x"
type input "2.71964221644285"
type textarea "x"
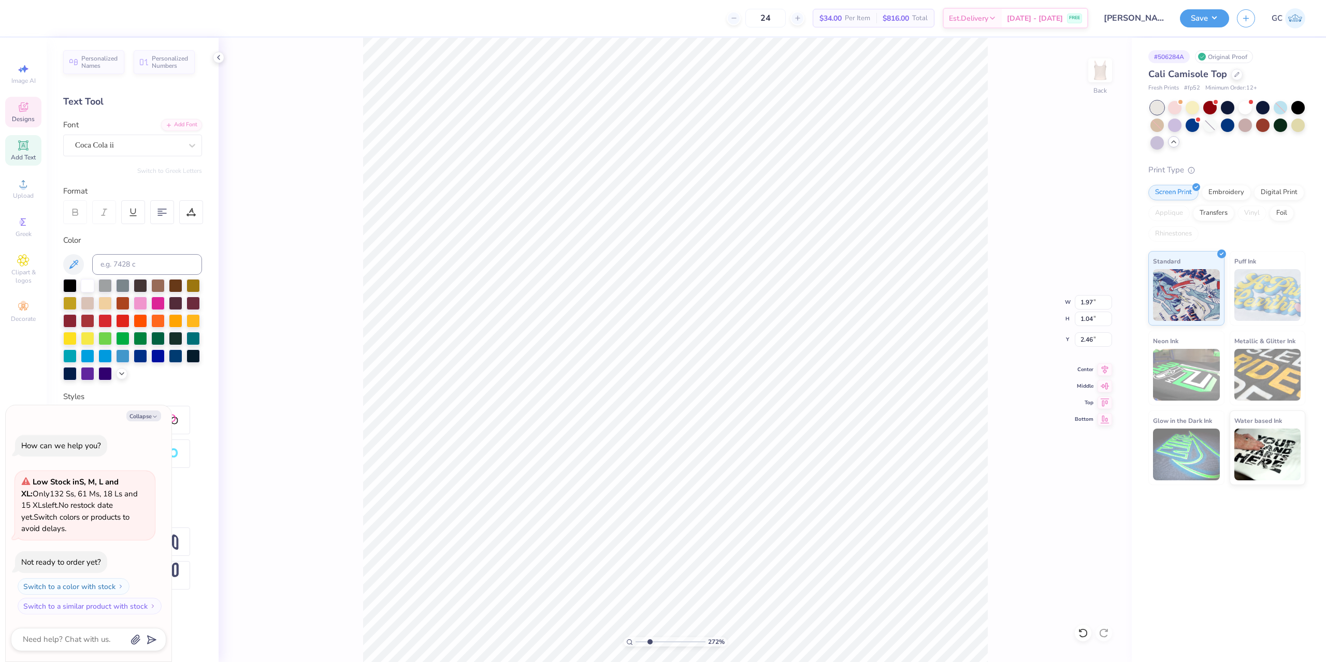
type input "0.68"
type input "0.48"
type input "2.95"
type input "2.71964221644285"
type textarea "x"
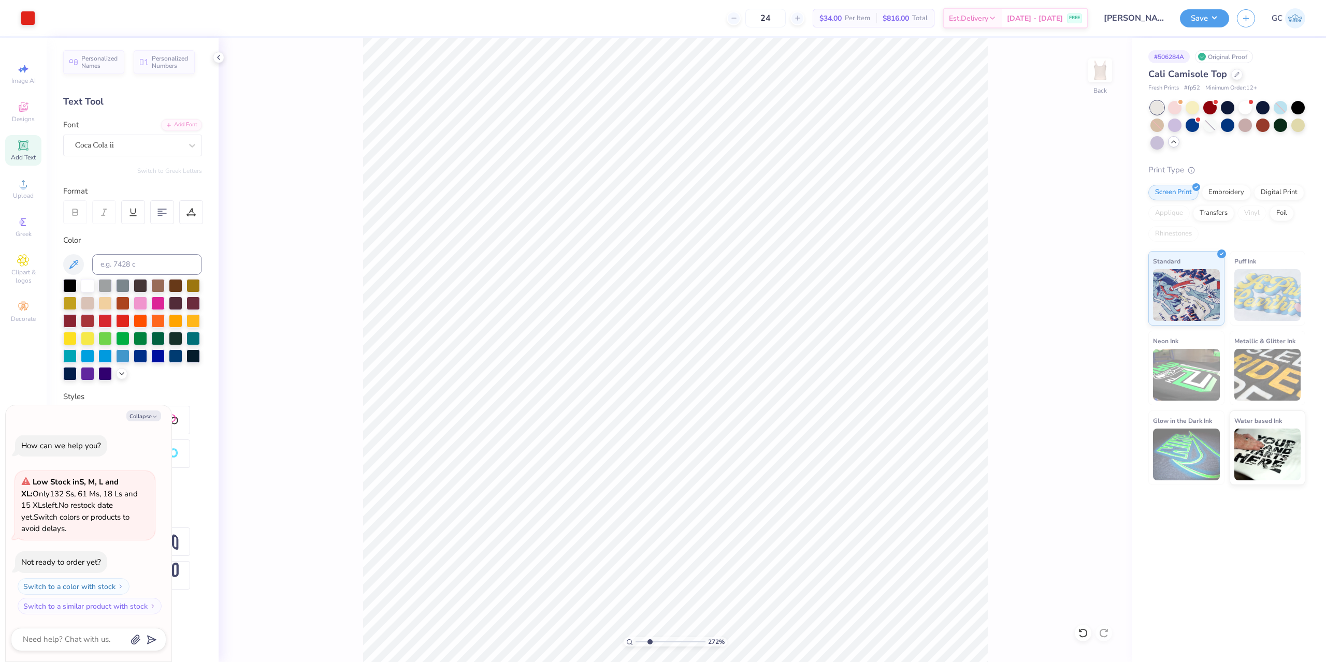
type input "2.71964221644285"
type textarea "x"
type input "2.71964221644285"
type textarea "x"
type input "2.71964221644285"
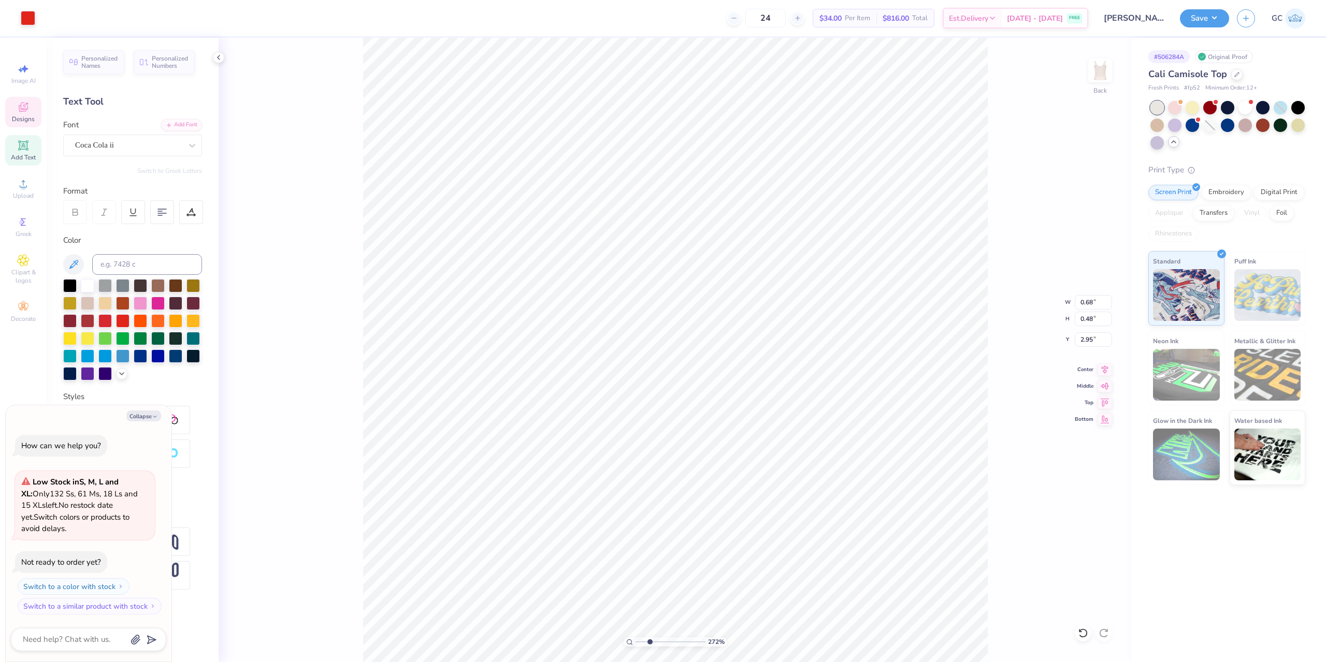
type textarea "x"
type input "0.68"
type input "0.48"
type input "2.95"
type input "2.71964221644285"
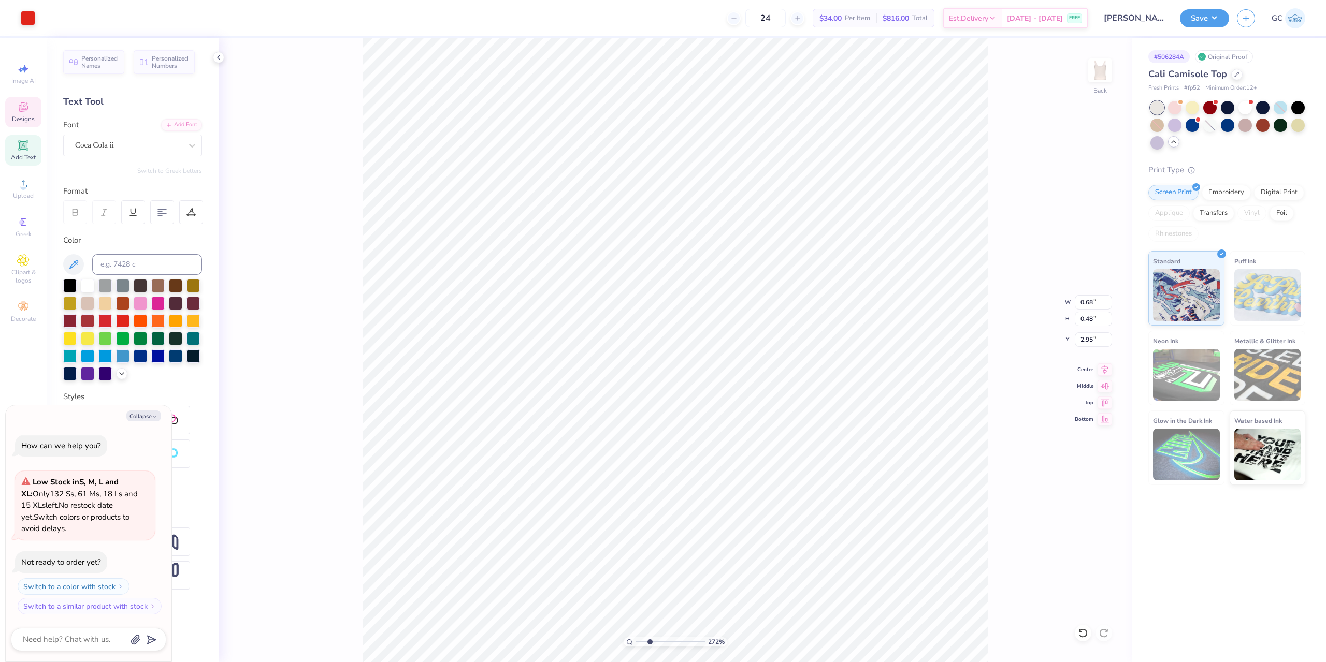
type textarea "x"
type input "5.47860533190648"
type textarea "x"
type input "5.47860533190648"
type textarea "x"
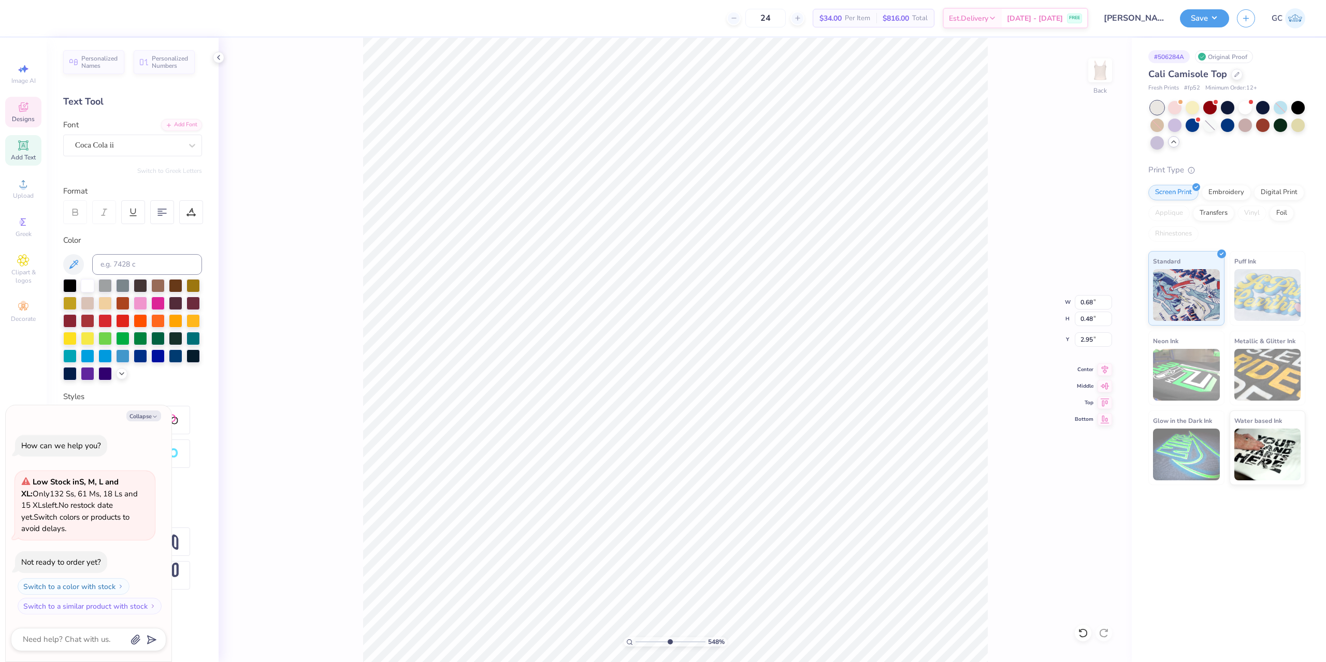
type input "2.85"
type input "5.47860533190648"
type textarea "x"
type input "4.05804149575103"
type textarea "x"
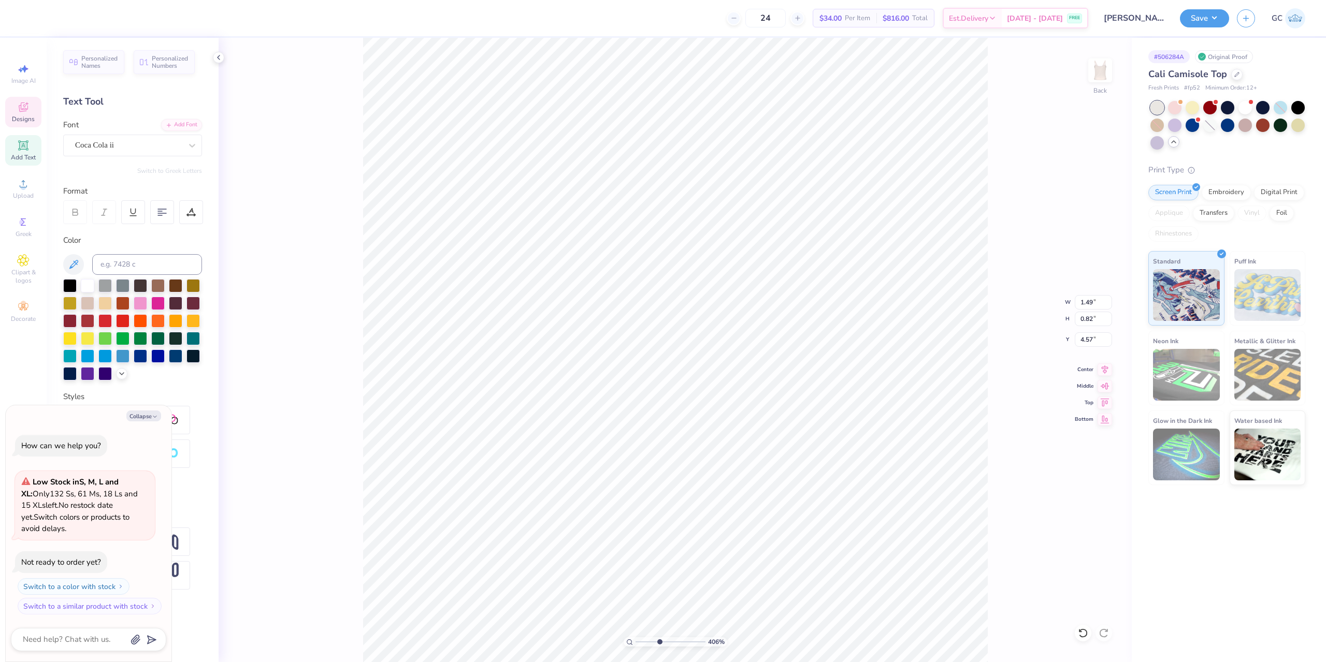
type input "4.05804149575103"
type textarea "x"
type input "4.05804149575103"
type textarea "x"
type textarea "ty"
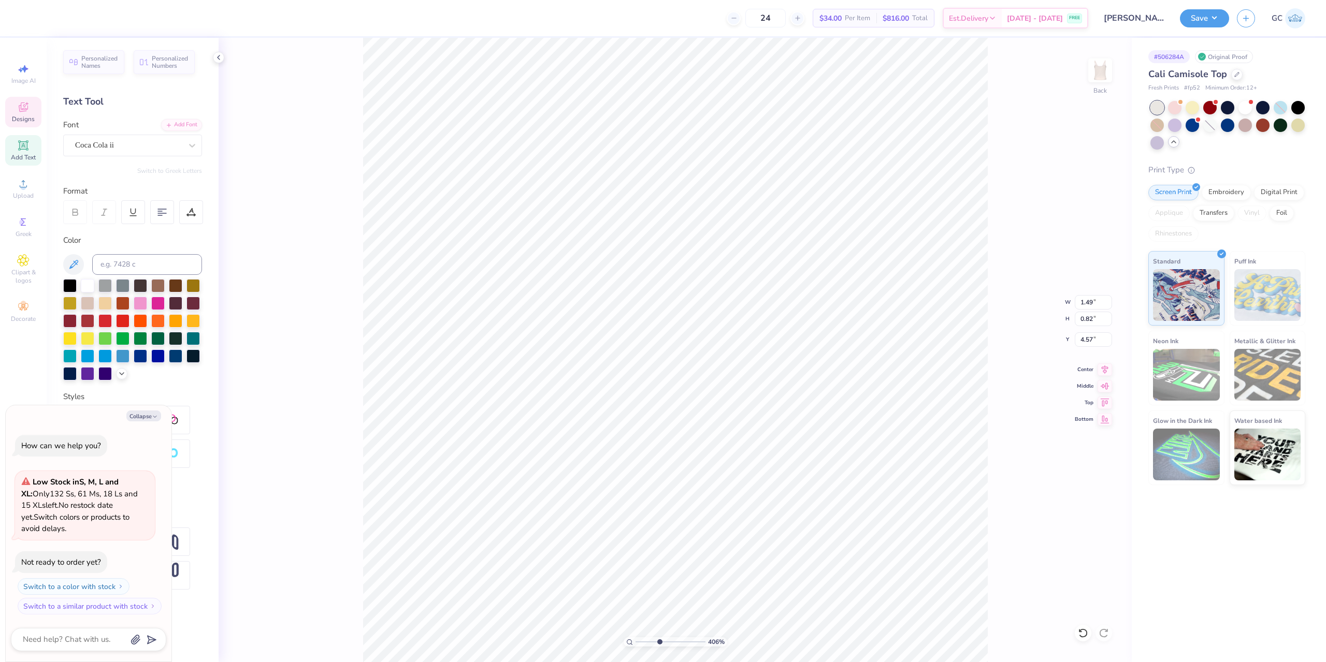
type input "4.05804149575103"
type textarea "x"
type input "4.05804149575103"
type textarea "x"
type textarea "t"
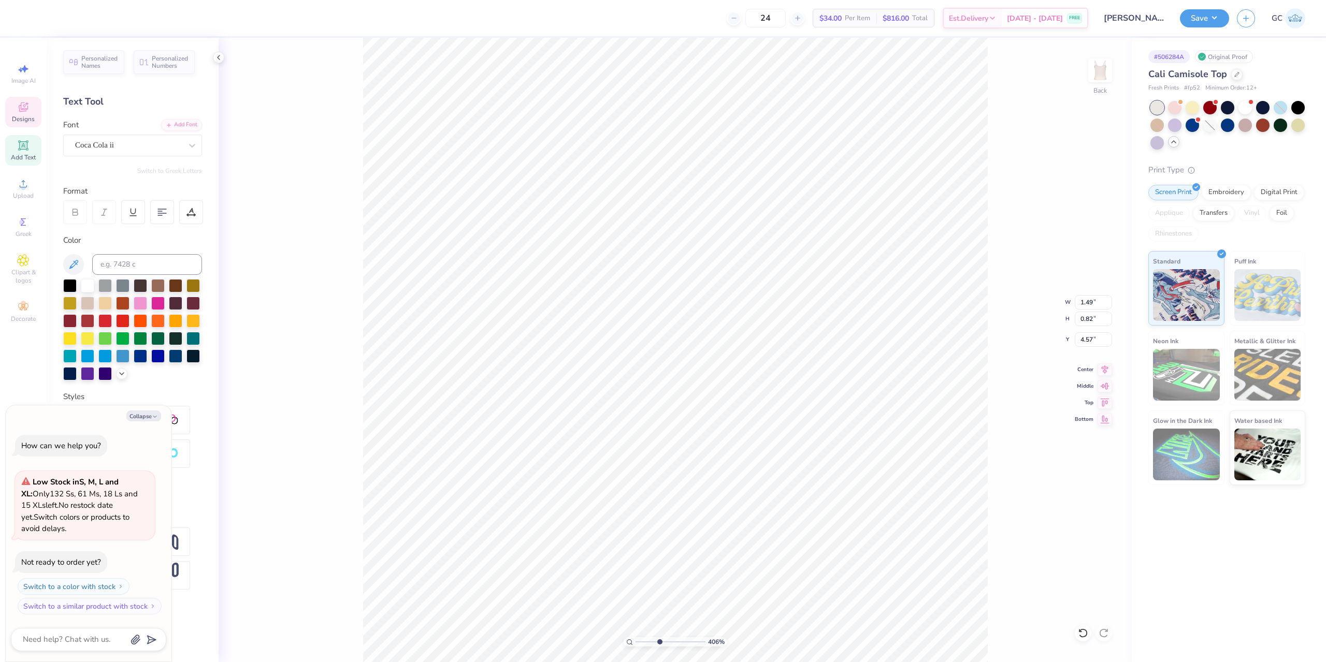
type input "4.05804149575103"
type textarea "x"
type input "4.05804149575103"
type textarea "x"
type textarea "t"
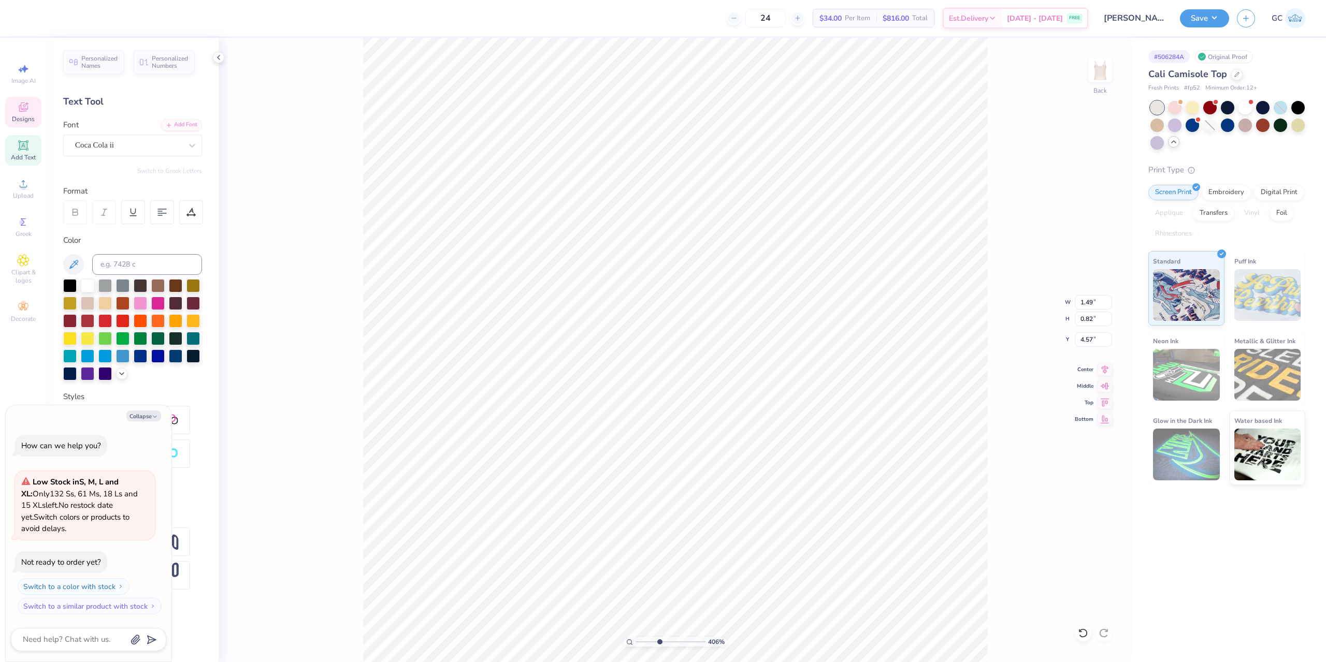
type input "4.05804149575103"
type textarea "x"
type input "4.05804149575103"
type textarea "x"
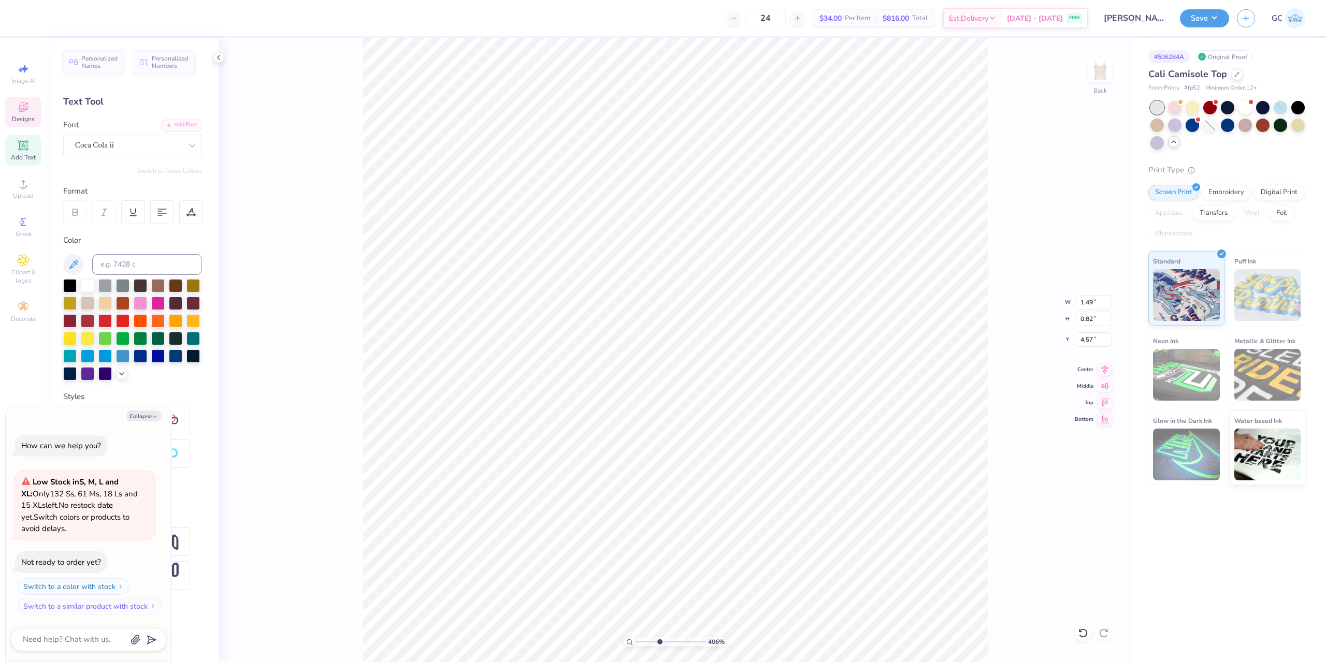
type input "4.05804149575103"
type textarea "x"
type textarea "T"
type input "4.05804149575103"
type textarea "x"
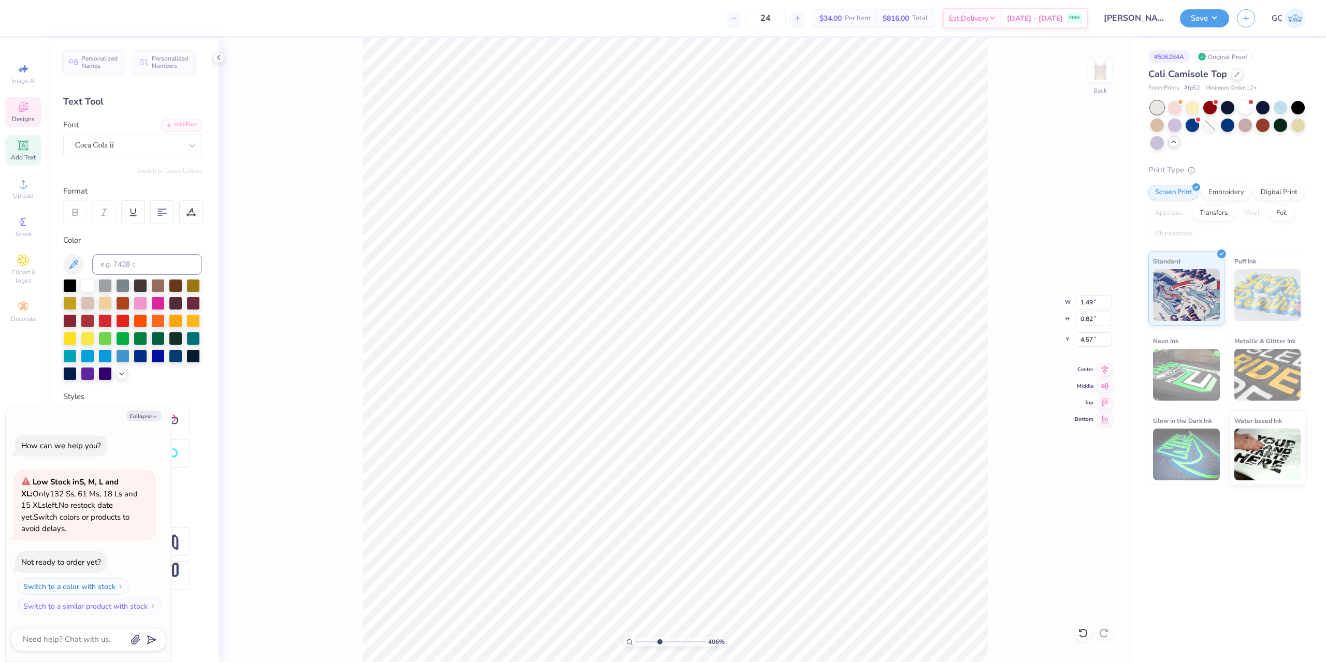
type input "4.05804149575103"
type textarea "x"
type input "4.05804149575103"
type textarea "x"
type input "4.05804149575103"
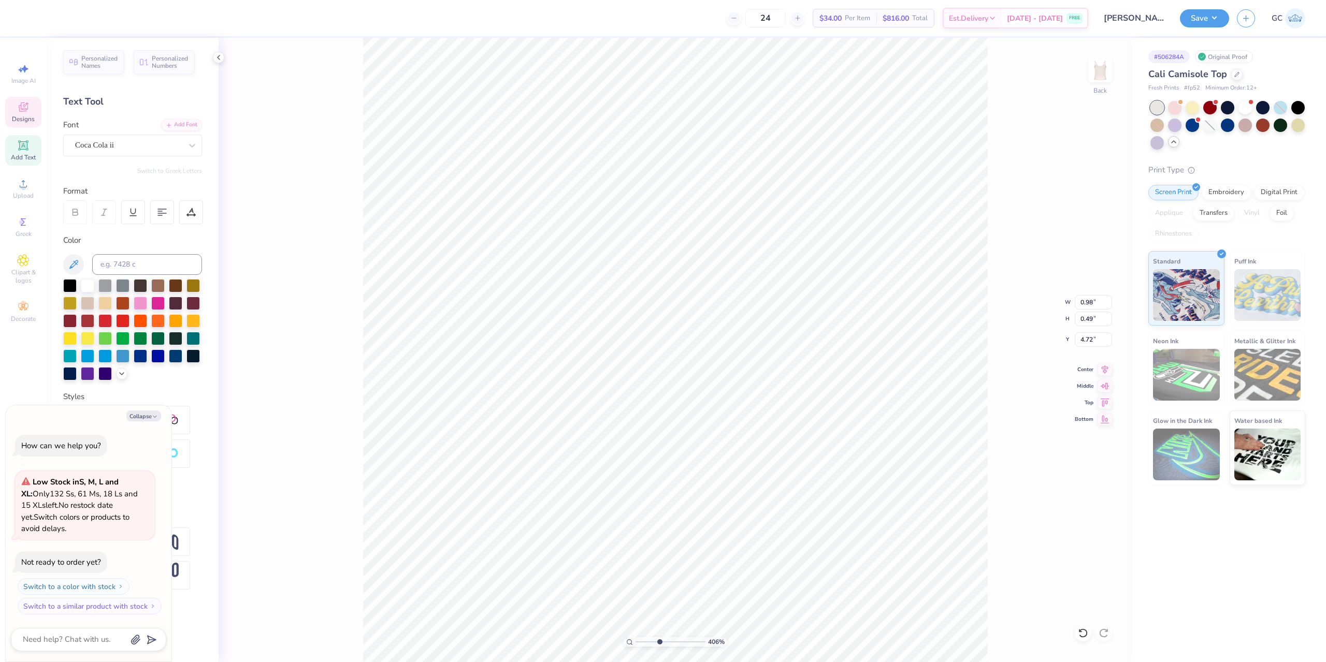
type textarea "x"
type input "4.80"
type input "4.05804149575103"
type textarea "x"
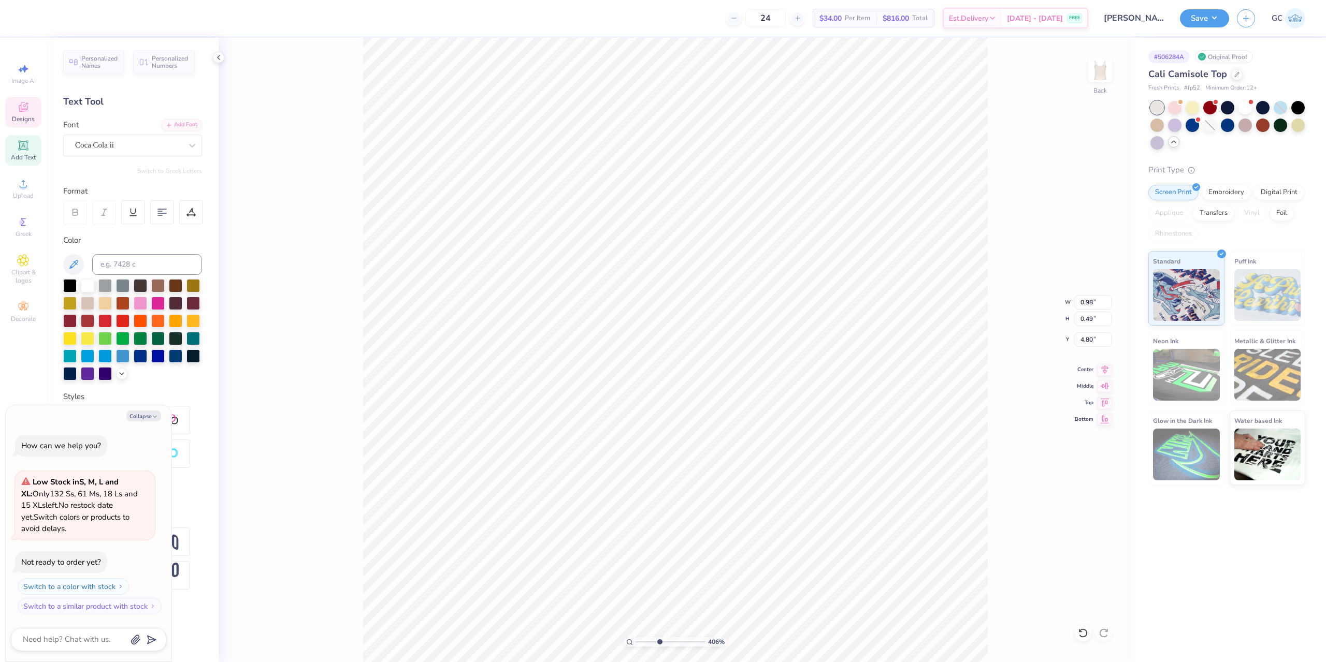
type textarea "h"
type input "4.05804149575103"
type textarea "x"
type textarea "he"
type input "4.05804149575103"
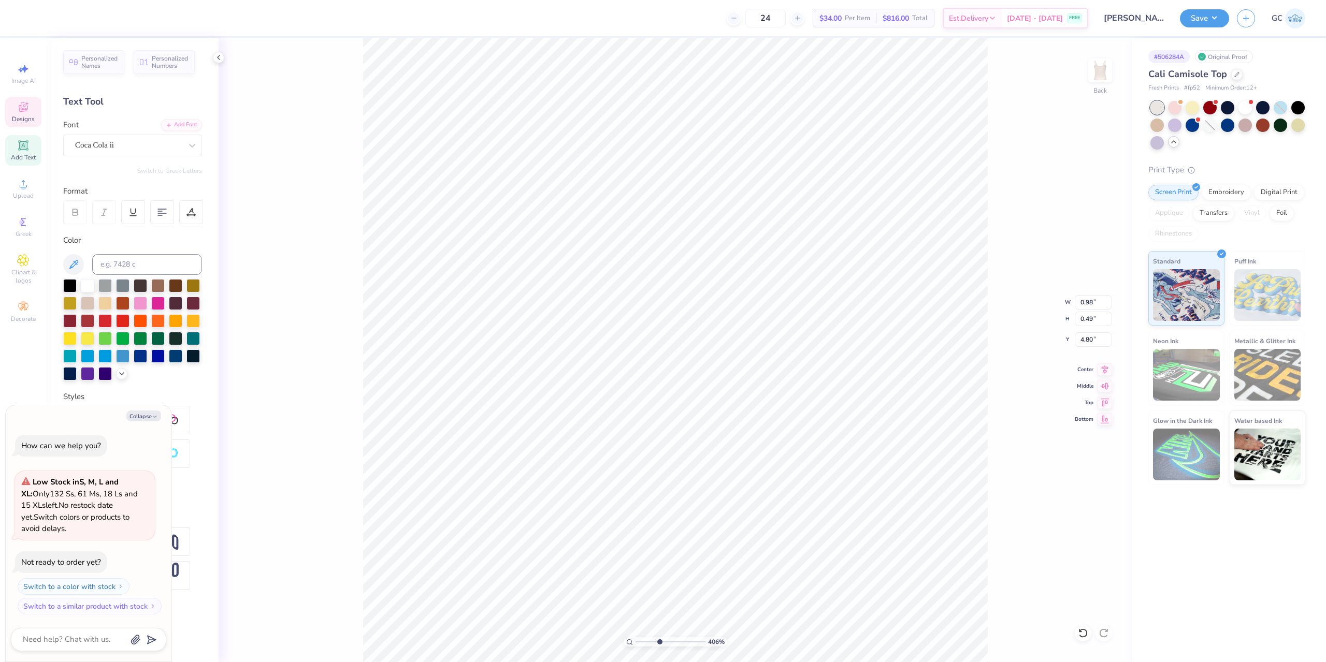
type textarea "x"
type textarea "heta"
type input "4.05804149575103"
type textarea "x"
type input "4.05804149575103"
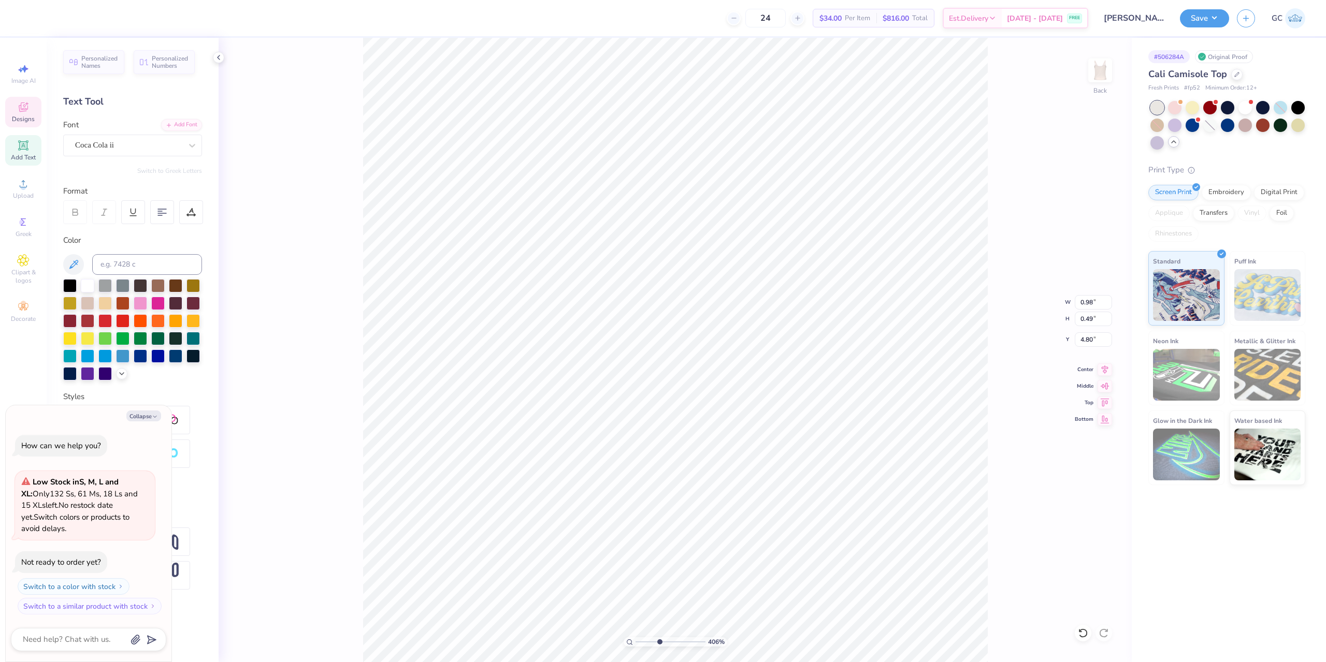
type textarea "x"
type input "4.05804149575103"
type textarea "x"
type input "4.05804149575103"
type textarea "x"
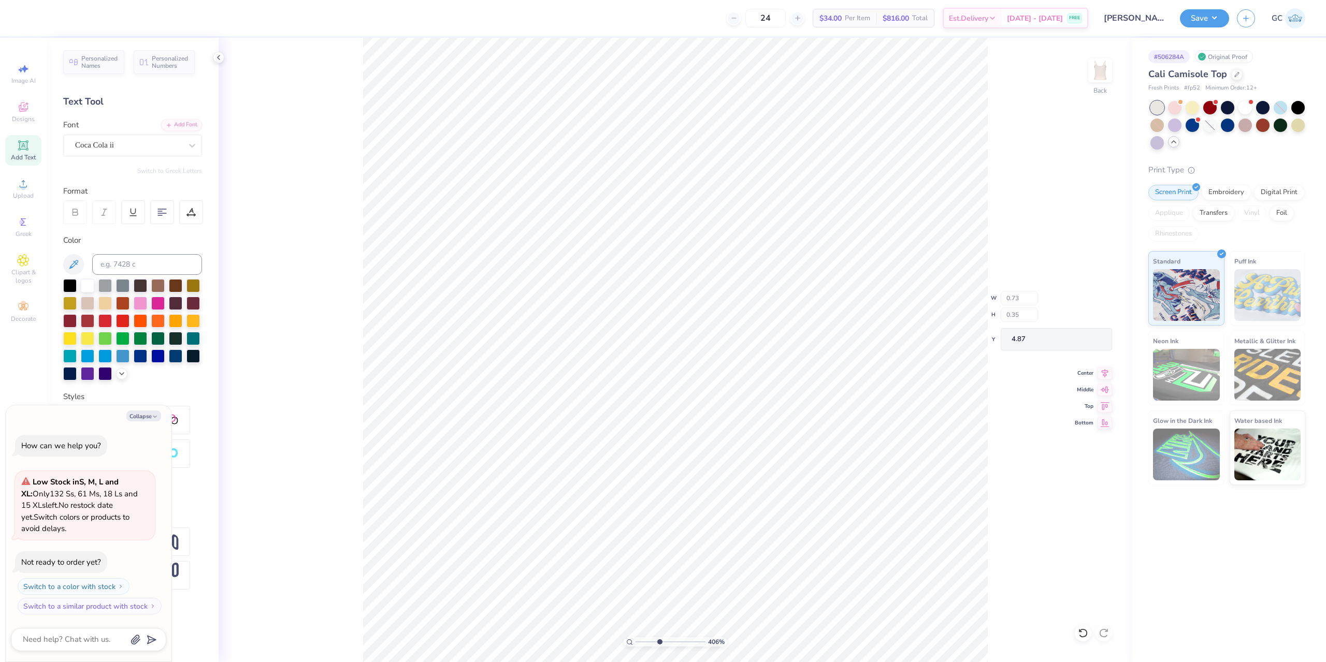
type input "4.05804149575103"
type textarea "x"
type input "4.05804149575103"
type textarea "x"
type input "4.05804149575103"
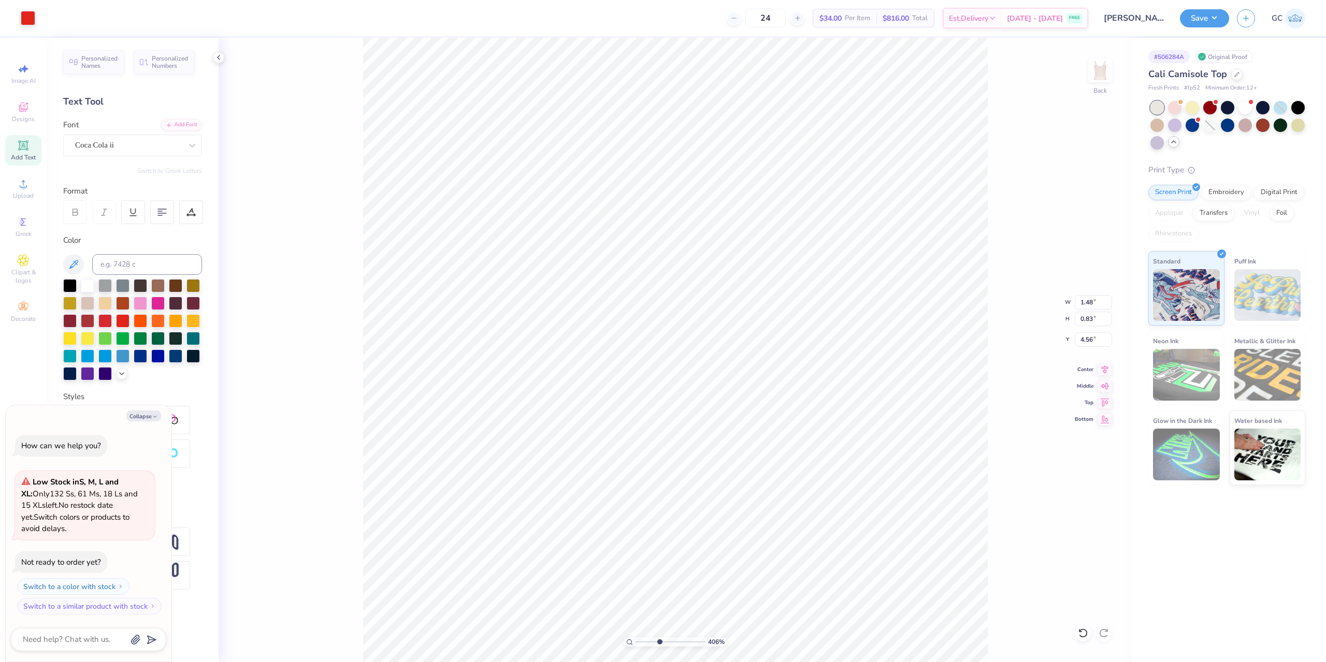
type textarea "x"
type input "4.05804149575103"
type textarea "x"
type input "2.50"
type input "4.05804149575103"
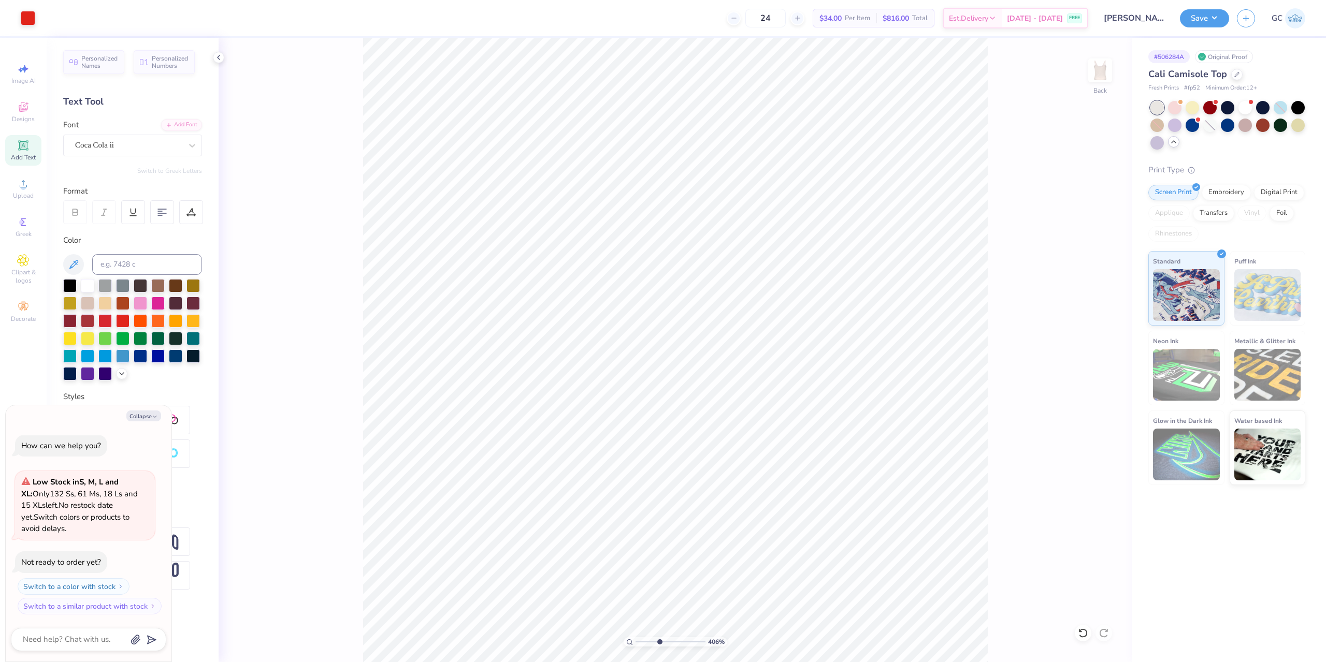
type textarea "x"
type input "4.05804149575103"
type textarea "x"
type input "4.95699908144428"
type textarea "x"
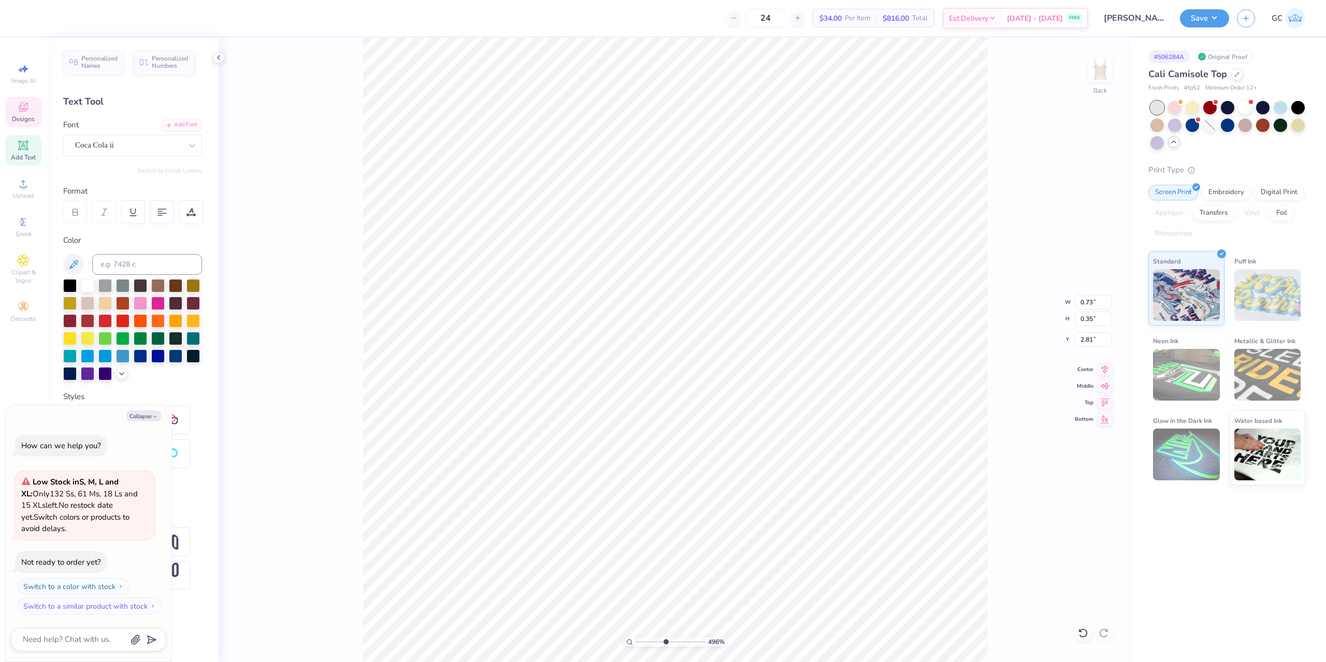
type input "3.6716840780171"
click at [708, 547] on li "Group" at bounding box center [708, 549] width 81 height 20
drag, startPoint x: 1080, startPoint y: 301, endPoint x: 1094, endPoint y: 301, distance: 14.5
click at [1094, 301] on input "4.65" at bounding box center [1093, 302] width 37 height 15
drag, startPoint x: 1095, startPoint y: 340, endPoint x: 1079, endPoint y: 340, distance: 16.1
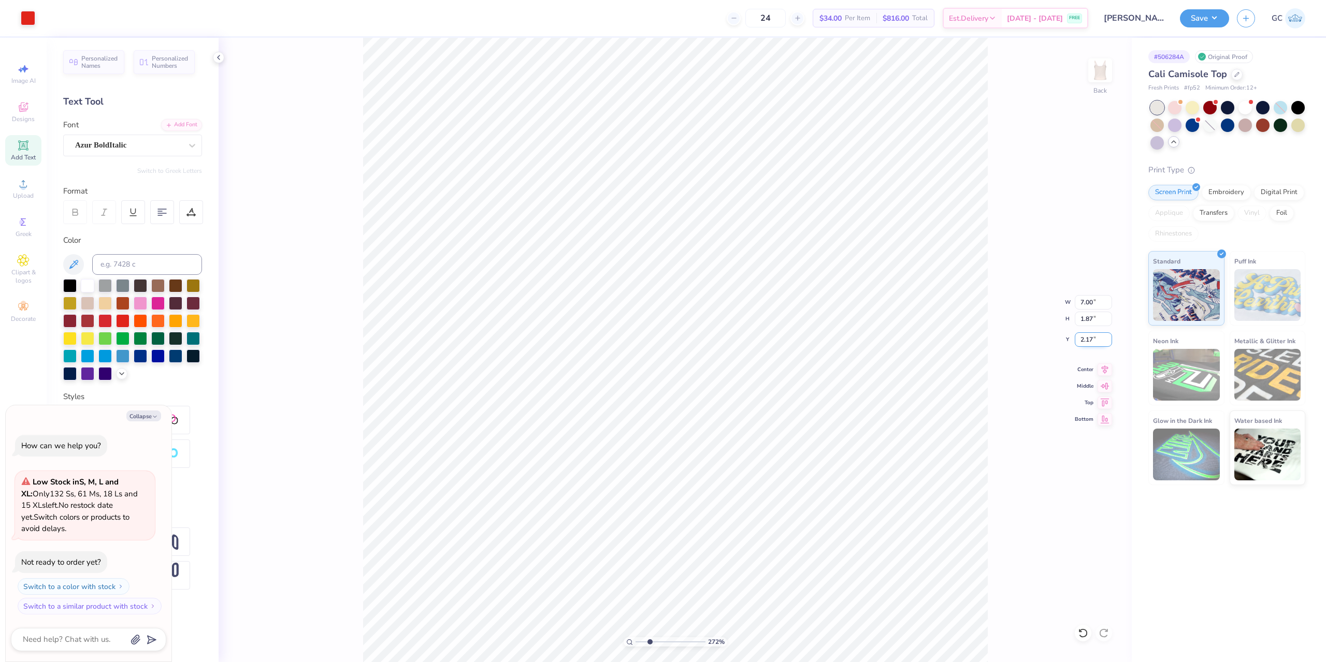
click at [1079, 340] on input "2.17" at bounding box center [1093, 339] width 37 height 15
click at [1208, 26] on button "Save" at bounding box center [1204, 17] width 49 height 18
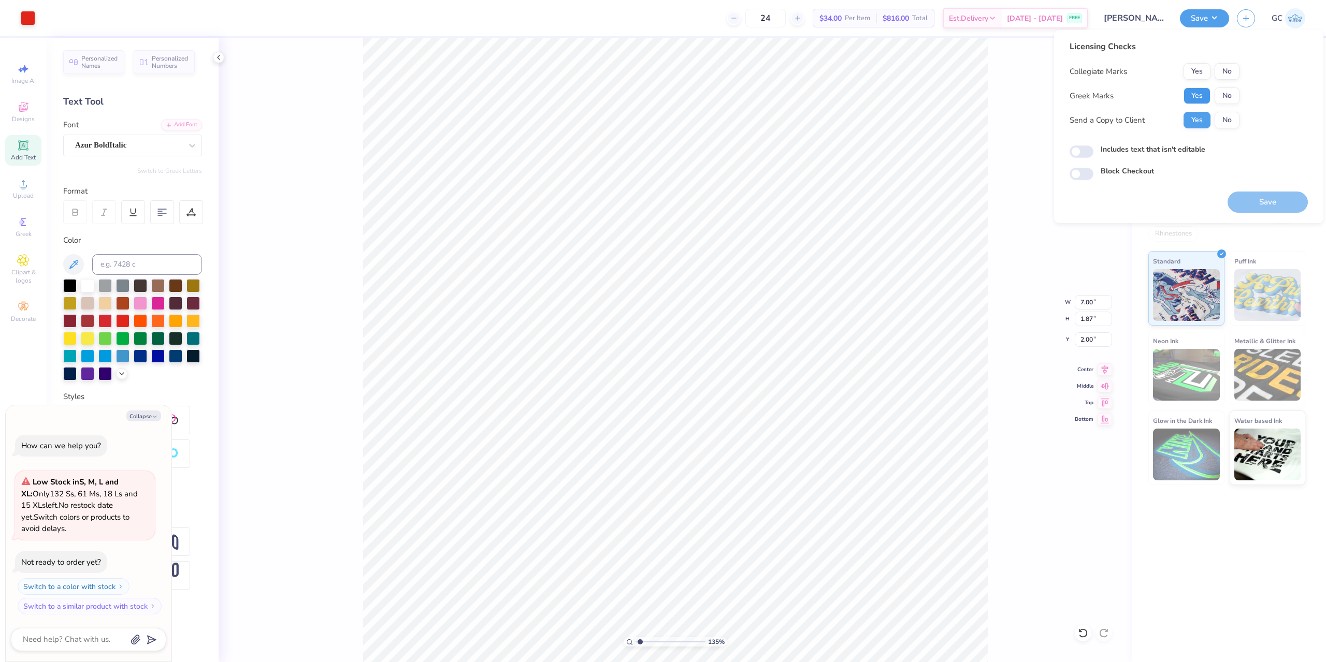
click at [1193, 95] on button "Yes" at bounding box center [1196, 96] width 27 height 17
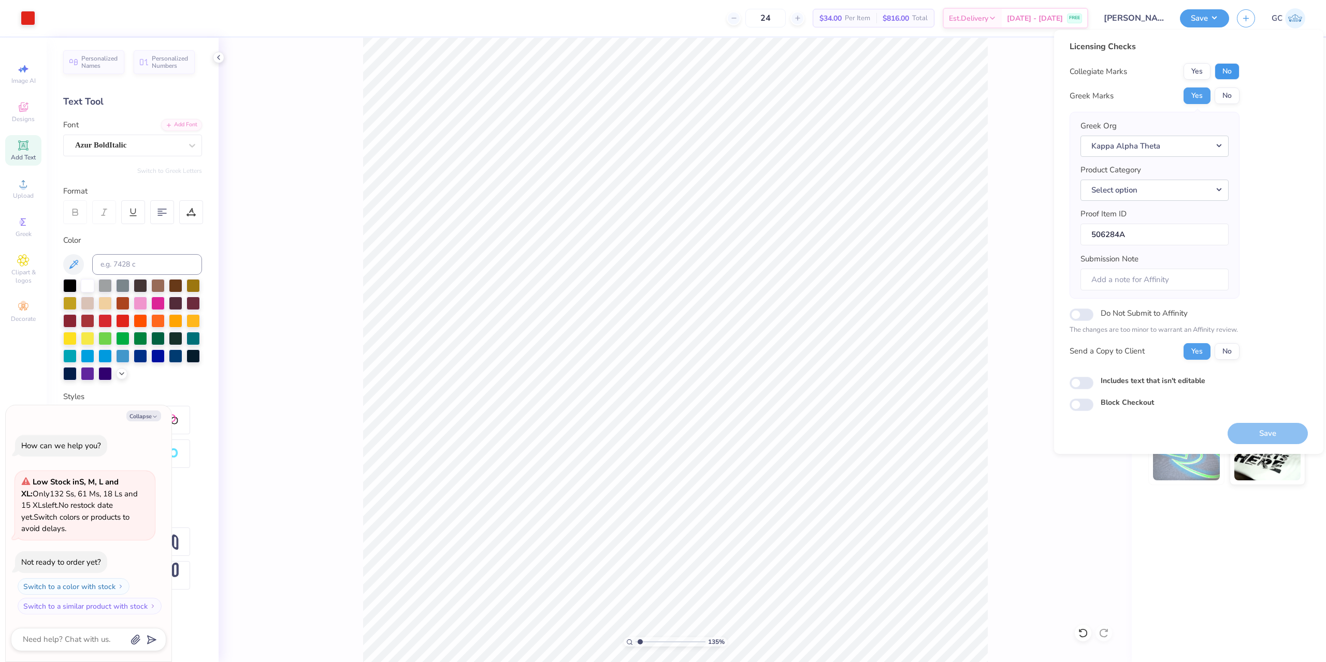
click at [1220, 70] on button "No" at bounding box center [1226, 71] width 25 height 17
click at [1162, 189] on button "Select option" at bounding box center [1154, 190] width 148 height 21
click at [1126, 277] on link "Tank tops" at bounding box center [1154, 279] width 140 height 17
click at [1278, 428] on button "Save" at bounding box center [1267, 433] width 80 height 21
